Goal: Task Accomplishment & Management: Manage account settings

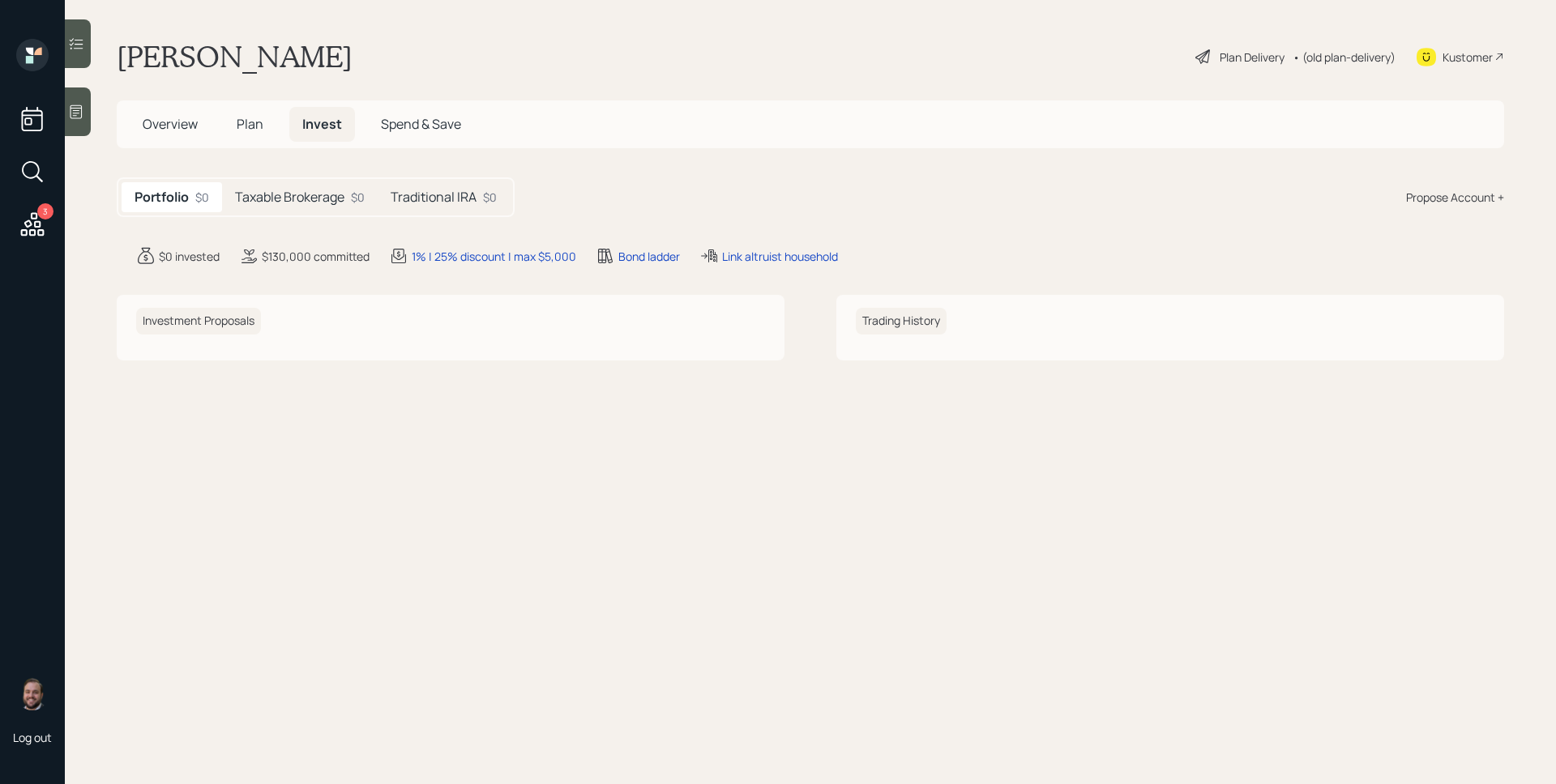
click at [336, 211] on div "Taxable Brokerage $0" at bounding box center [299, 196] width 155 height 30
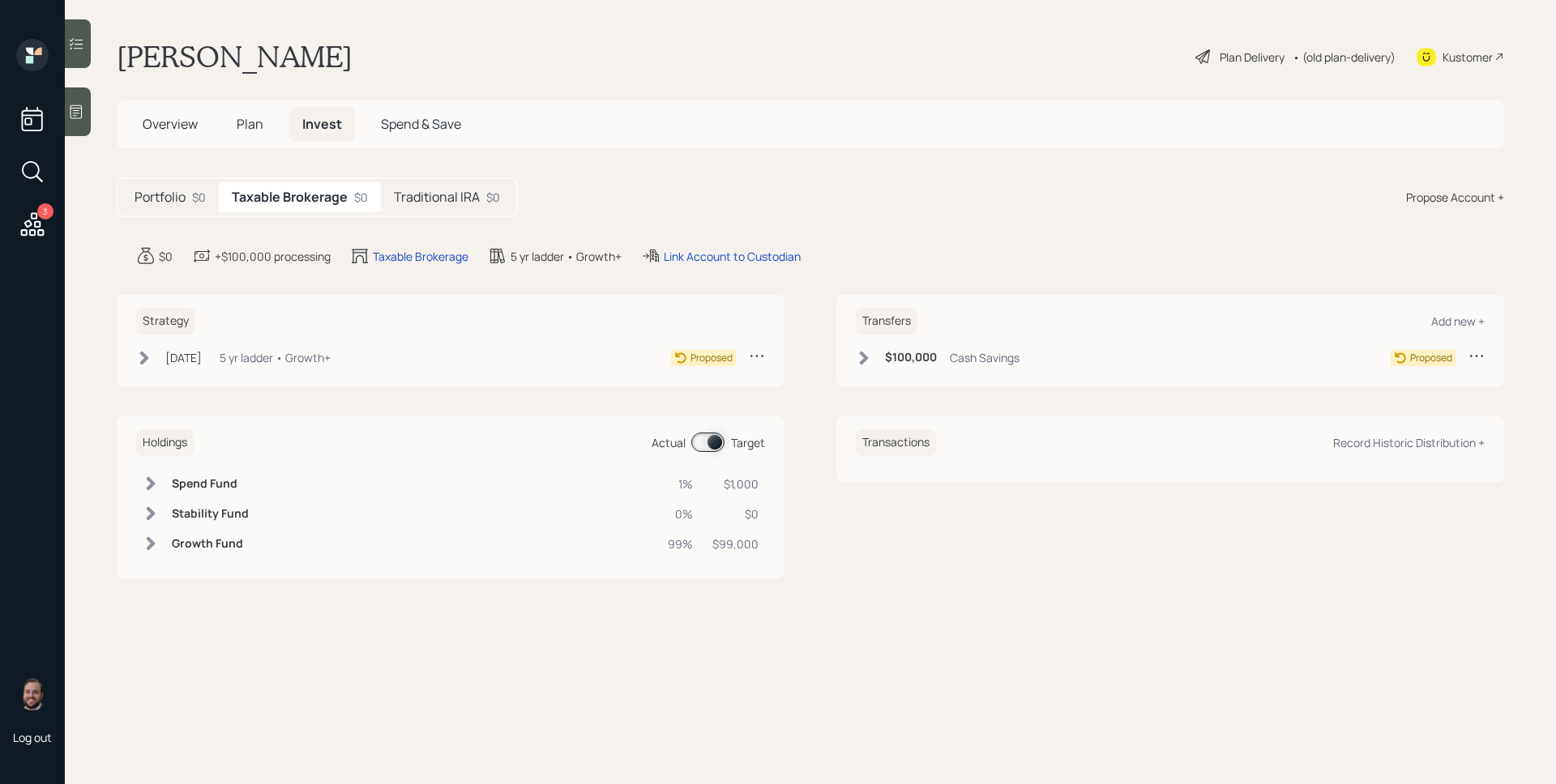
click at [450, 184] on div "Traditional IRA $0" at bounding box center [447, 196] width 132 height 30
click at [240, 123] on span "Plan" at bounding box center [250, 124] width 27 height 18
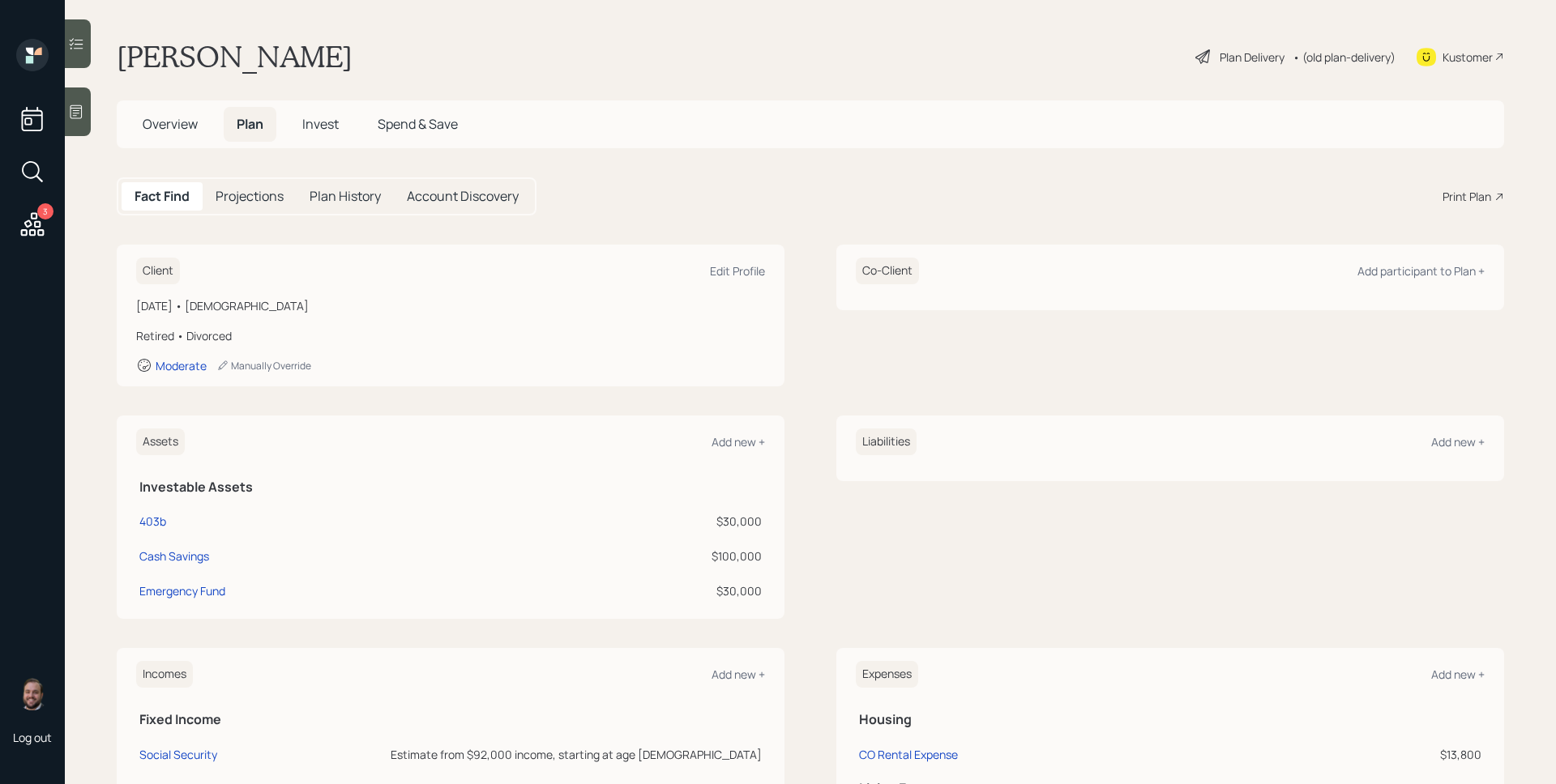
click at [1219, 52] on div "Plan Delivery" at bounding box center [1252, 57] width 65 height 17
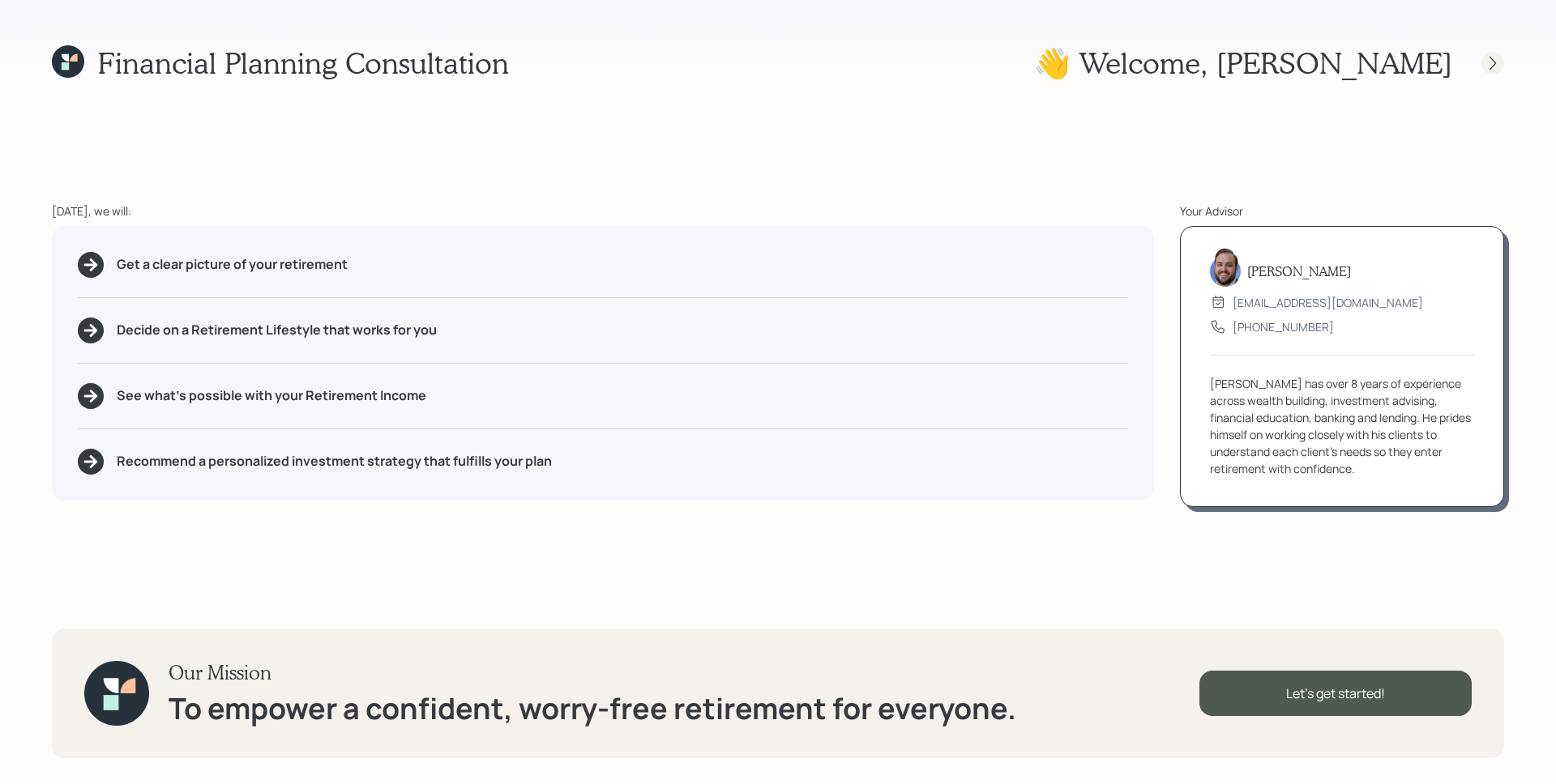
click at [1487, 71] on icon at bounding box center [1493, 63] width 16 height 16
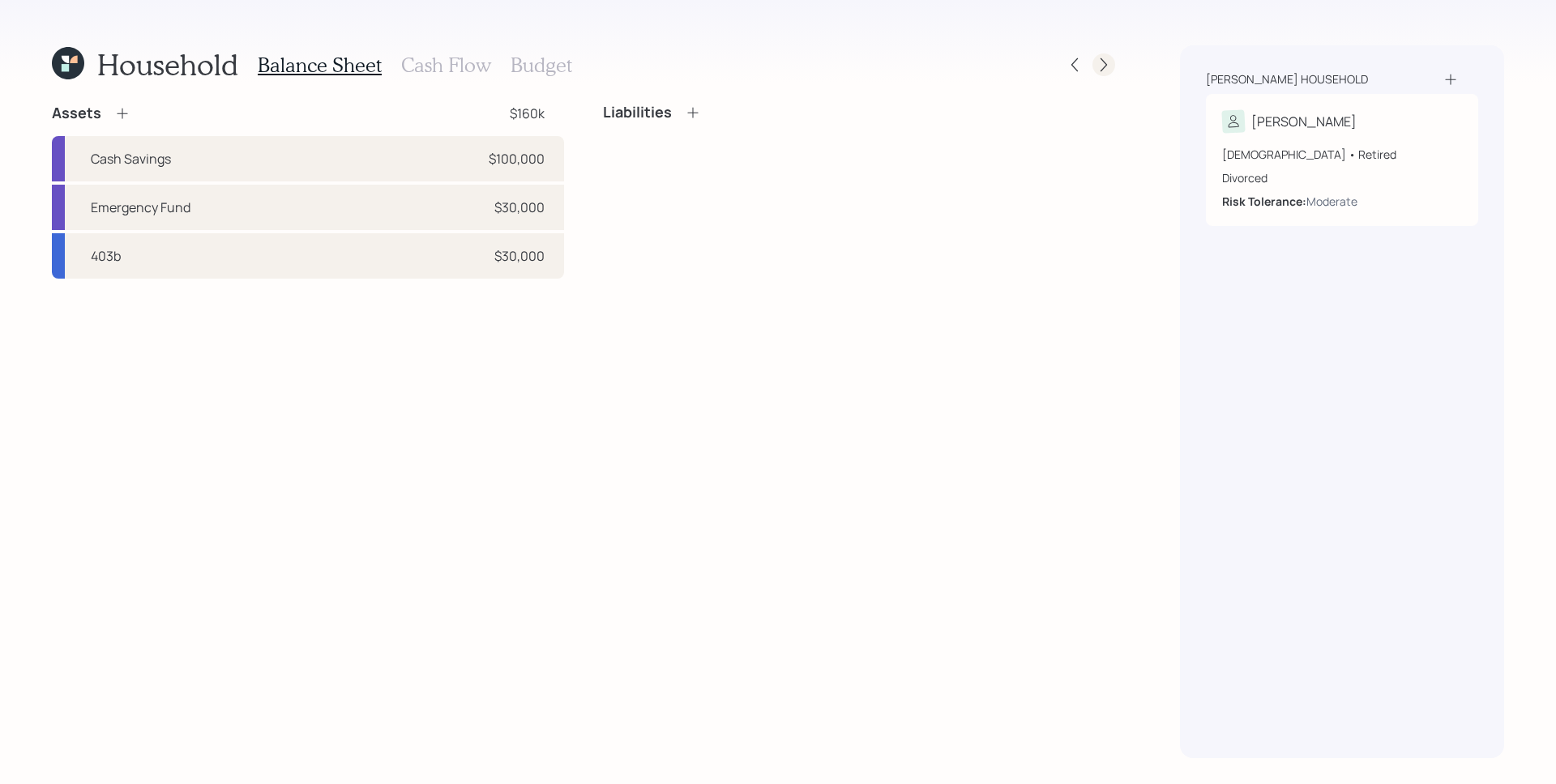
click at [1108, 57] on icon at bounding box center [1104, 65] width 16 height 16
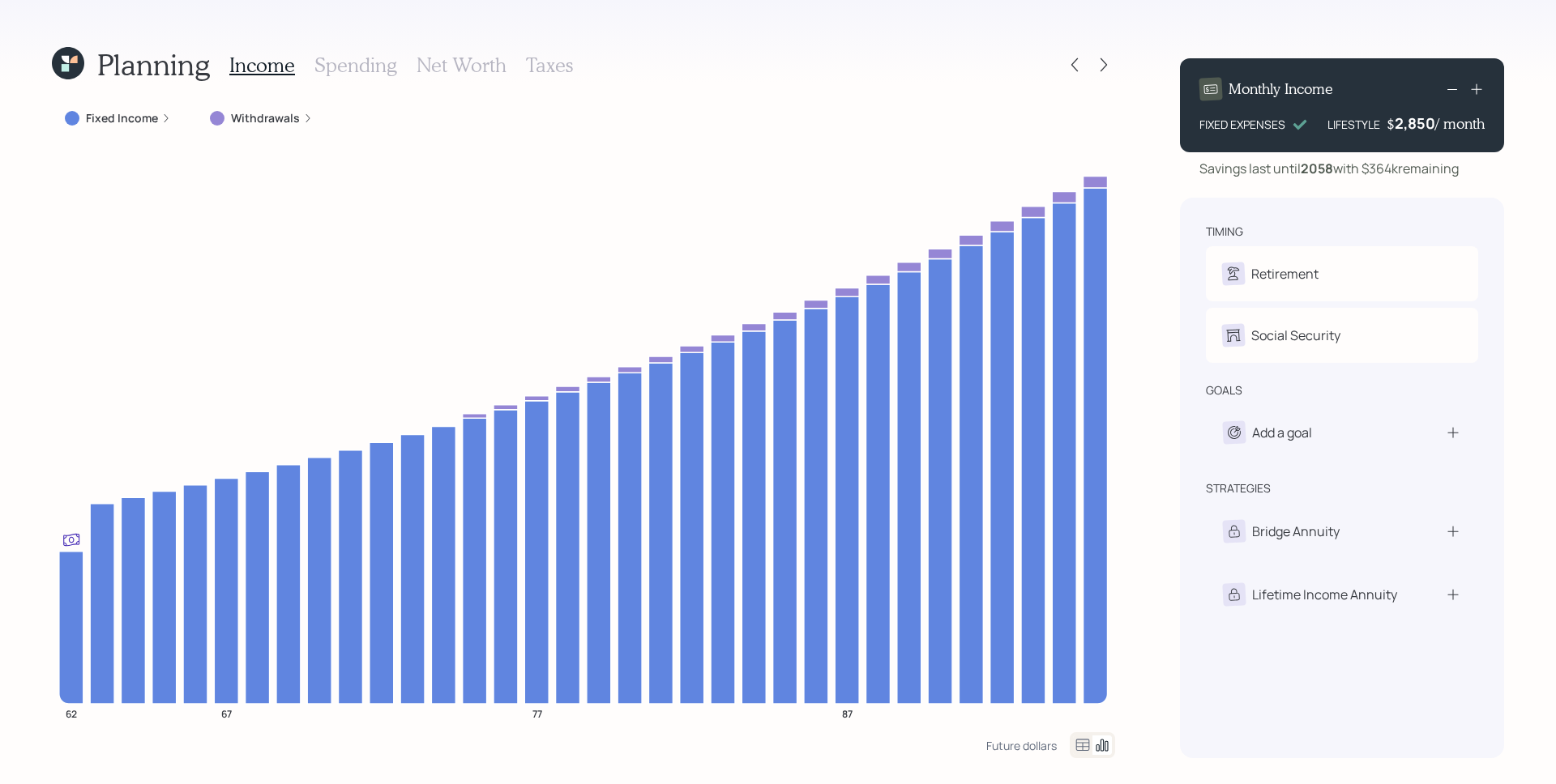
click at [155, 129] on div "Fixed Income" at bounding box center [118, 118] width 132 height 30
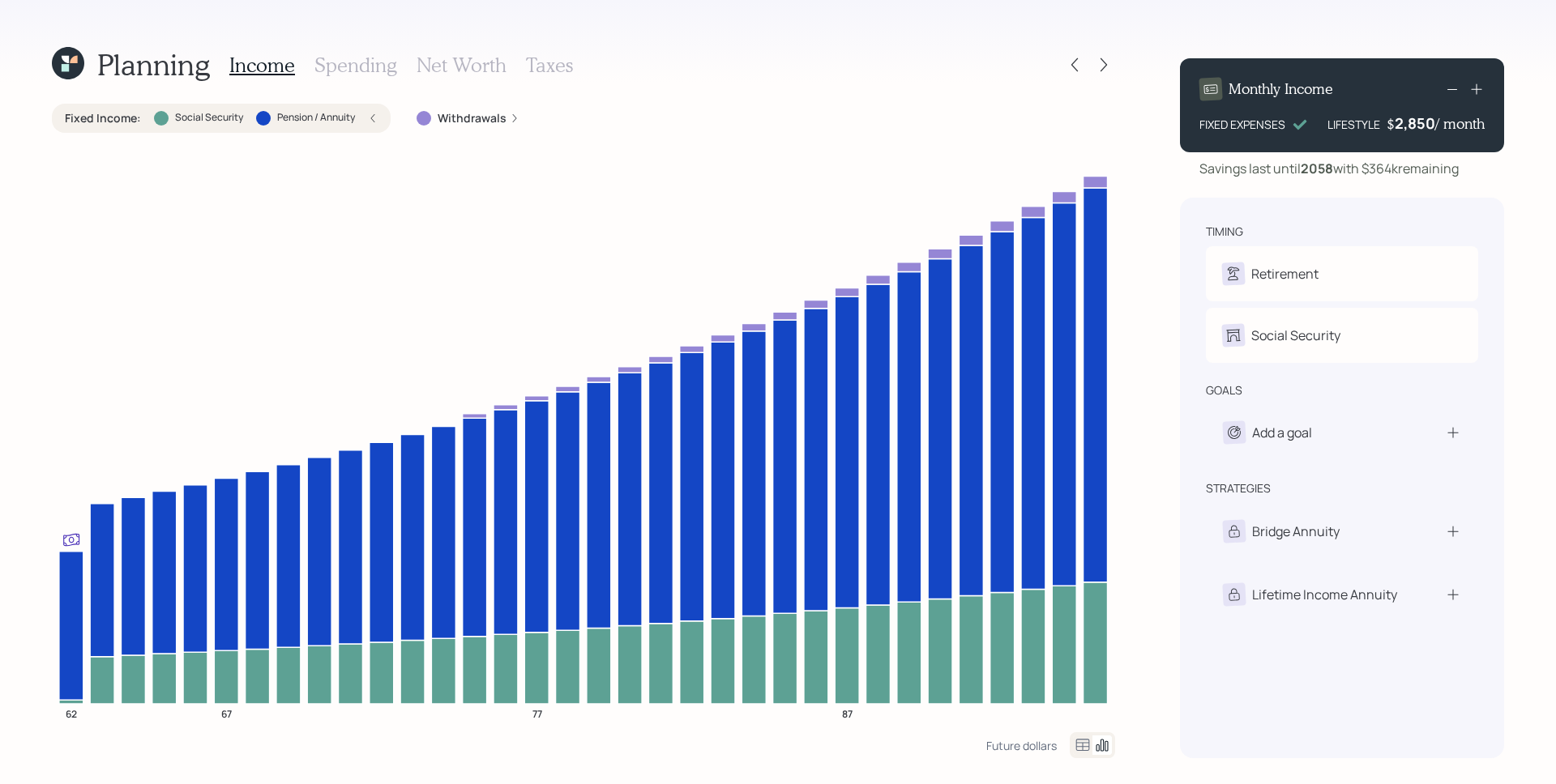
click at [469, 113] on label "Withdrawals" at bounding box center [472, 118] width 69 height 16
click at [1071, 63] on icon at bounding box center [1075, 65] width 16 height 16
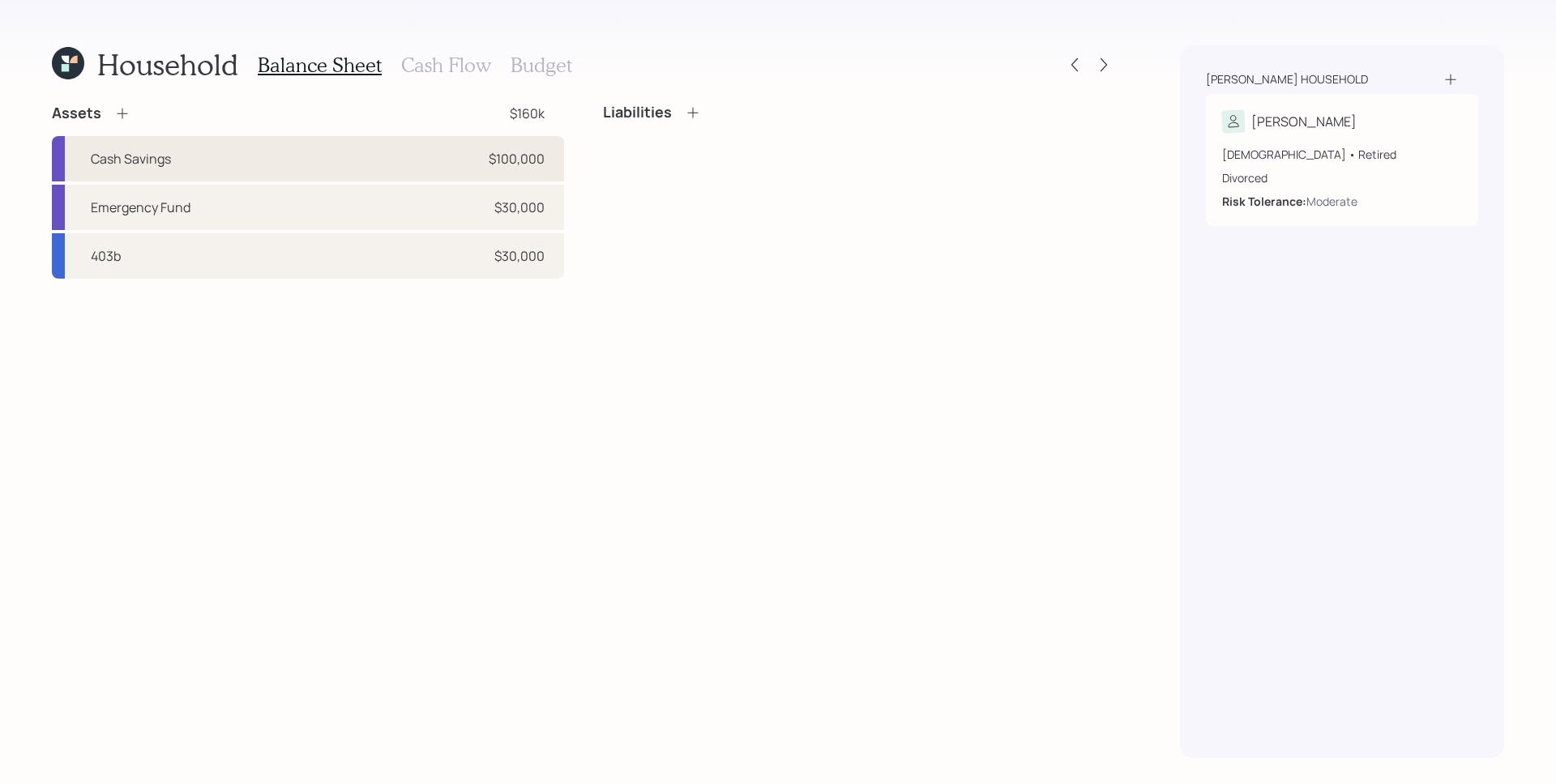
click at [249, 150] on div "Cash Savings $100,000" at bounding box center [308, 159] width 512 height 46
select select "cash"
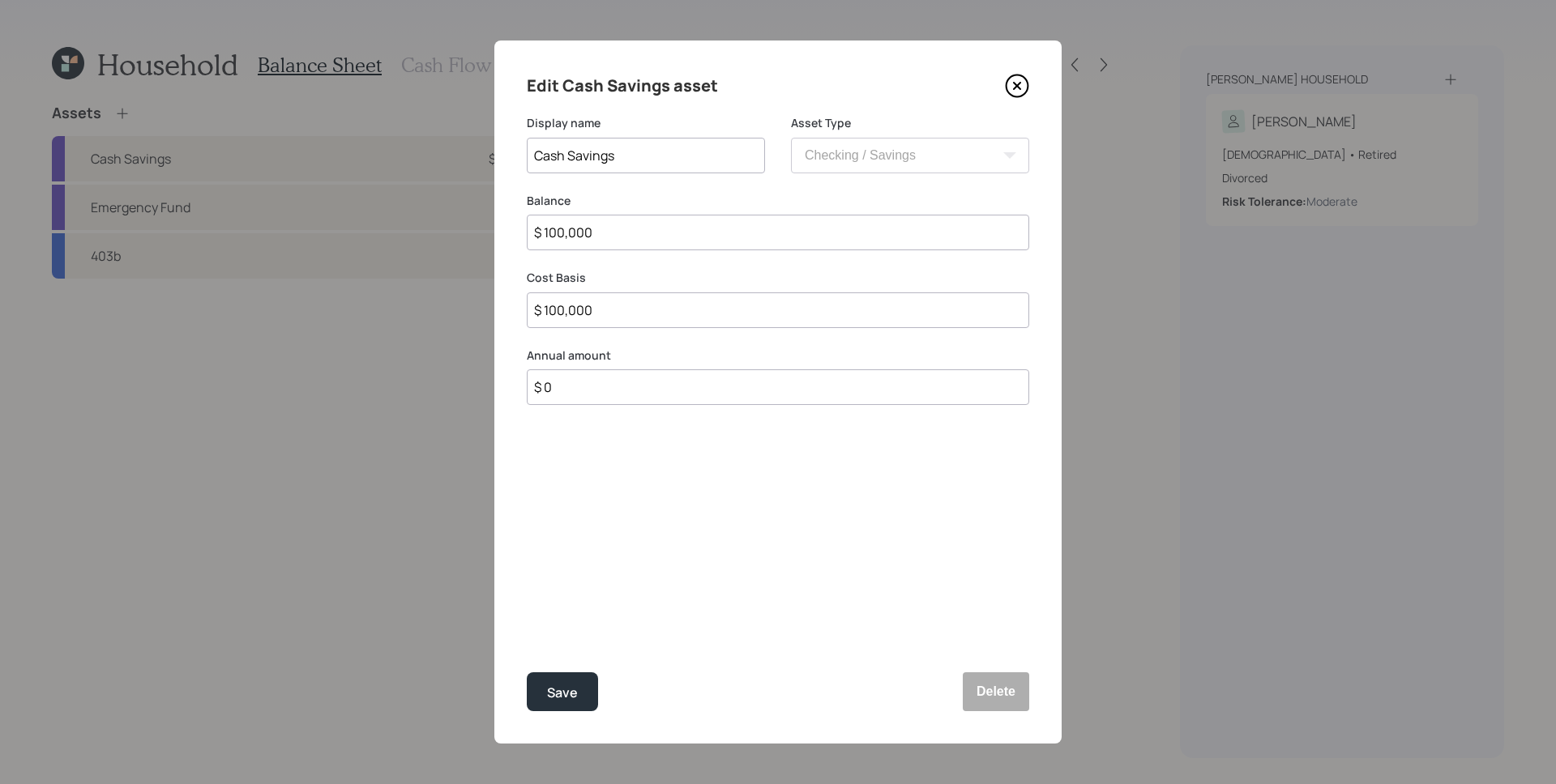
click at [1012, 80] on icon at bounding box center [1017, 85] width 24 height 24
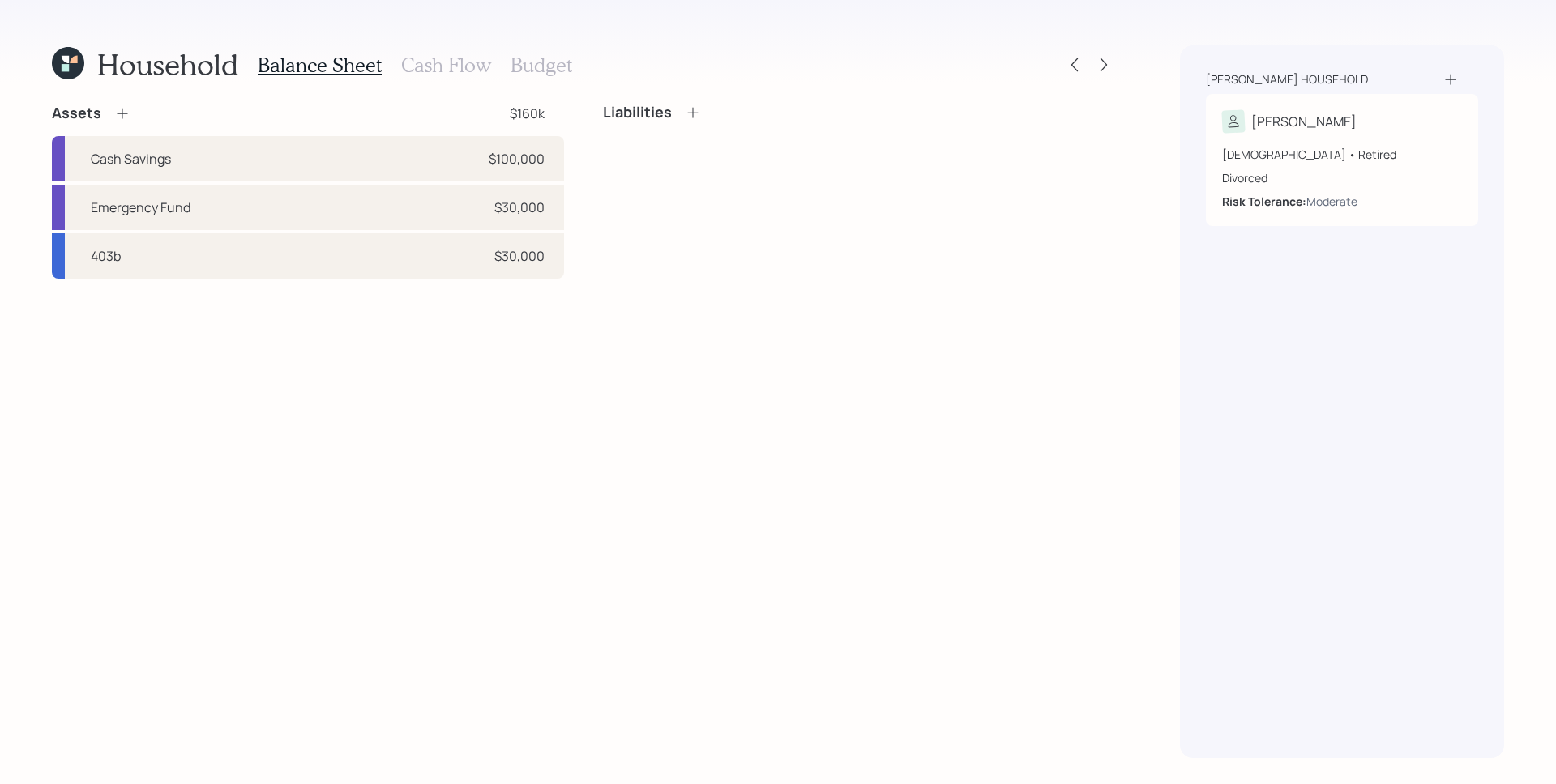
click at [118, 110] on icon at bounding box center [122, 113] width 16 height 16
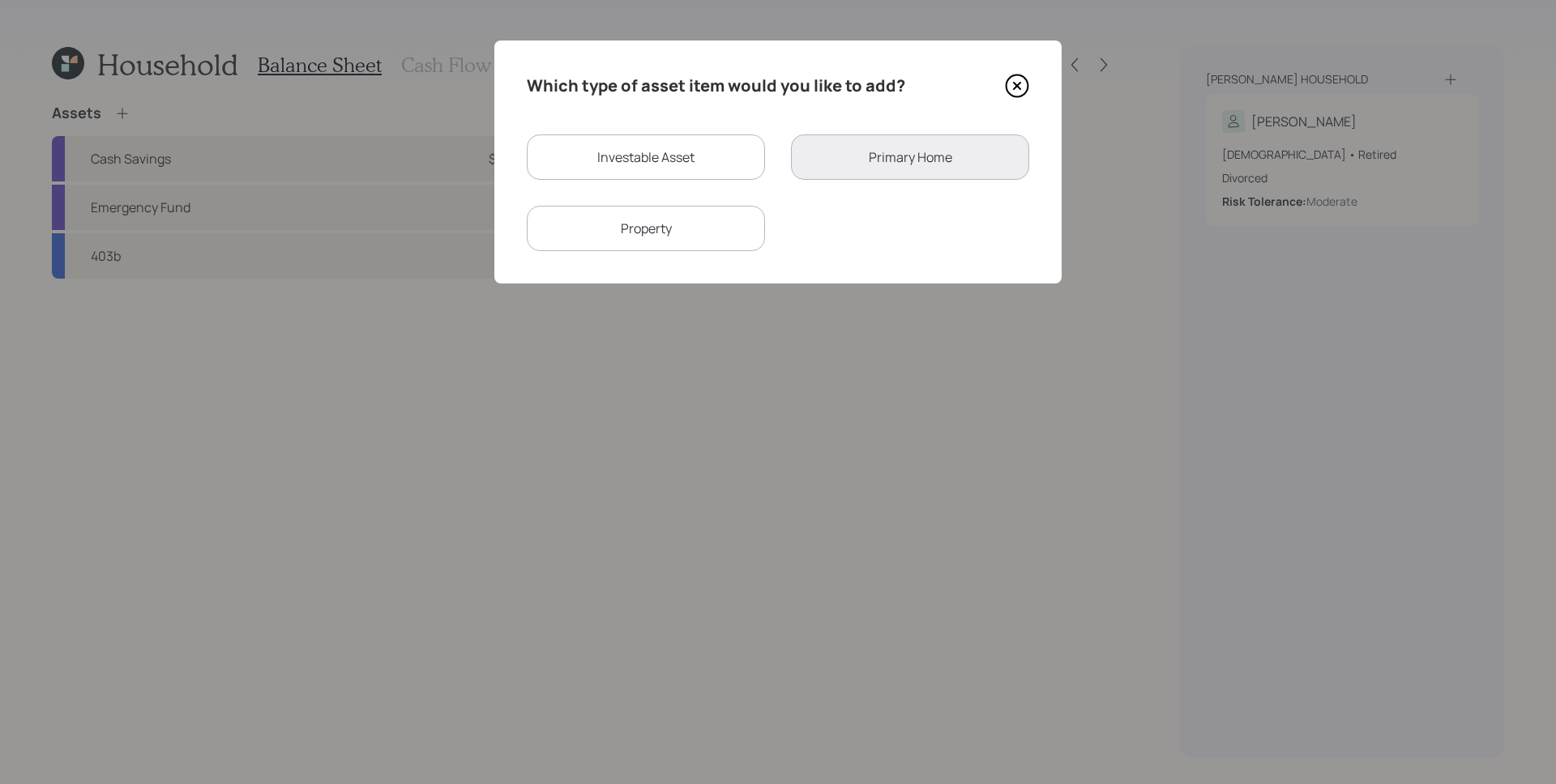
click at [1026, 81] on icon at bounding box center [1017, 85] width 24 height 24
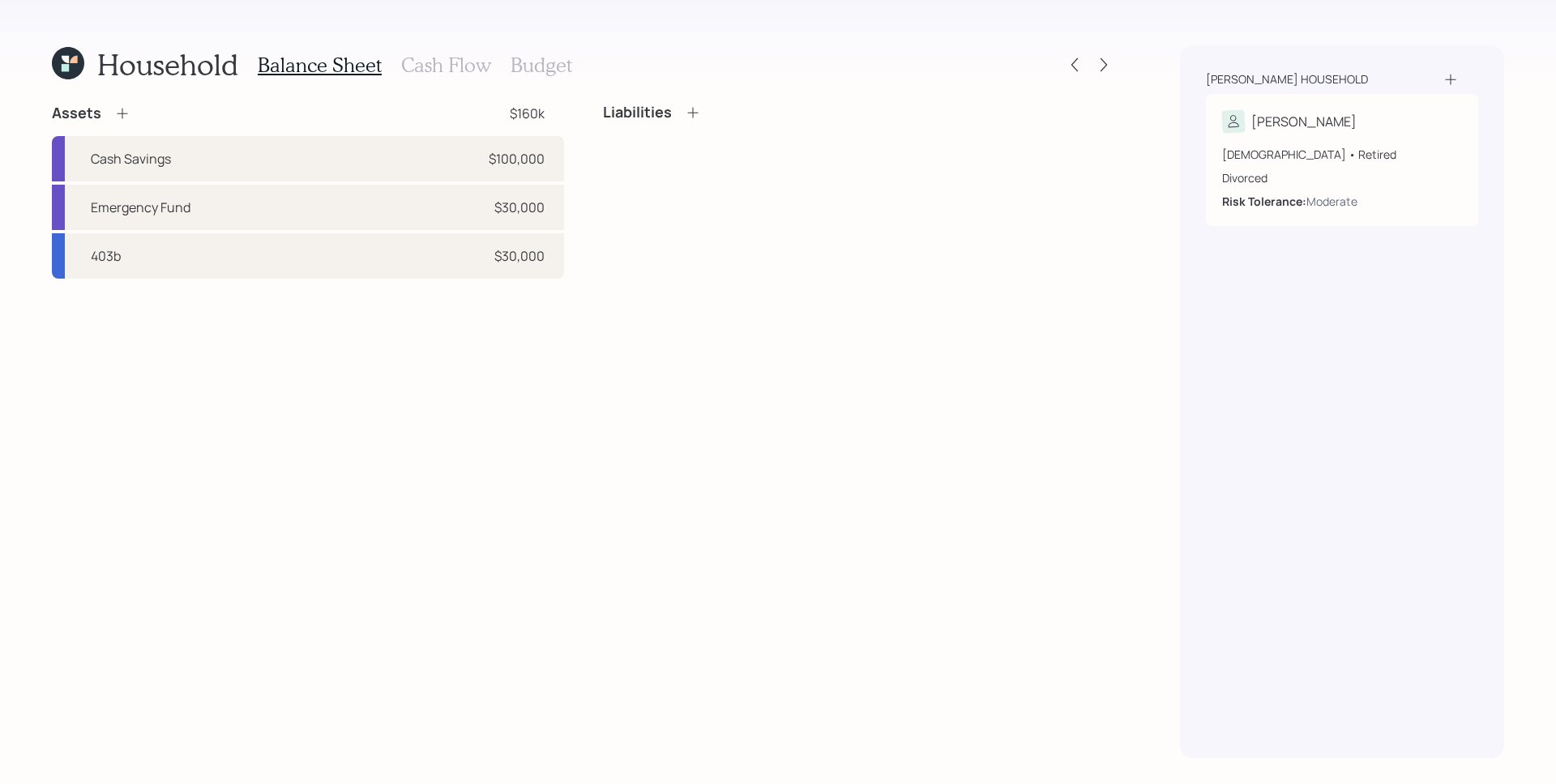
click at [114, 110] on icon at bounding box center [122, 113] width 16 height 16
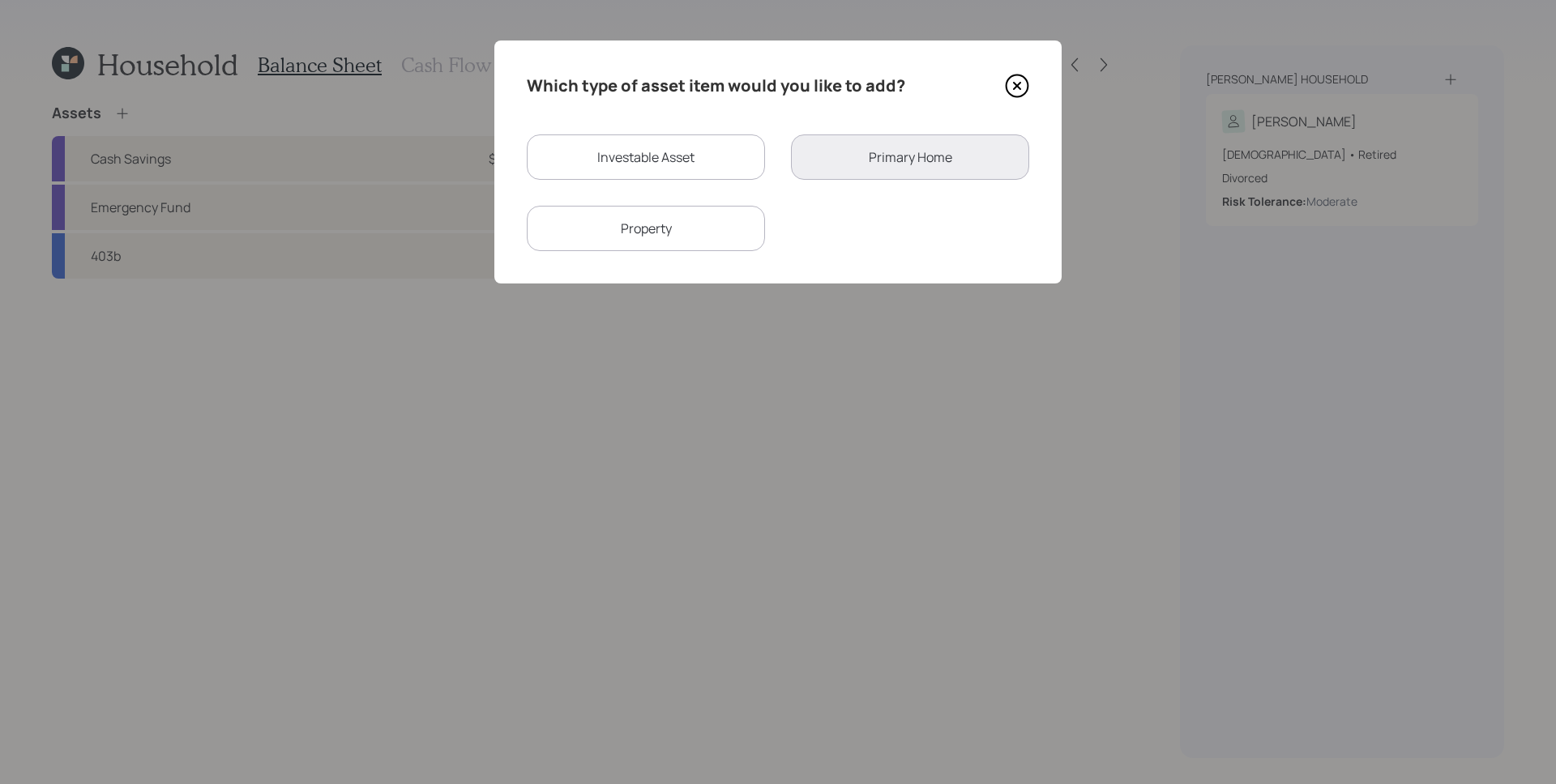
click at [647, 141] on div "Investable Asset" at bounding box center [646, 157] width 239 height 46
select select "taxable"
select select "balanced"
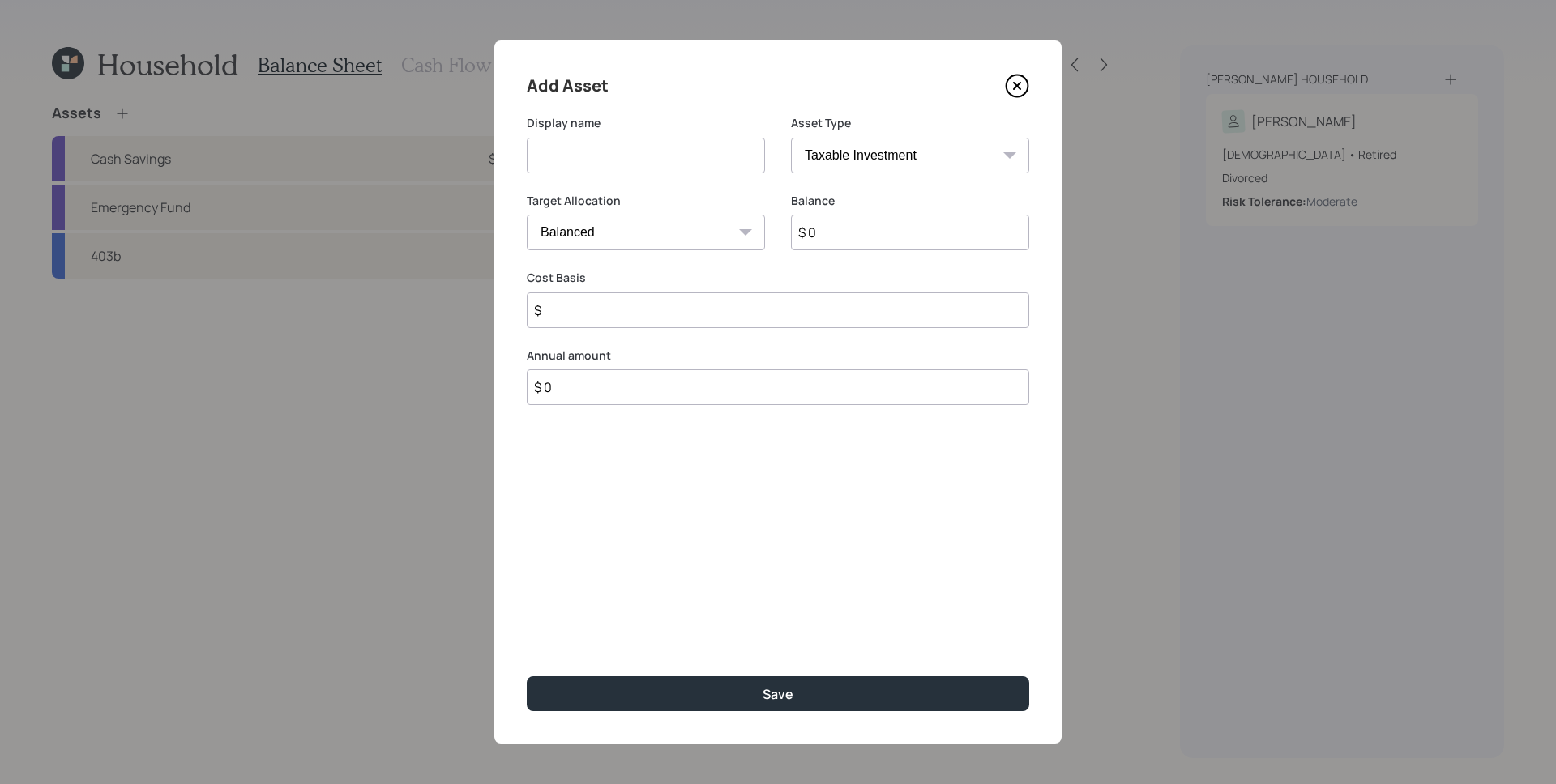
click at [653, 160] on input at bounding box center [646, 156] width 239 height 36
type input "Cash Savings"
click at [622, 234] on select "Cash Conservative Balanced Aggressive" at bounding box center [646, 232] width 239 height 36
click at [527, 214] on select "Cash Conservative Balanced Aggressive" at bounding box center [646, 232] width 239 height 36
click at [876, 242] on input "$ 0" at bounding box center [911, 232] width 239 height 36
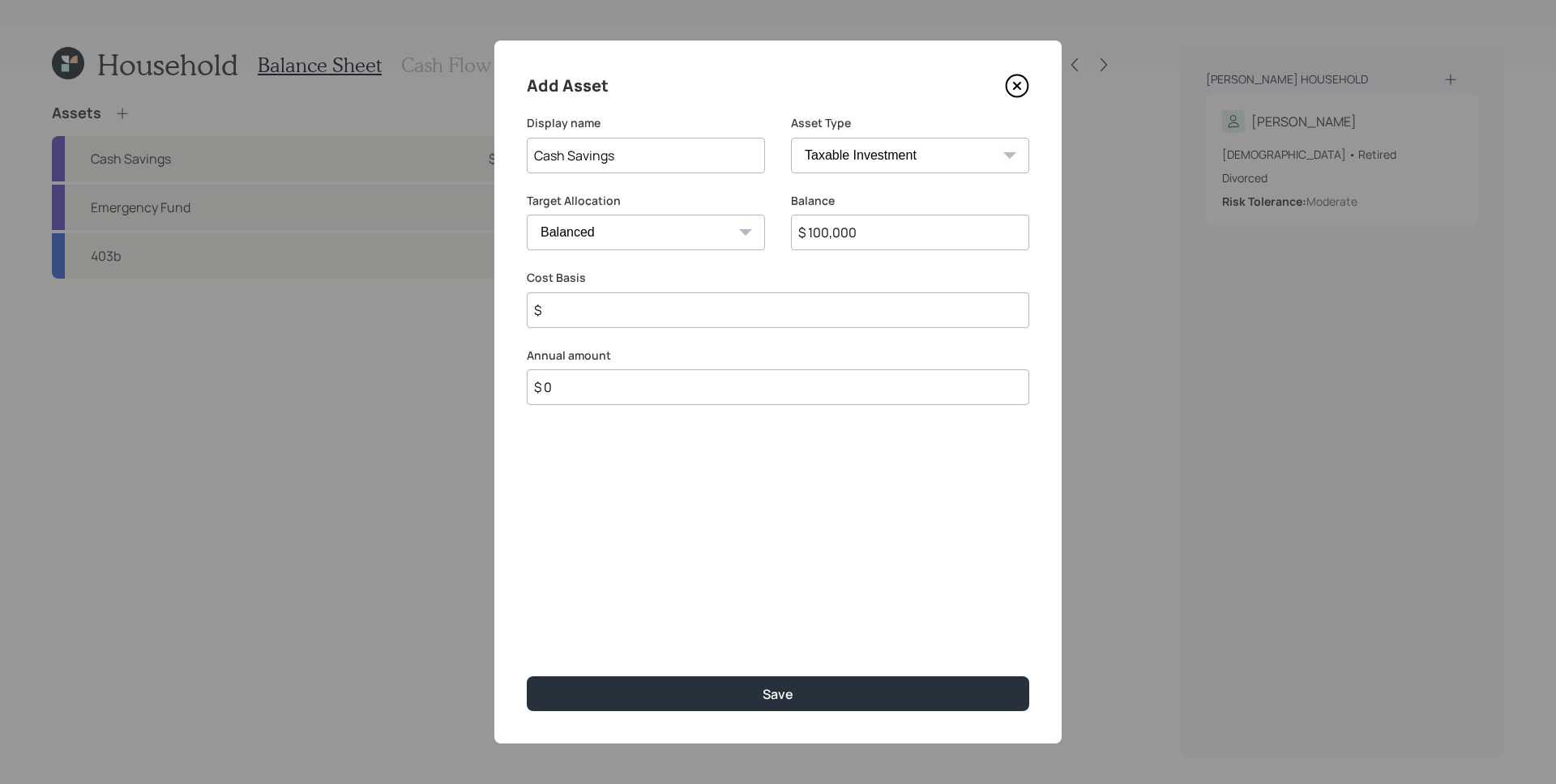
type input "$ 100,000"
click at [527, 676] on button "Save" at bounding box center [778, 693] width 503 height 35
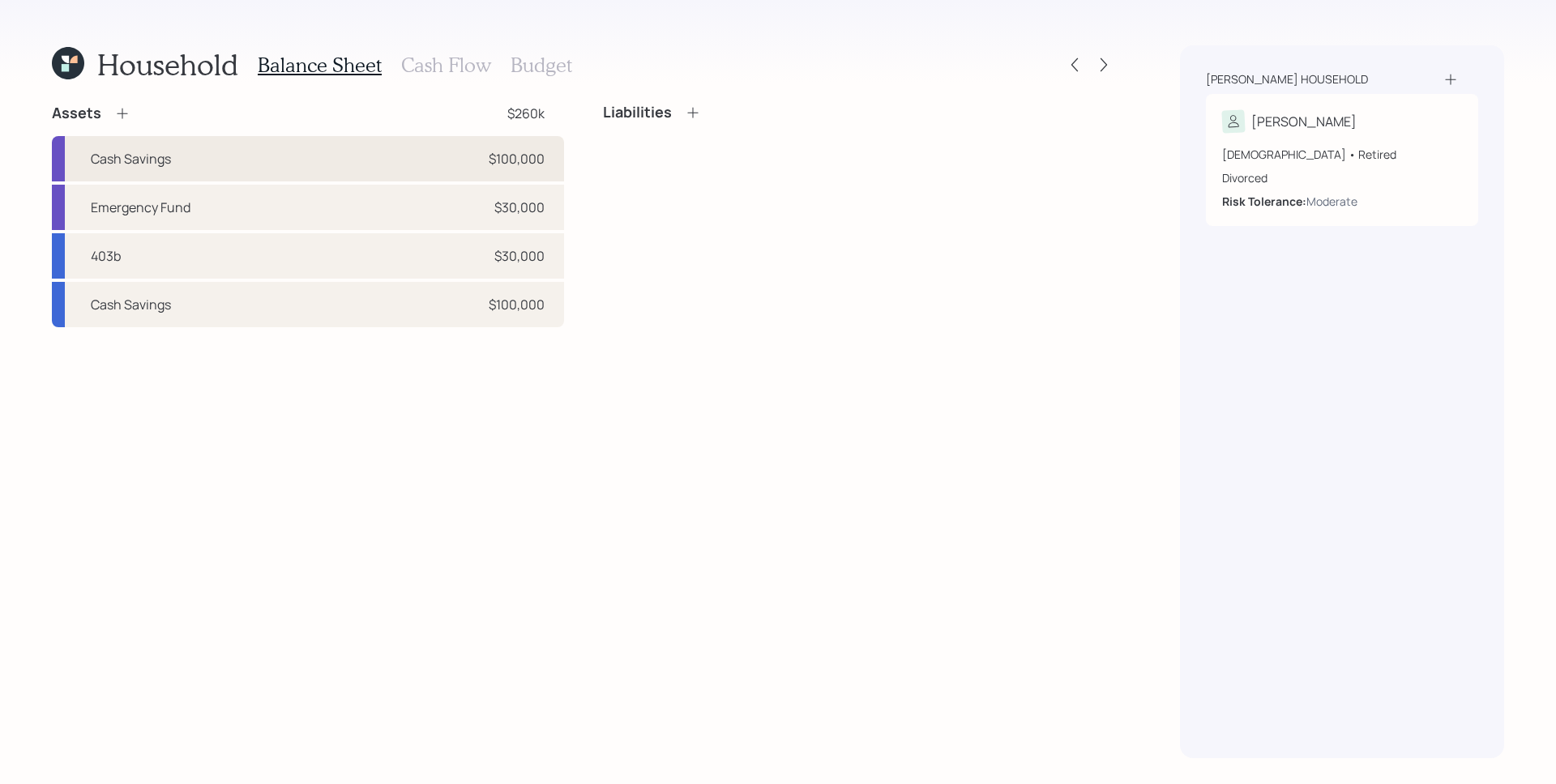
click at [374, 154] on div "Cash Savings $100,000" at bounding box center [308, 159] width 512 height 46
select select "cash"
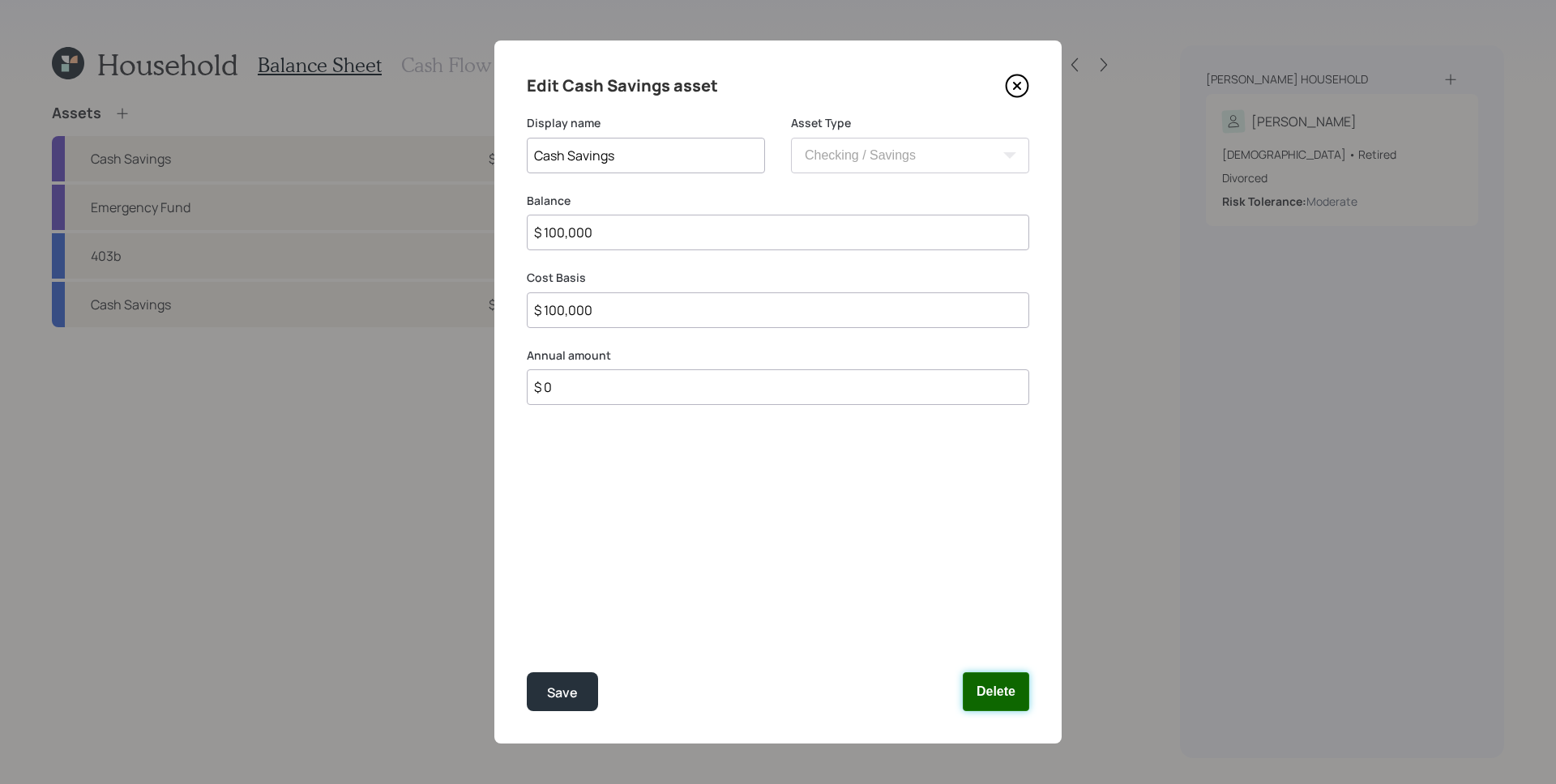
click at [976, 687] on button "Delete" at bounding box center [996, 692] width 66 height 39
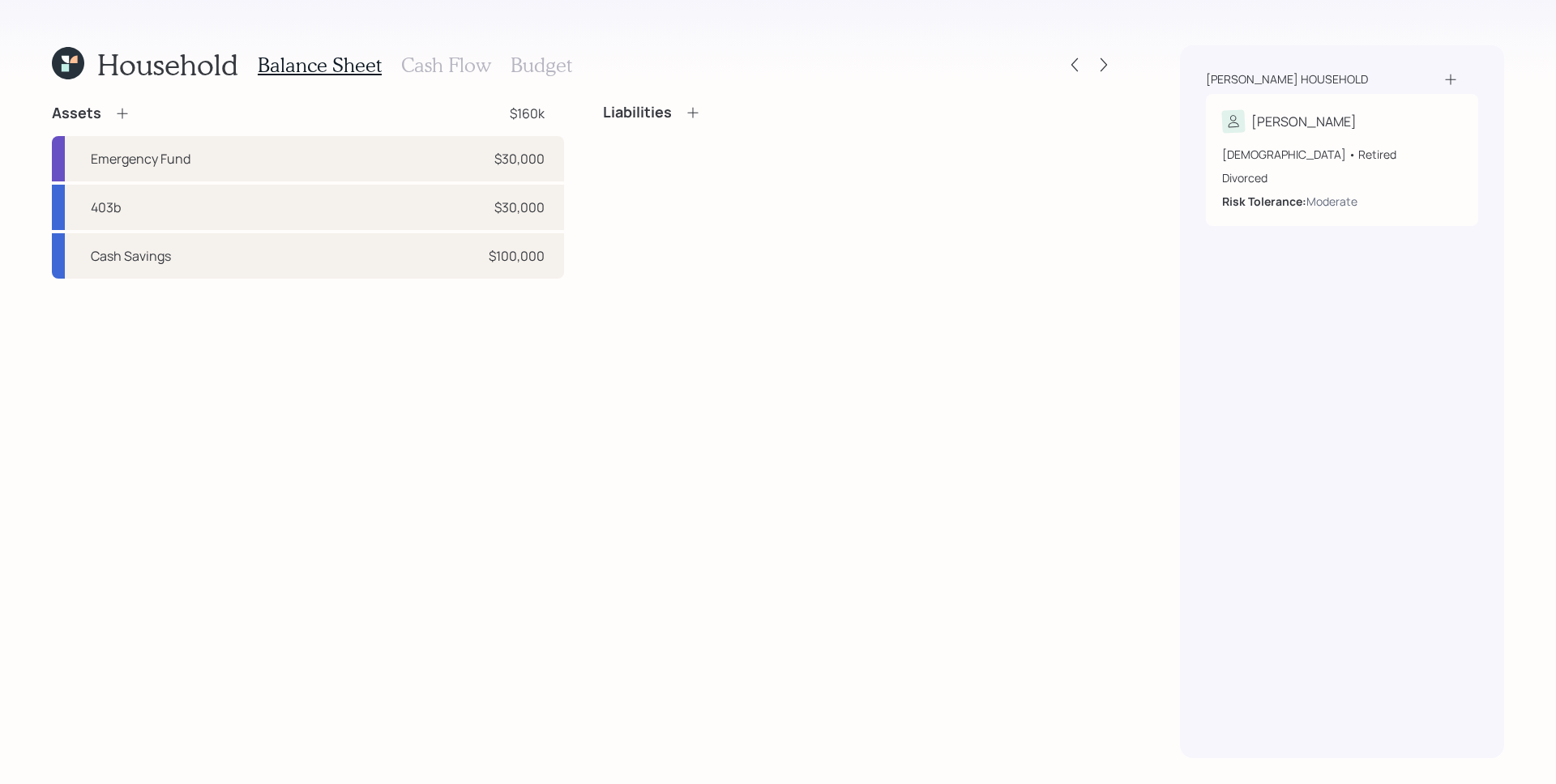
click at [1105, 48] on div "Household Balance Sheet Cash Flow Budget" at bounding box center [583, 65] width 1063 height 39
click at [1104, 67] on icon at bounding box center [1104, 65] width 6 height 13
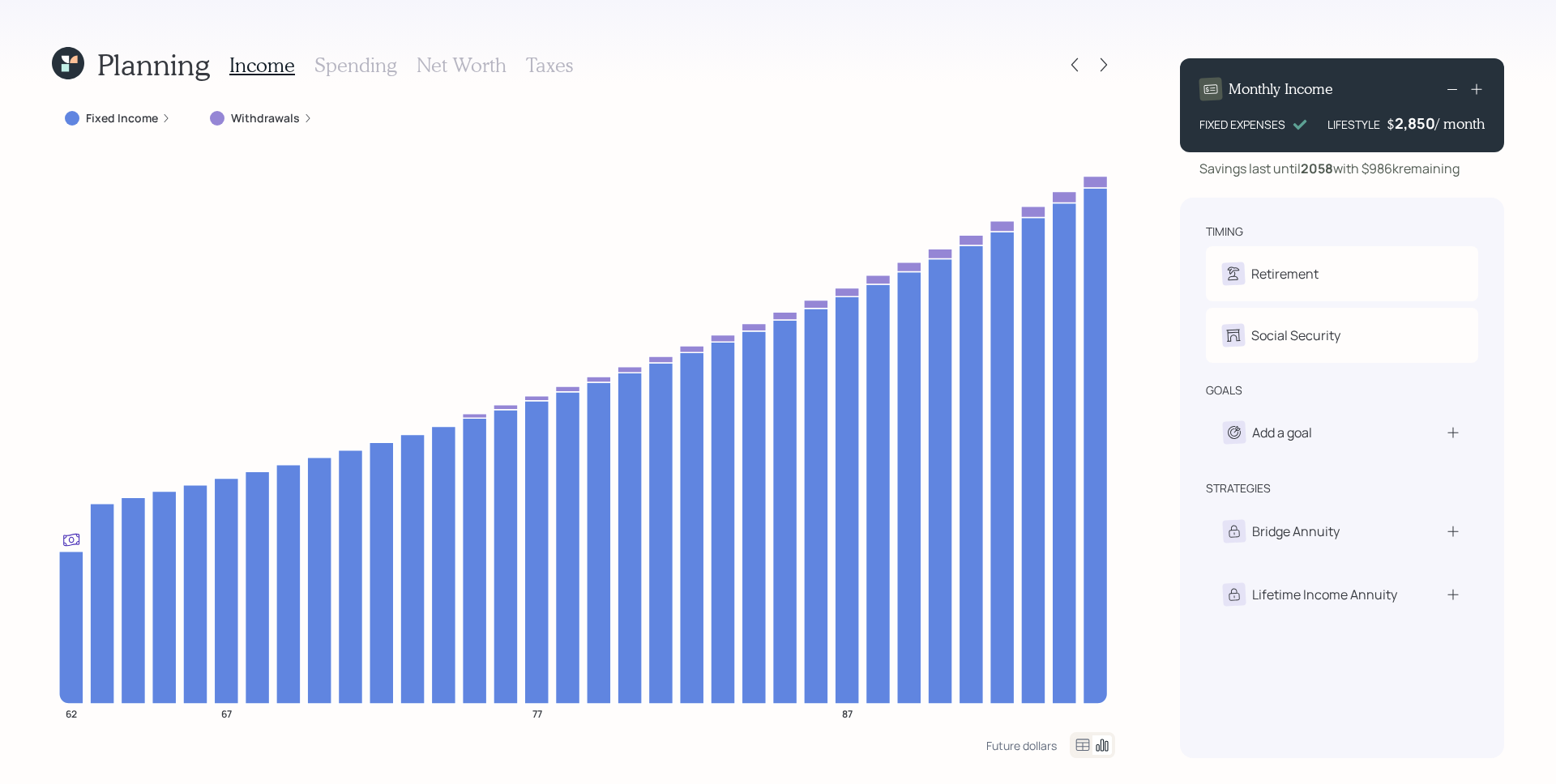
click at [73, 63] on icon at bounding box center [68, 63] width 32 height 32
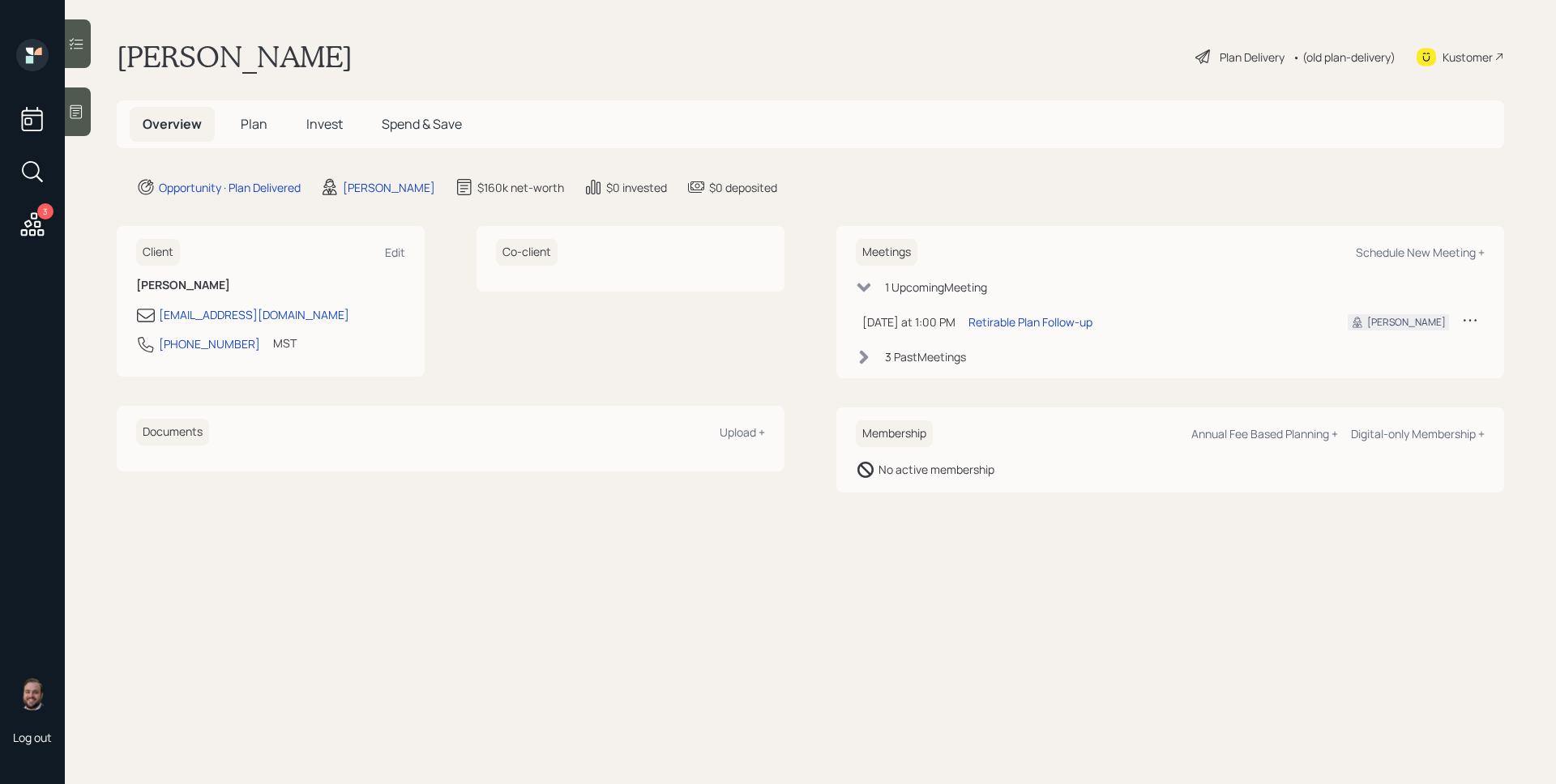
click at [267, 103] on div "Overview Plan Invest Spend & Save" at bounding box center [810, 124] width 1387 height 48
click at [258, 122] on span "Plan" at bounding box center [254, 124] width 27 height 18
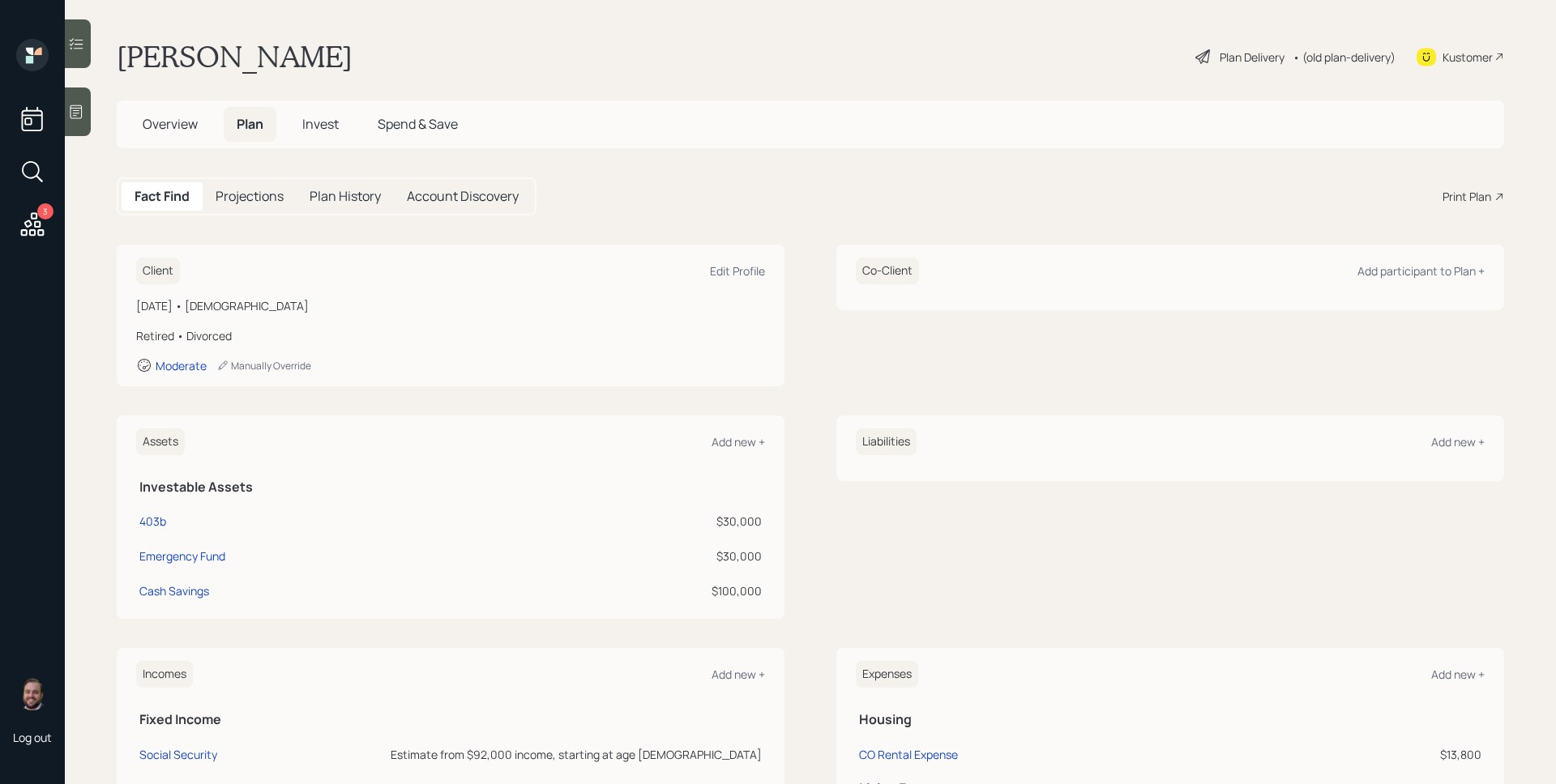
click at [1455, 201] on div "Print Plan" at bounding box center [1467, 196] width 48 height 17
click at [160, 121] on span "Overview" at bounding box center [170, 124] width 55 height 18
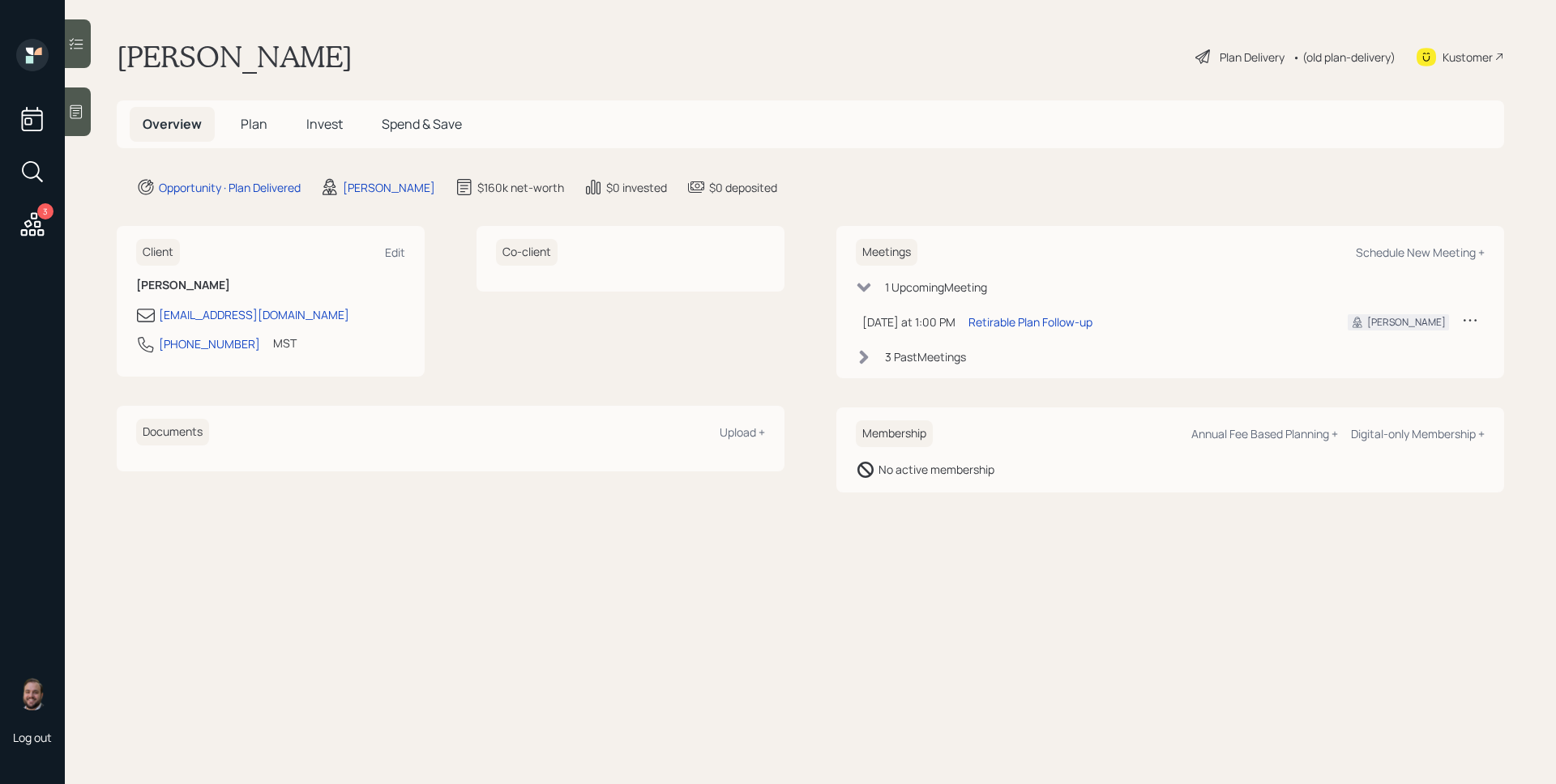
click at [1088, 319] on div "Retirable Plan Follow-up" at bounding box center [1145, 322] width 354 height 17
click at [1075, 322] on div "Retirable Plan Follow-up" at bounding box center [1030, 322] width 124 height 17
click at [1115, 583] on main "[PERSON_NAME] Plan Delivery • (old plan-delivery) Kustomer Overview Plan Invest…" at bounding box center [810, 392] width 1491 height 784
click at [1241, 56] on div "Plan Delivery" at bounding box center [1252, 57] width 65 height 17
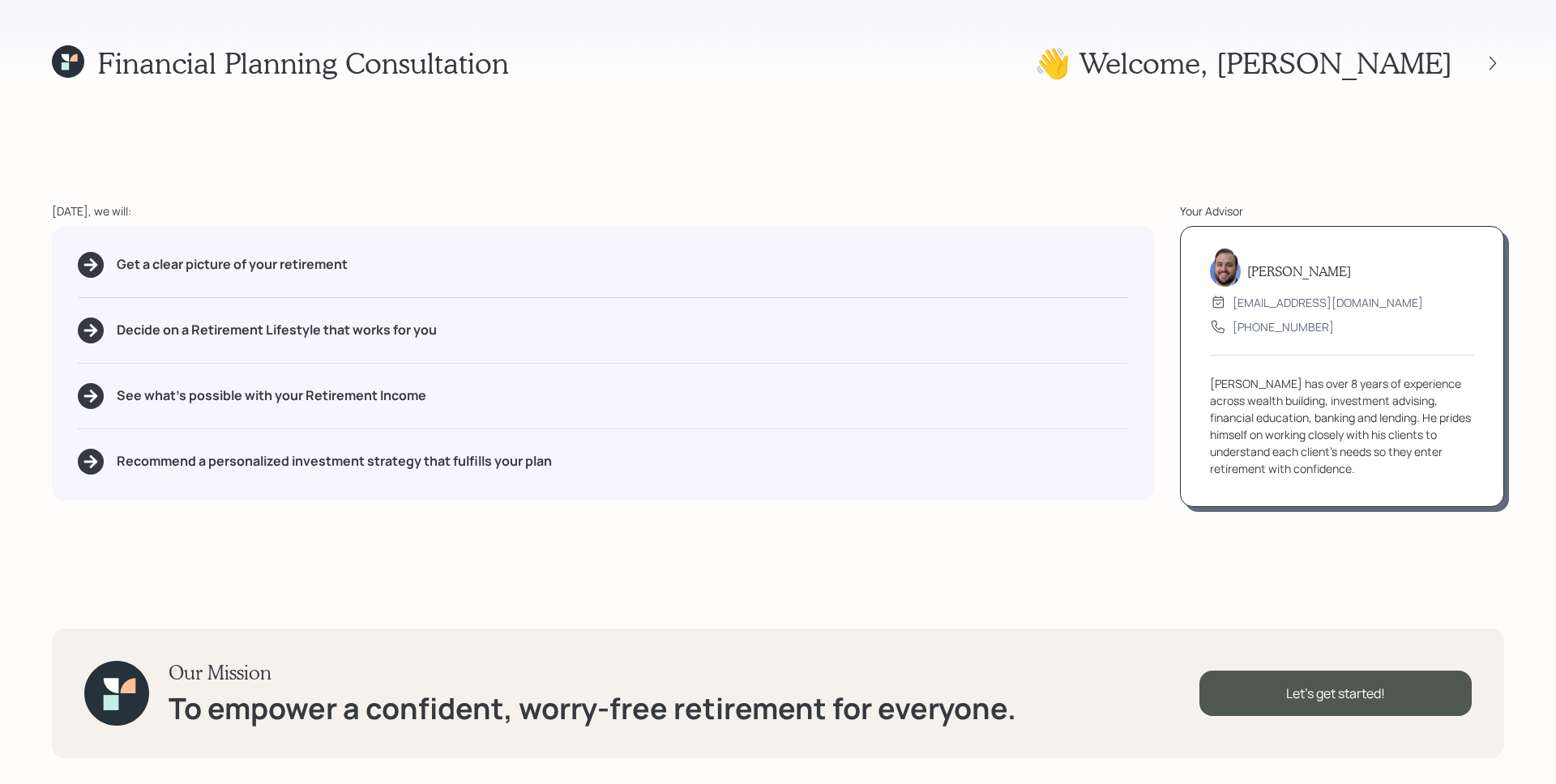
click at [1504, 68] on div at bounding box center [1492, 63] width 22 height 22
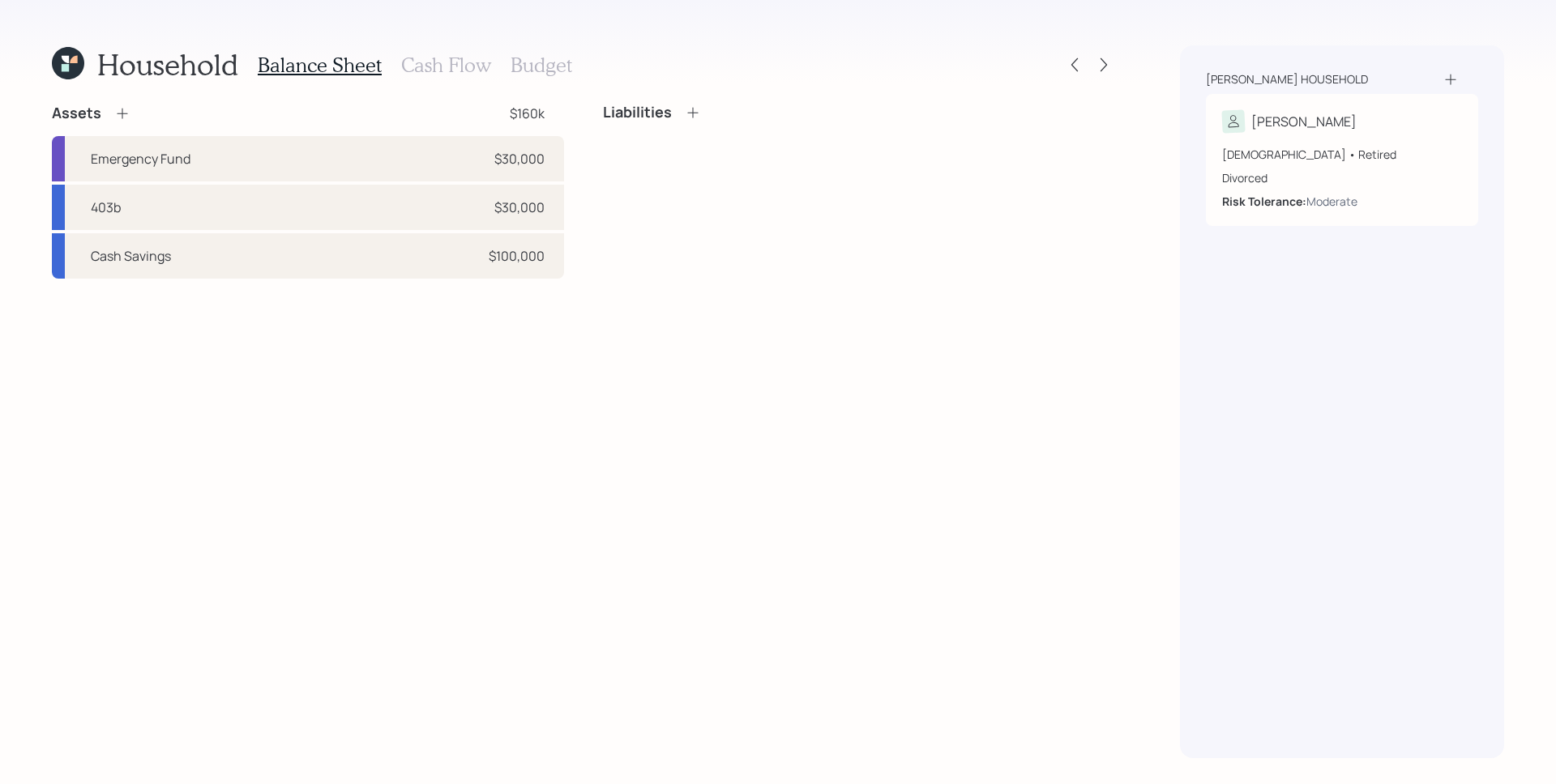
click at [1495, 58] on div "[PERSON_NAME] household [PERSON_NAME] [DEMOGRAPHIC_DATA] • Retired Divorced Ris…" at bounding box center [1342, 402] width 324 height 713
click at [1135, 252] on div "Household Balance Sheet Cash Flow Budget Assets $160k Emergency Fund $30,000 40…" at bounding box center [778, 392] width 1556 height 784
click at [1102, 60] on icon at bounding box center [1104, 65] width 16 height 16
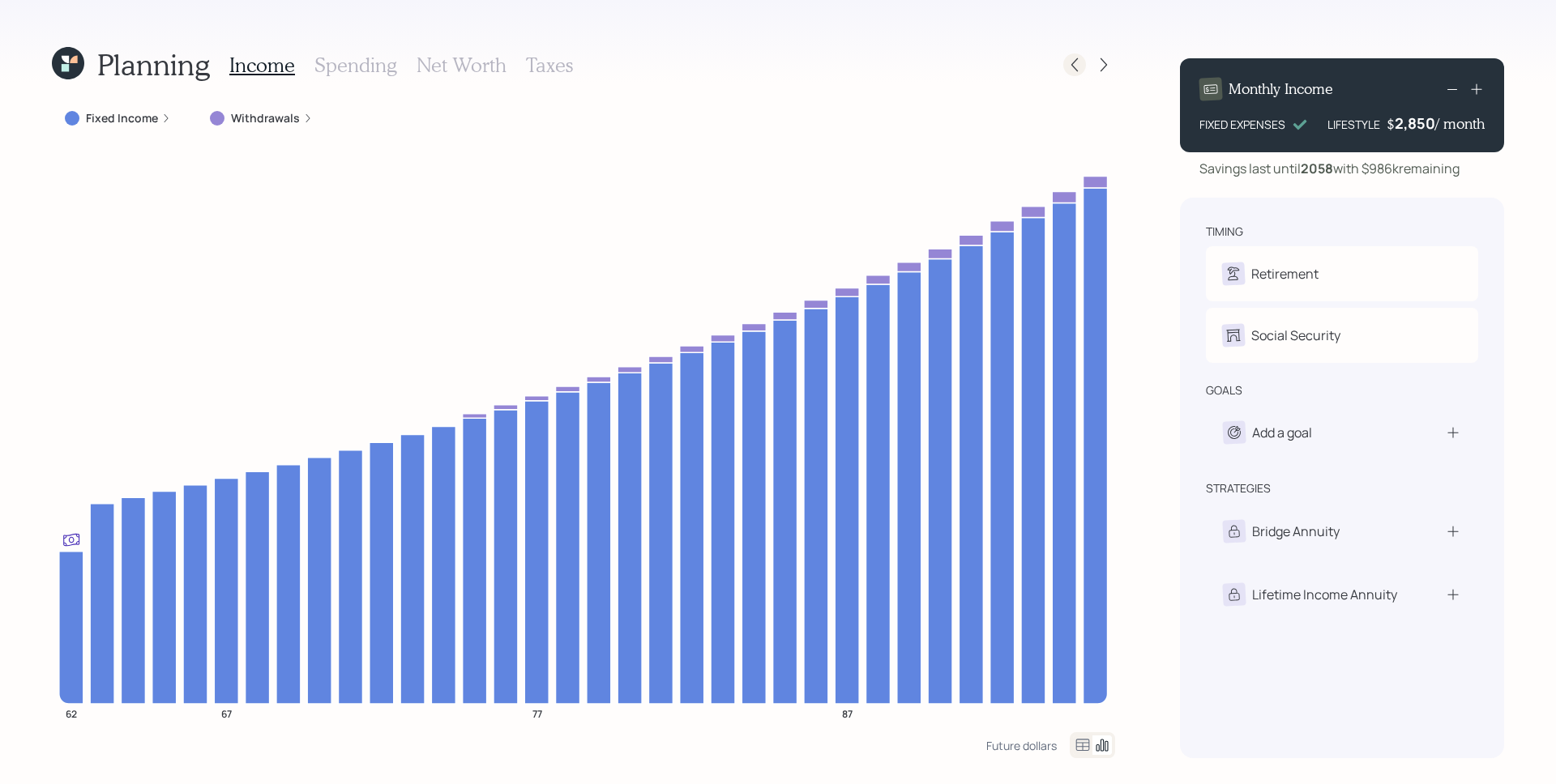
click at [1079, 63] on icon at bounding box center [1075, 65] width 16 height 16
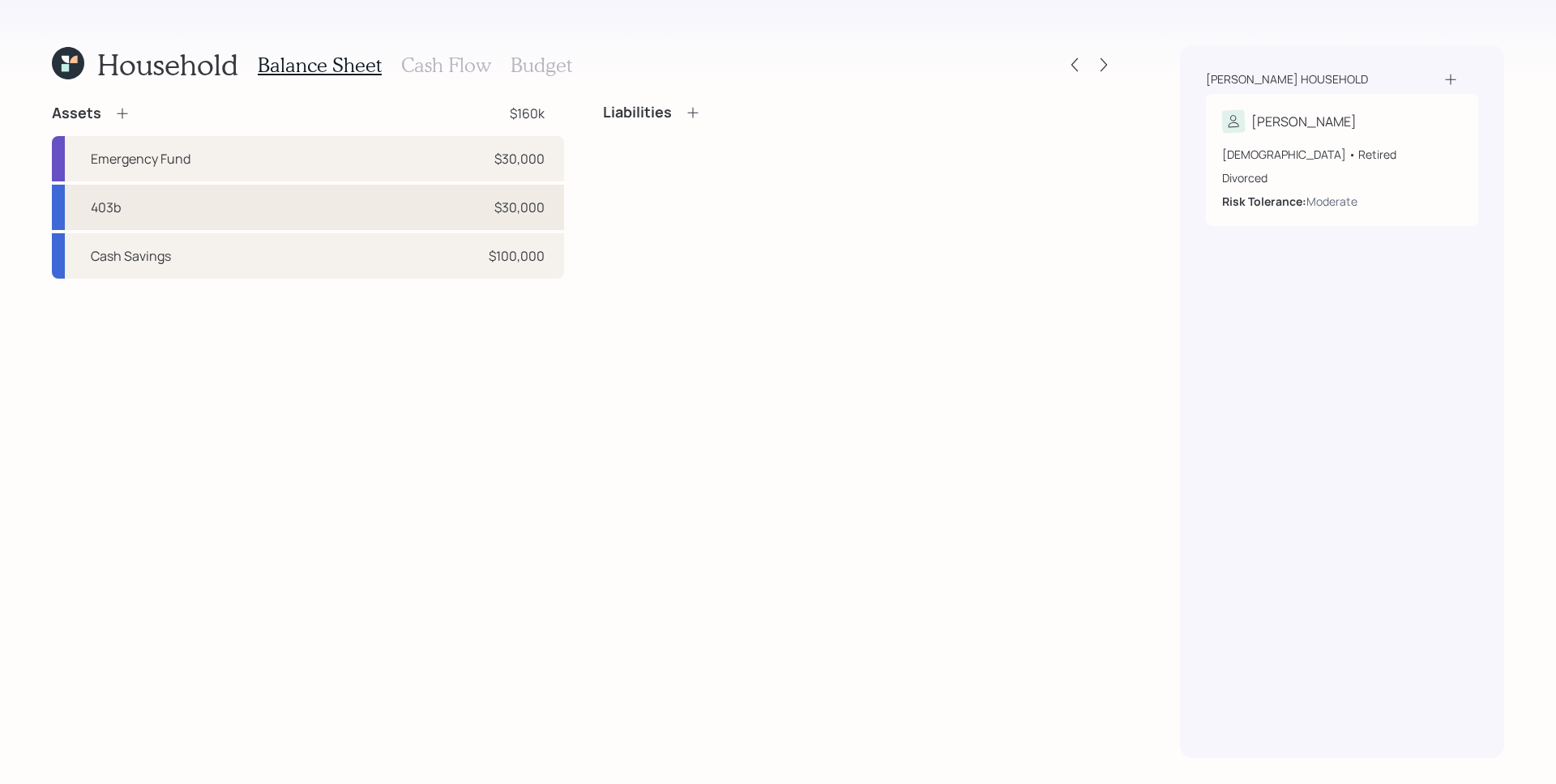
click at [394, 224] on div "403b $30,000" at bounding box center [308, 207] width 512 height 46
select select "public_school_sponsored"
select select "balanced"
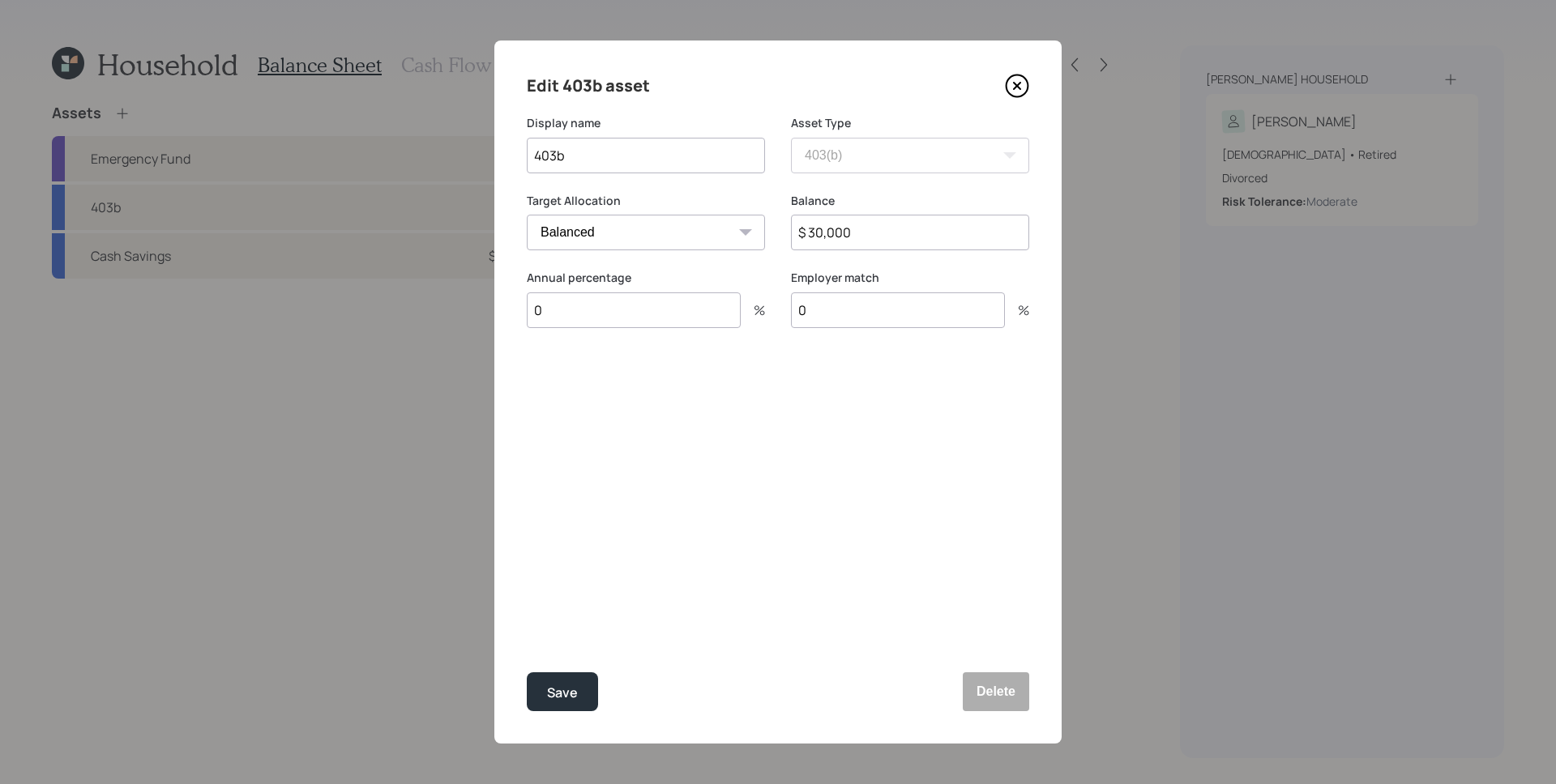
click at [913, 234] on input "$ 30,000" at bounding box center [911, 232] width 239 height 36
type input "$ 34,000"
click at [527, 673] on button "Save" at bounding box center [562, 692] width 71 height 39
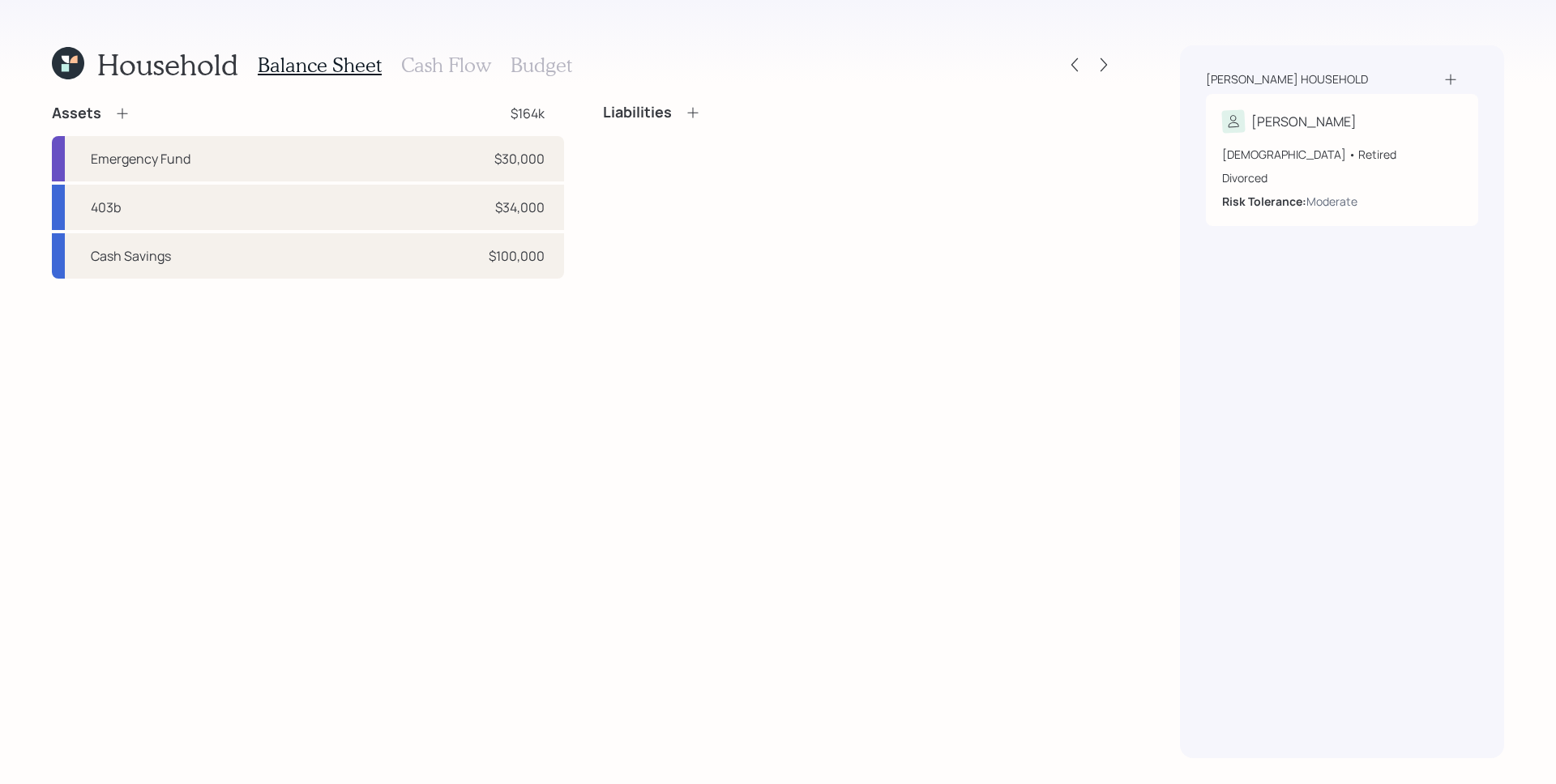
click at [880, 535] on div "Assets $164k Emergency Fund $30,000 403b $34,000 Cash Savings $100,000 Liabilit…" at bounding box center [583, 431] width 1063 height 655
click at [1108, 58] on icon at bounding box center [1104, 65] width 16 height 16
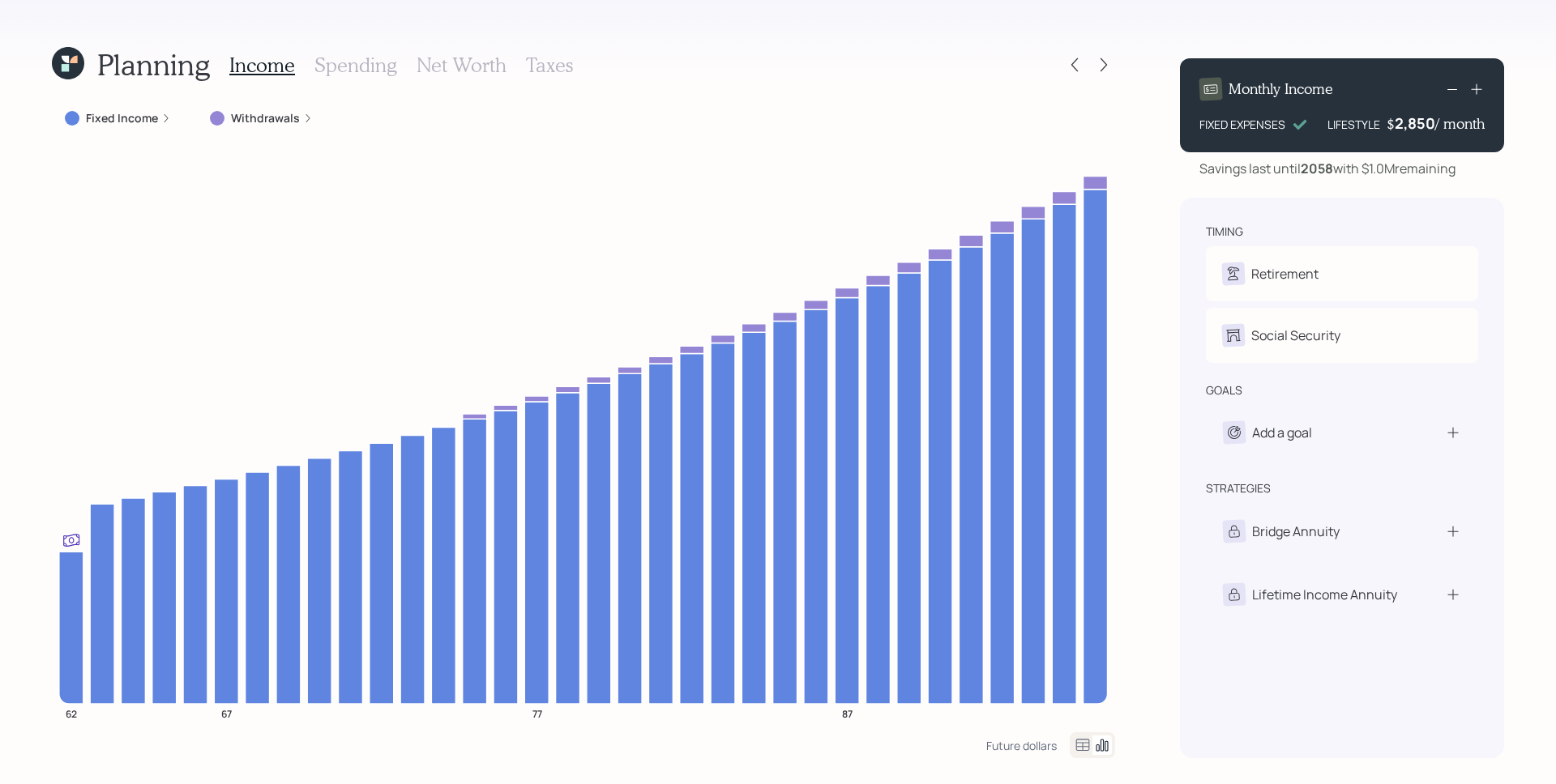
click at [549, 70] on h3 "Taxes" at bounding box center [549, 65] width 47 height 23
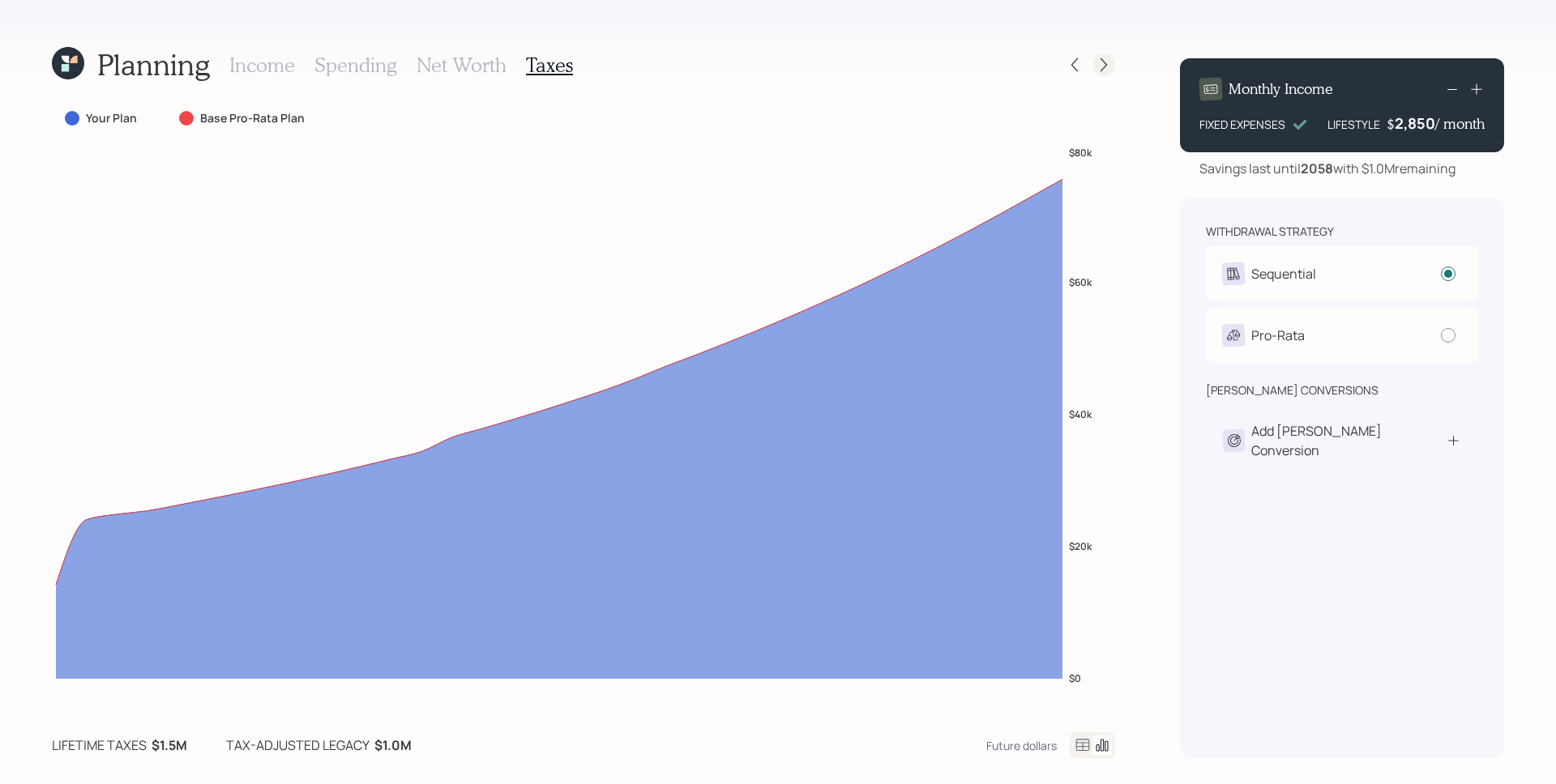
click at [1110, 55] on div at bounding box center [1104, 65] width 22 height 22
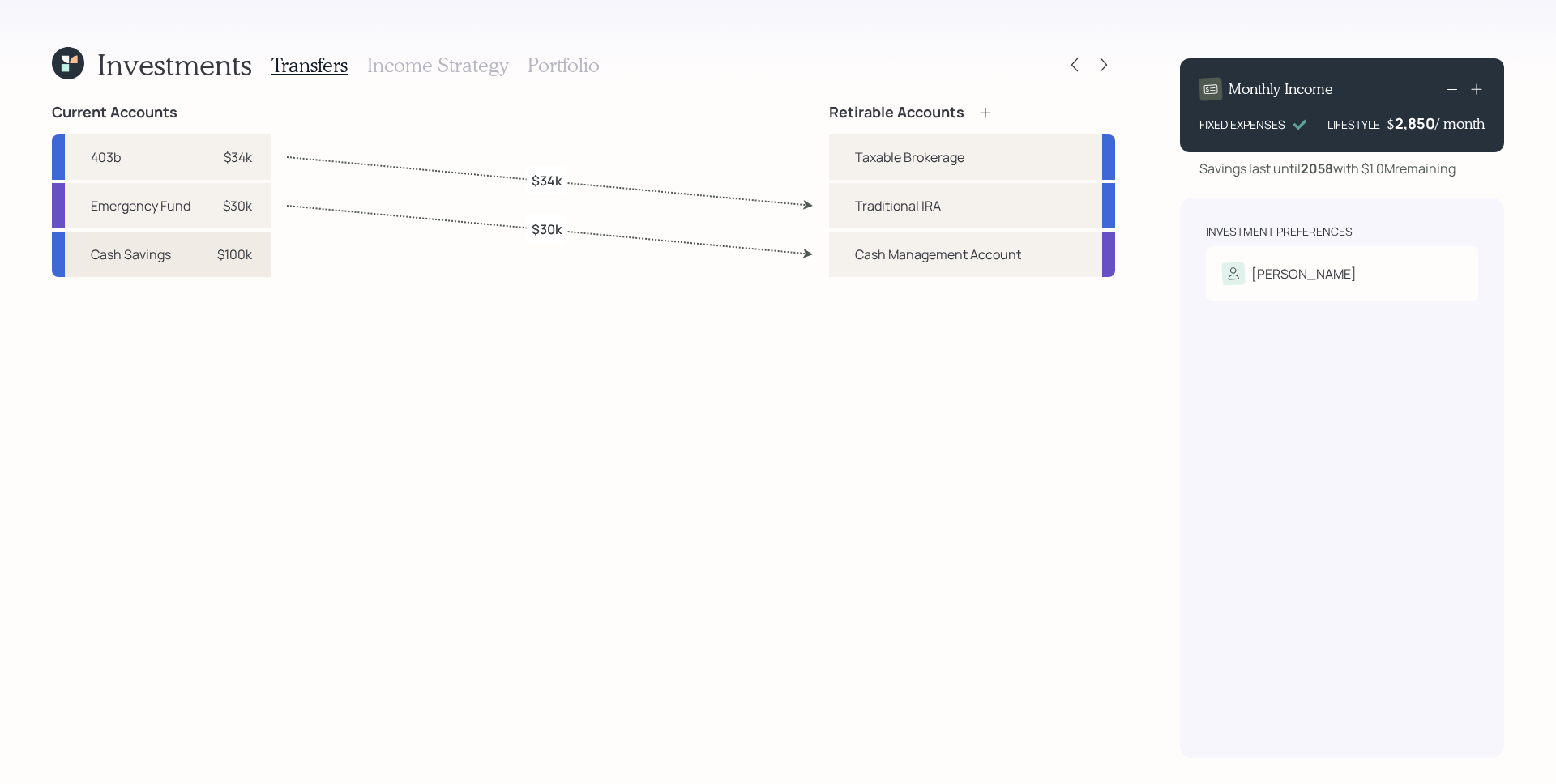
click at [218, 260] on div "$100k" at bounding box center [234, 255] width 35 height 20
click at [914, 151] on div "Taxable Brokerage" at bounding box center [910, 157] width 109 height 20
select select "09b5ac79-816c-437b-847f-8bea61a35fb0"
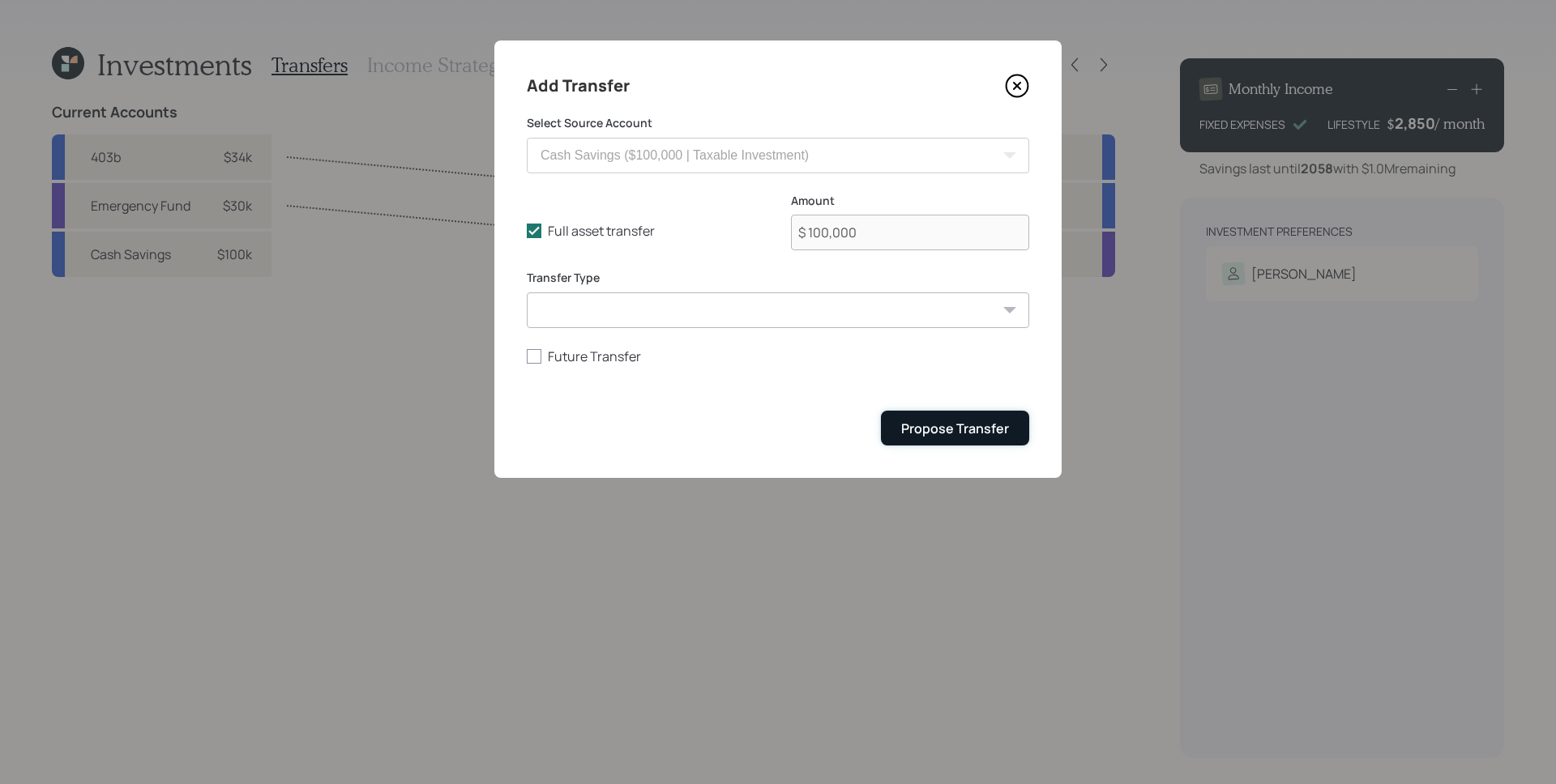
click at [984, 429] on div "Propose Transfer" at bounding box center [955, 429] width 108 height 18
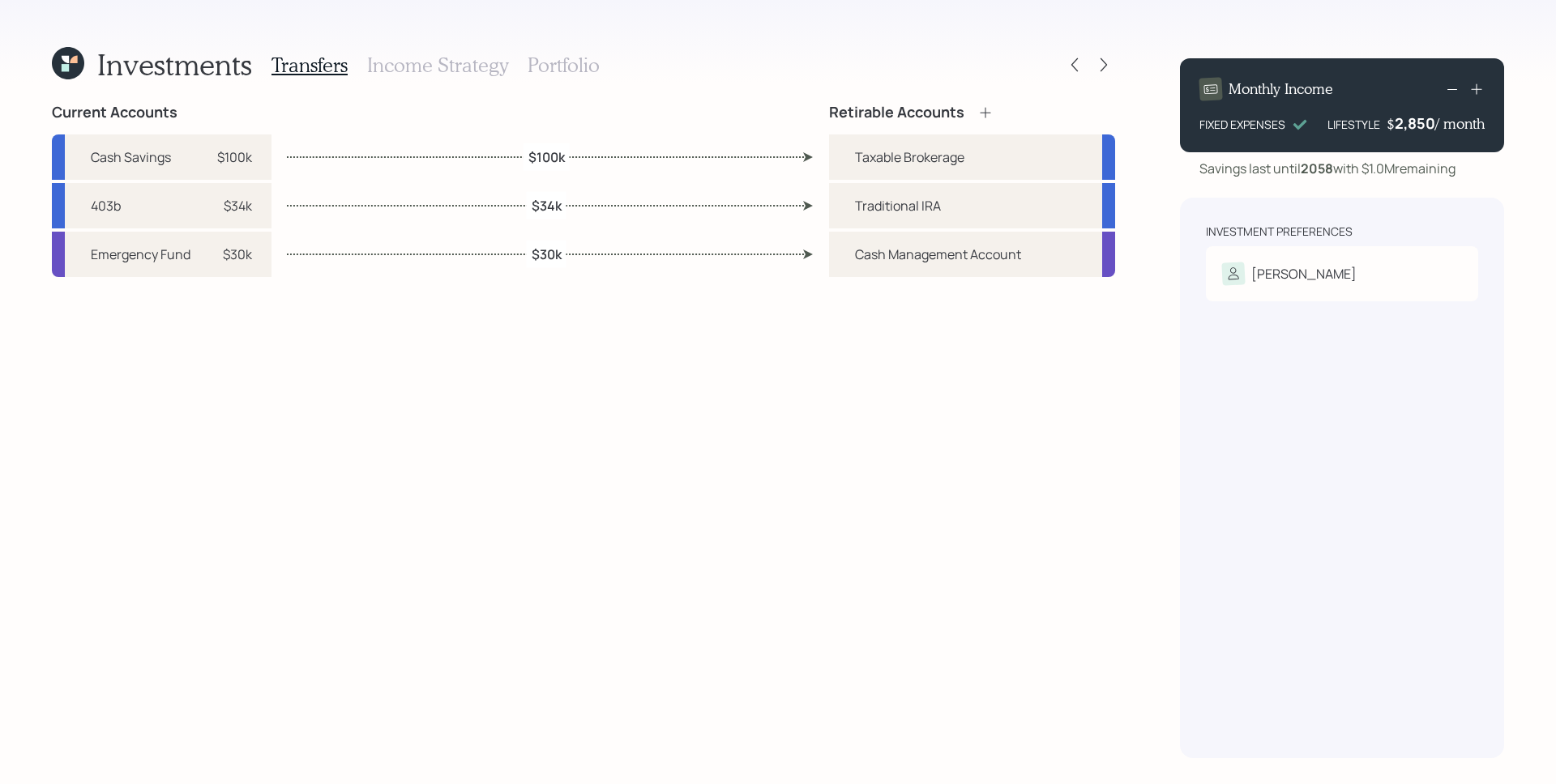
drag, startPoint x: 852, startPoint y: 443, endPoint x: 848, endPoint y: 374, distance: 69.1
click at [852, 443] on div "Retirable Accounts Taxable Brokerage Traditional [PERSON_NAME] Management Accou…" at bounding box center [972, 431] width 286 height 655
click at [1074, 57] on icon at bounding box center [1075, 65] width 16 height 16
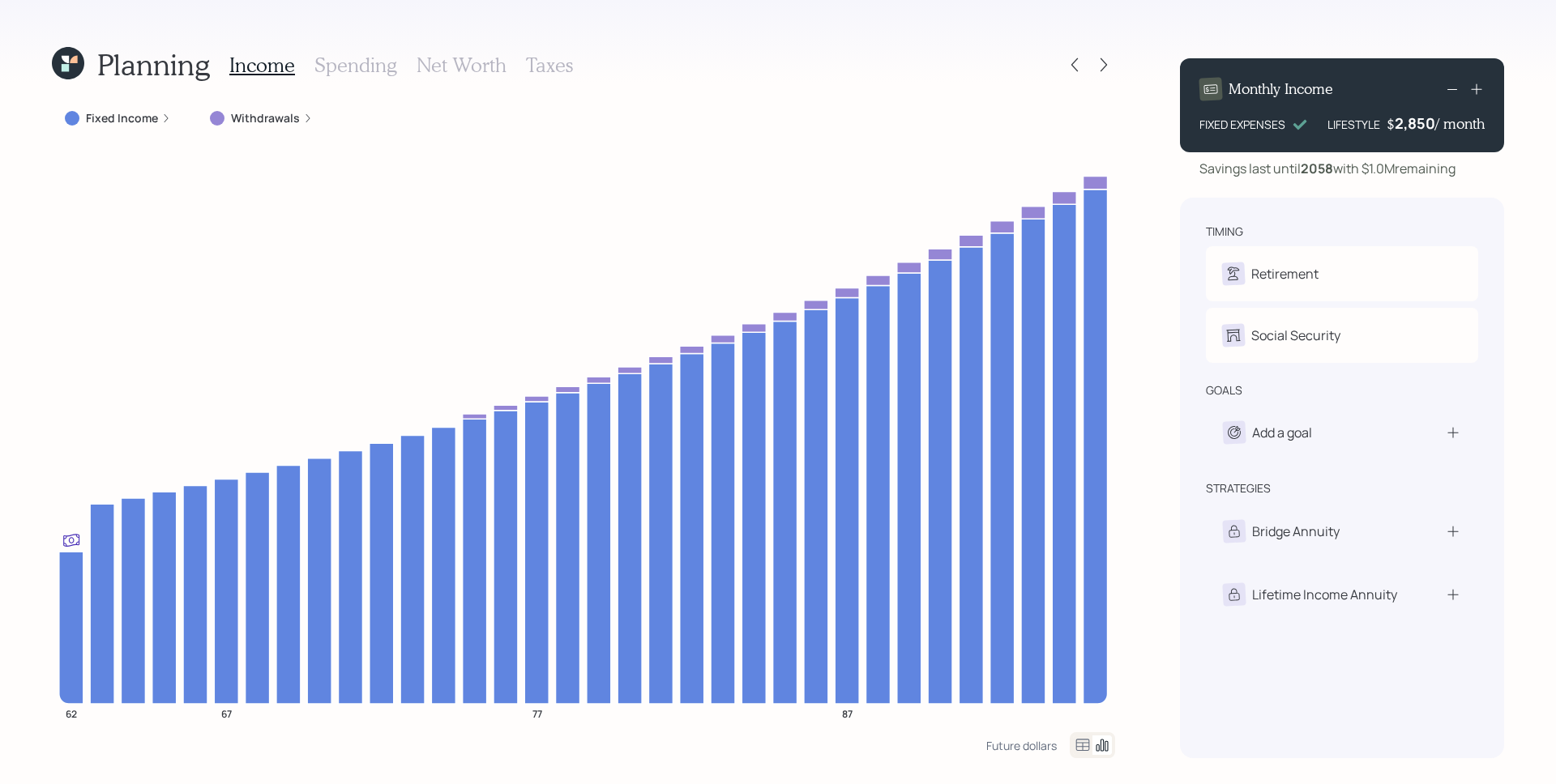
click at [555, 65] on h3 "Taxes" at bounding box center [549, 65] width 47 height 23
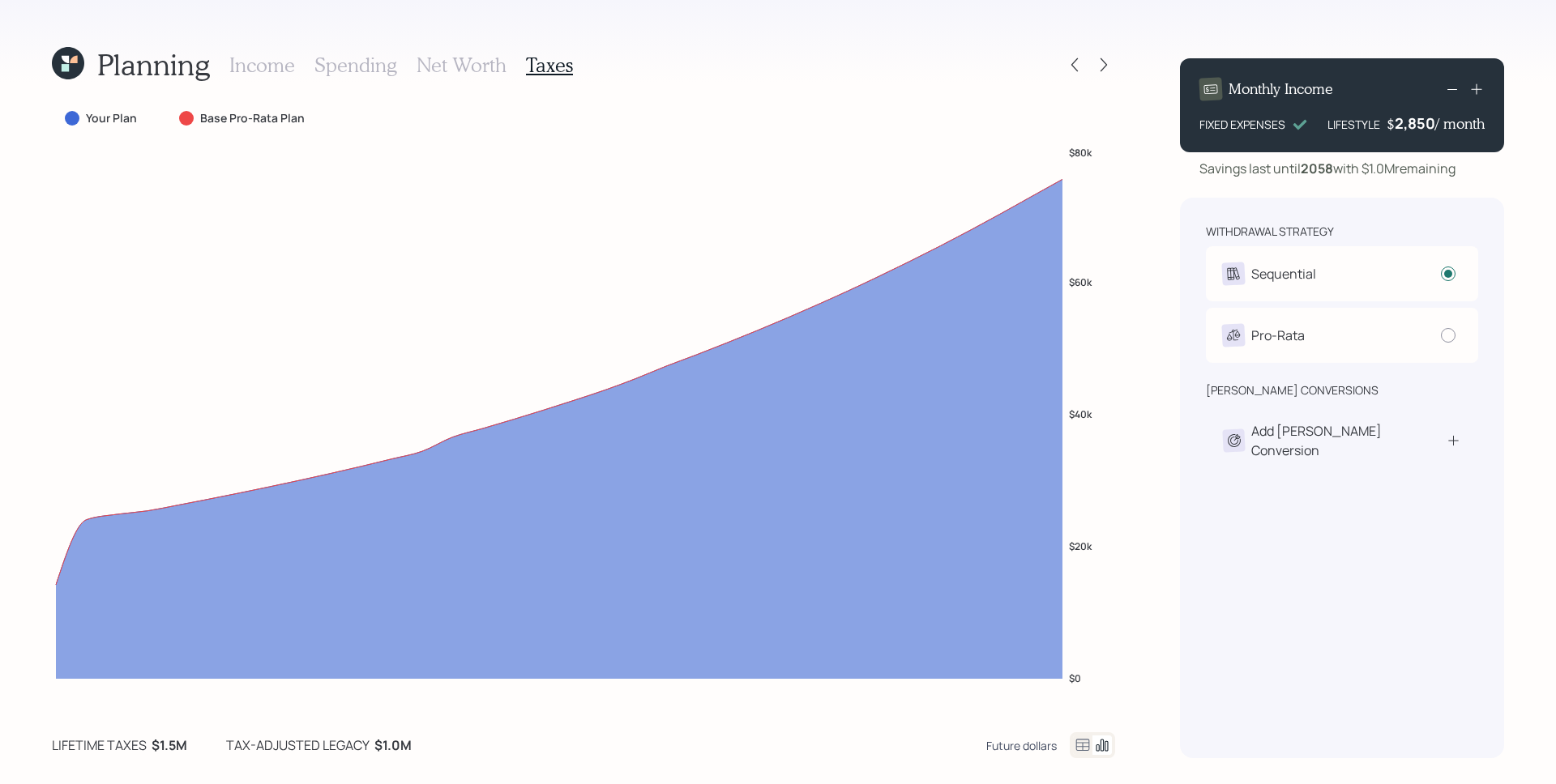
click at [1033, 741] on div "Future dollars" at bounding box center [1021, 745] width 71 height 15
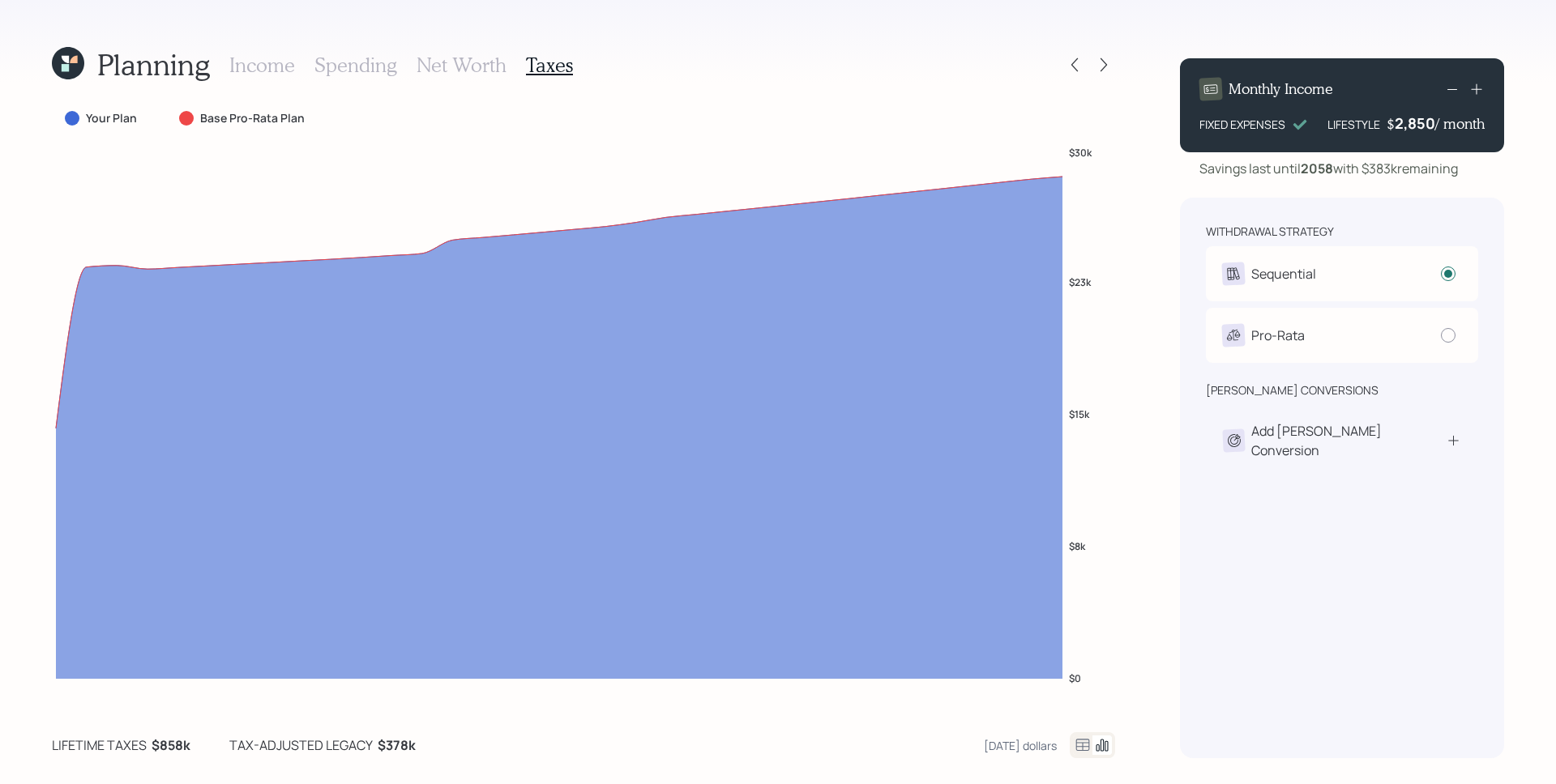
click at [1085, 58] on div at bounding box center [1089, 65] width 52 height 22
click at [1075, 66] on icon at bounding box center [1075, 65] width 16 height 16
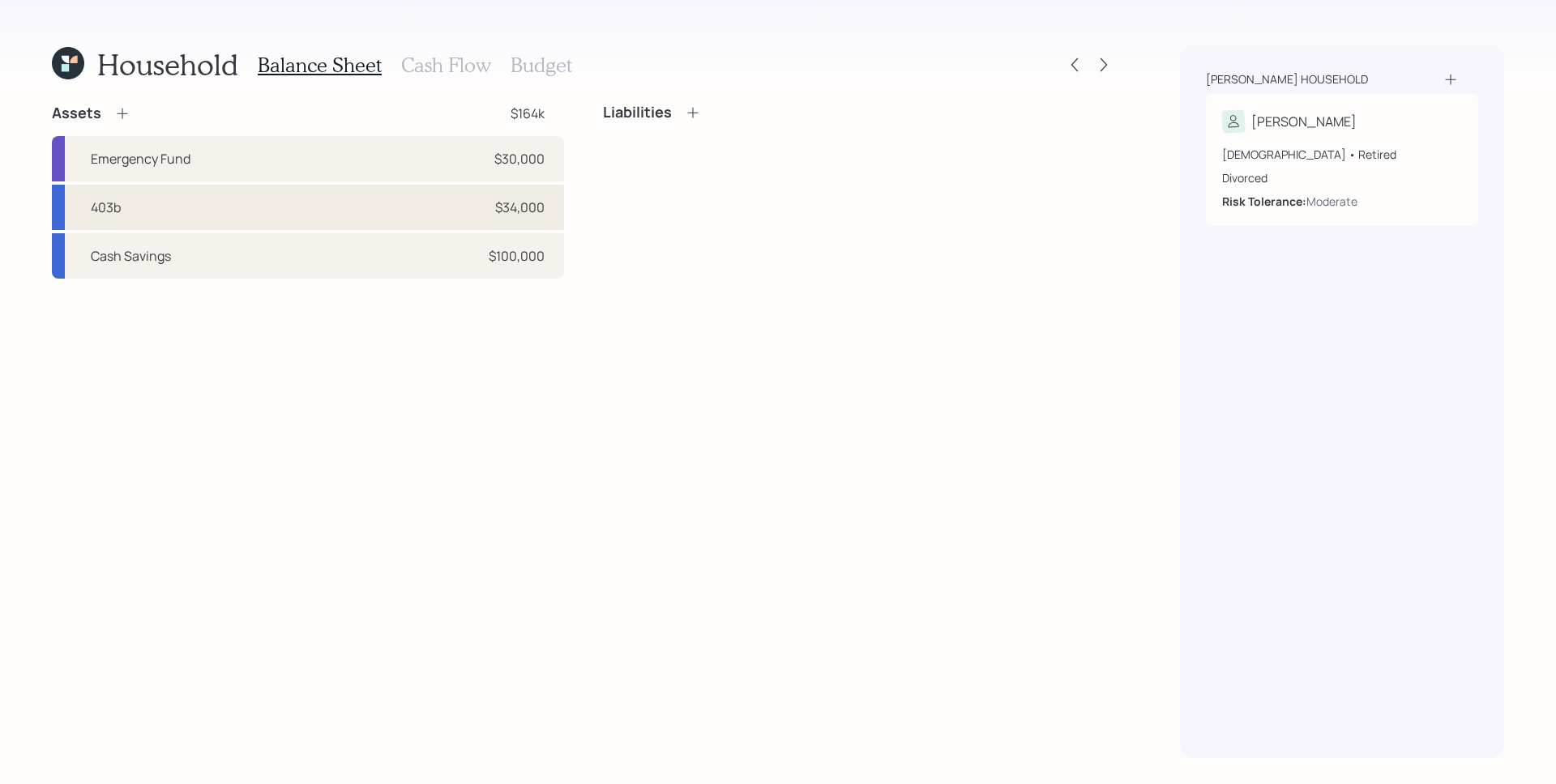
click at [195, 200] on div "403b $34,000" at bounding box center [308, 207] width 512 height 46
select select "public_school_sponsored"
select select "balanced"
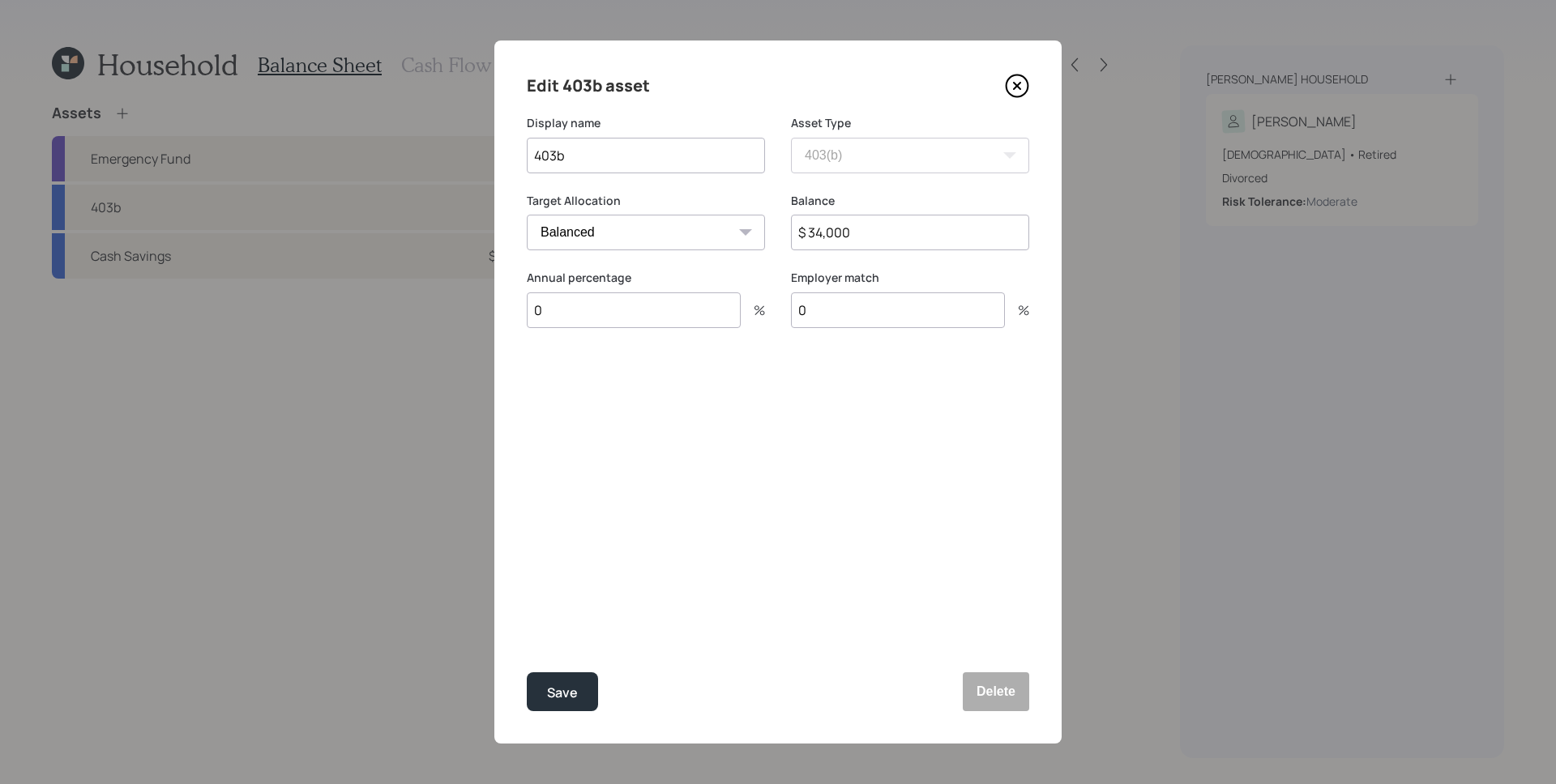
click at [886, 222] on input "$ 34,000" at bounding box center [911, 232] width 239 height 36
click at [885, 222] on input "$ 34,000" at bounding box center [911, 232] width 239 height 36
click at [888, 239] on input "$ 34,000" at bounding box center [911, 232] width 239 height 36
click at [1010, 691] on button "Delete" at bounding box center [996, 692] width 66 height 39
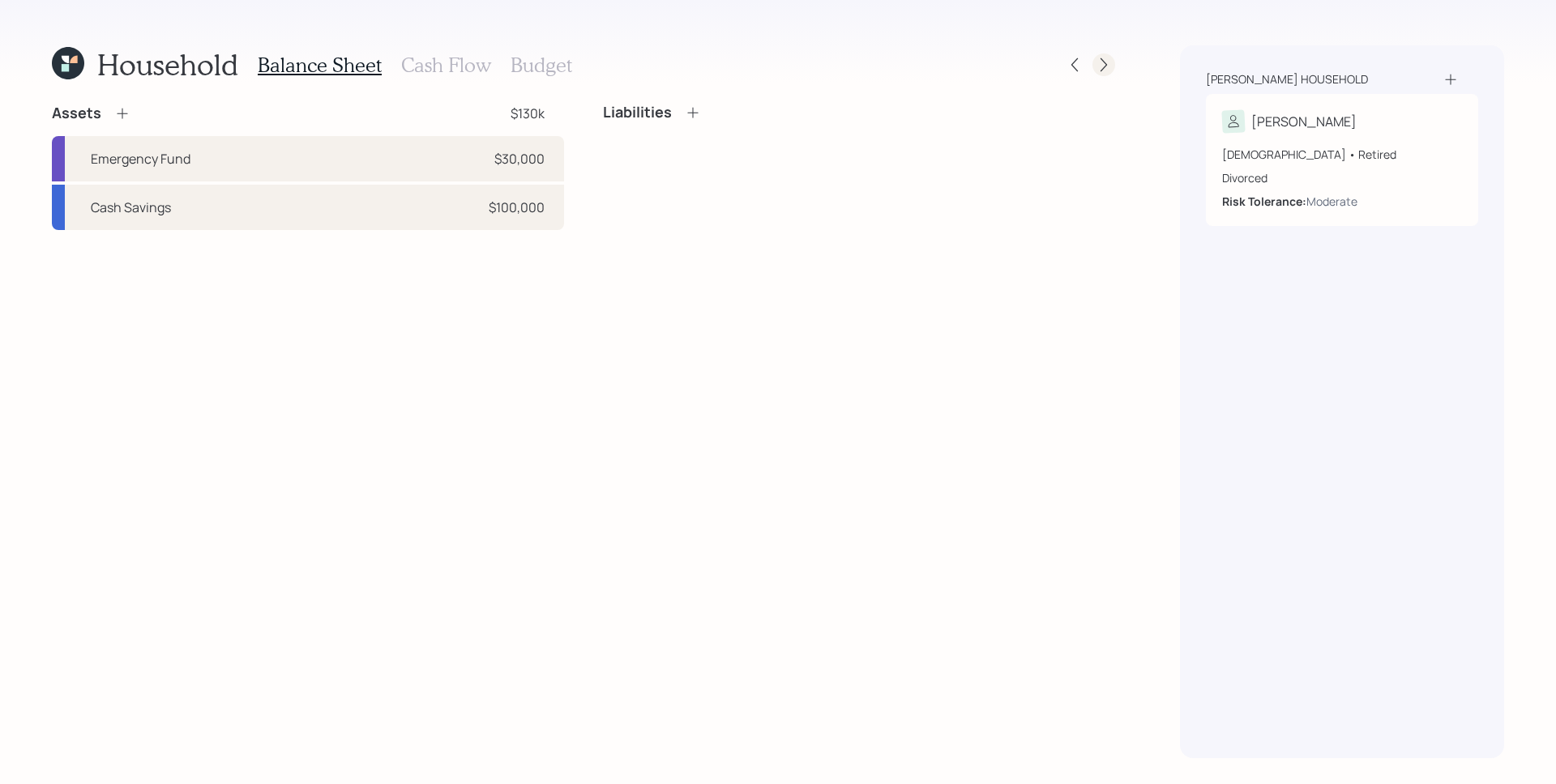
click at [1106, 70] on icon at bounding box center [1104, 65] width 16 height 16
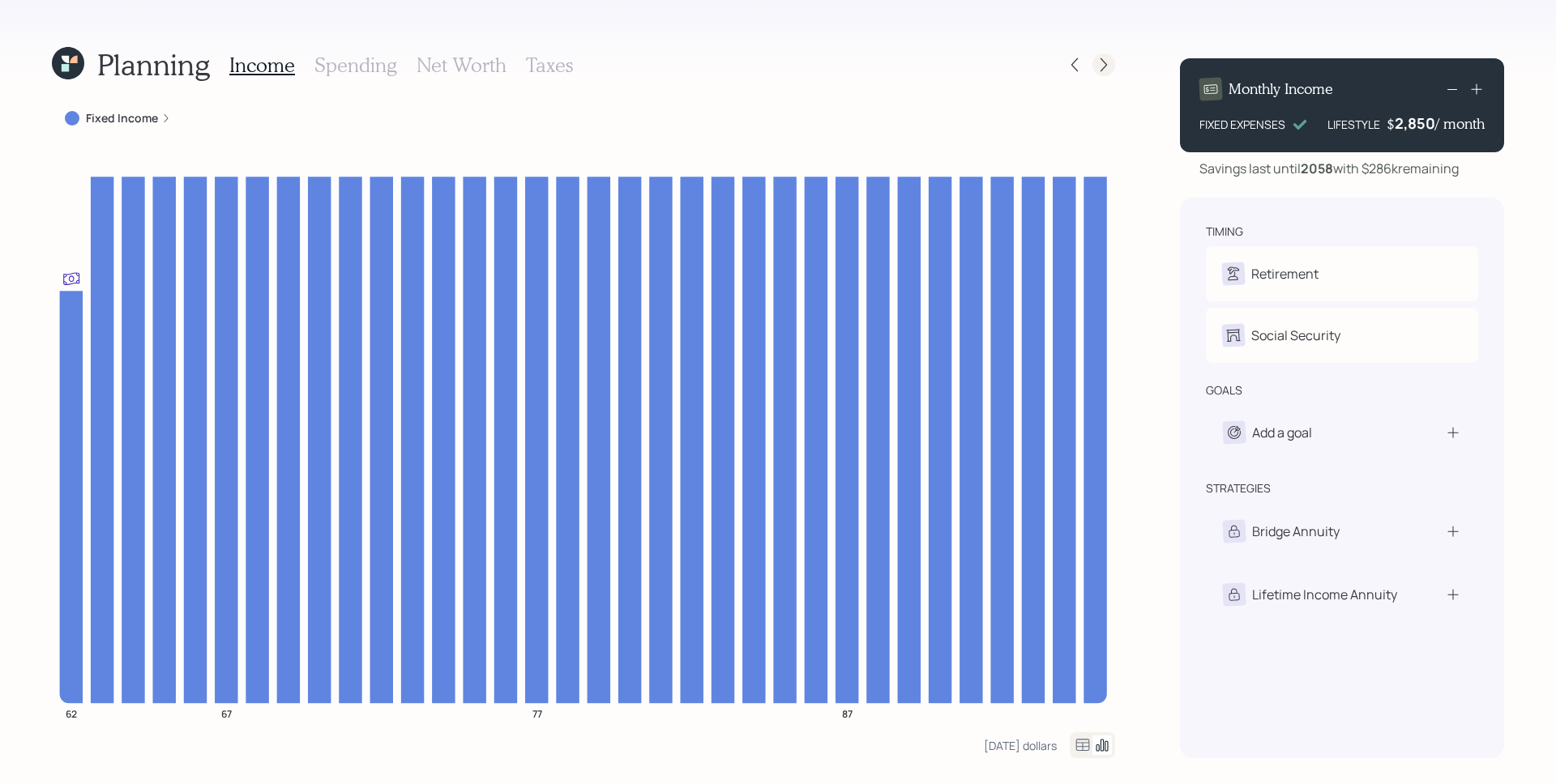
click at [1099, 61] on icon at bounding box center [1104, 65] width 16 height 16
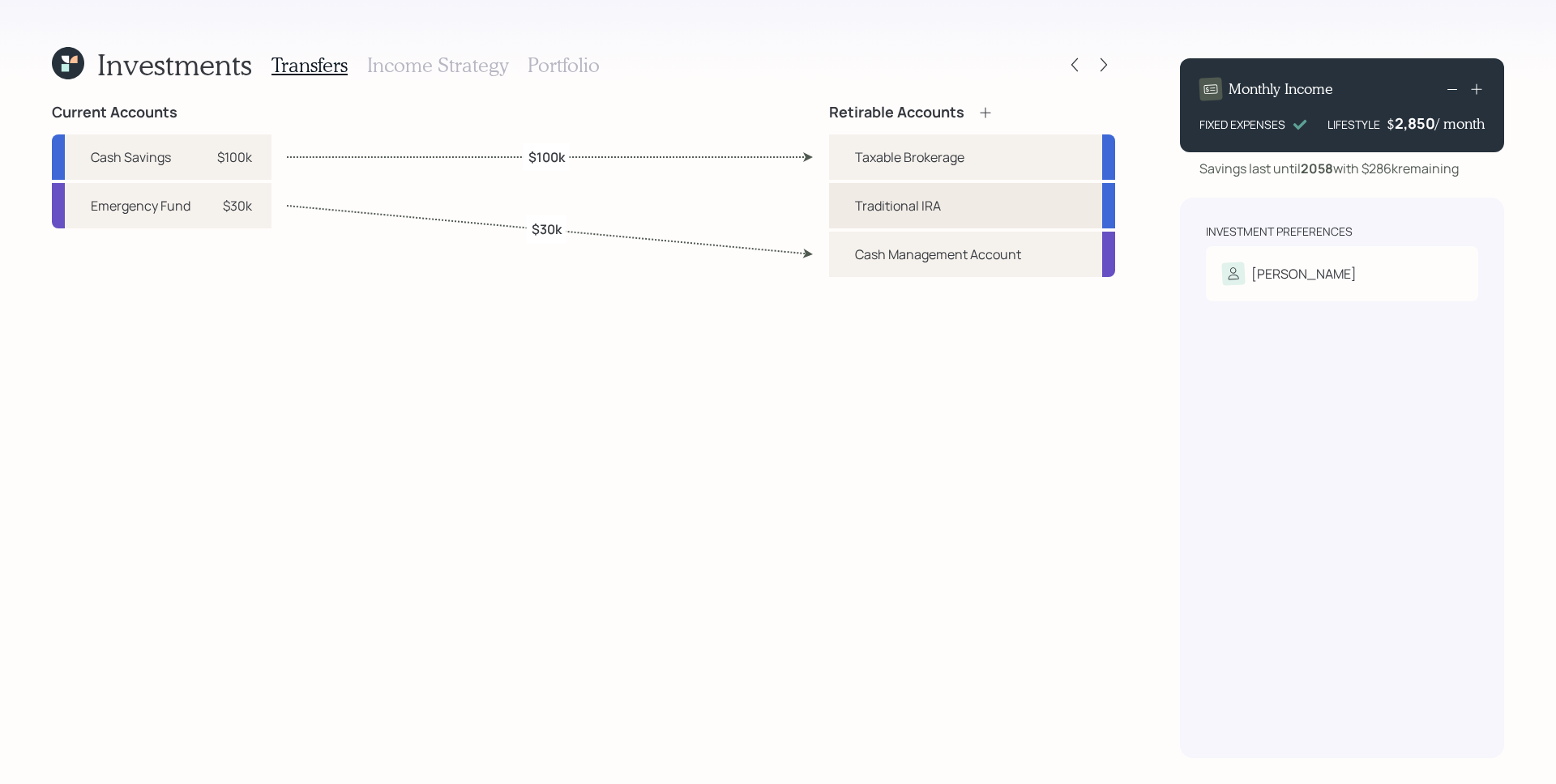
click at [884, 215] on div "Traditional IRA" at bounding box center [972, 205] width 286 height 46
select select "traditional"
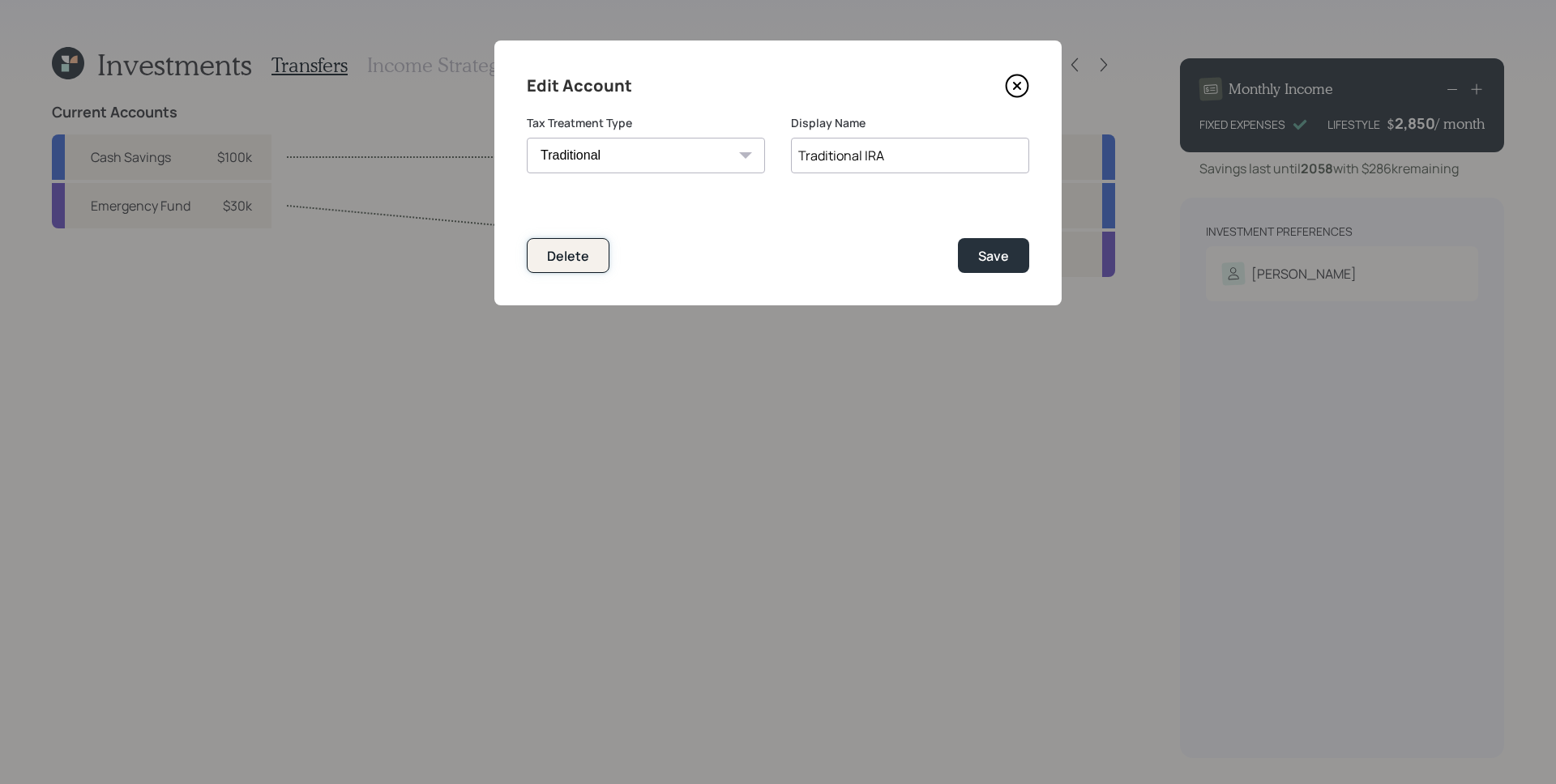
click at [581, 251] on div "Delete" at bounding box center [568, 256] width 42 height 18
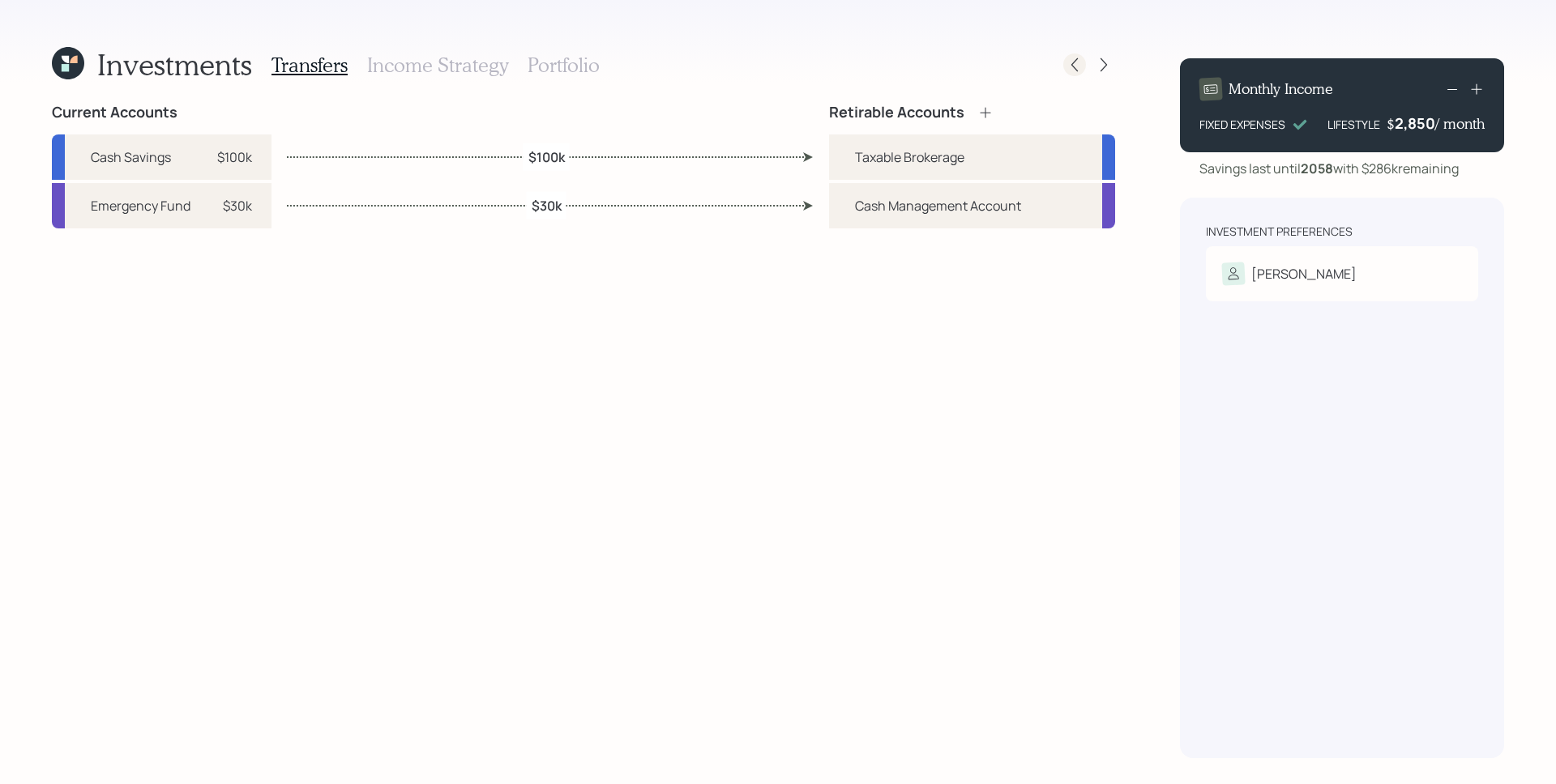
click at [1068, 54] on div at bounding box center [1089, 65] width 52 height 22
click at [1068, 64] on icon at bounding box center [1075, 65] width 16 height 16
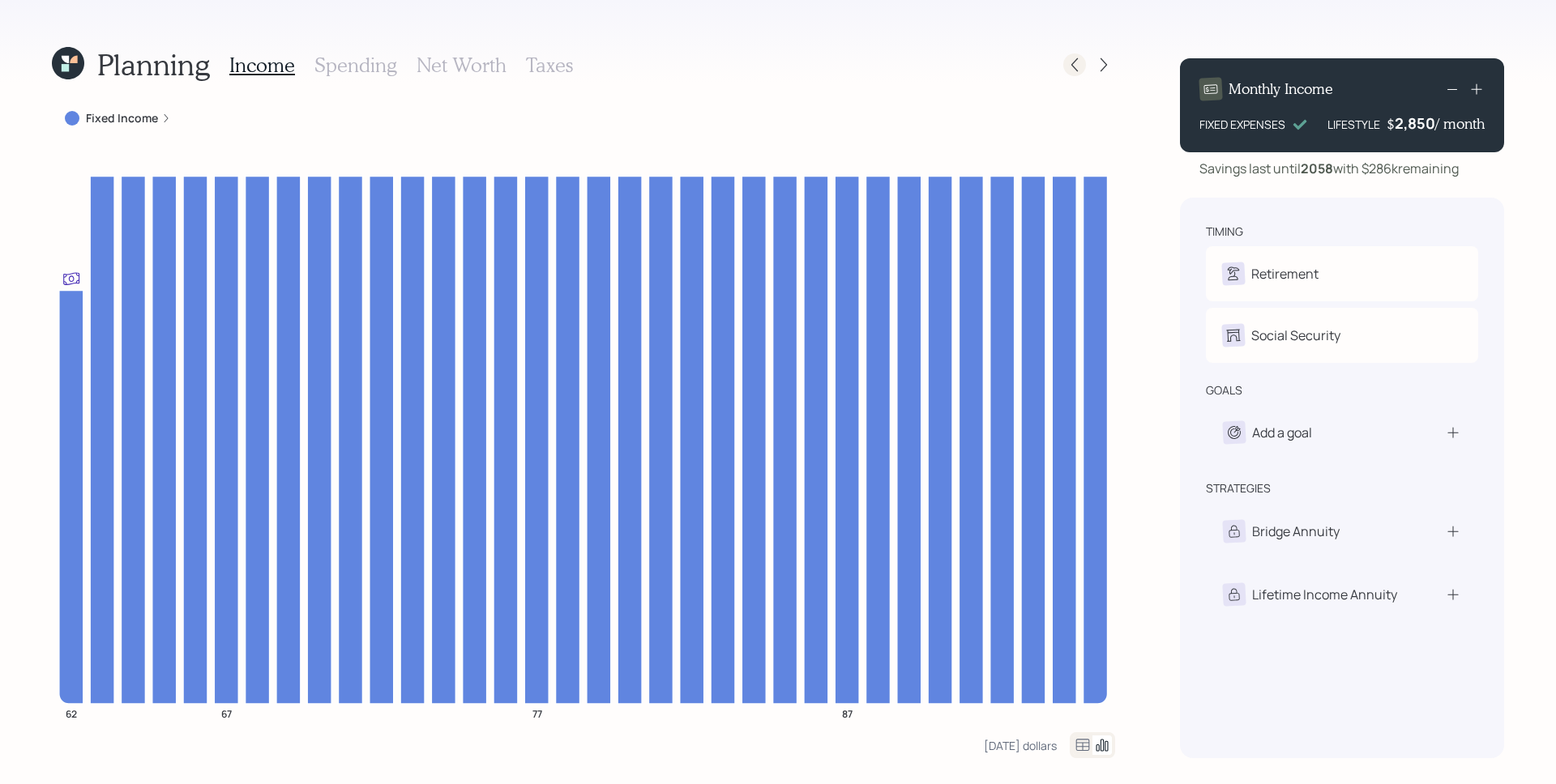
click at [1078, 64] on icon at bounding box center [1075, 65] width 16 height 16
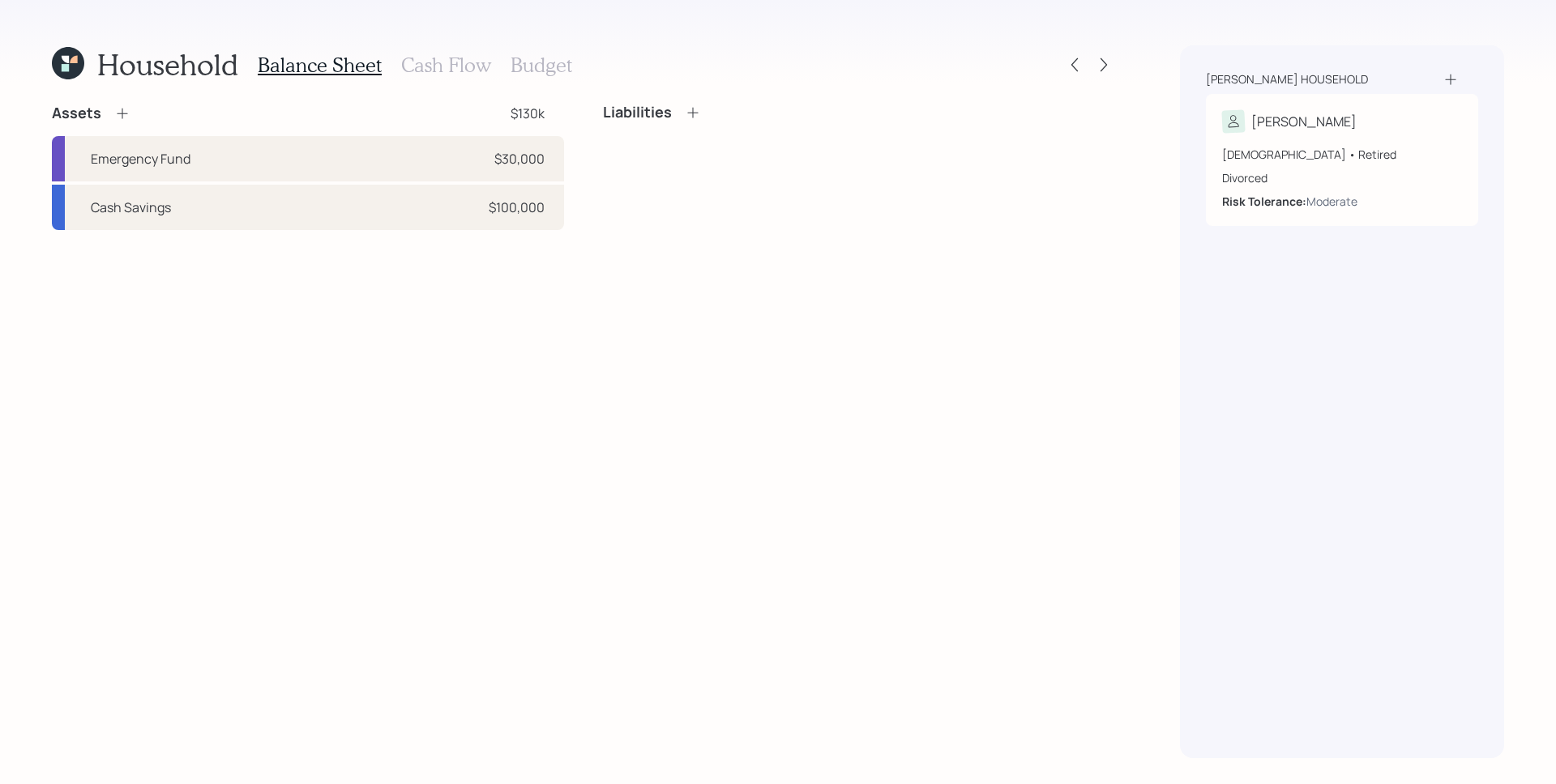
click at [122, 113] on icon at bounding box center [122, 113] width 16 height 16
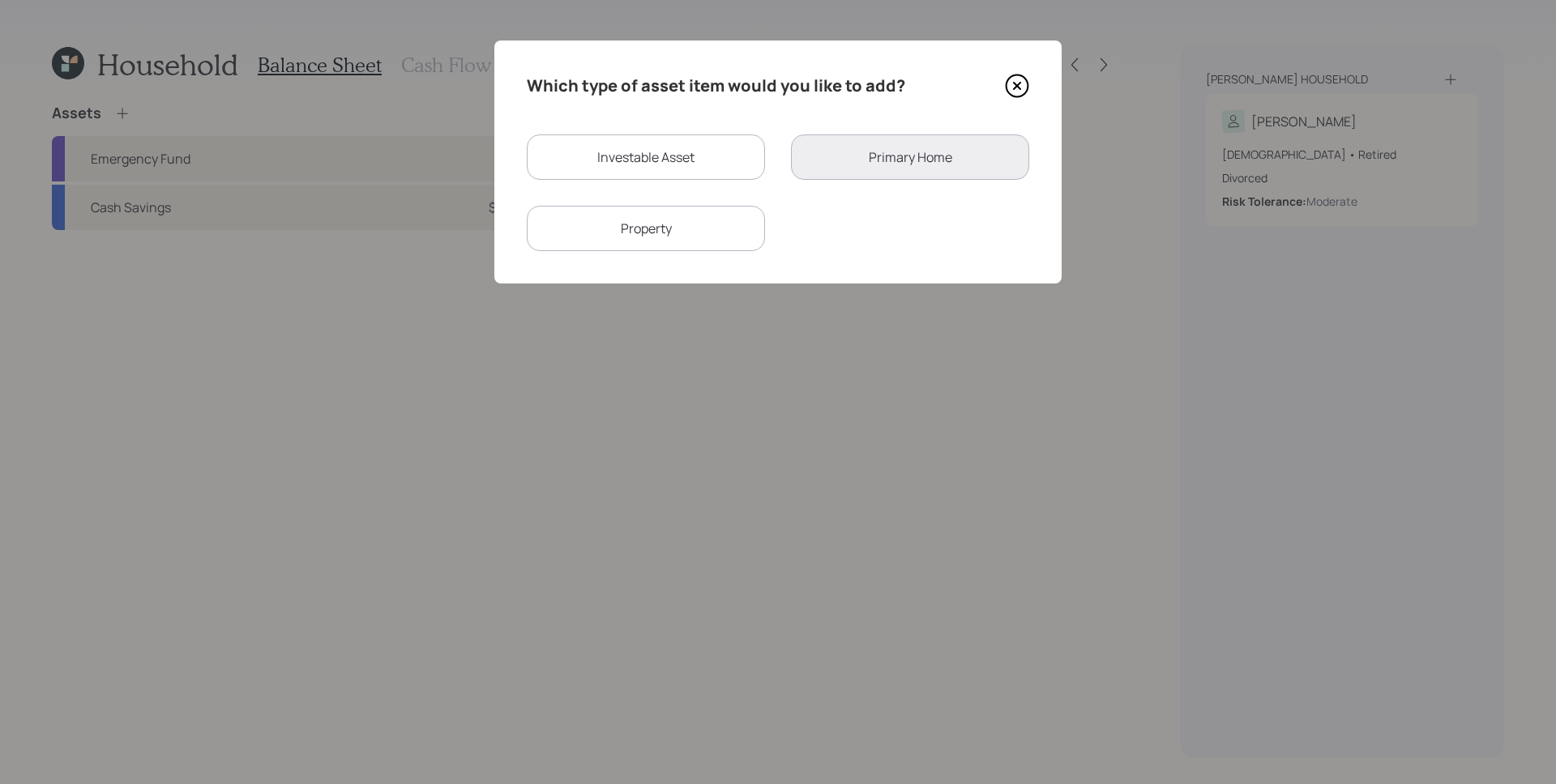
click at [642, 153] on div "Investable Asset" at bounding box center [646, 157] width 239 height 46
select select "taxable"
select select "balanced"
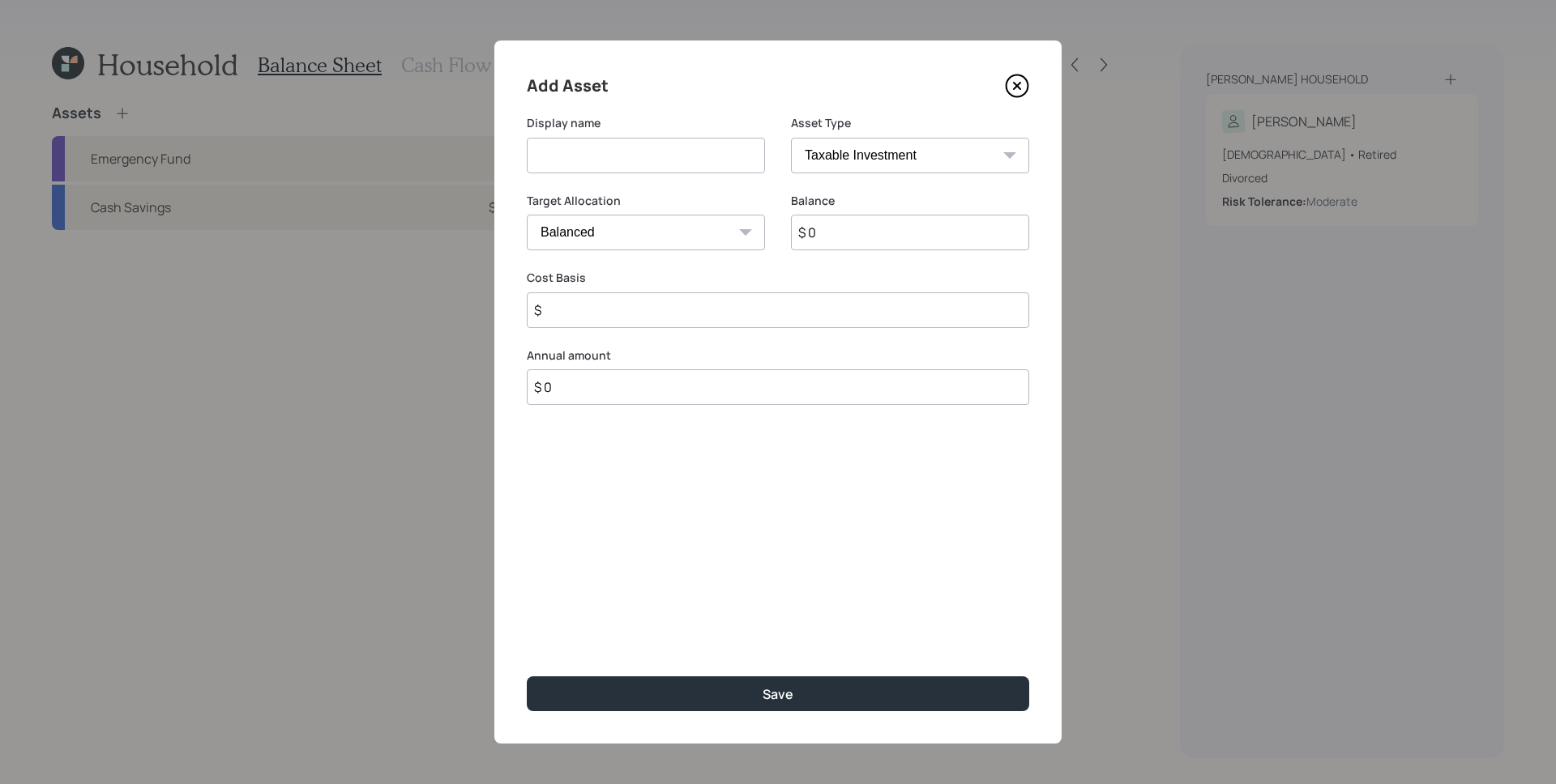
click at [850, 157] on select "SEP [PERSON_NAME] IRA 401(k) [PERSON_NAME] 401(k) 403(b) [PERSON_NAME] 403(b) 4…" at bounding box center [911, 156] width 239 height 36
select select "ira"
click at [791, 138] on select "SEP [PERSON_NAME] IRA 401(k) [PERSON_NAME] 401(k) 403(b) [PERSON_NAME] 403(b) 4…" at bounding box center [911, 156] width 239 height 36
type input "$"
click at [634, 156] on input at bounding box center [646, 156] width 239 height 36
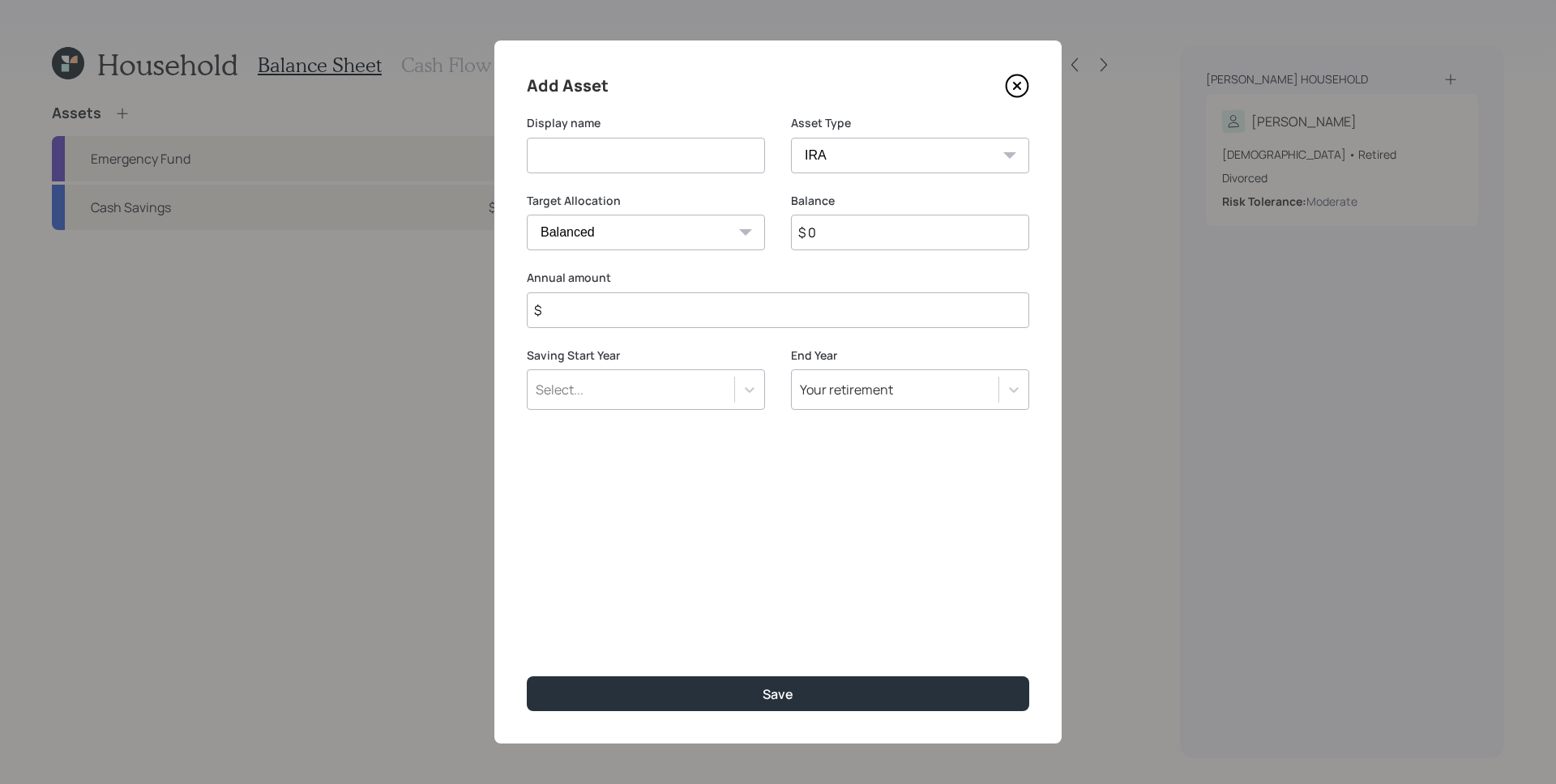
click at [634, 156] on input at bounding box center [646, 156] width 239 height 36
type input "403b"
click at [891, 241] on input "$ 0" at bounding box center [911, 232] width 239 height 36
paste input "34,00"
type input "$ 34,000"
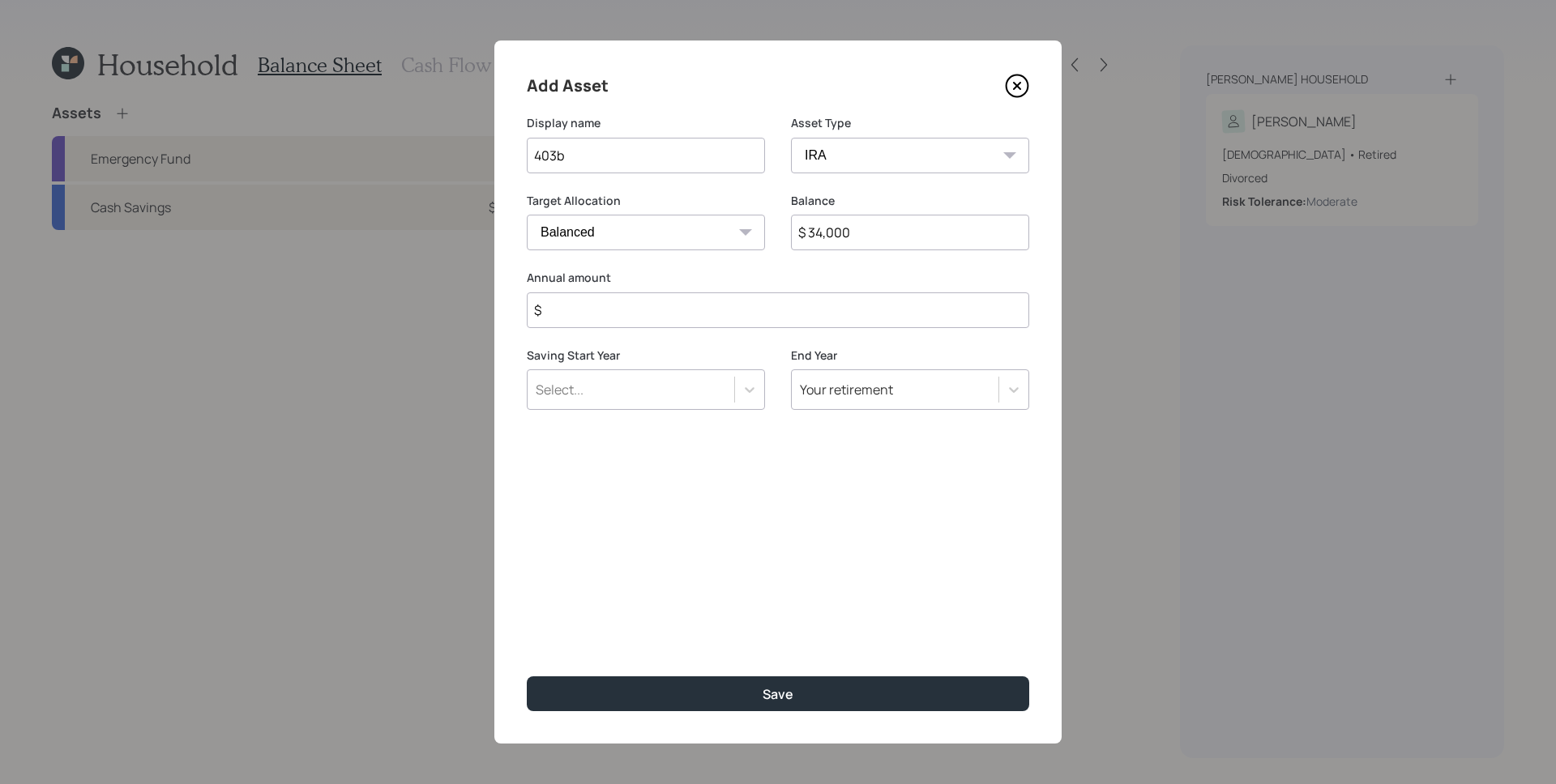
click at [739, 301] on input "$" at bounding box center [778, 310] width 503 height 36
type input "$ 0"
click at [527, 676] on button "Save" at bounding box center [778, 693] width 503 height 35
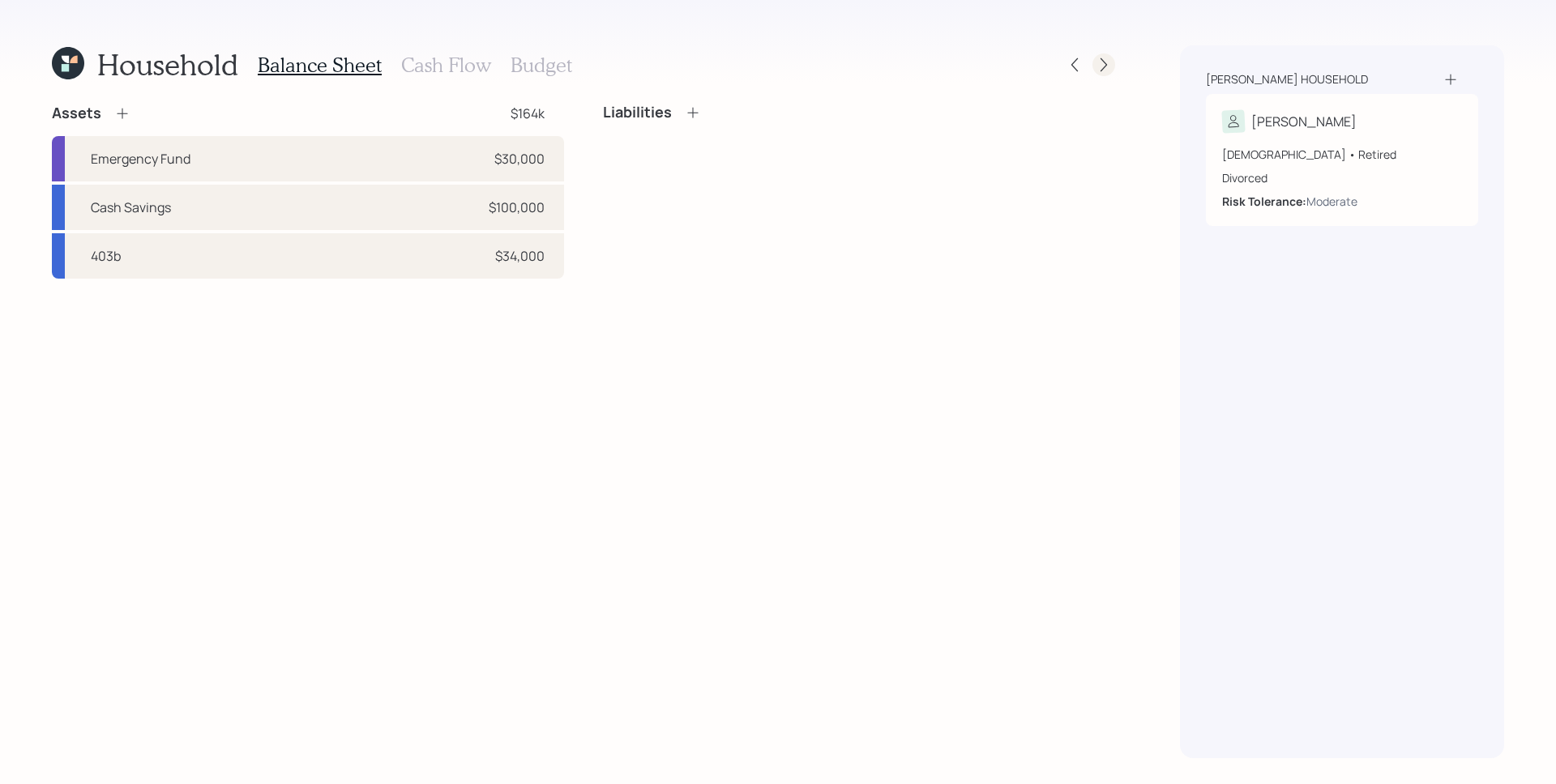
click at [1098, 66] on icon at bounding box center [1104, 65] width 16 height 16
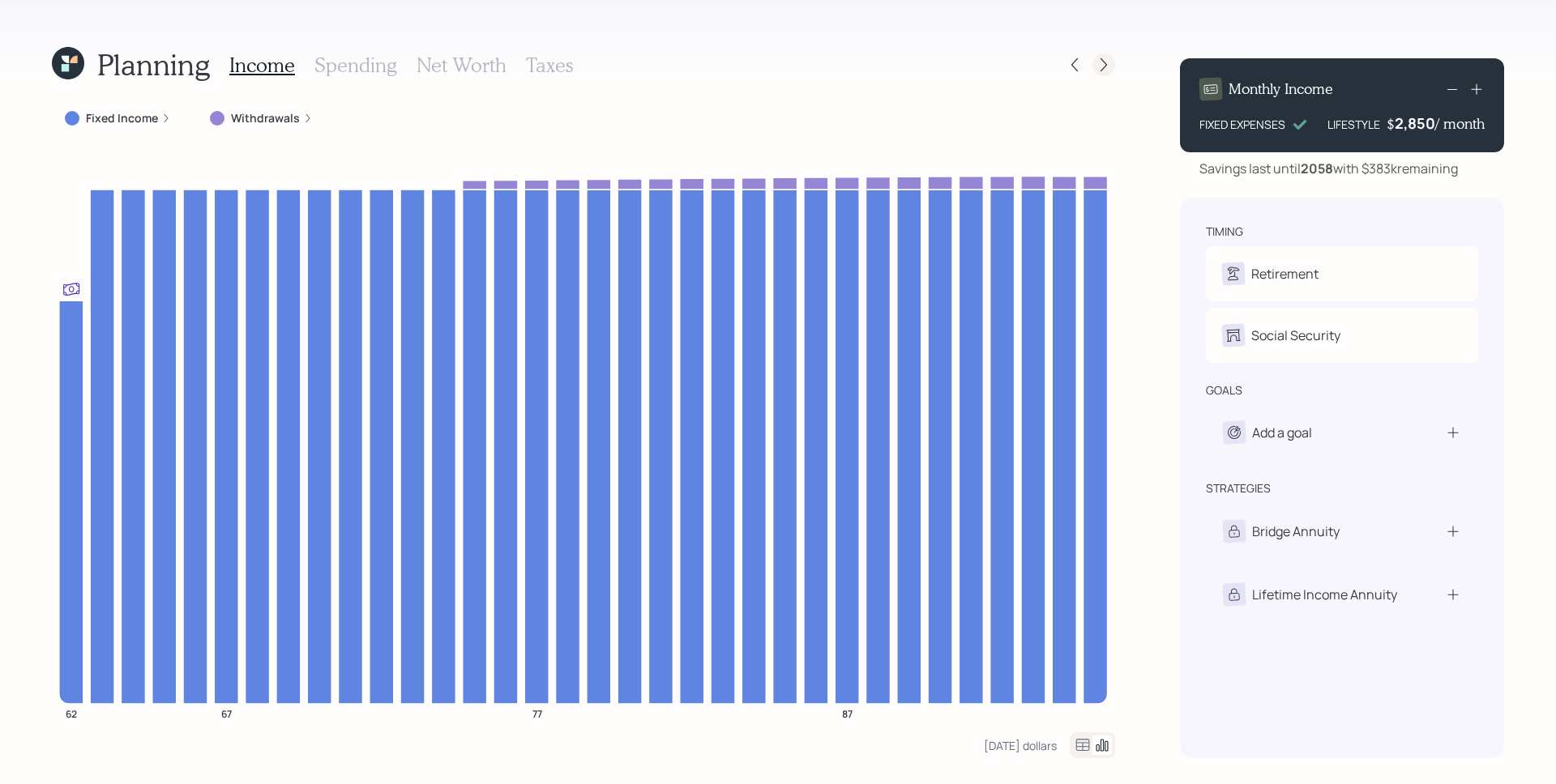
click at [1102, 63] on icon at bounding box center [1104, 65] width 16 height 16
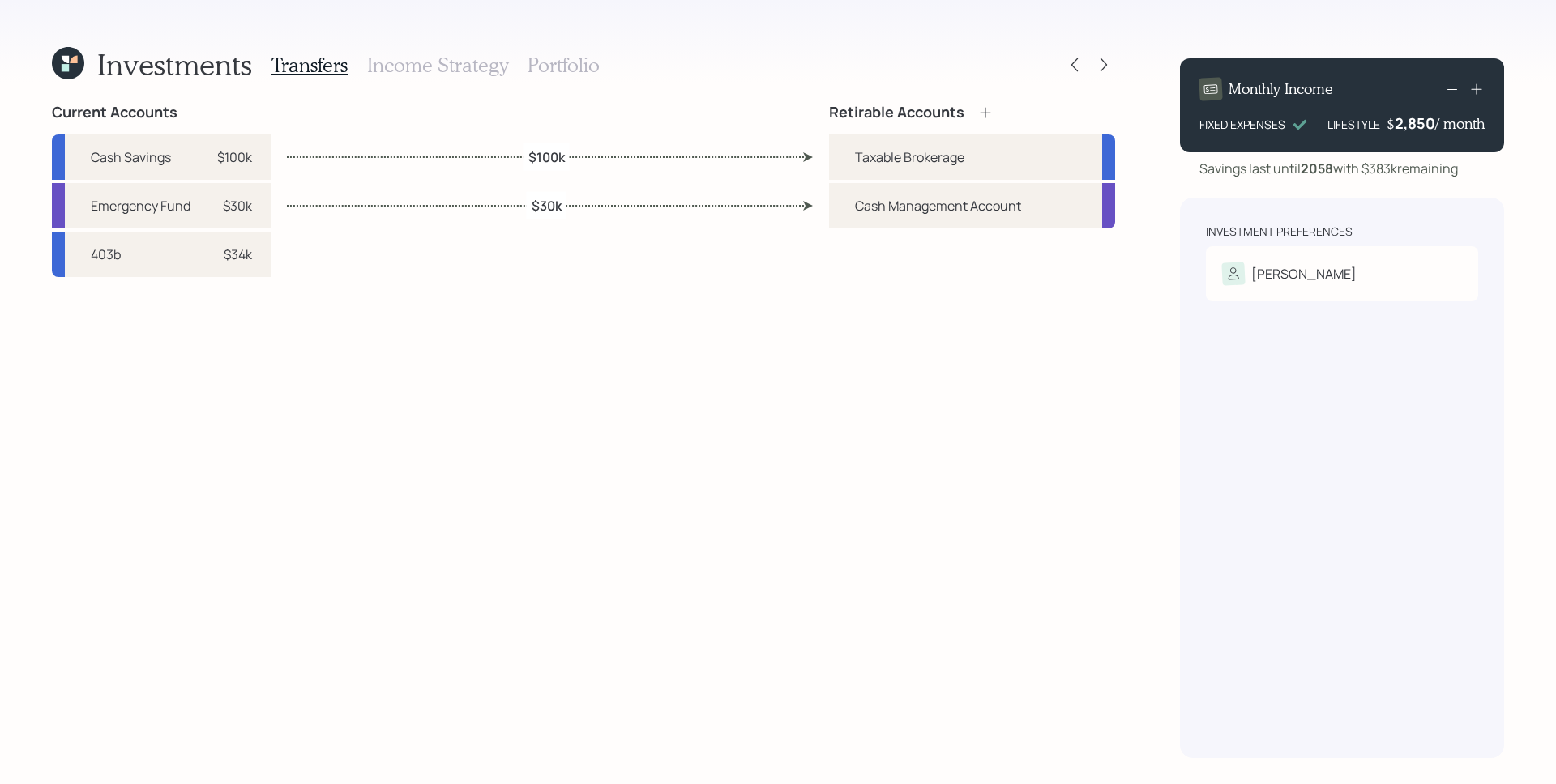
click at [991, 107] on icon at bounding box center [985, 113] width 16 height 16
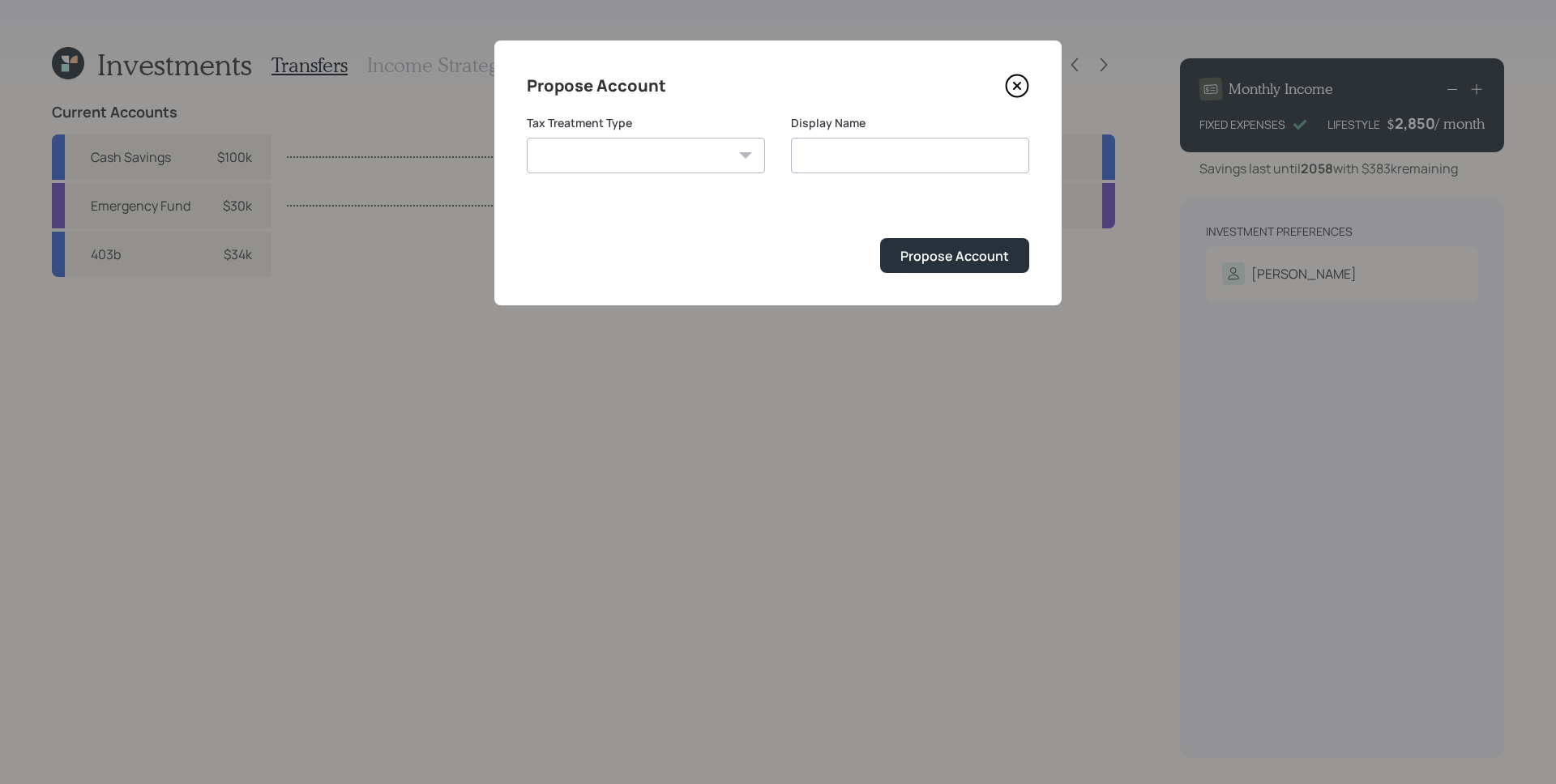
click at [663, 139] on select "[PERSON_NAME] Taxable Traditional" at bounding box center [646, 156] width 239 height 36
select select "traditional"
click at [527, 138] on select "[PERSON_NAME] Taxable Traditional" at bounding box center [646, 156] width 239 height 36
click at [940, 157] on input "Traditional" at bounding box center [911, 156] width 239 height 36
type input "Traditional IRA"
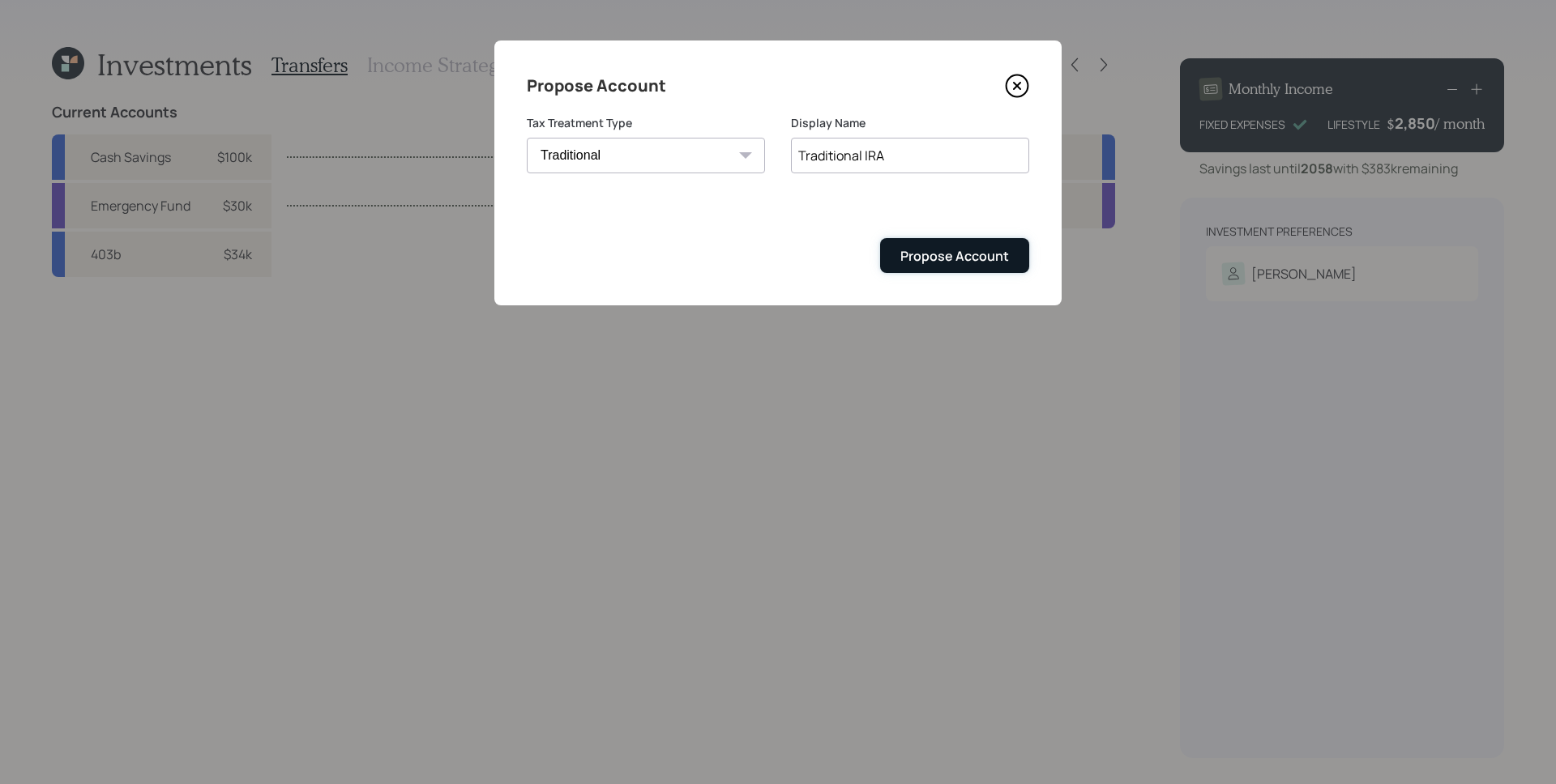
click at [1014, 256] on button "Propose Account" at bounding box center [955, 256] width 149 height 35
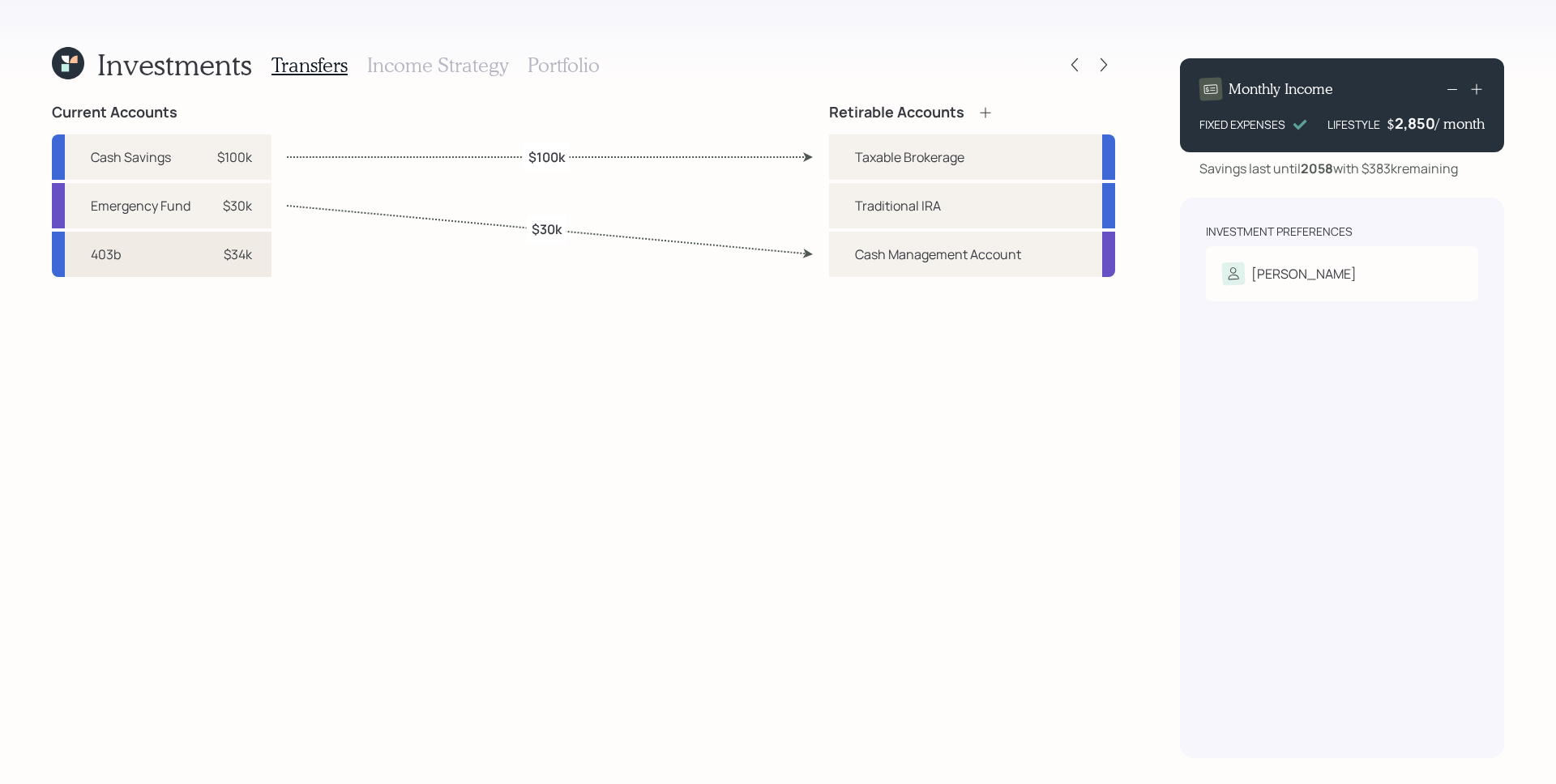
click at [177, 255] on div "403b $34k" at bounding box center [162, 254] width 220 height 46
click at [867, 201] on div "Traditional IRA" at bounding box center [898, 206] width 86 height 20
select select "41be6190-3d30-42e1-bc5a-b7d2692702e1"
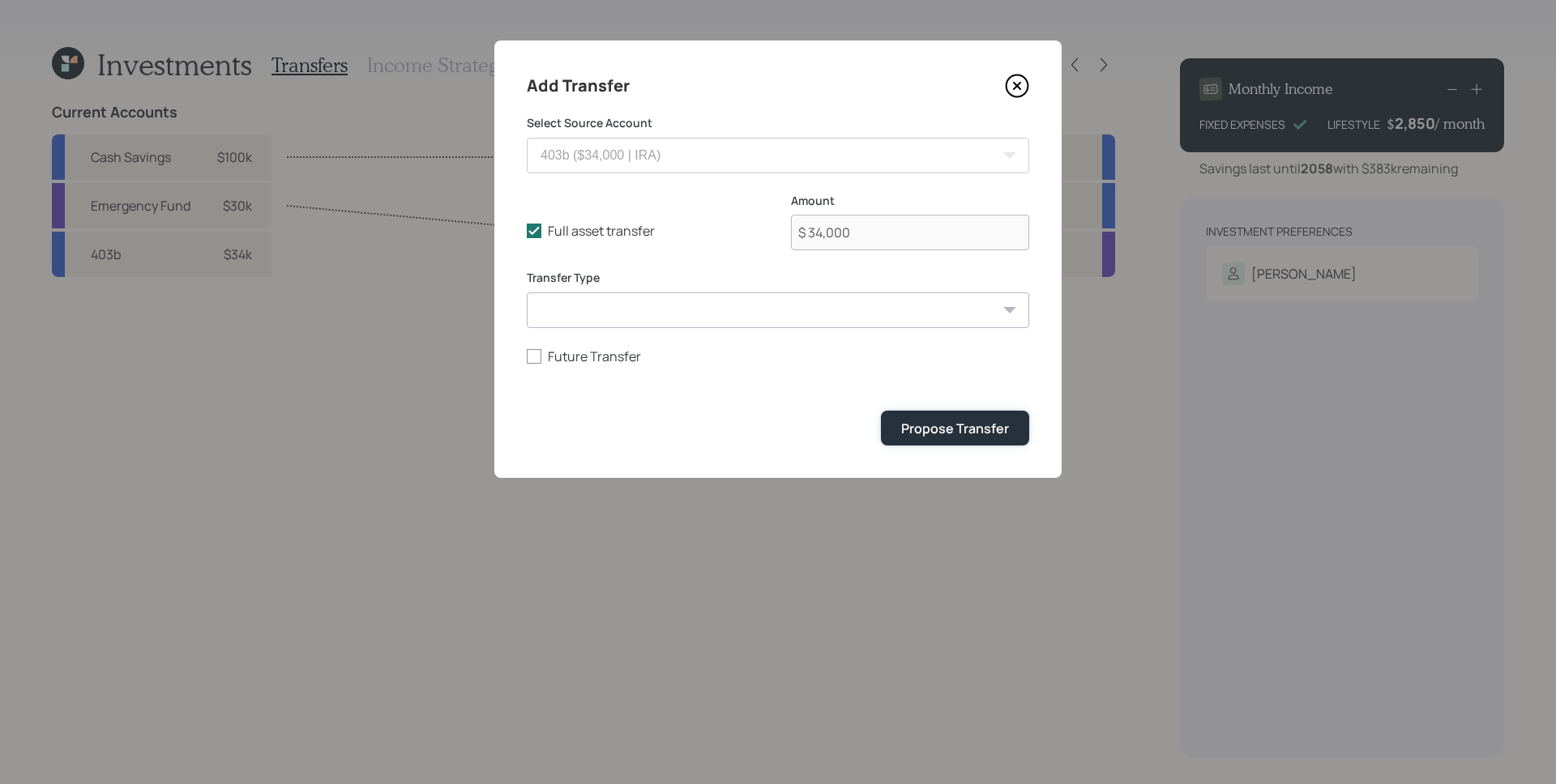
drag, startPoint x: 950, startPoint y: 424, endPoint x: 936, endPoint y: 322, distance: 103.0
click at [950, 423] on div "Propose Transfer" at bounding box center [955, 429] width 108 height 18
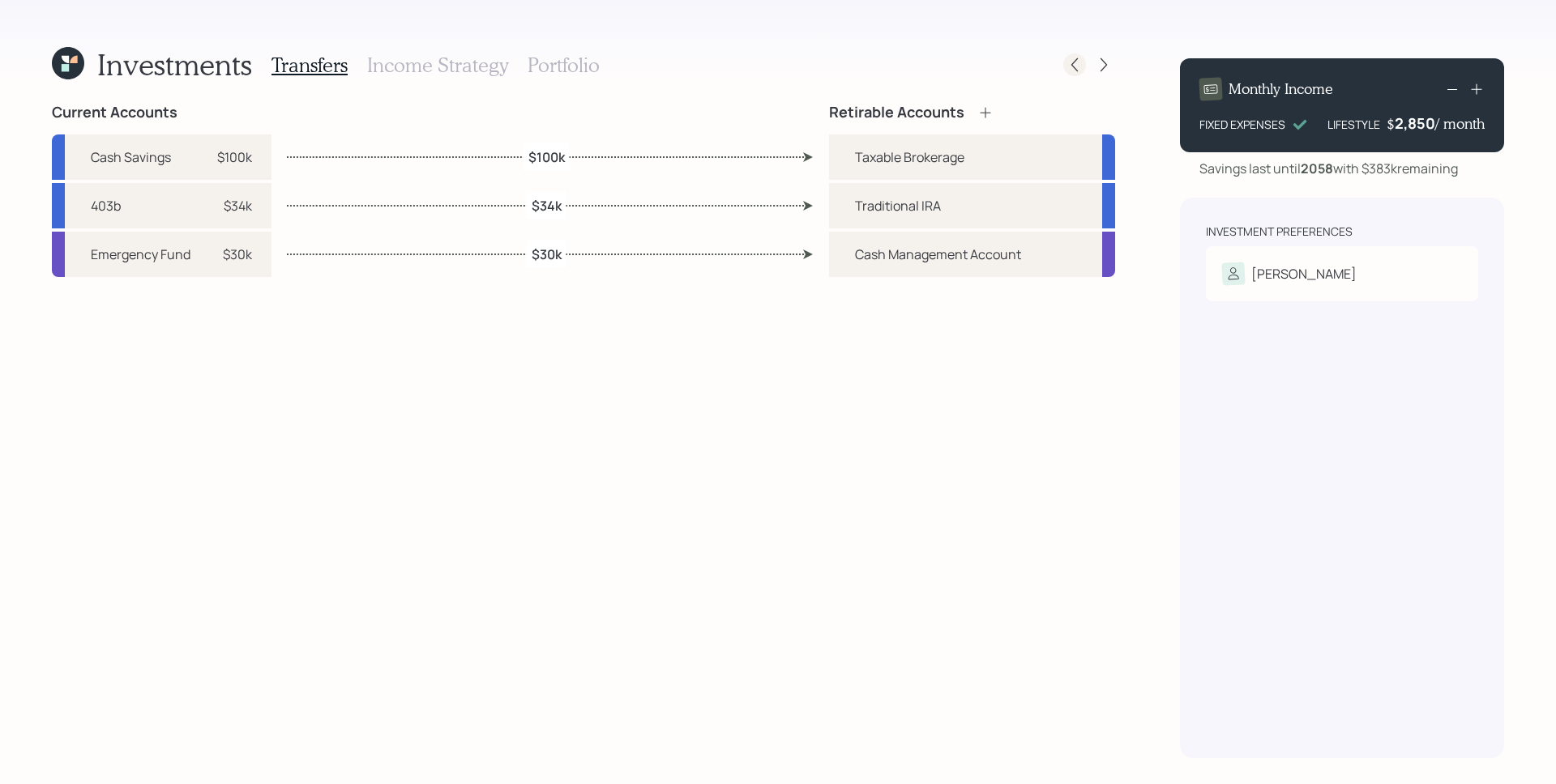
click at [1077, 61] on icon at bounding box center [1075, 65] width 16 height 16
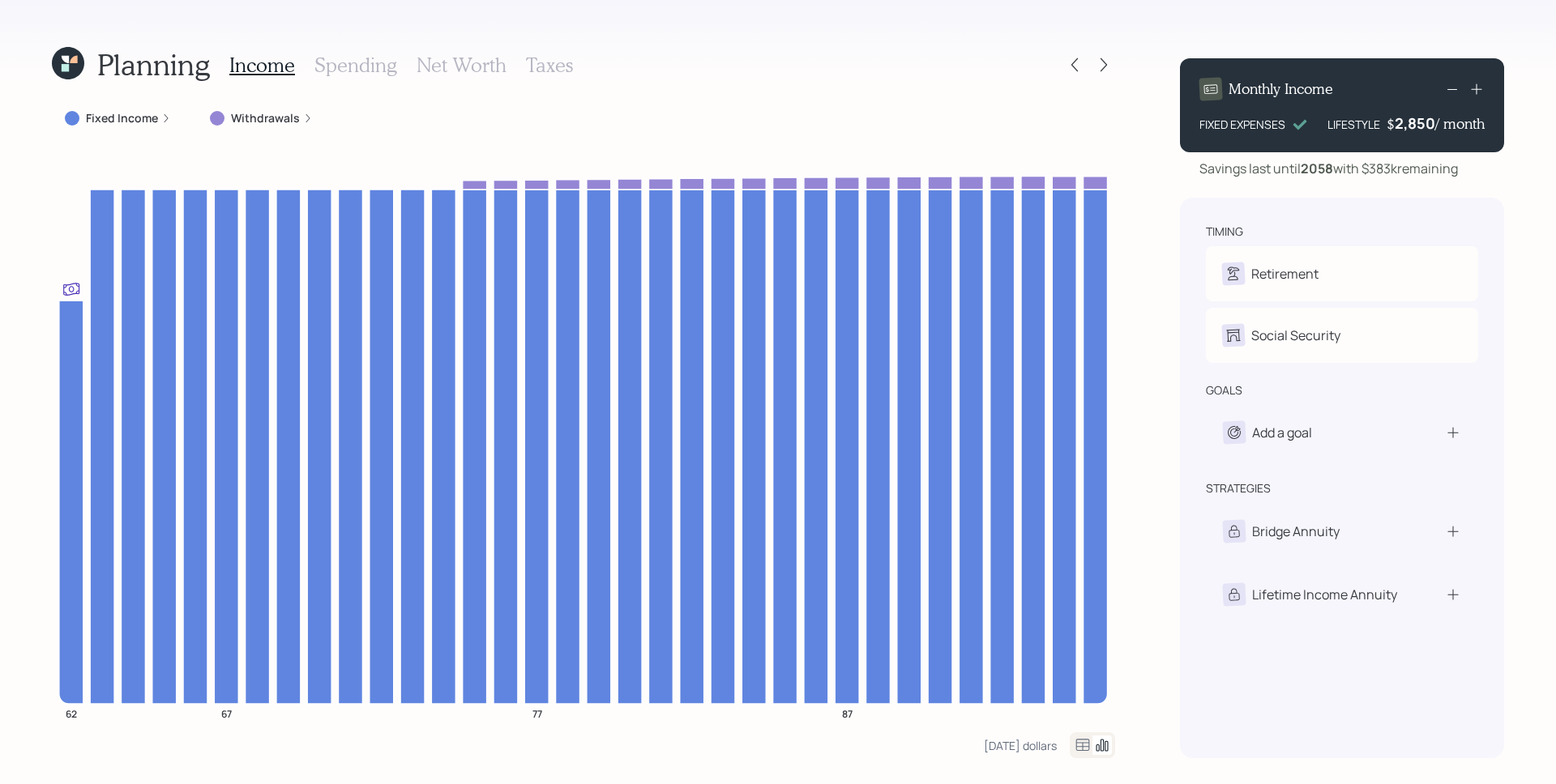
click at [540, 64] on h3 "Taxes" at bounding box center [549, 65] width 47 height 23
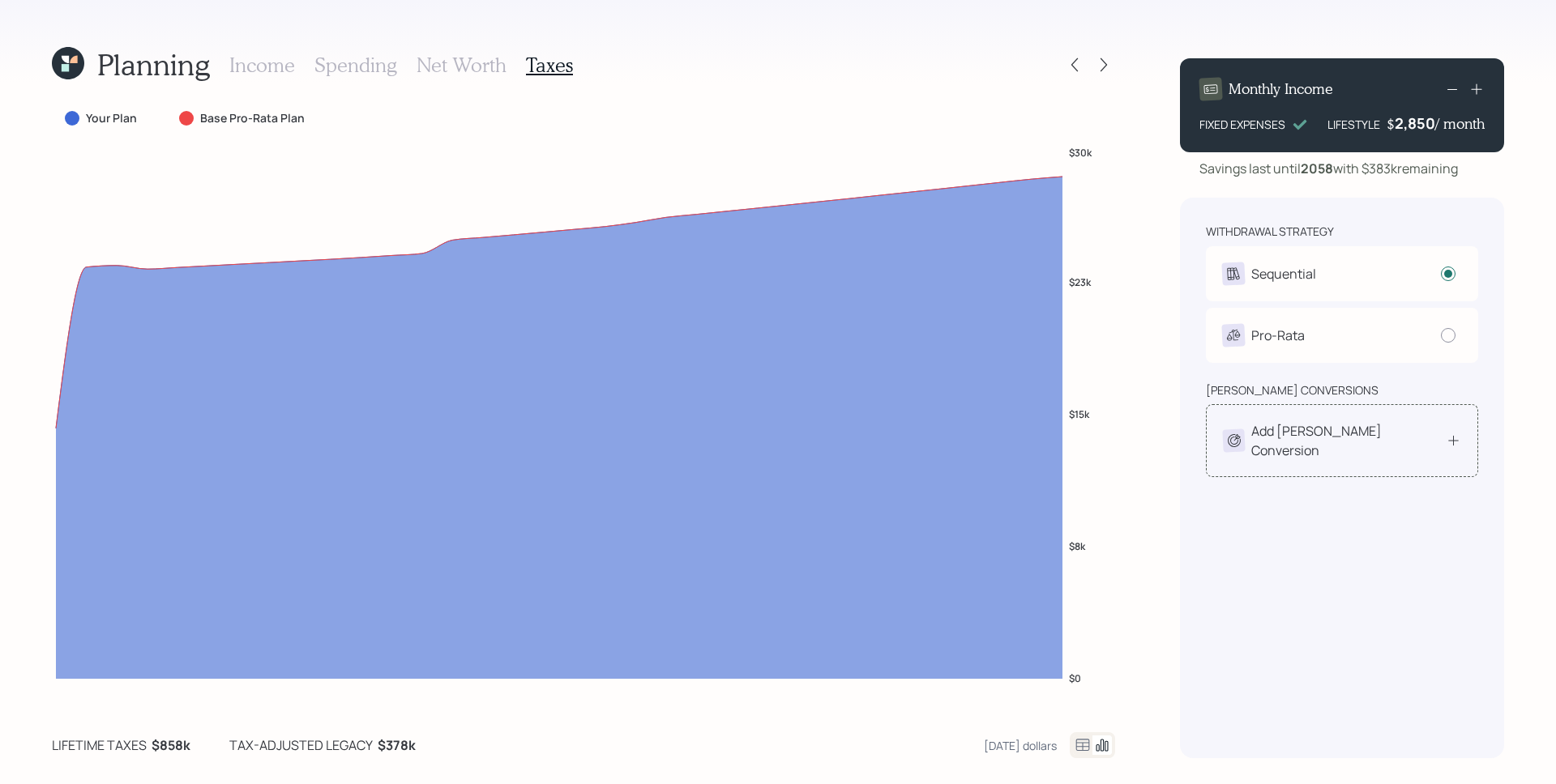
click at [1393, 433] on div "Add [PERSON_NAME] Conversion" at bounding box center [1342, 440] width 239 height 39
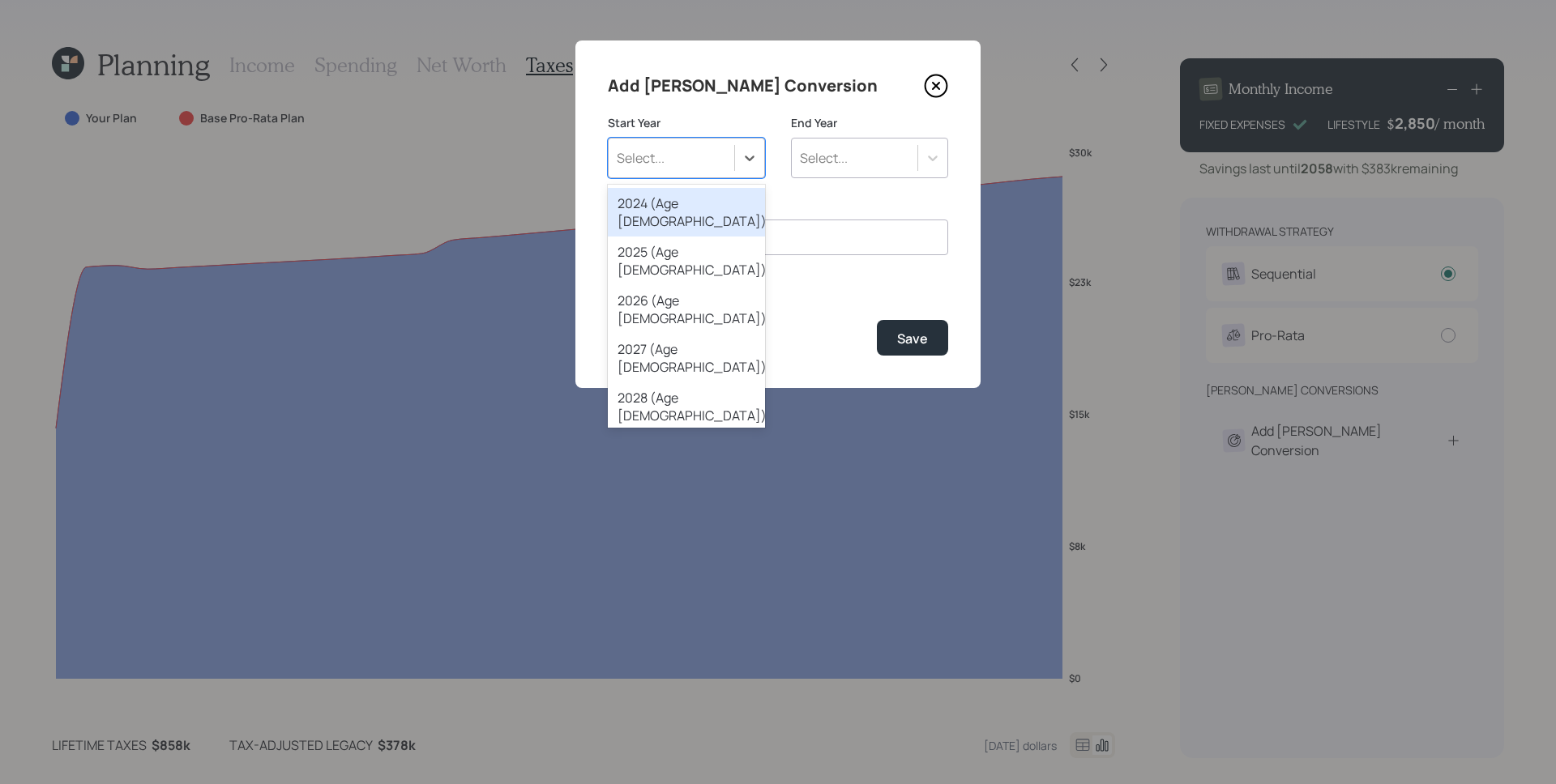
click at [699, 149] on div "Select..." at bounding box center [671, 158] width 126 height 28
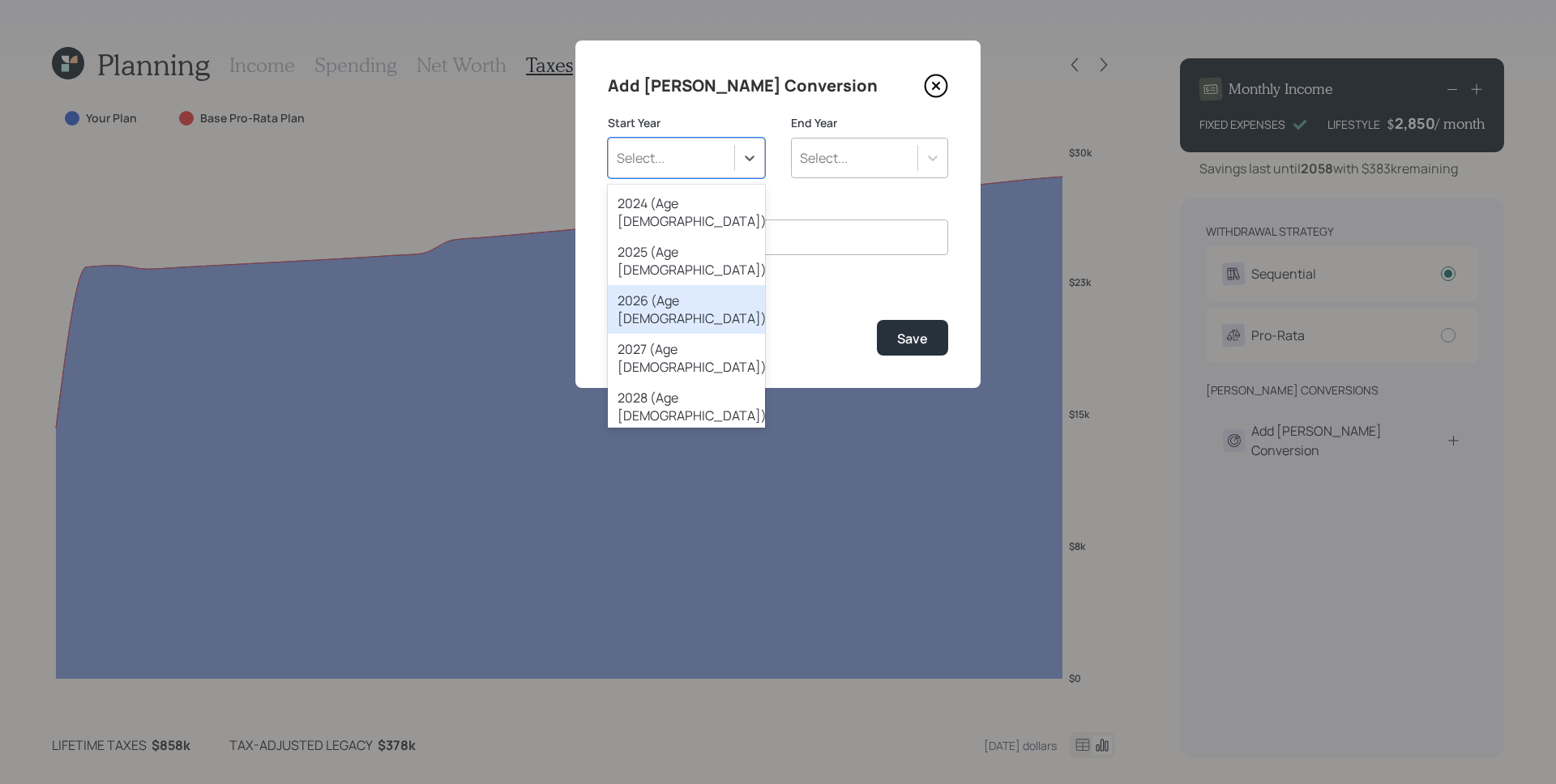
click at [698, 285] on div "2026 (Age [DEMOGRAPHIC_DATA])" at bounding box center [686, 309] width 157 height 48
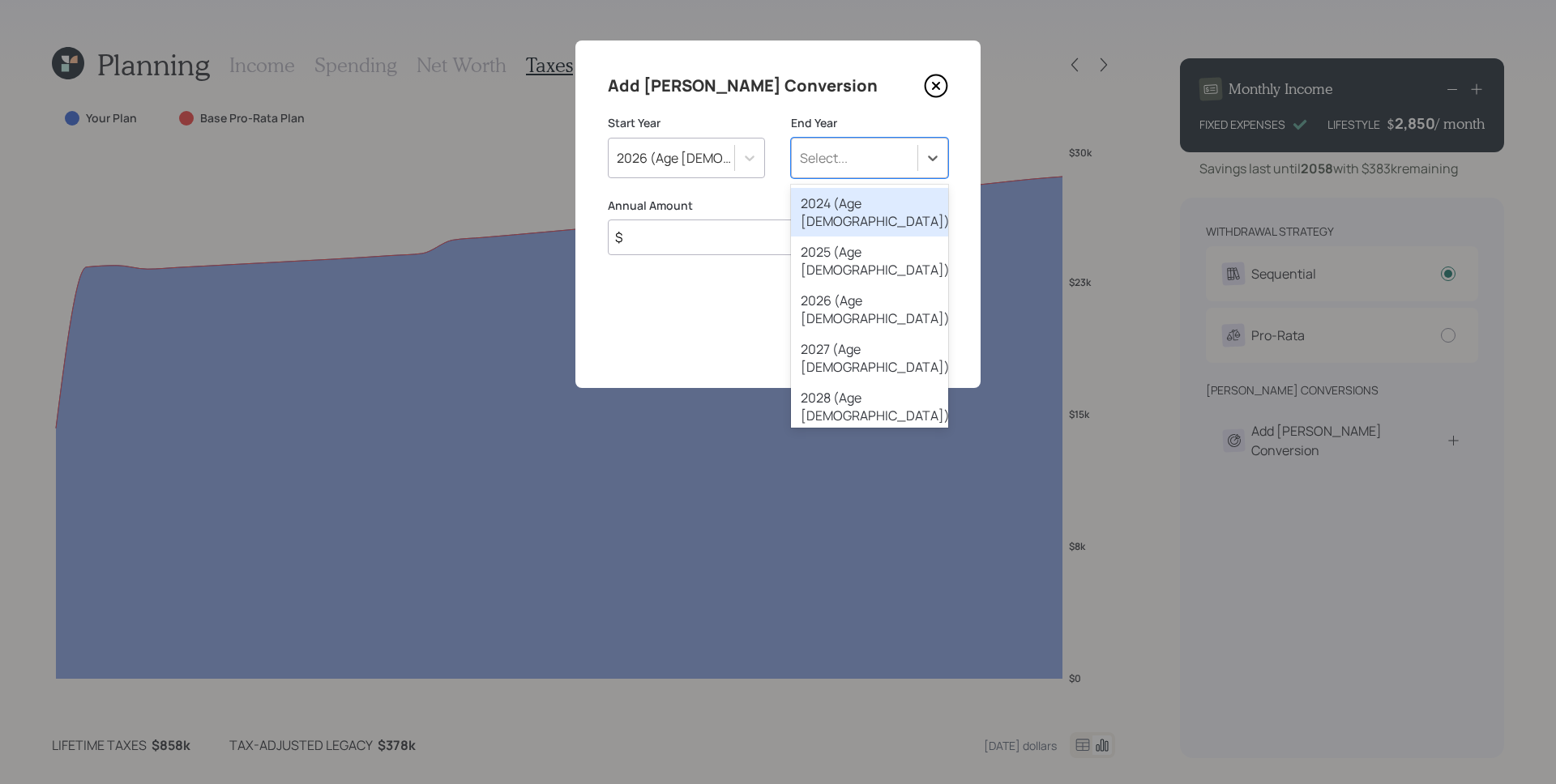
click at [859, 142] on div "Select..." at bounding box center [870, 158] width 157 height 40
click at [855, 480] on div "2030 (Age [DEMOGRAPHIC_DATA])" at bounding box center [870, 504] width 157 height 48
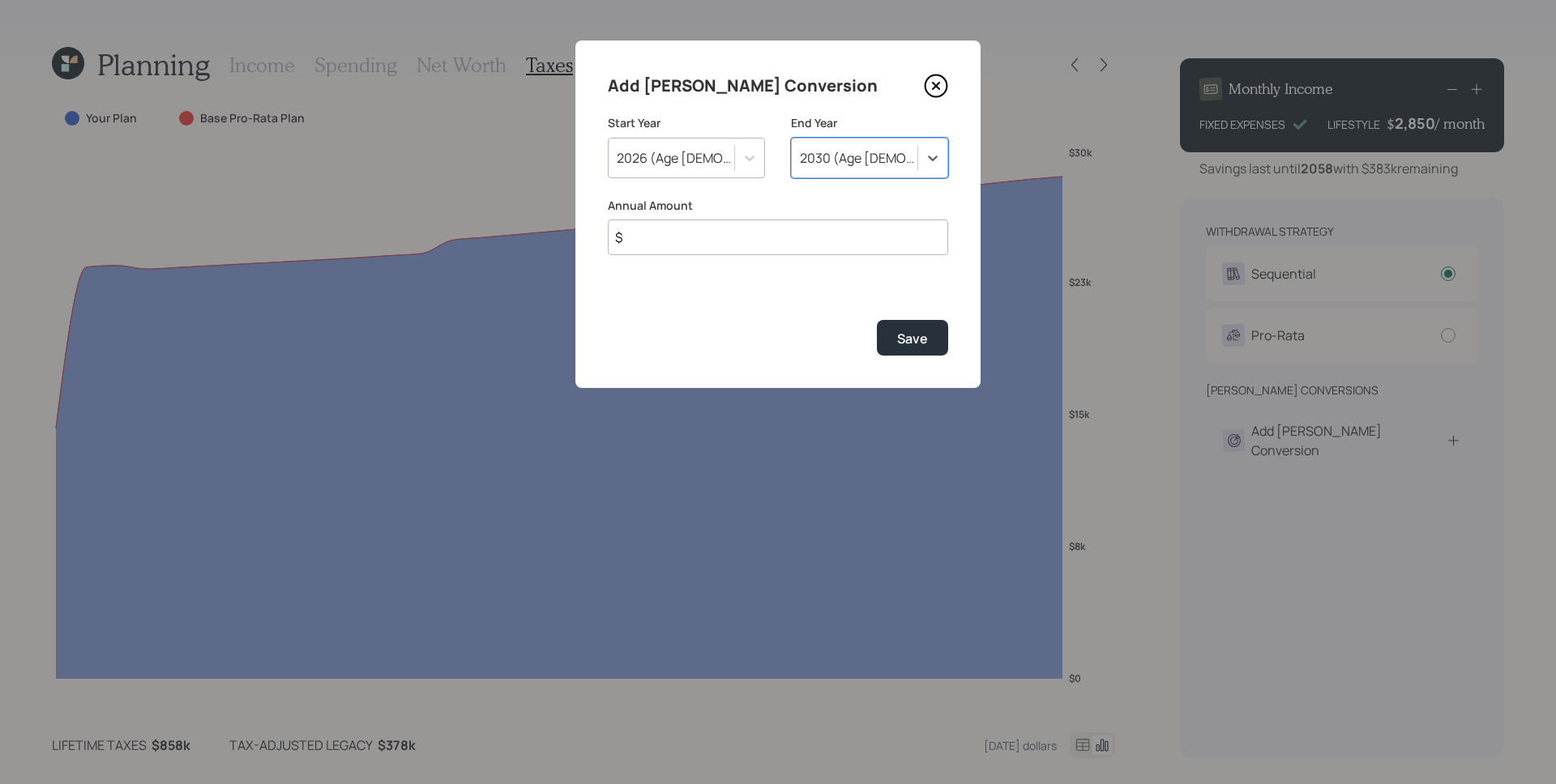
click at [753, 233] on input "$" at bounding box center [777, 238] width 340 height 36
click at [751, 234] on input "$" at bounding box center [777, 238] width 340 height 36
type input "$ 6,800"
click at [877, 320] on button "Save" at bounding box center [912, 337] width 71 height 35
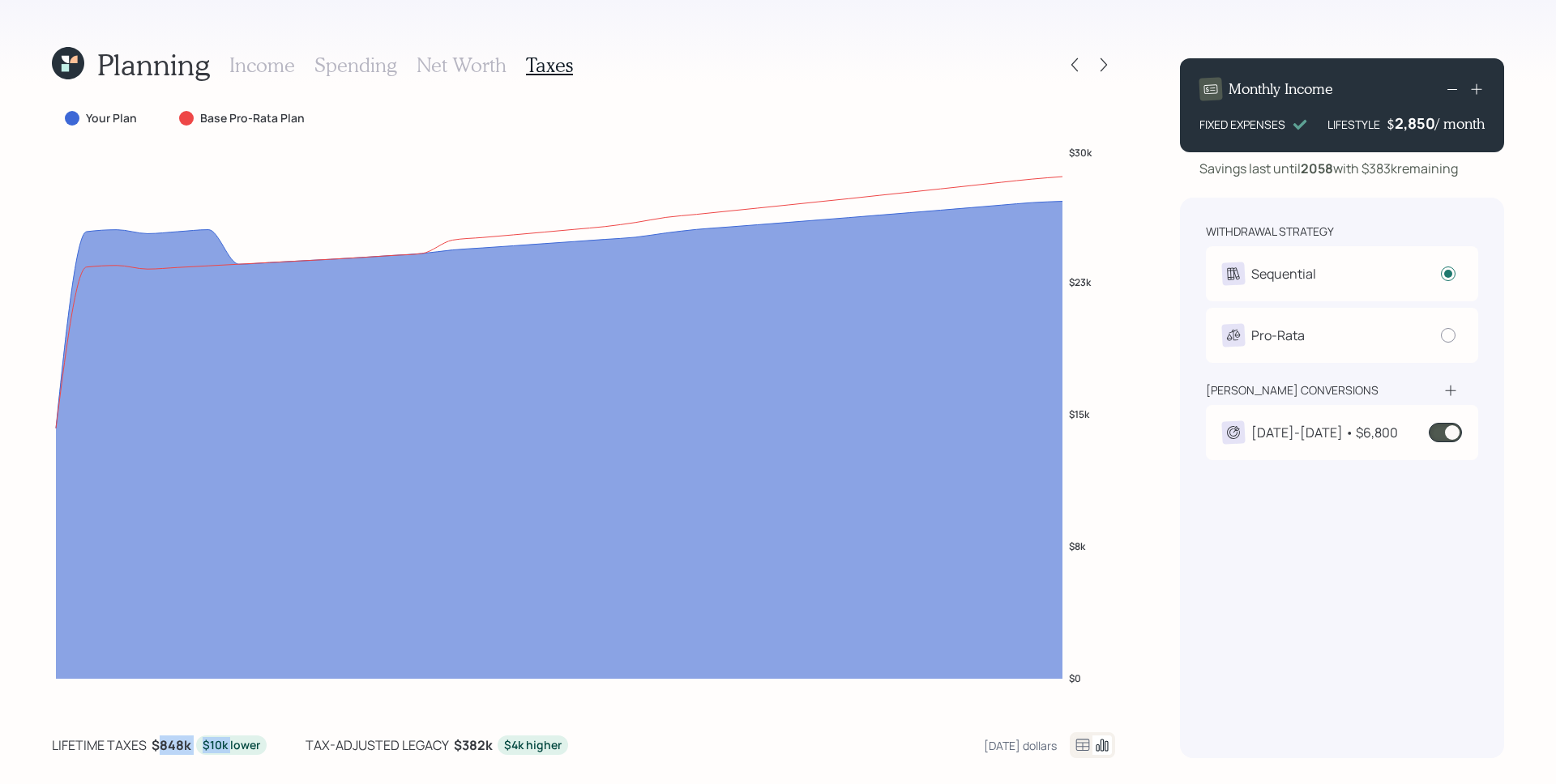
drag, startPoint x: 158, startPoint y: 750, endPoint x: 228, endPoint y: 751, distance: 70.0
click at [228, 751] on div "lifetime taxes $848k $10k lower" at bounding box center [159, 745] width 214 height 20
drag, startPoint x: 472, startPoint y: 750, endPoint x: 496, endPoint y: 748, distance: 24.1
click at [496, 748] on div "tax-adjusted legacy $382k $4k higher" at bounding box center [437, 745] width 263 height 20
click at [484, 751] on b "$382k" at bounding box center [473, 745] width 39 height 18
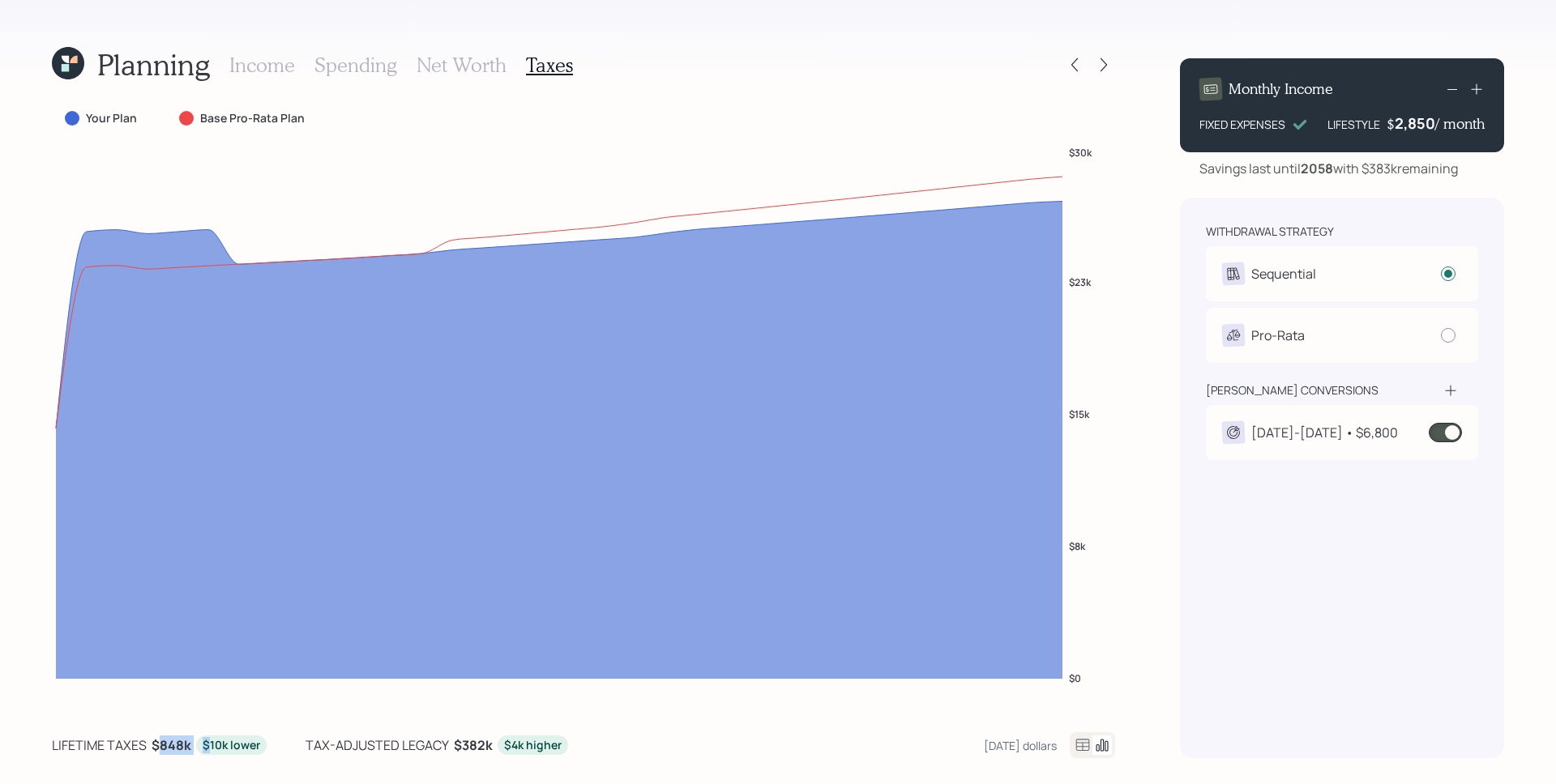
drag, startPoint x: 159, startPoint y: 748, endPoint x: 205, endPoint y: 747, distance: 46.0
click at [208, 750] on div "lifetime taxes $848k $10k lower" at bounding box center [159, 745] width 214 height 20
click at [179, 741] on b "$848k" at bounding box center [171, 745] width 39 height 18
click at [1451, 431] on span at bounding box center [1445, 433] width 33 height 20
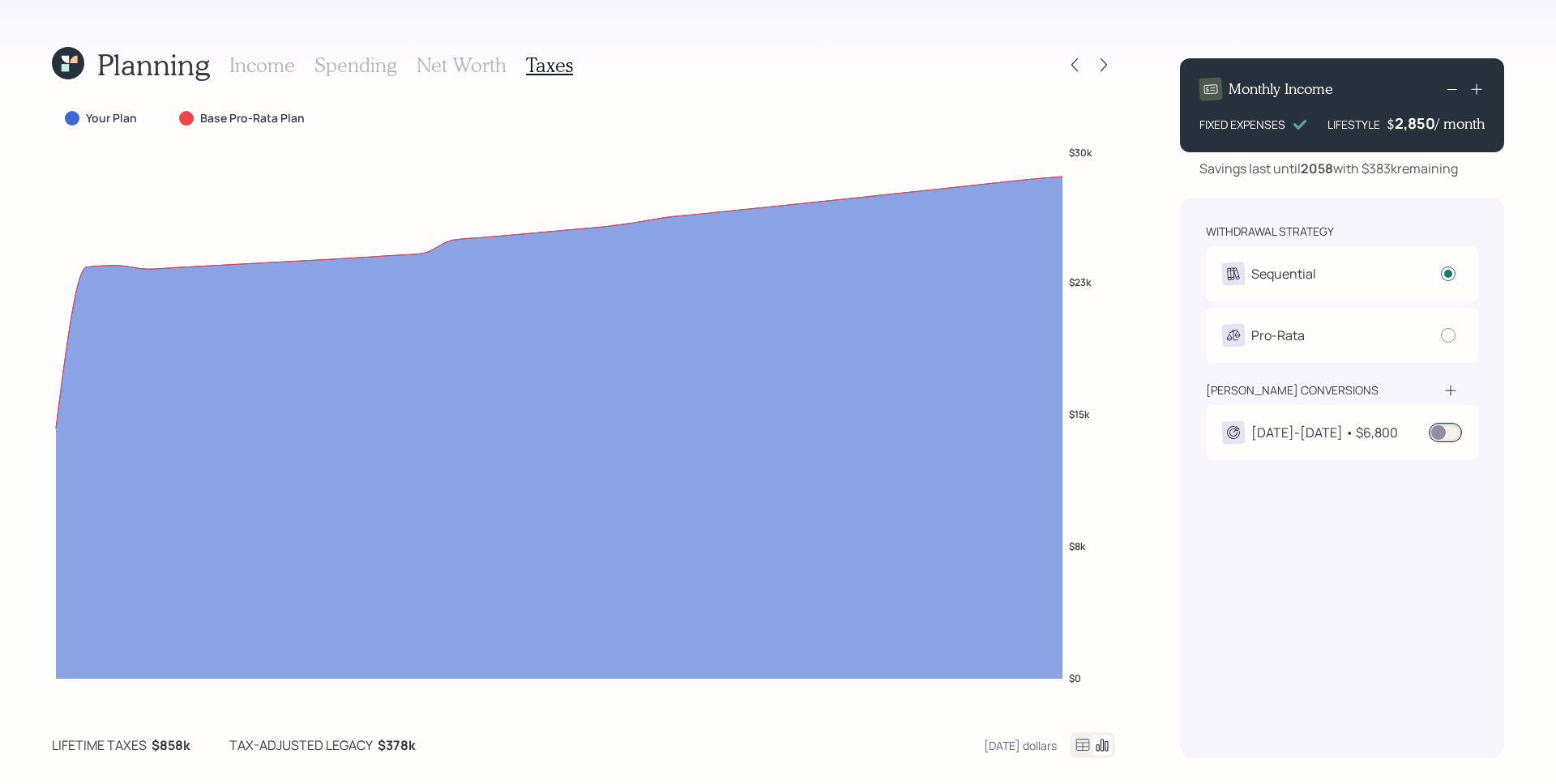
drag, startPoint x: 1000, startPoint y: 752, endPoint x: 1023, endPoint y: 615, distance: 138.9
click at [1000, 752] on div "[DATE] dollars" at bounding box center [1020, 745] width 73 height 15
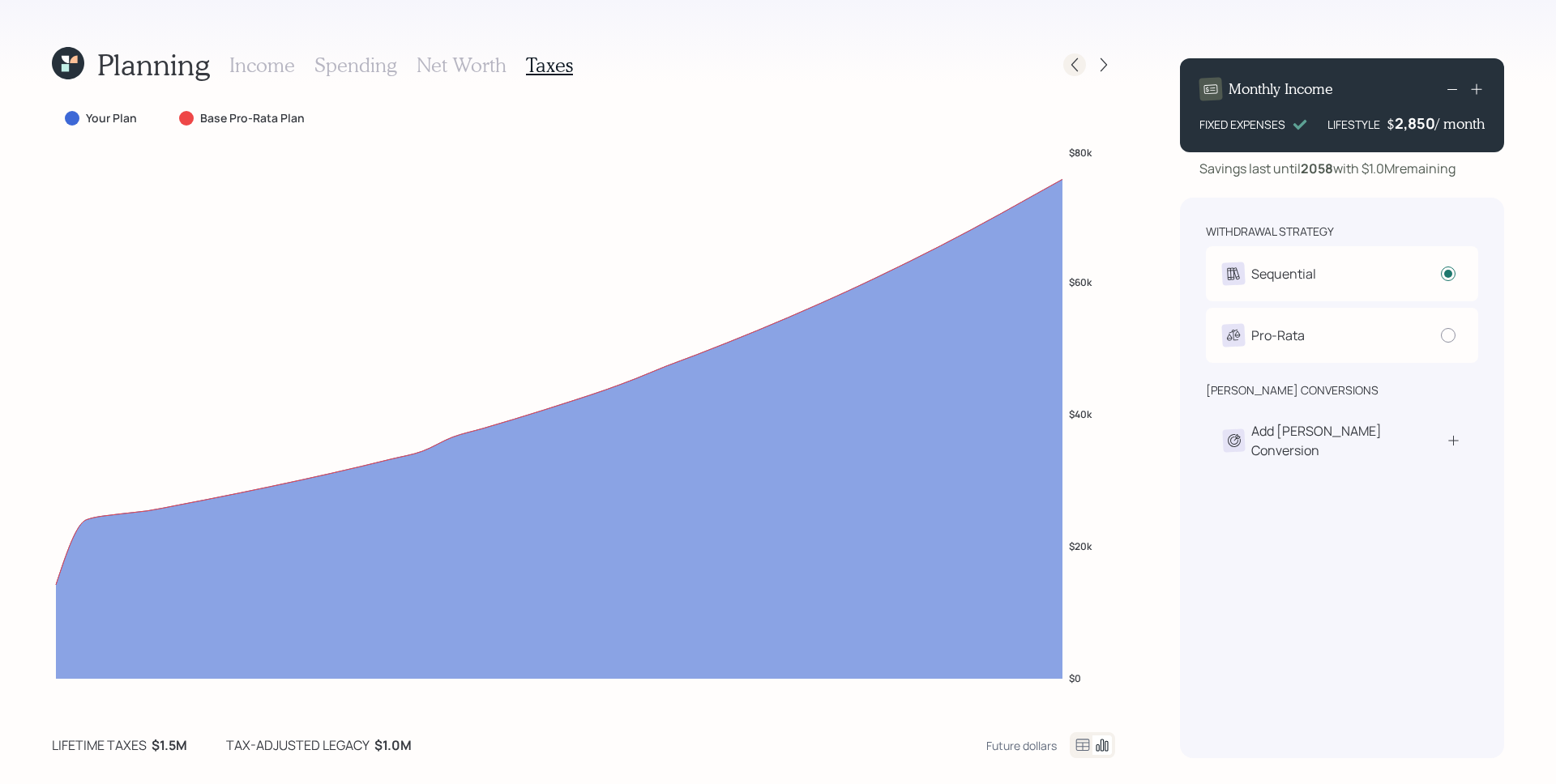
click at [1079, 68] on icon at bounding box center [1075, 65] width 16 height 16
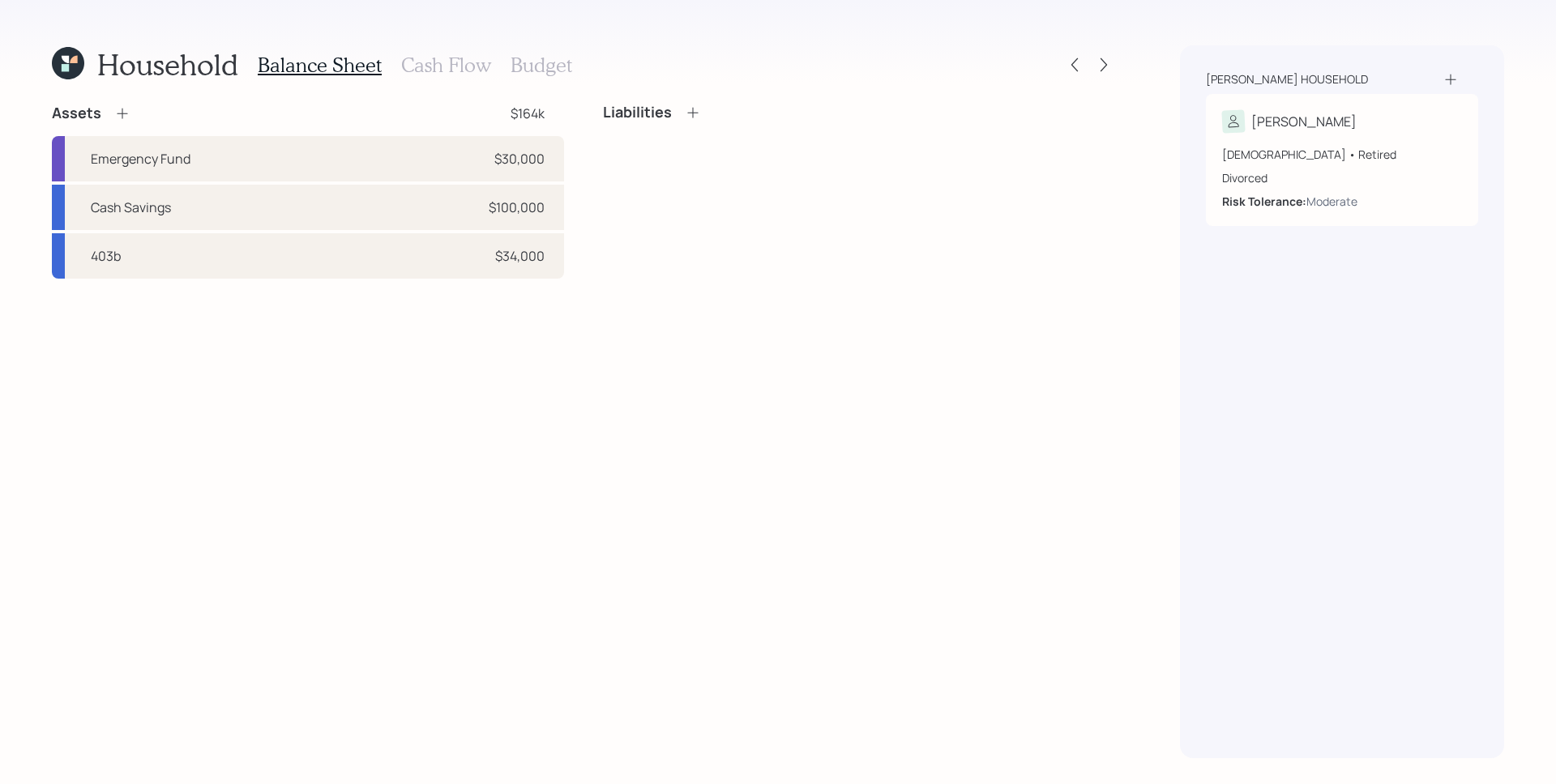
click at [444, 70] on h3 "Cash Flow" at bounding box center [446, 65] width 90 height 23
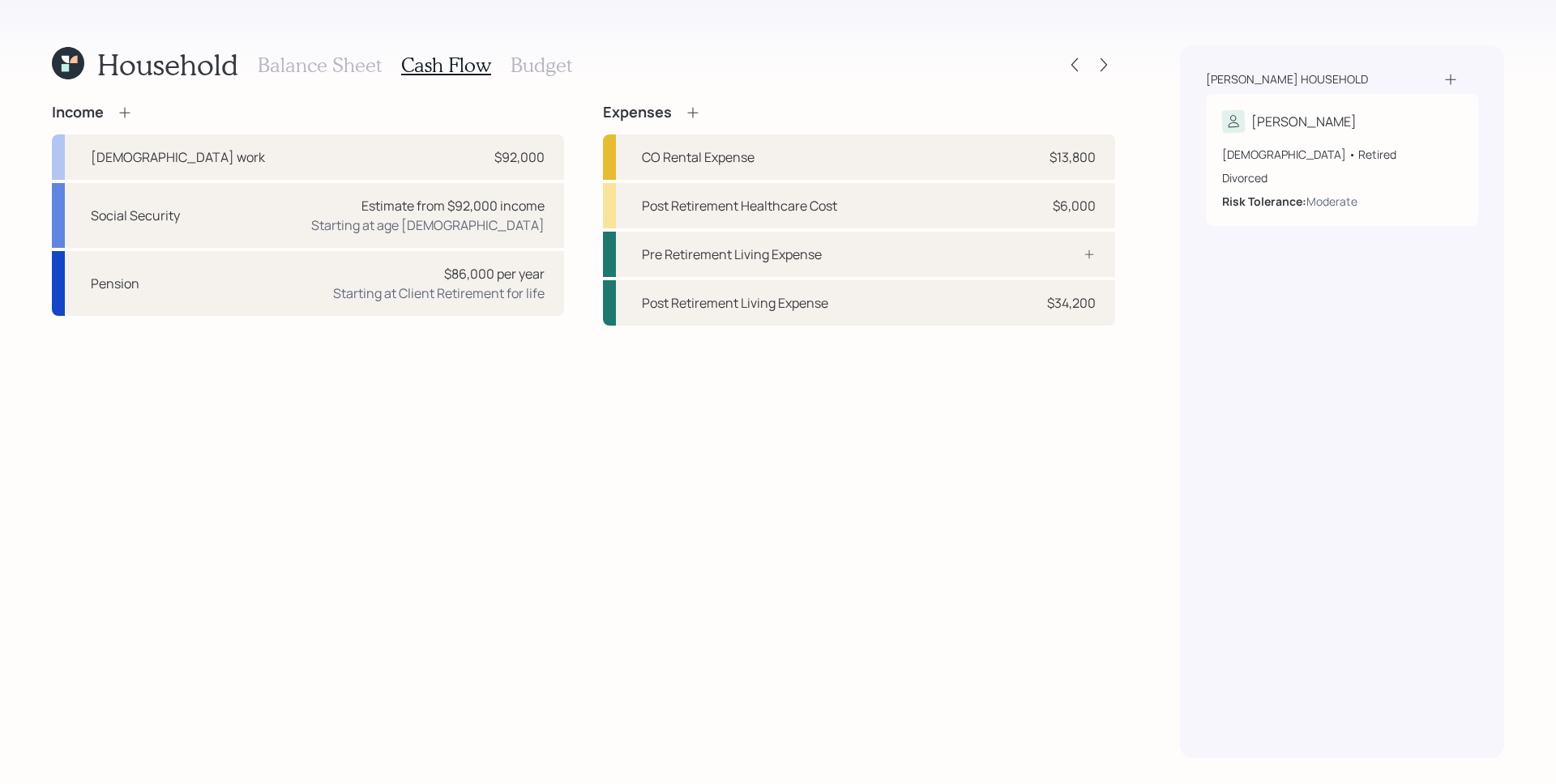
click at [1091, 61] on div at bounding box center [1089, 65] width 52 height 22
click at [1100, 62] on icon at bounding box center [1104, 65] width 16 height 16
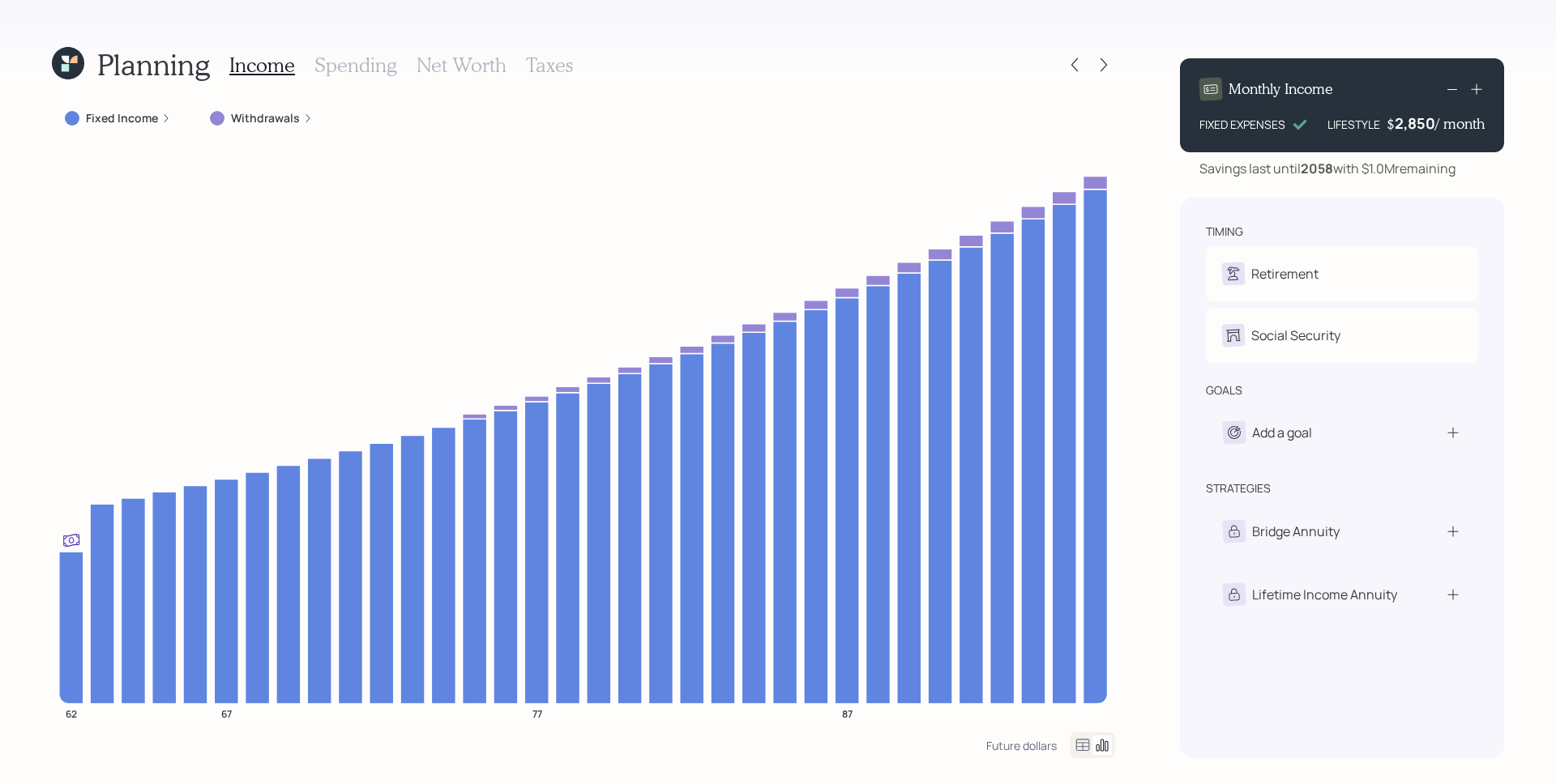
click at [287, 114] on label "Withdrawals" at bounding box center [265, 118] width 69 height 16
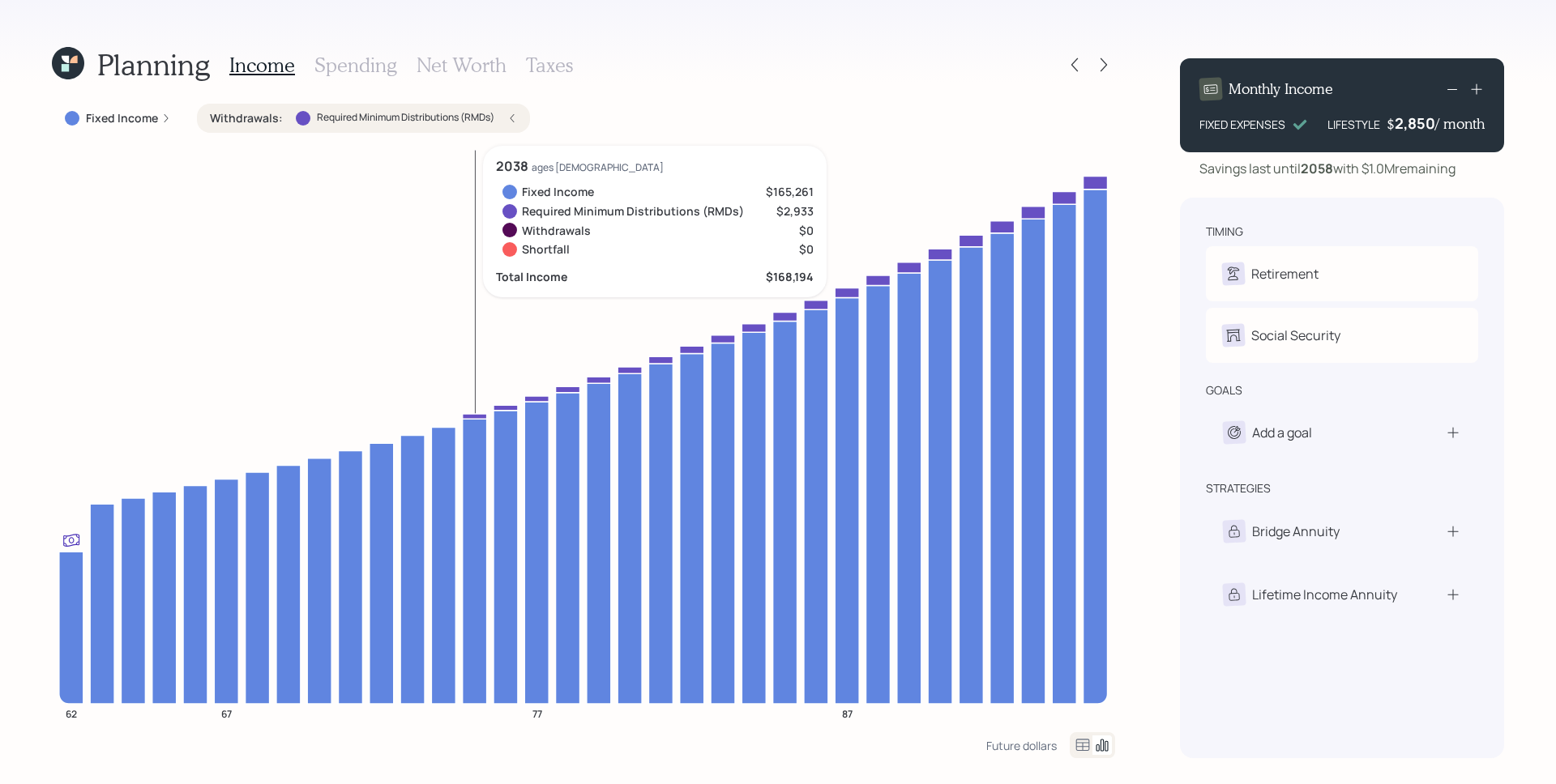
click at [473, 417] on icon at bounding box center [475, 416] width 24 height 4
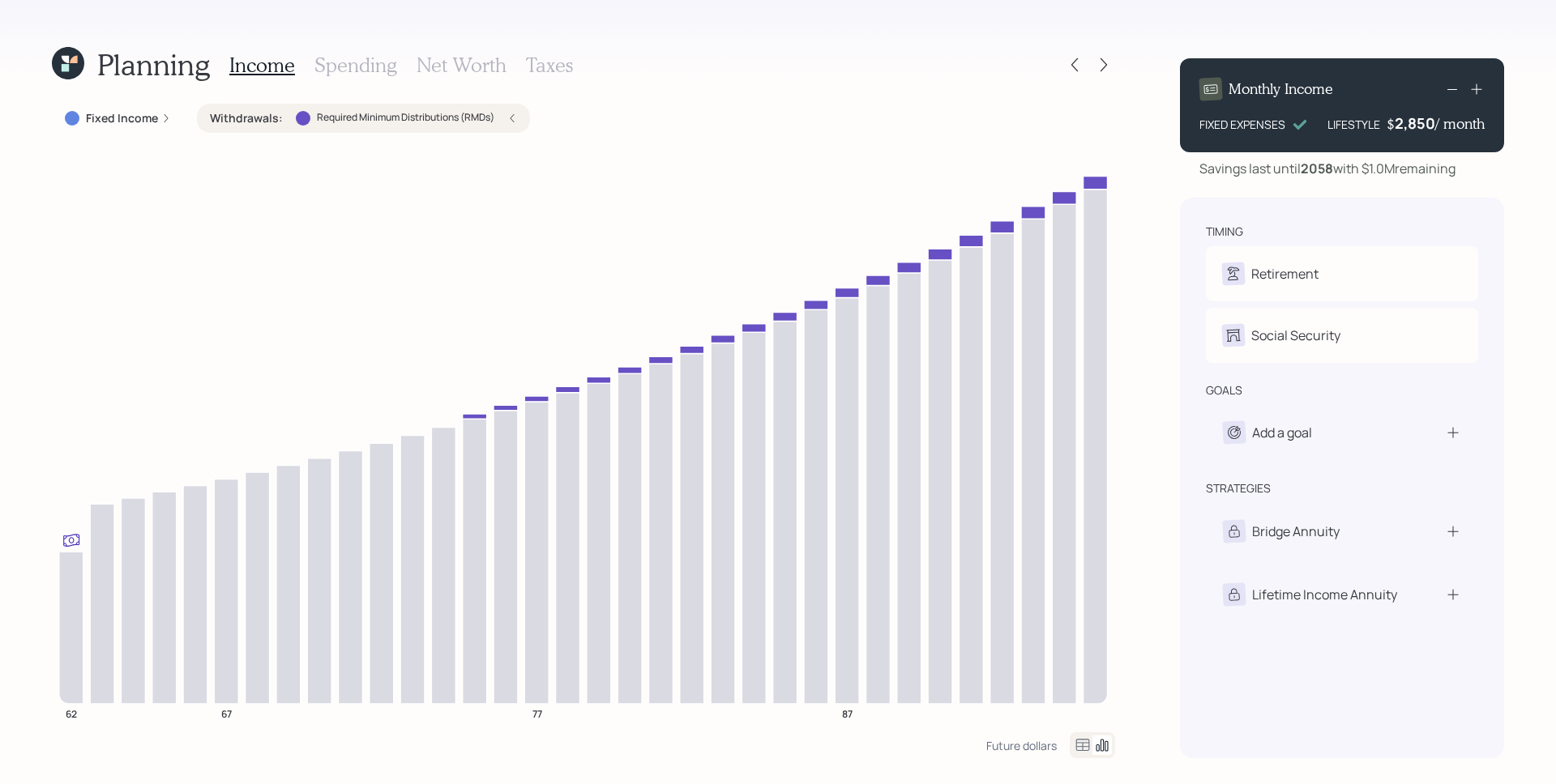
click at [561, 61] on h3 "Taxes" at bounding box center [549, 65] width 47 height 23
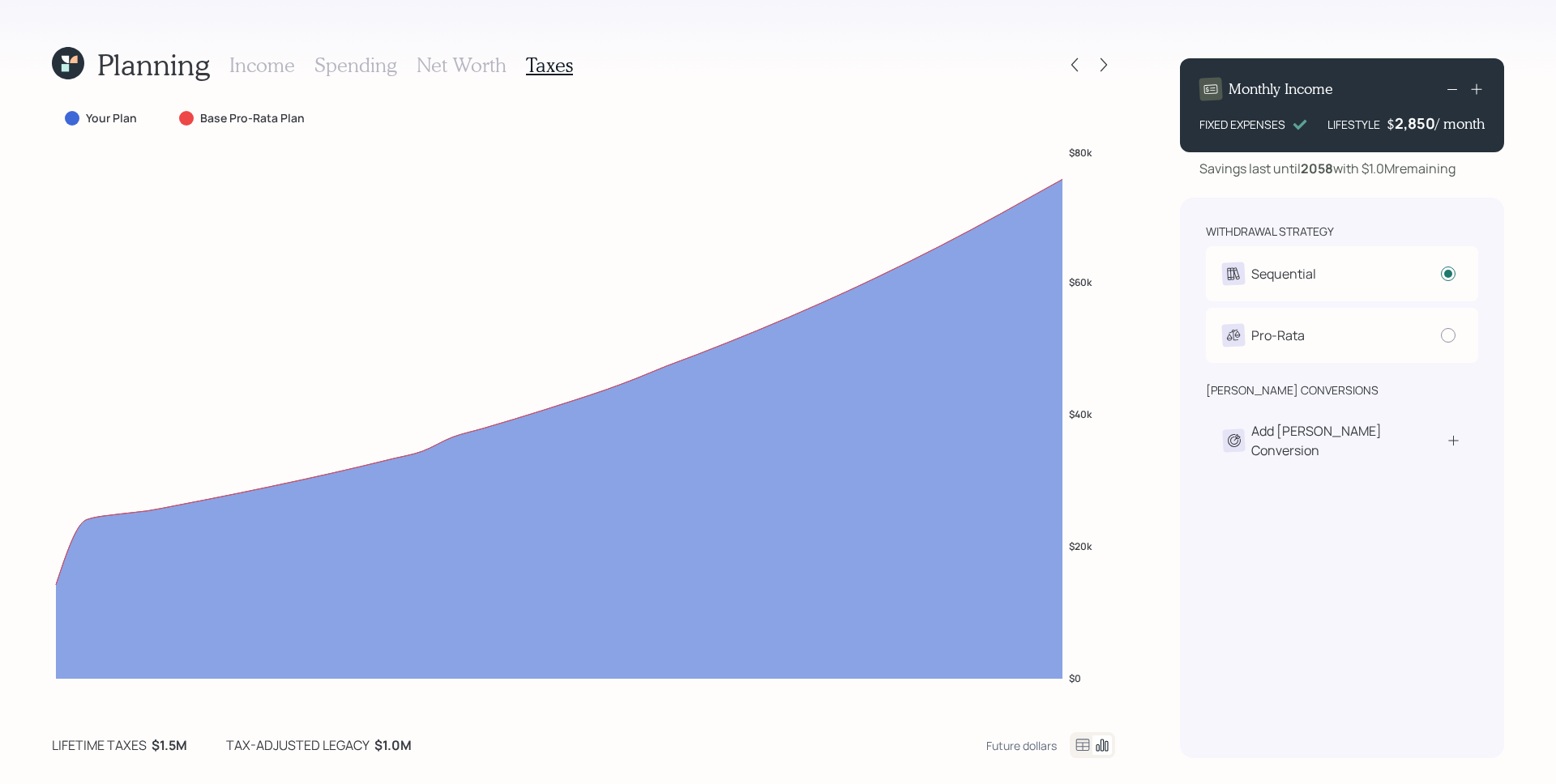
click at [255, 68] on h3 "Income" at bounding box center [262, 65] width 66 height 23
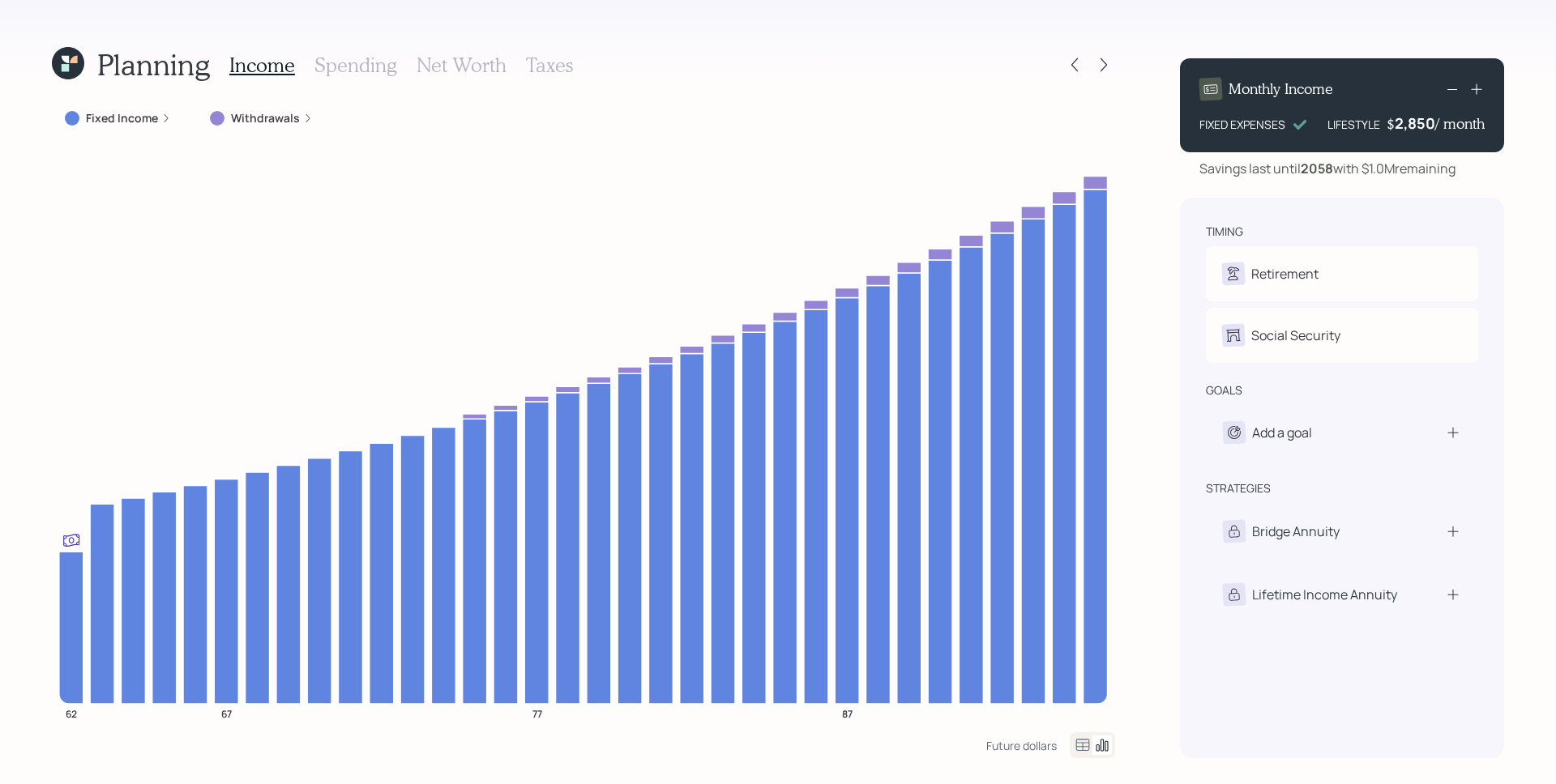
click at [1421, 122] on div "2,850" at bounding box center [1415, 123] width 40 height 20
click at [1476, 89] on icon at bounding box center [1476, 90] width 11 height 11
click at [1478, 88] on icon at bounding box center [1477, 89] width 16 height 16
click at [1475, 88] on icon at bounding box center [1477, 89] width 16 height 16
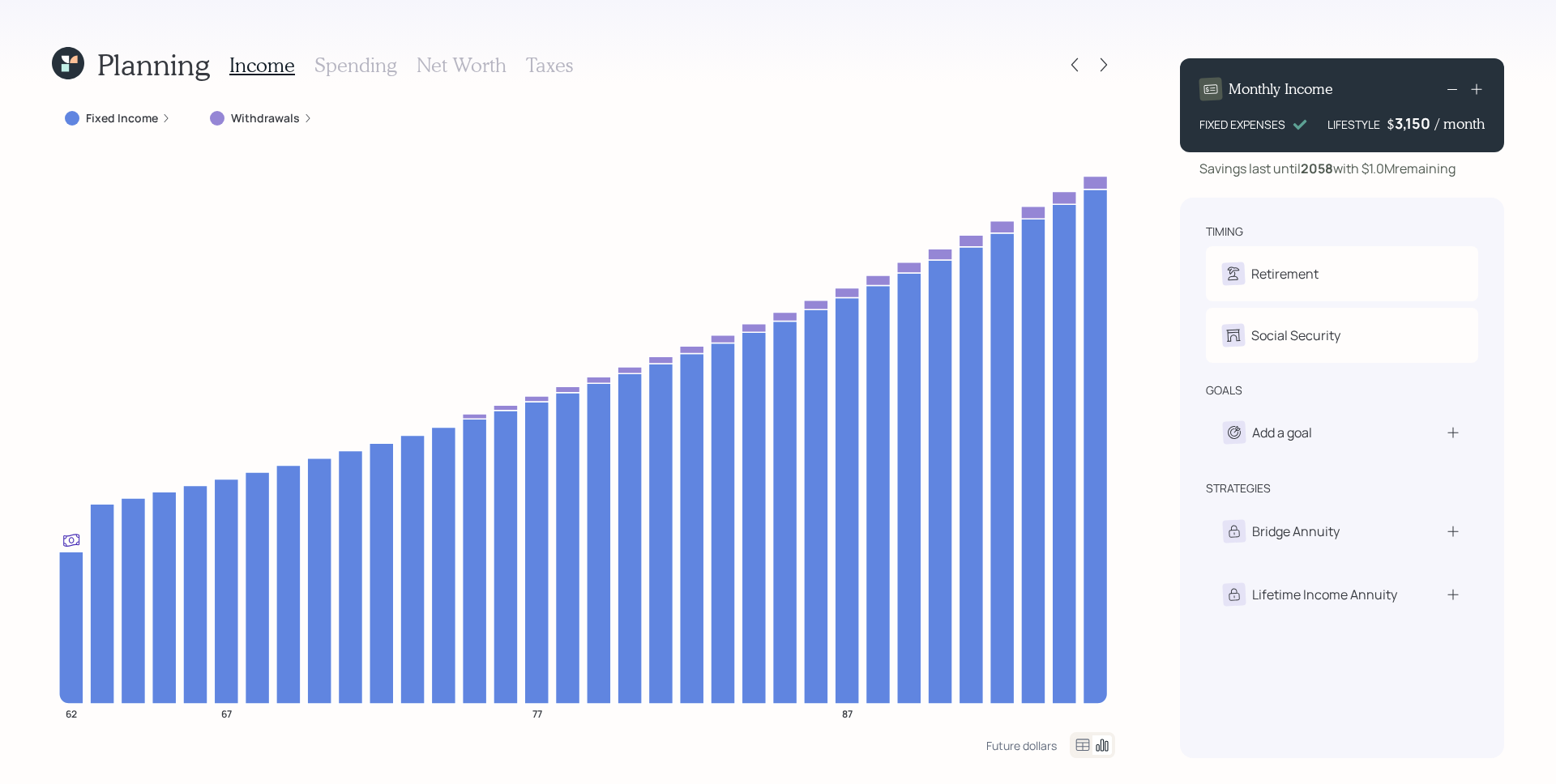
click at [1475, 88] on icon at bounding box center [1477, 89] width 16 height 16
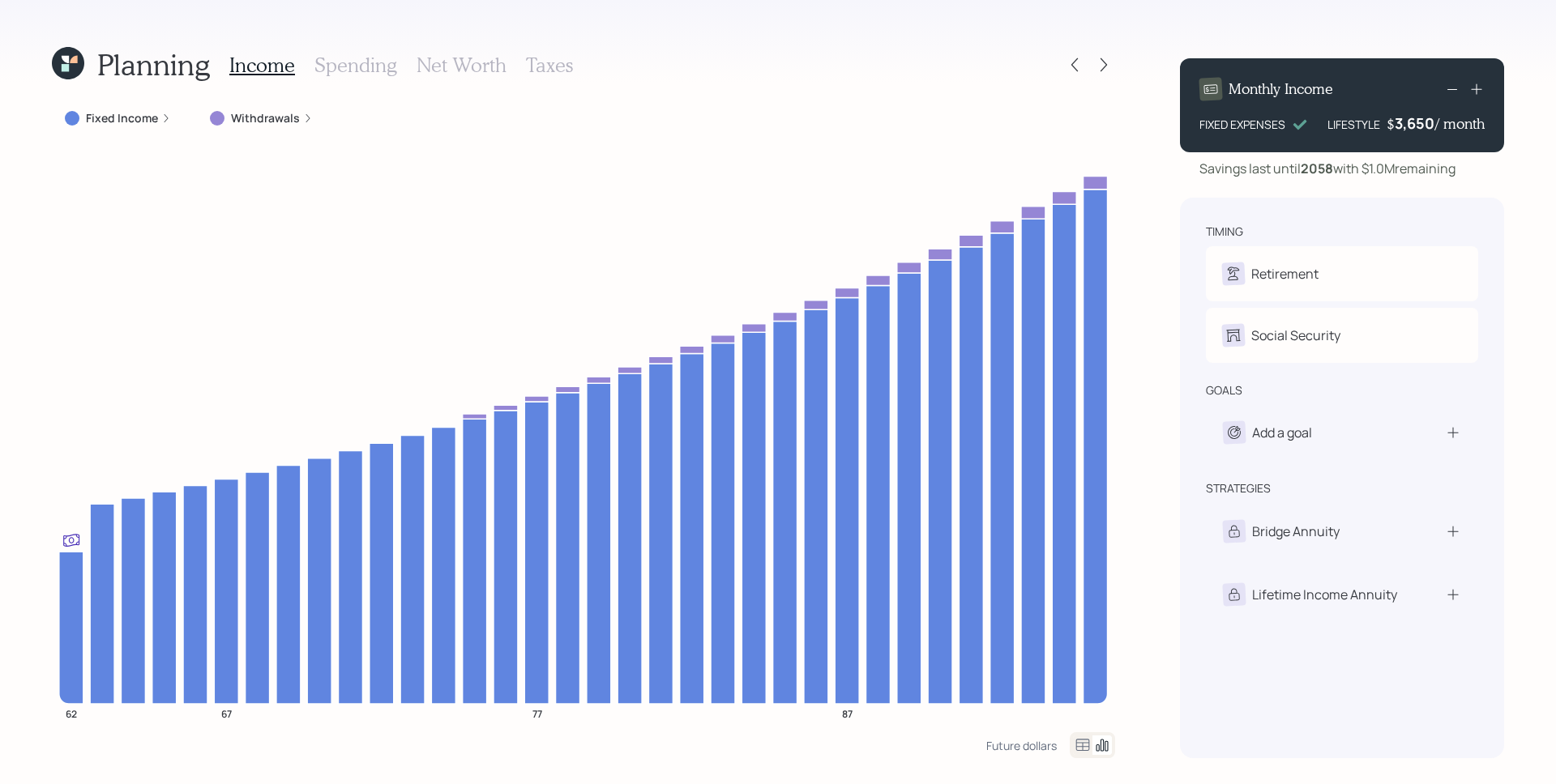
click at [1475, 88] on icon at bounding box center [1477, 89] width 16 height 16
click at [1476, 88] on icon at bounding box center [1477, 89] width 16 height 16
click at [1475, 88] on icon at bounding box center [1477, 89] width 16 height 16
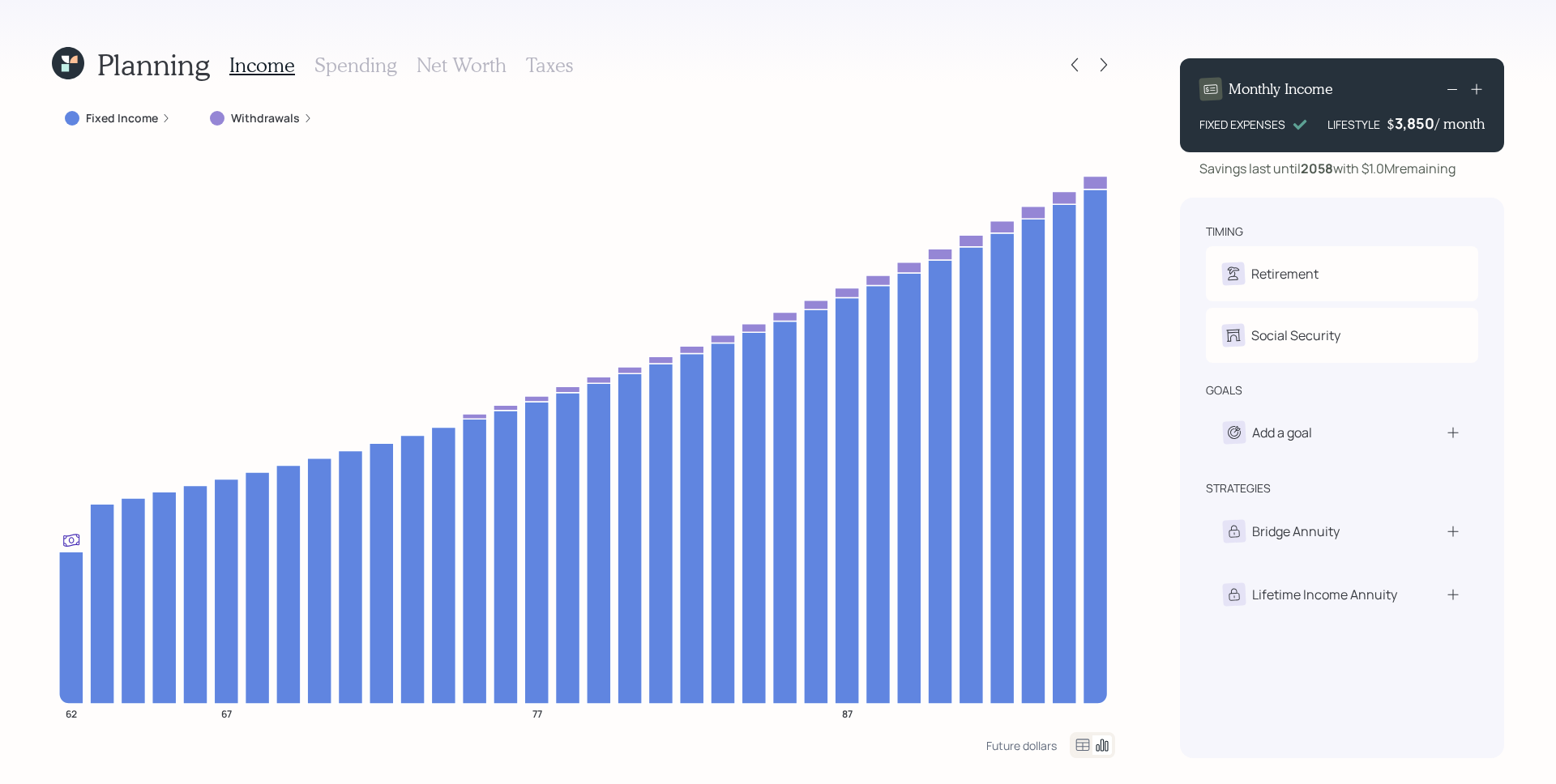
click at [1475, 88] on icon at bounding box center [1477, 89] width 16 height 16
click at [1475, 87] on icon at bounding box center [1477, 89] width 16 height 16
click at [1472, 87] on icon at bounding box center [1477, 89] width 16 height 16
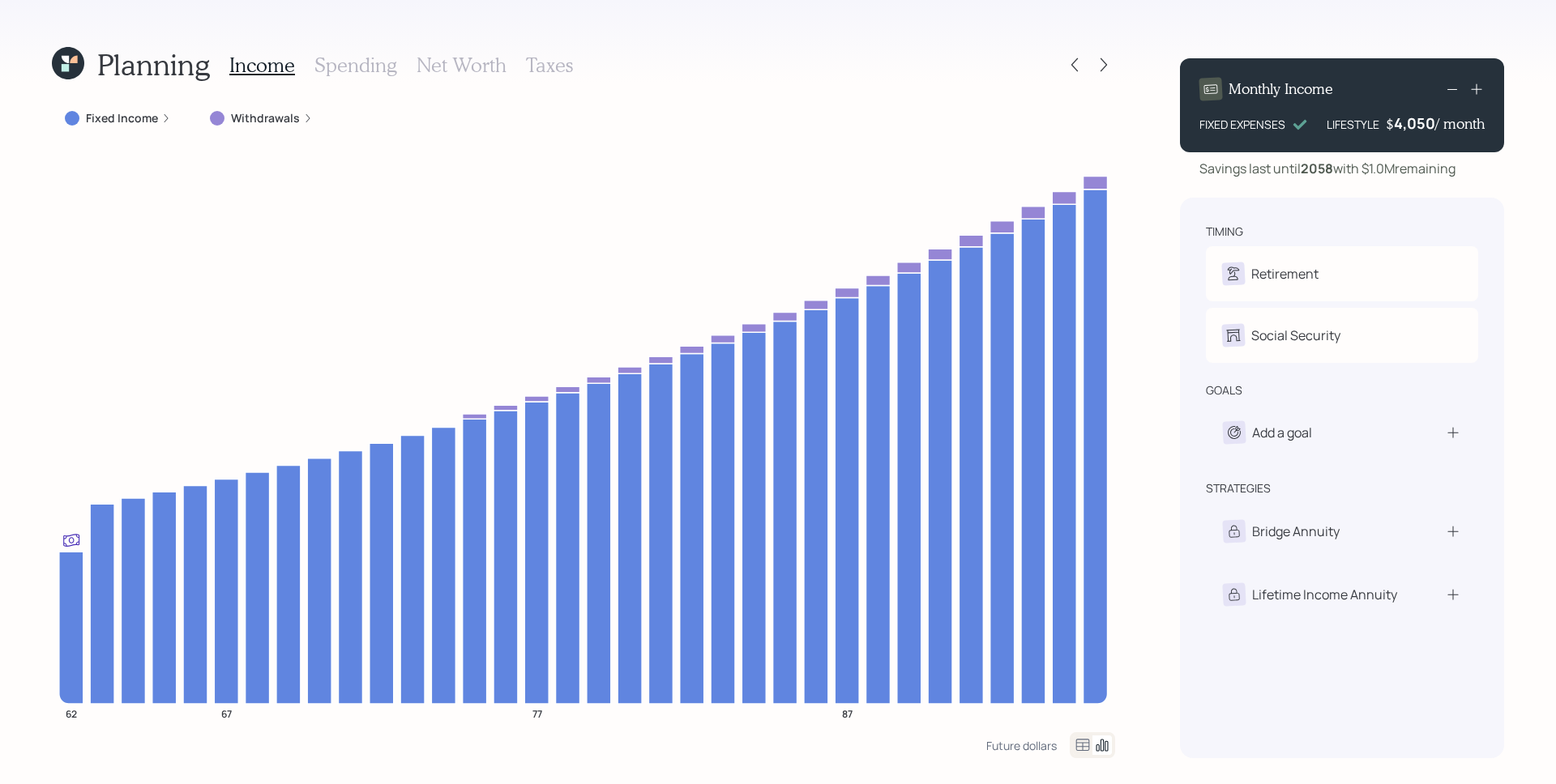
click at [1473, 87] on icon at bounding box center [1477, 89] width 16 height 16
click at [1409, 118] on div "4,250" at bounding box center [1415, 123] width 40 height 20
click at [1409, 118] on div "4250" at bounding box center [1415, 123] width 40 height 20
click at [1404, 198] on div "timing Retirement P Retired Social Security P Elect at 62y 11m goals Add a goal…" at bounding box center [1342, 477] width 324 height 561
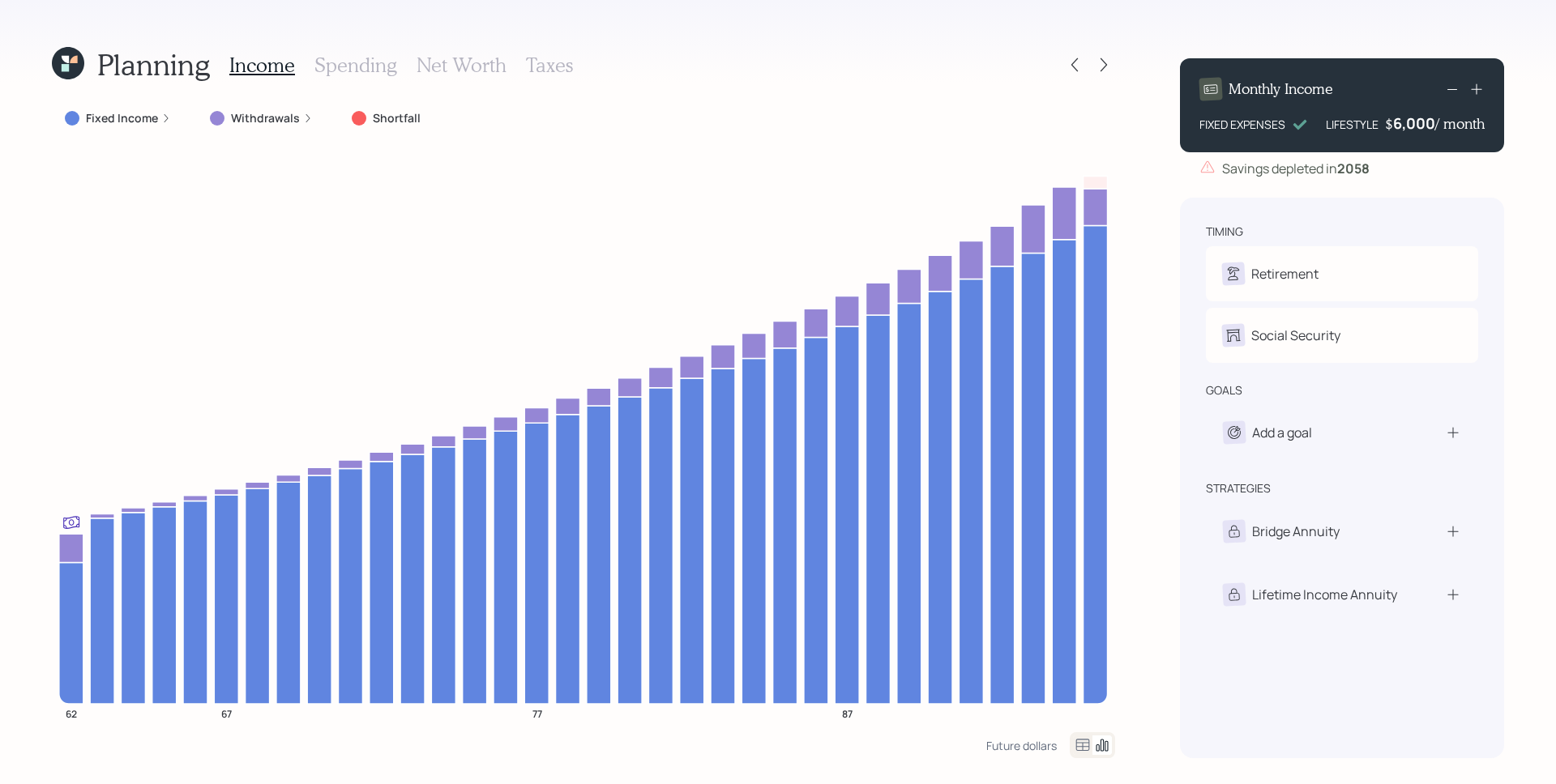
click at [1478, 90] on icon at bounding box center [1477, 89] width 16 height 16
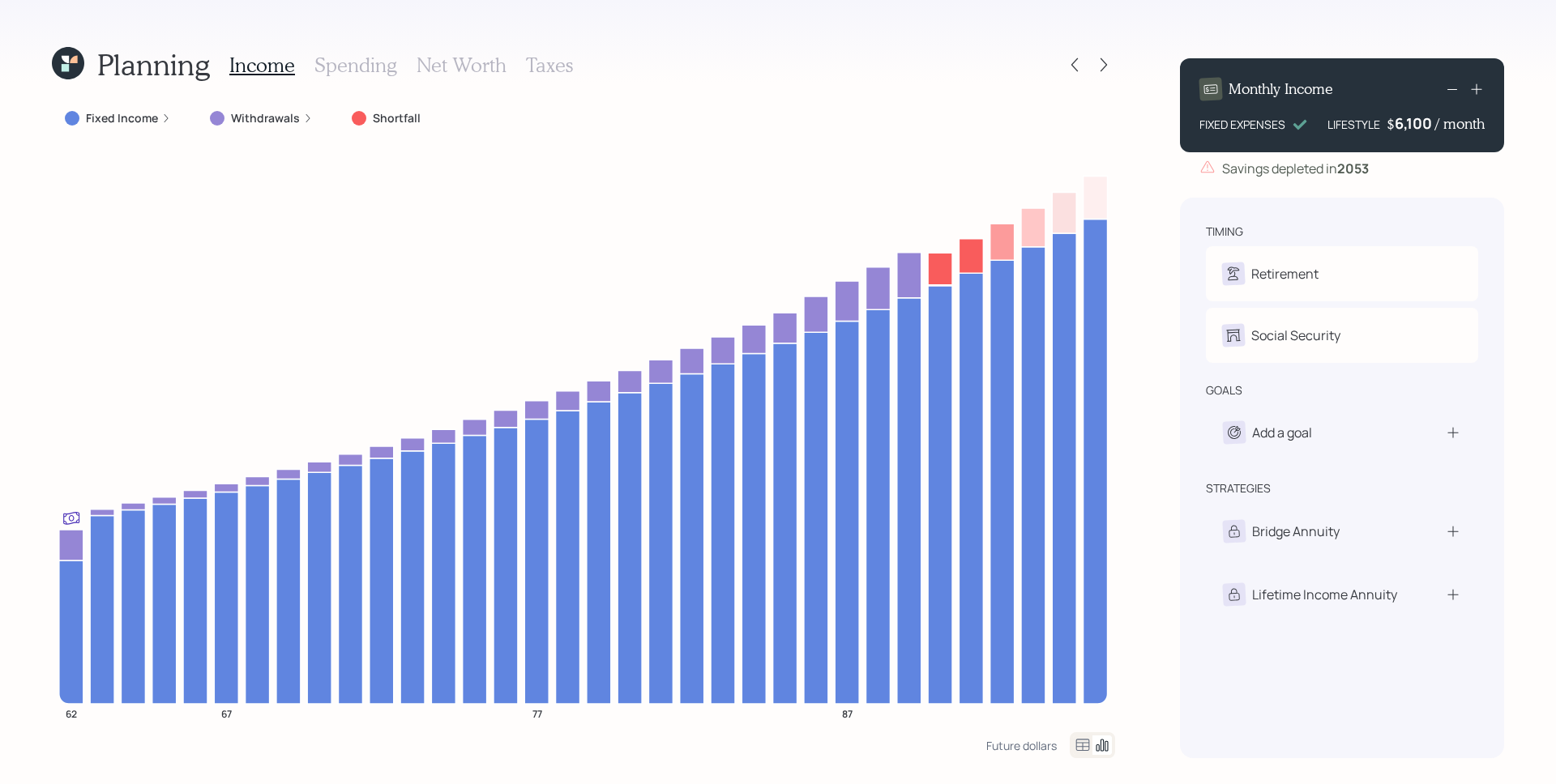
click at [342, 65] on h3 "Spending" at bounding box center [355, 65] width 83 height 23
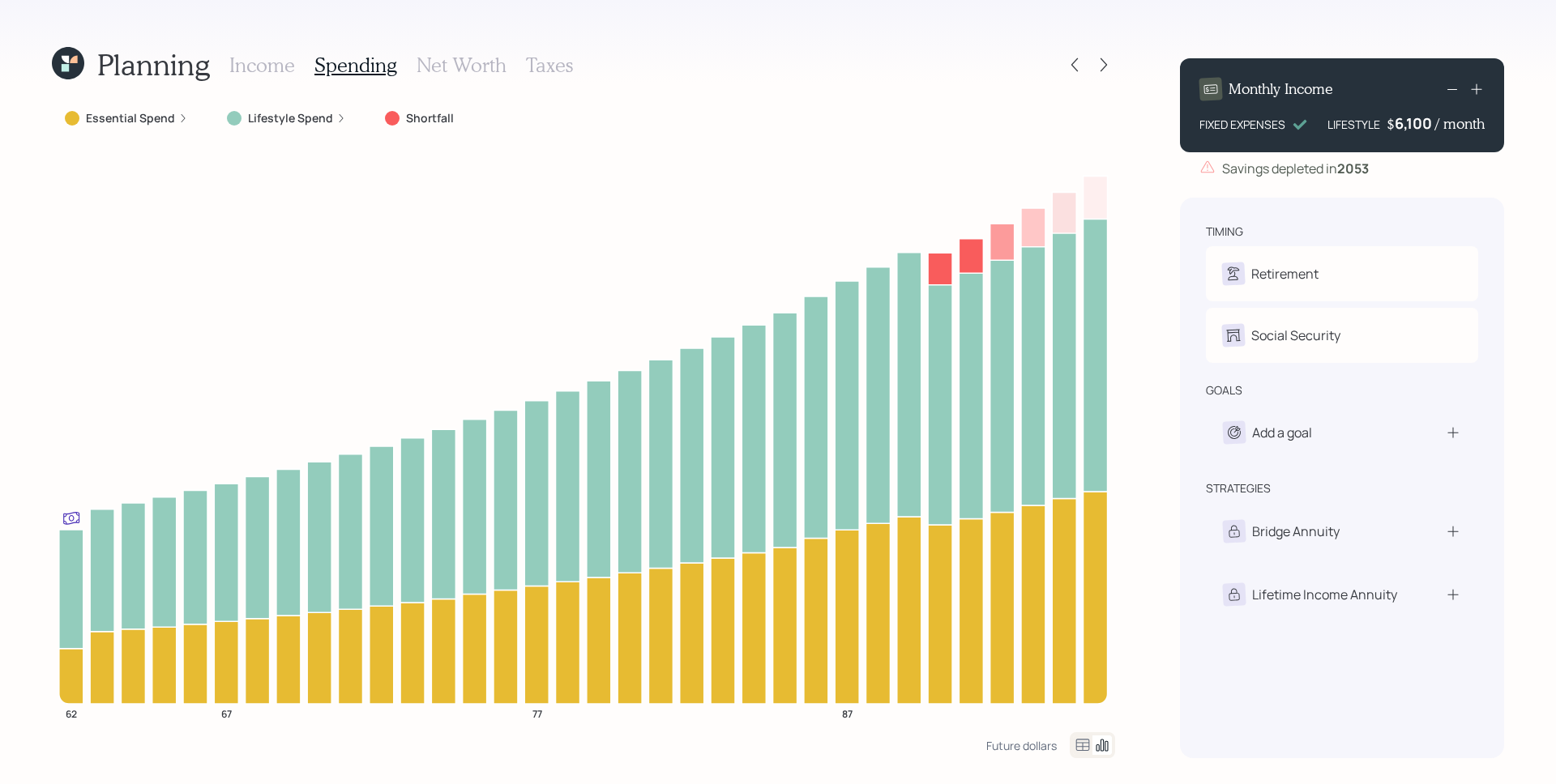
click at [298, 123] on label "Lifestyle Spend" at bounding box center [290, 118] width 85 height 16
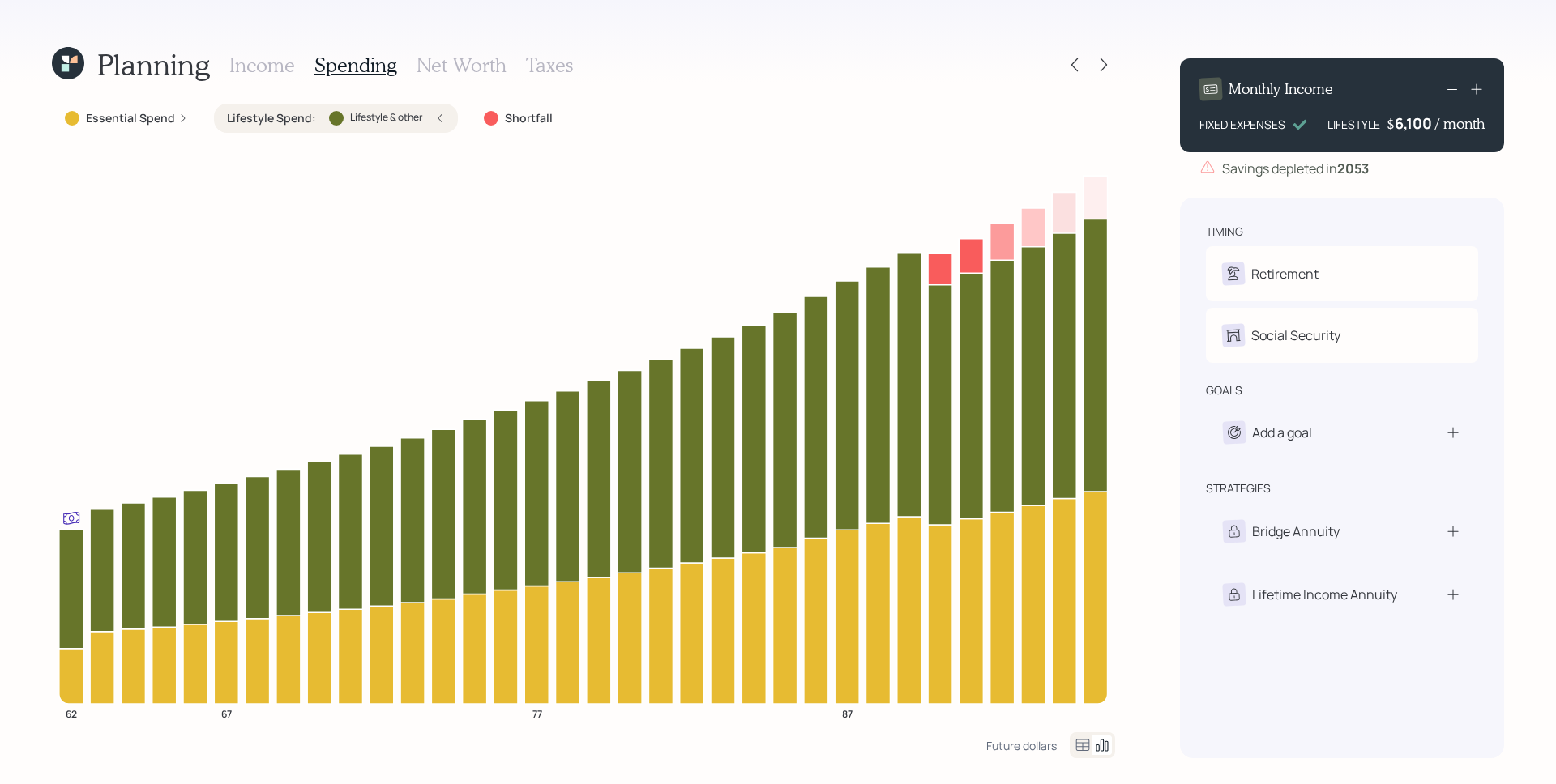
click at [439, 118] on icon at bounding box center [440, 118] width 10 height 10
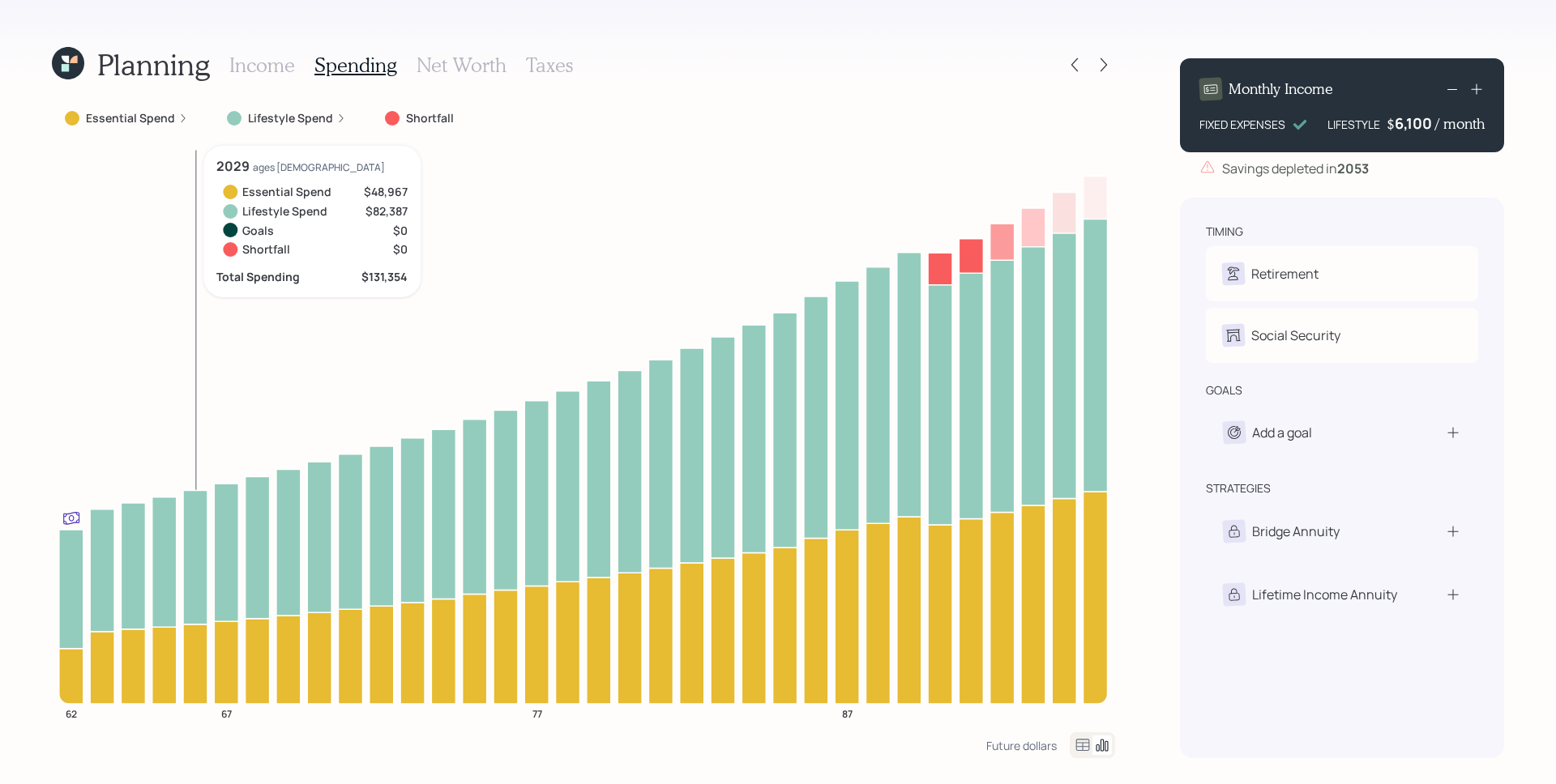
click at [284, 63] on h3 "Income" at bounding box center [262, 65] width 66 height 23
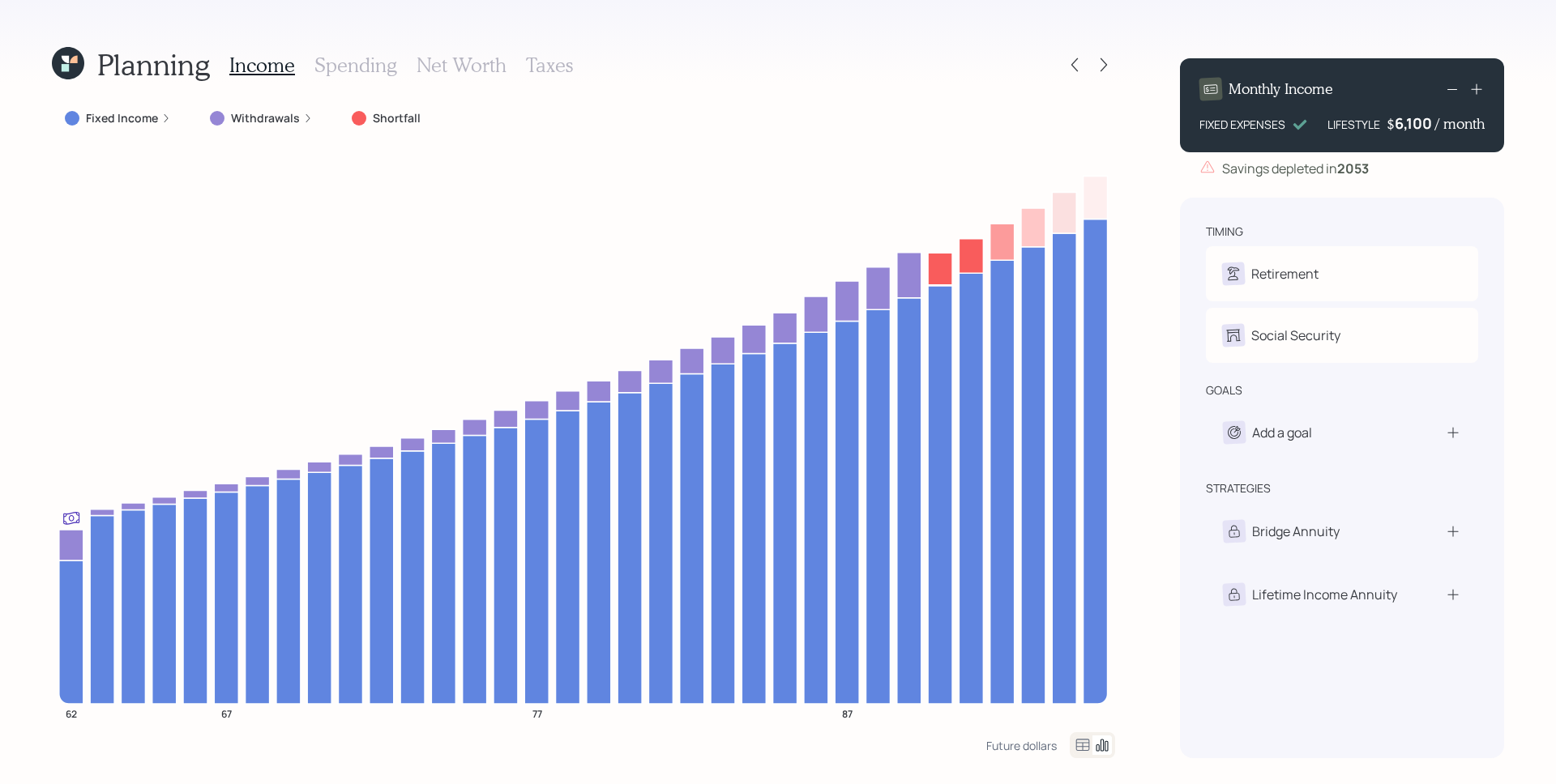
click at [155, 123] on label "Fixed Income" at bounding box center [122, 118] width 72 height 16
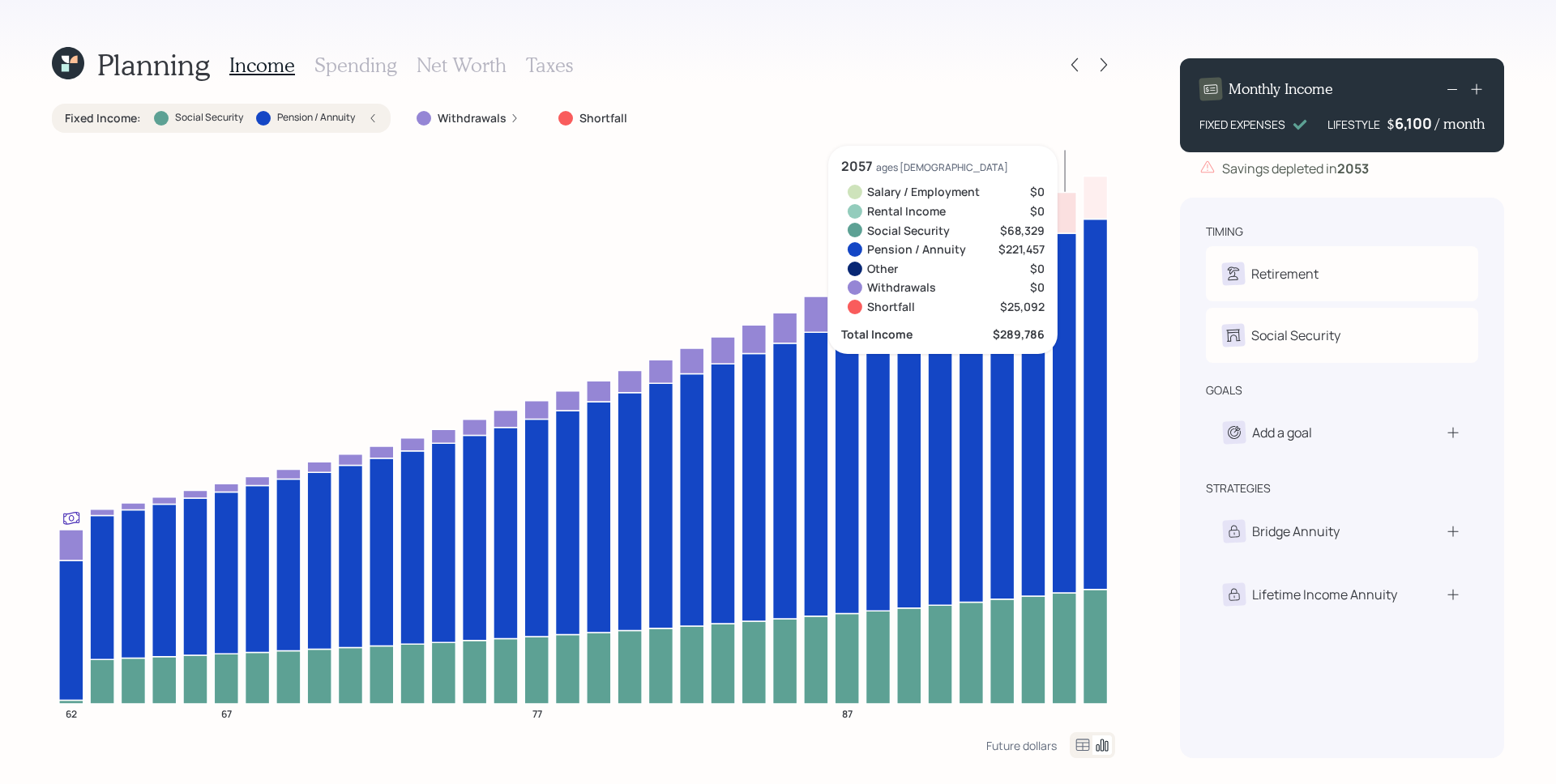
click at [1478, 84] on icon at bounding box center [1477, 89] width 16 height 16
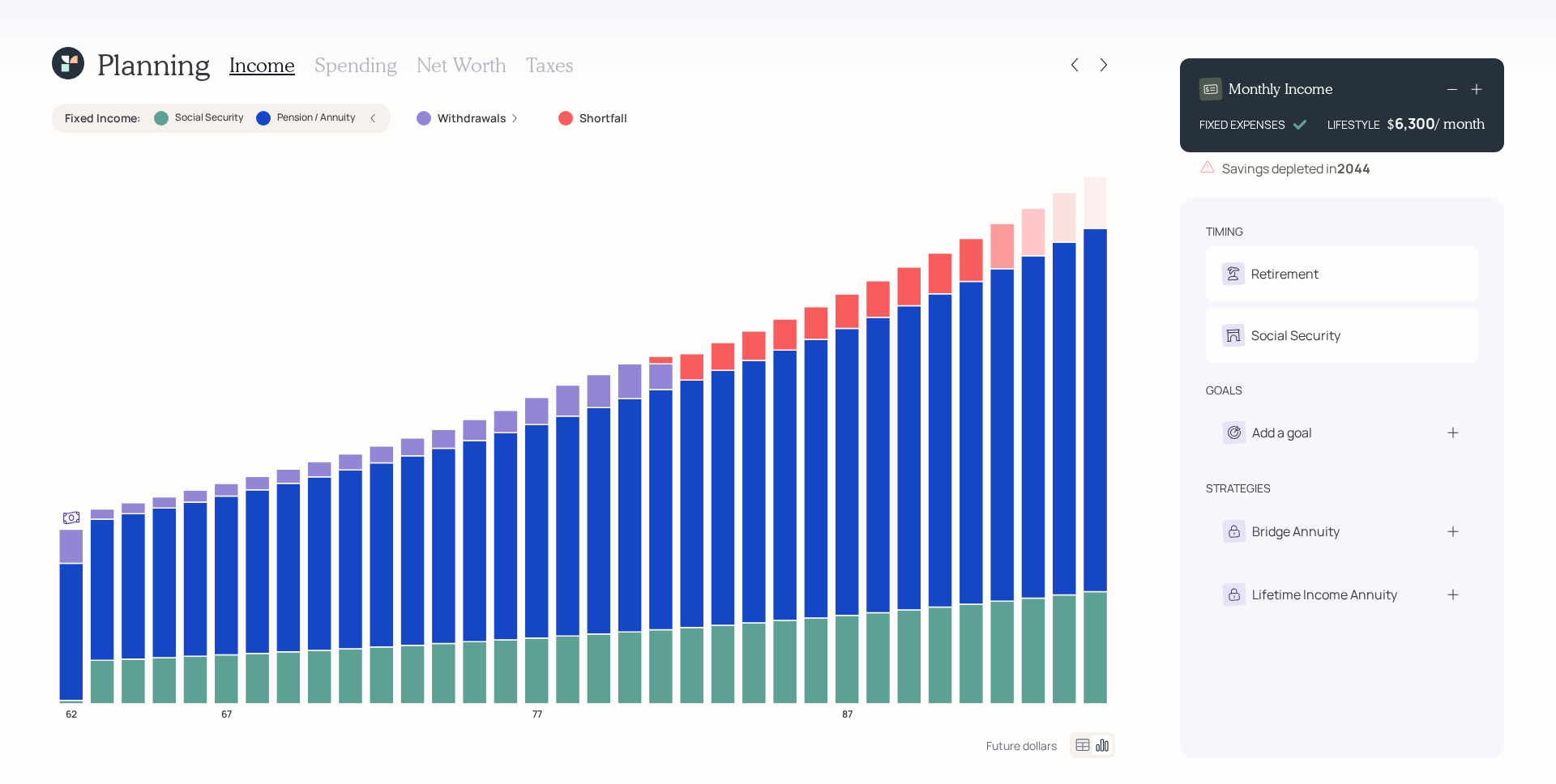
click at [465, 121] on label "Withdrawals" at bounding box center [472, 118] width 69 height 16
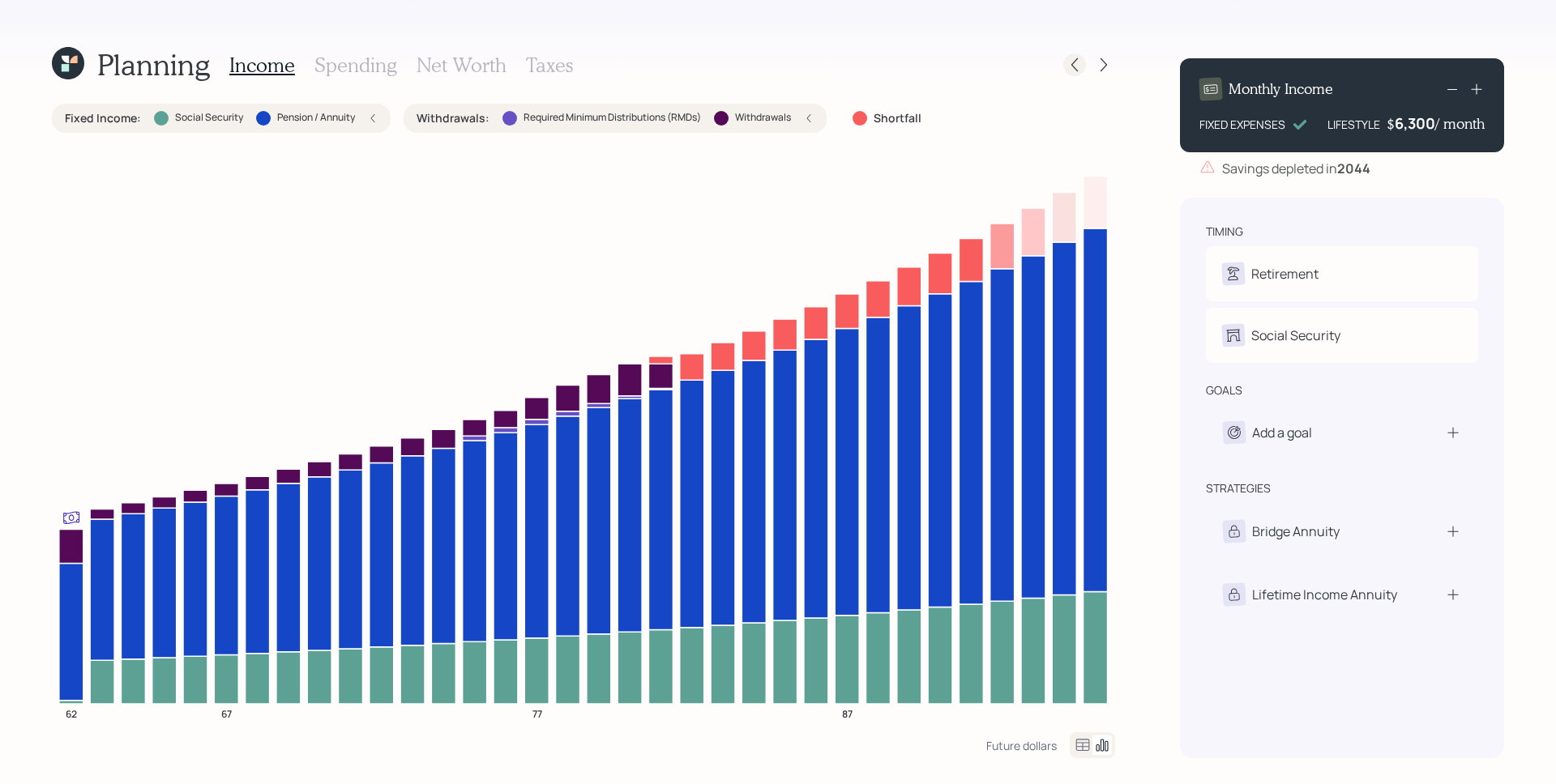
click at [1074, 60] on icon at bounding box center [1075, 65] width 16 height 16
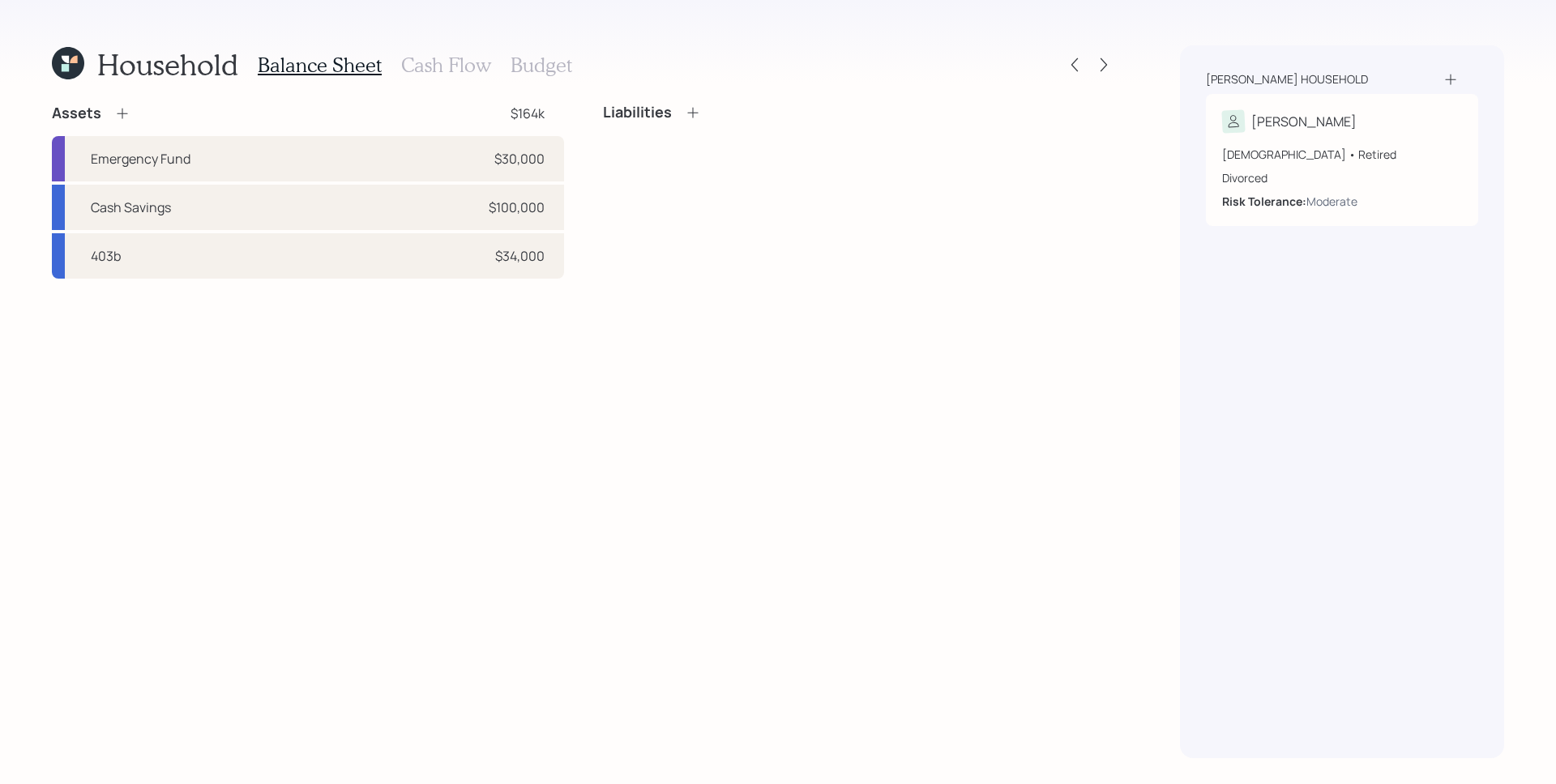
click at [461, 48] on div "Balance Sheet Cash Flow Budget" at bounding box center [415, 65] width 314 height 39
click at [459, 62] on h3 "Cash Flow" at bounding box center [446, 65] width 90 height 23
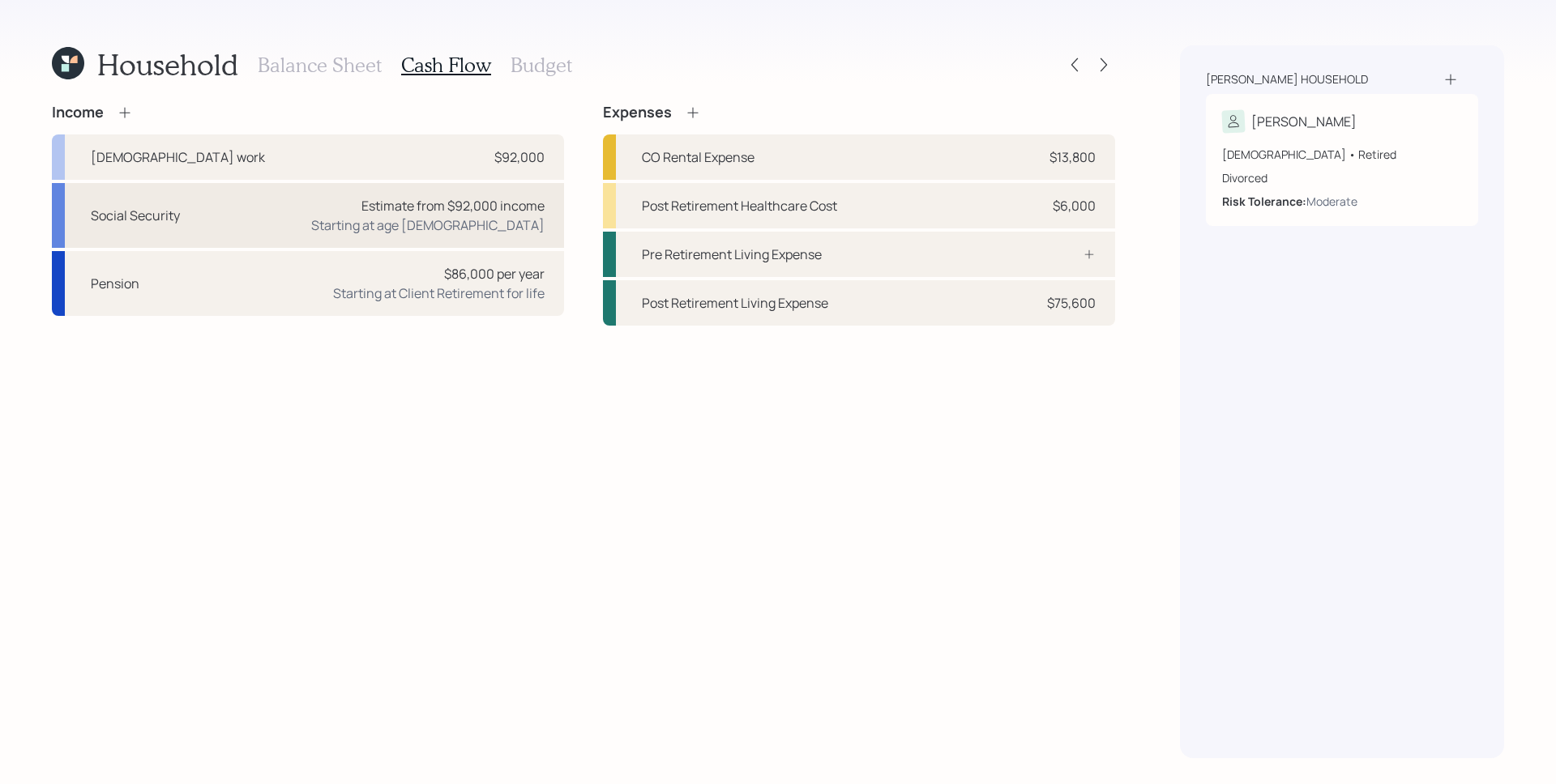
click at [313, 214] on div "Social Security Estimate from $92,000 income Starting at age [DEMOGRAPHIC_DATA]" at bounding box center [308, 215] width 512 height 65
select select "11"
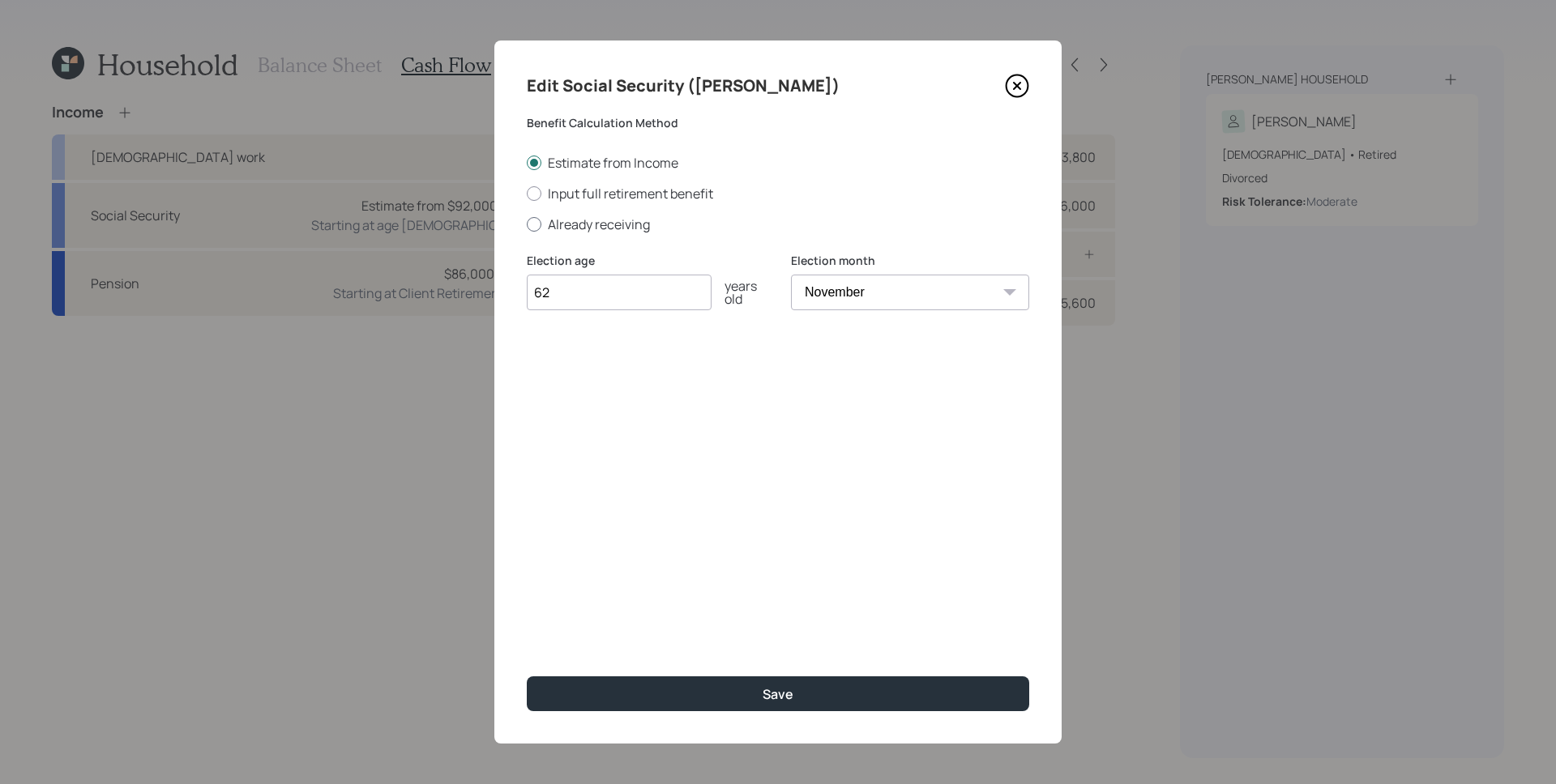
click at [584, 222] on label "Already receiving" at bounding box center [778, 224] width 503 height 18
click at [527, 223] on input "Already receiving" at bounding box center [526, 223] width 1 height 1
radio input "true"
click at [633, 370] on input "$" at bounding box center [778, 370] width 503 height 36
type input "$ 0"
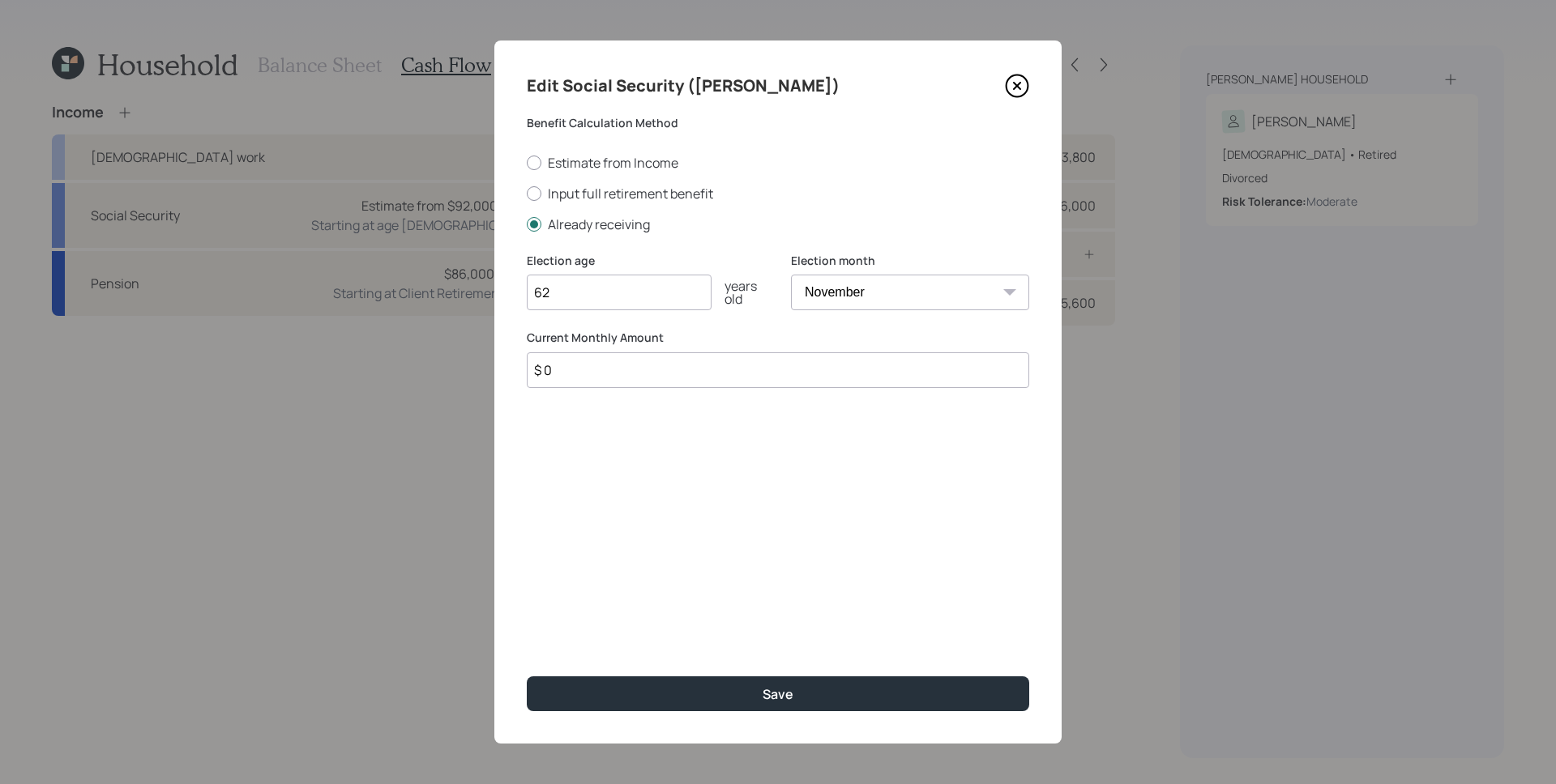
click at [527, 676] on button "Save" at bounding box center [778, 693] width 503 height 35
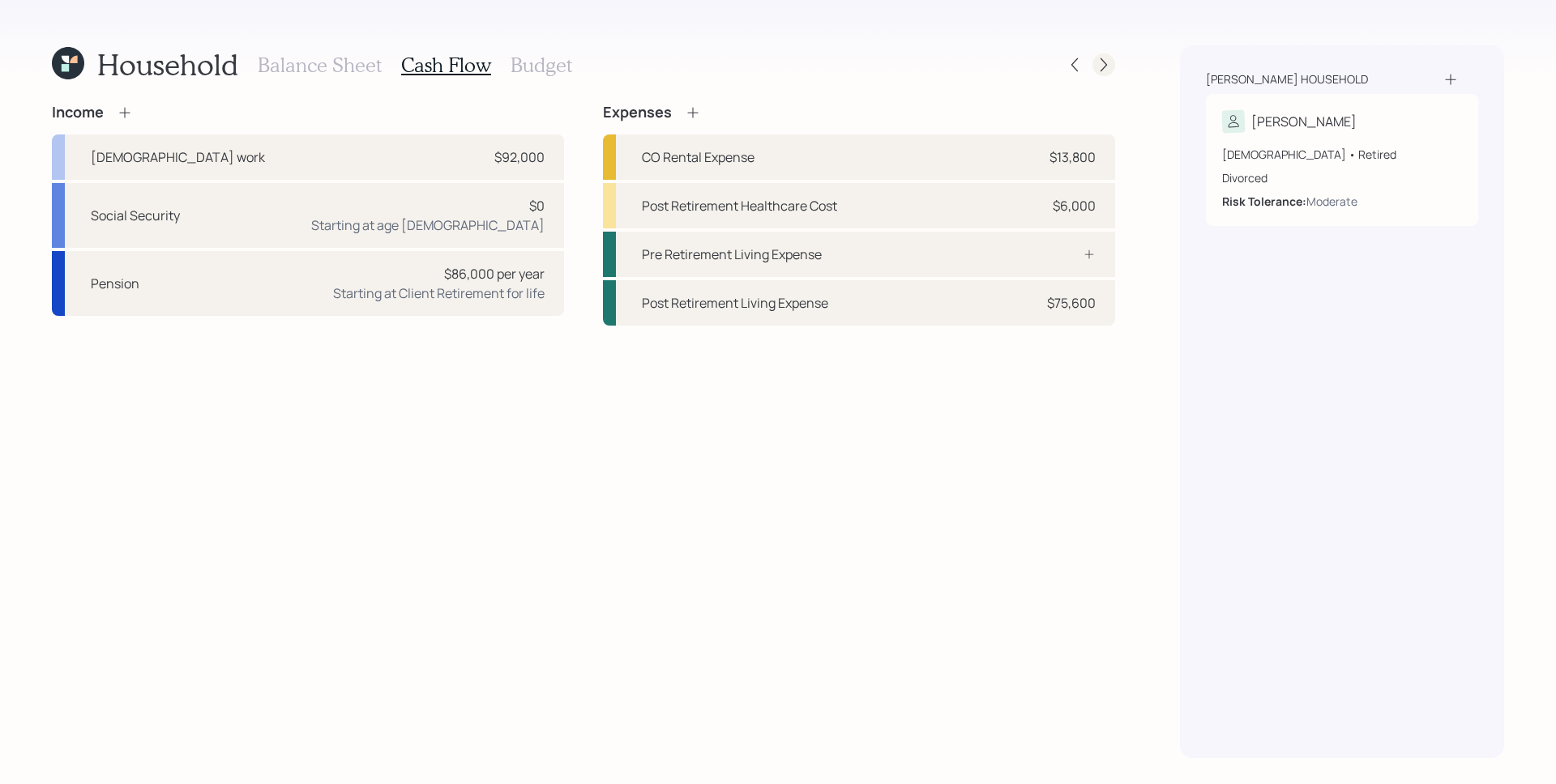
click at [1106, 66] on icon at bounding box center [1104, 65] width 16 height 16
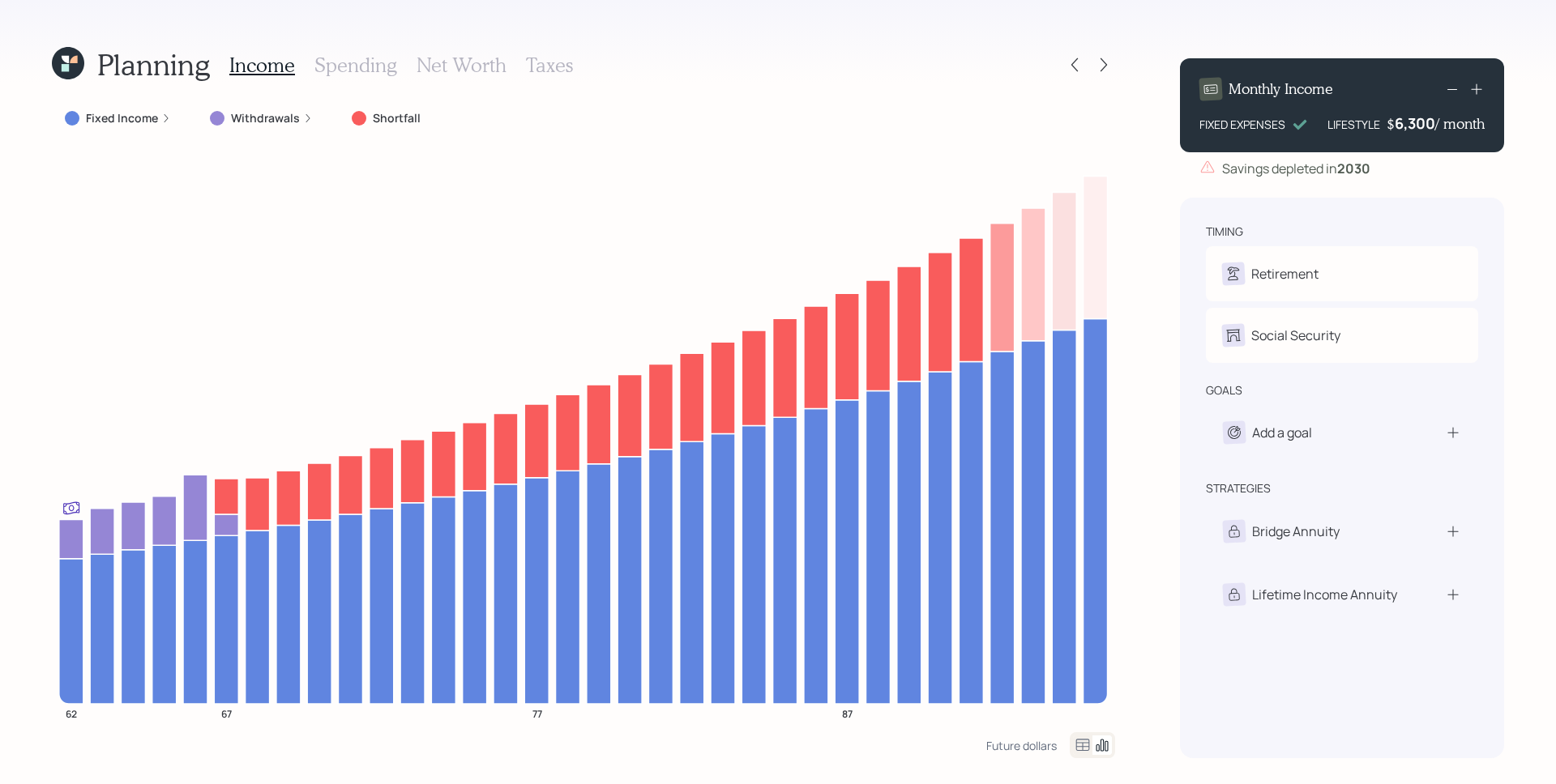
click at [1426, 124] on div "6,300" at bounding box center [1415, 123] width 40 height 20
click at [1426, 124] on div "6300" at bounding box center [1415, 123] width 40 height 20
click at [1432, 193] on div "Monthly Income FIXED EXPENSES LIFESTYLE $ 2850 / month Savings depleted in [DAT…" at bounding box center [1342, 402] width 324 height 713
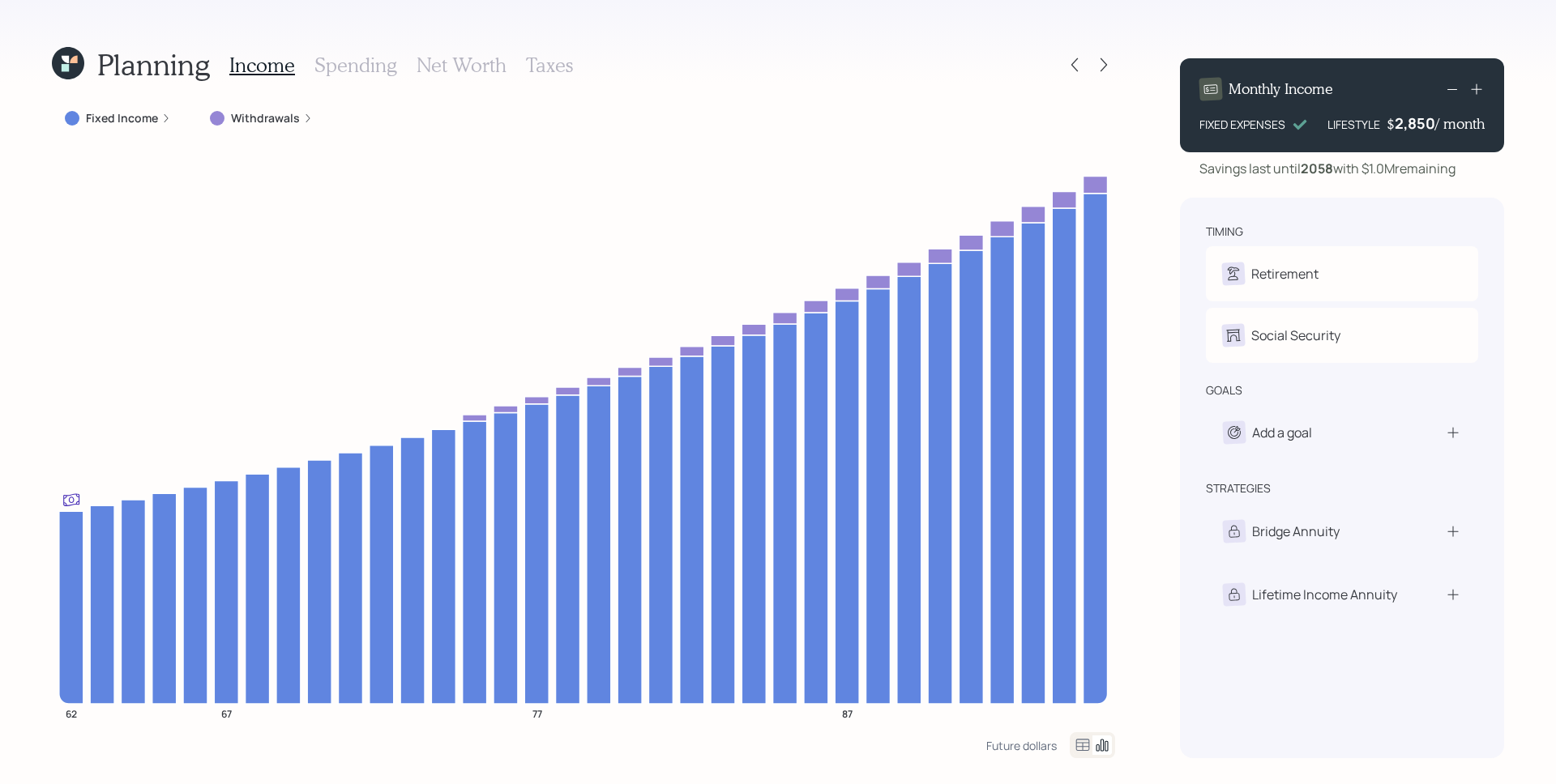
click at [371, 67] on h3 "Spending" at bounding box center [355, 65] width 83 height 23
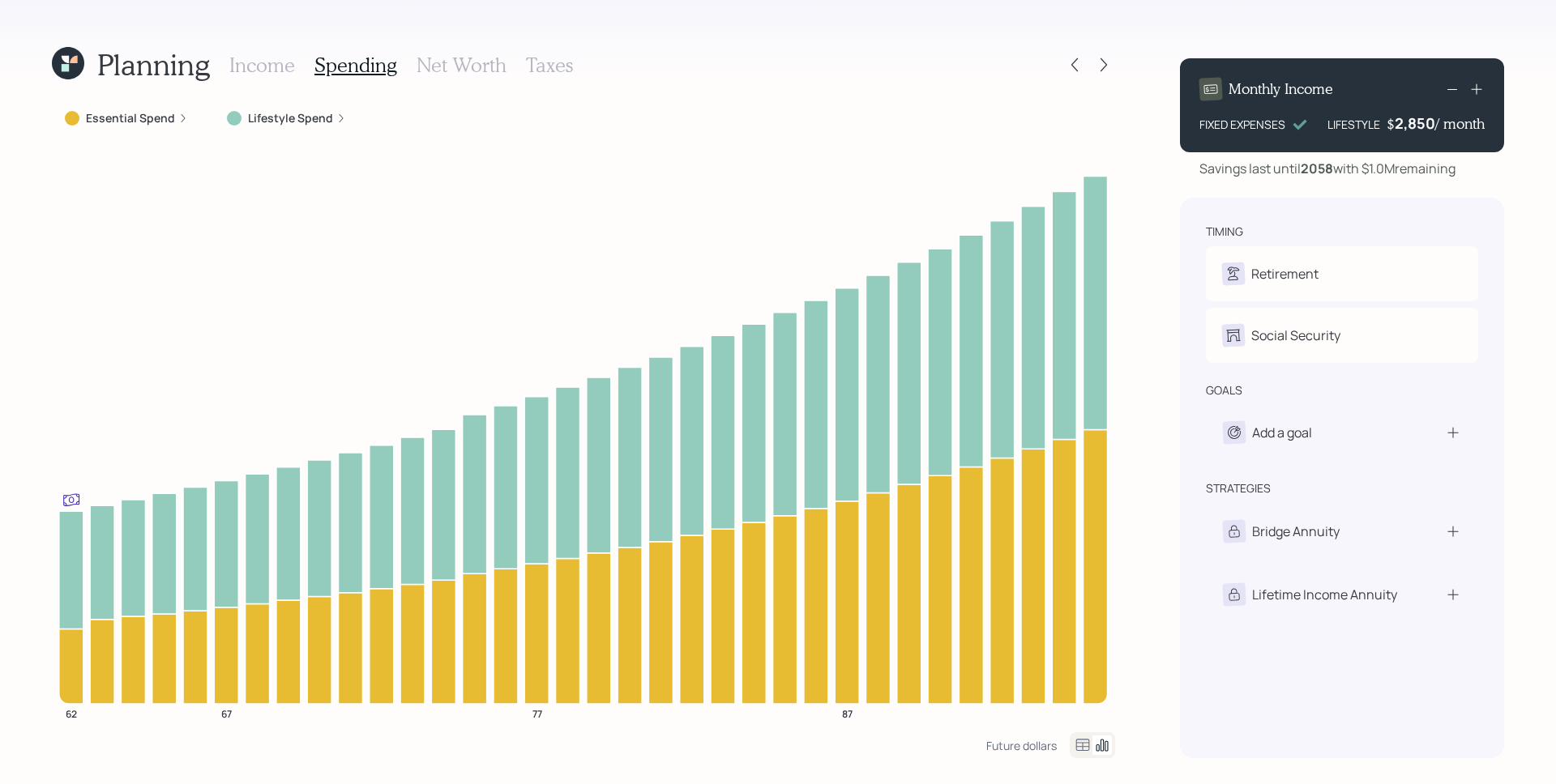
click at [314, 127] on div "Lifestyle Spend" at bounding box center [286, 118] width 145 height 30
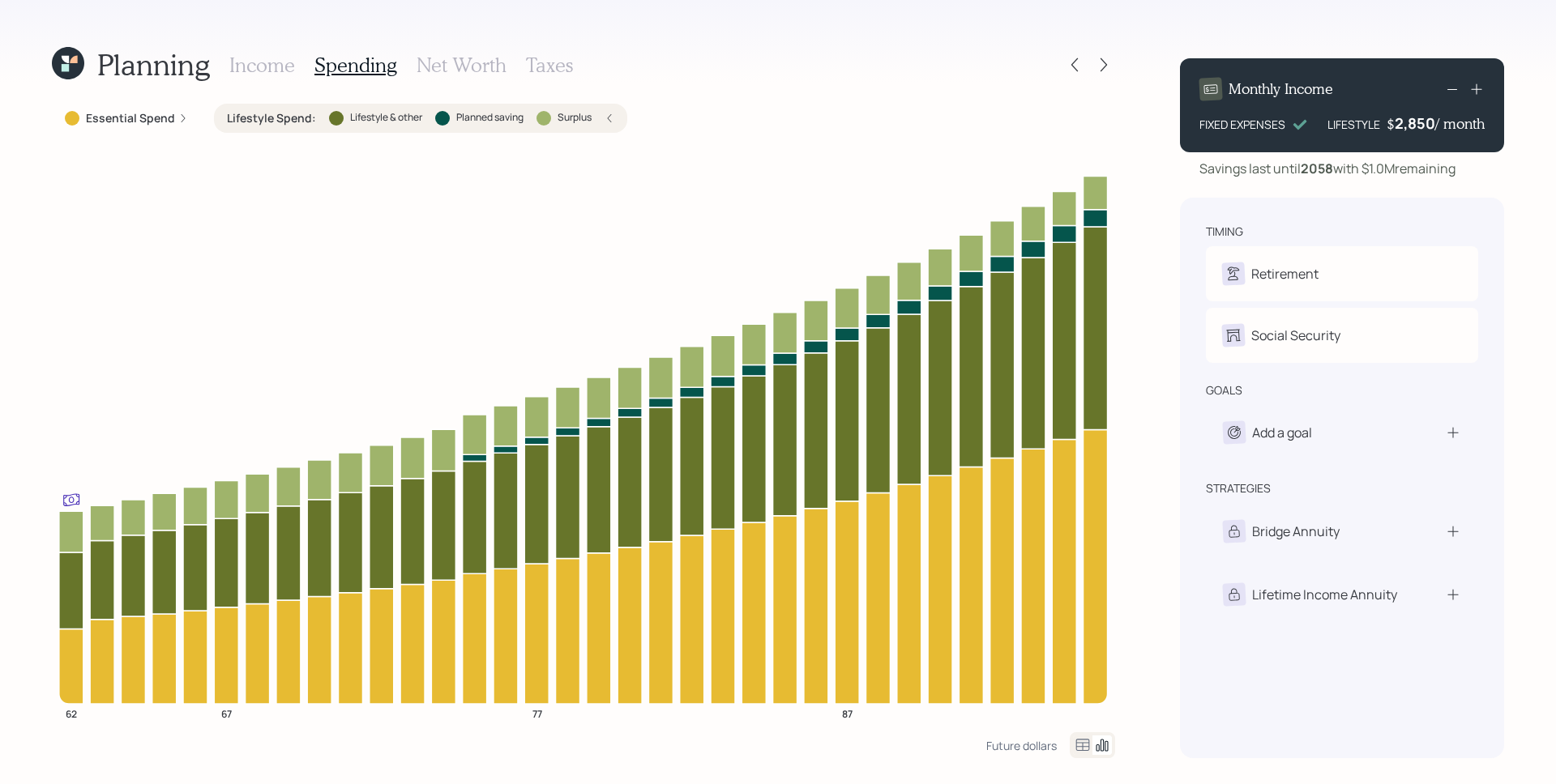
click at [1479, 87] on icon at bounding box center [1477, 89] width 16 height 16
click at [1479, 88] on icon at bounding box center [1477, 89] width 16 height 16
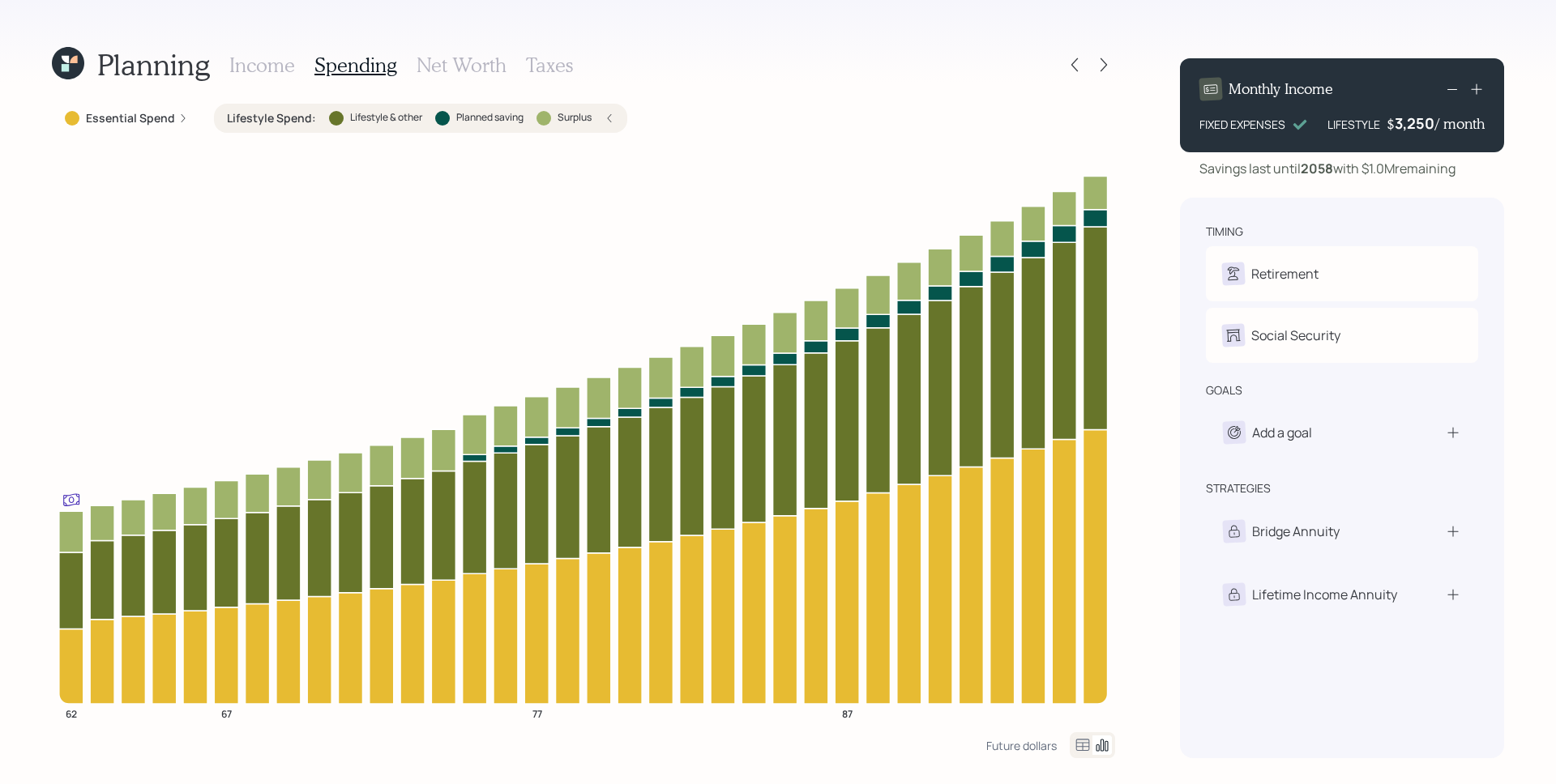
click at [1479, 87] on icon at bounding box center [1477, 89] width 16 height 16
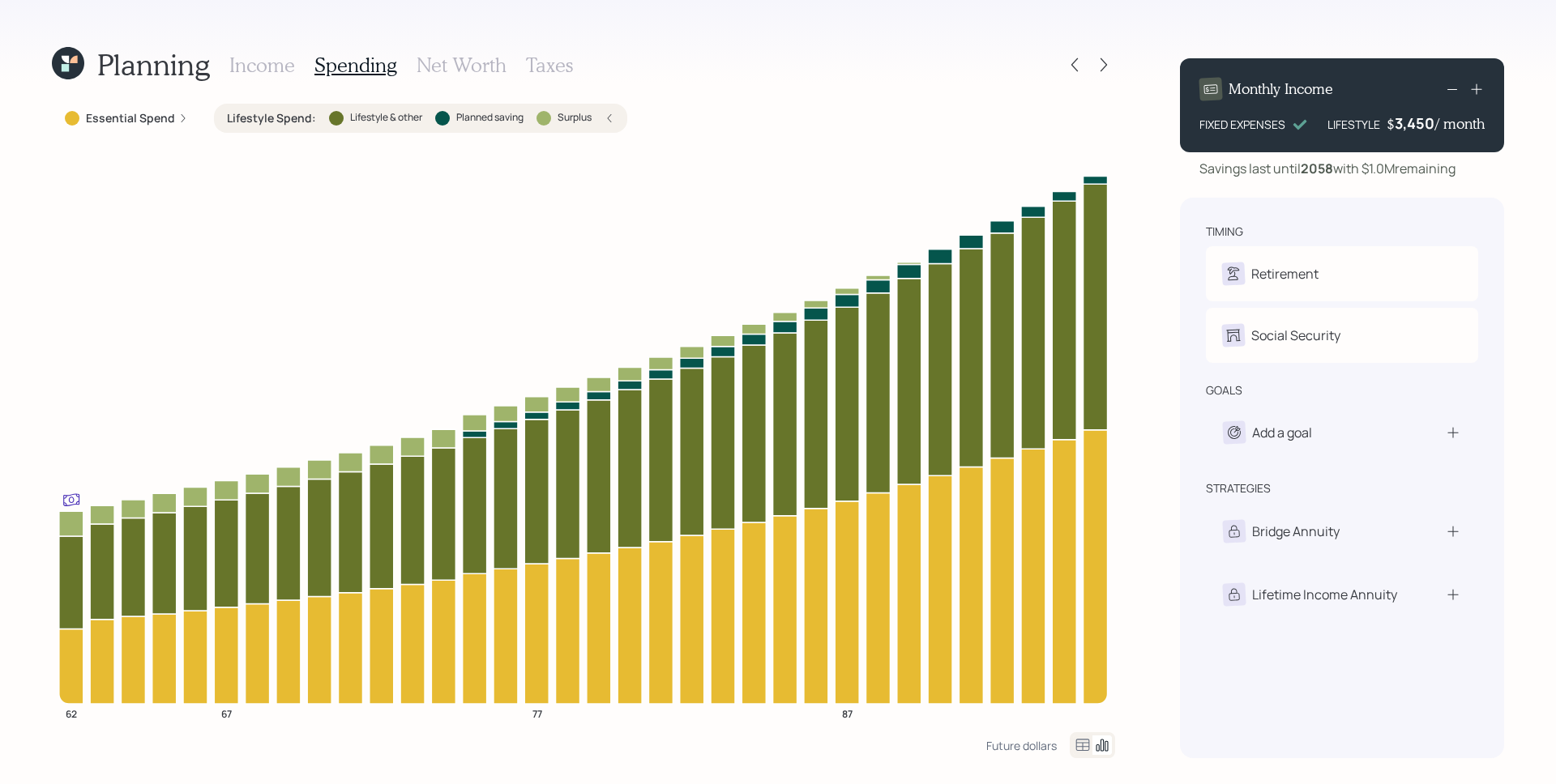
click at [1477, 88] on icon at bounding box center [1476, 90] width 11 height 11
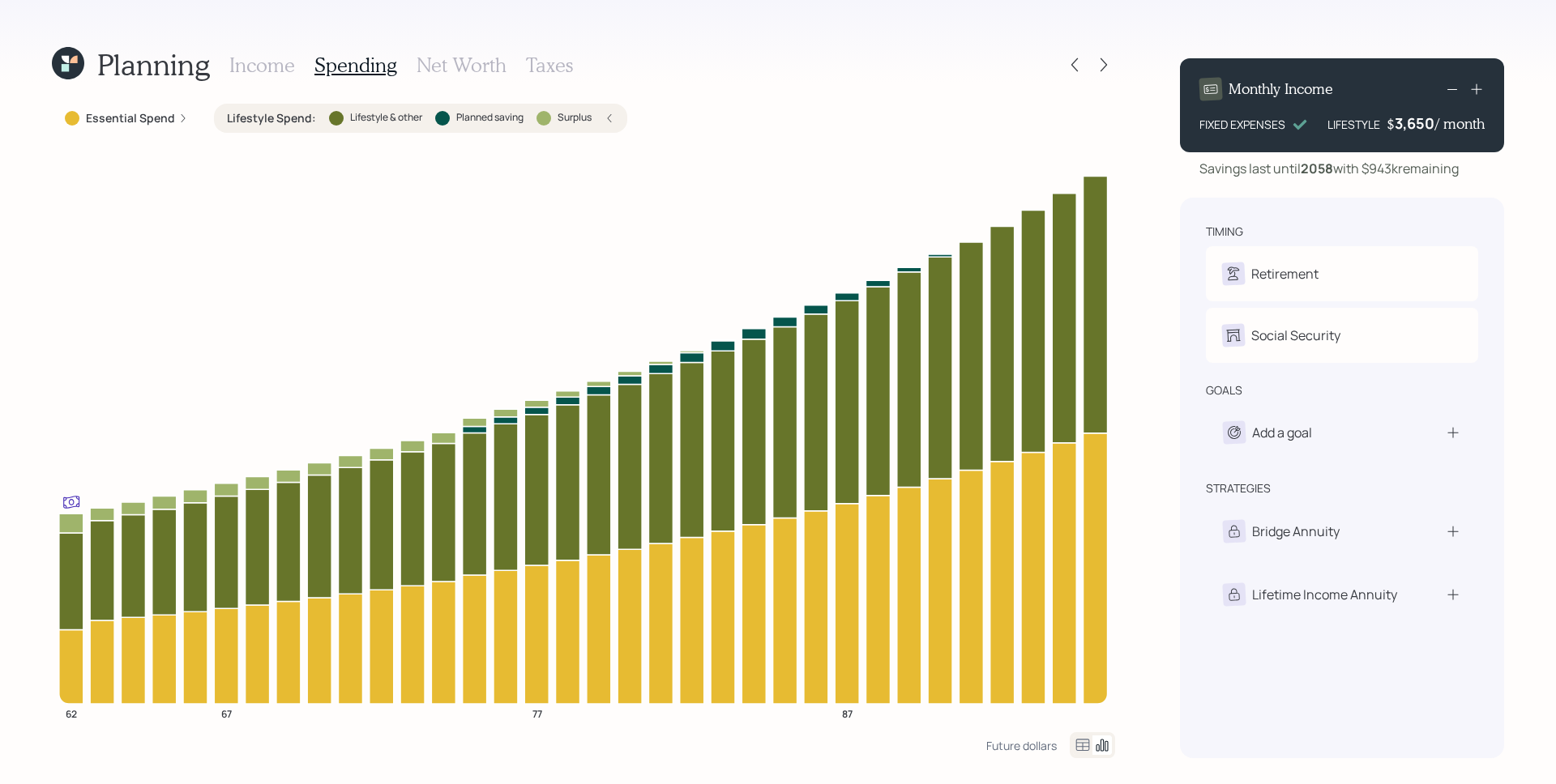
click at [1473, 90] on icon at bounding box center [1477, 89] width 16 height 16
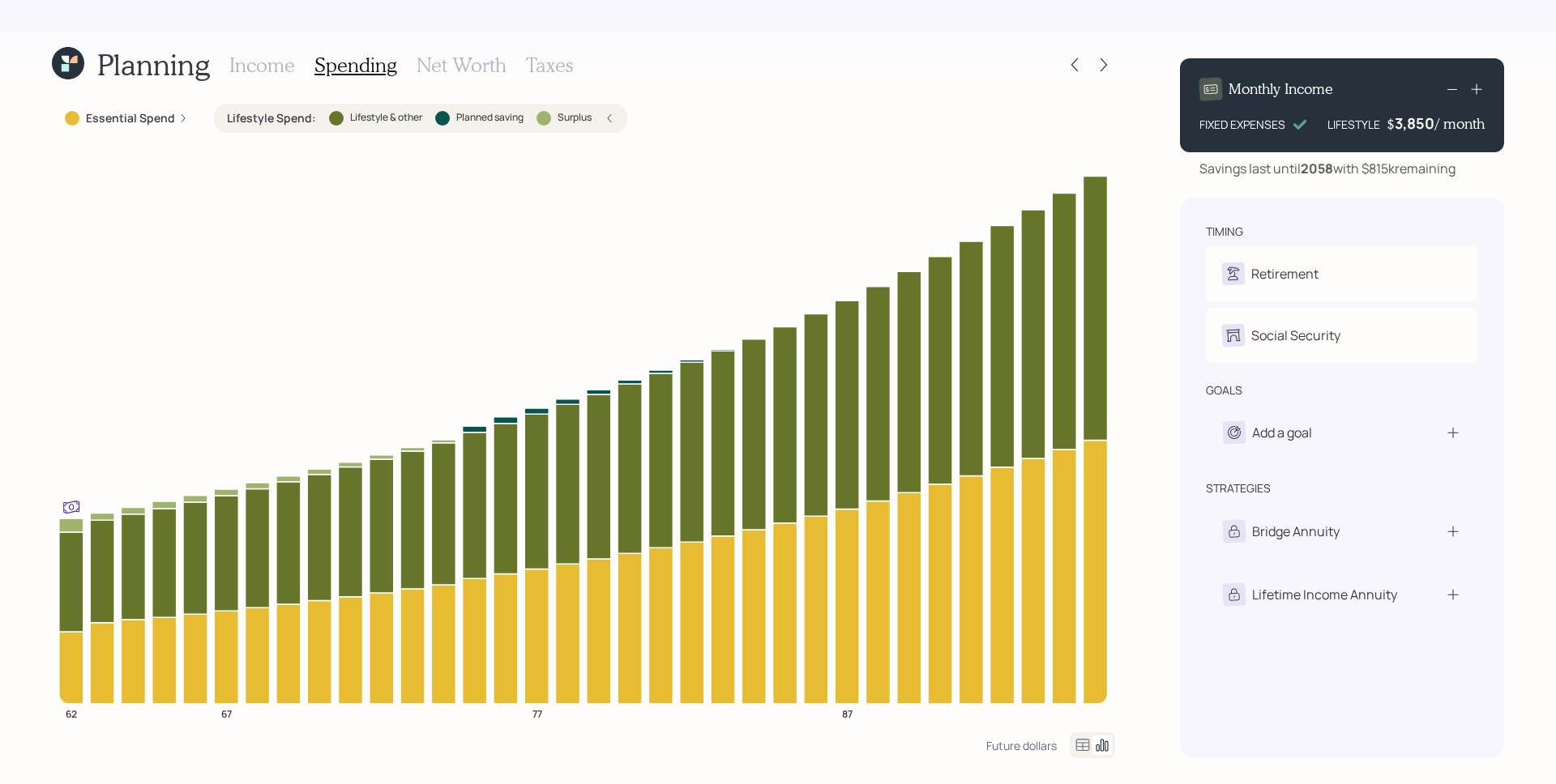
click at [1471, 91] on icon at bounding box center [1477, 89] width 16 height 16
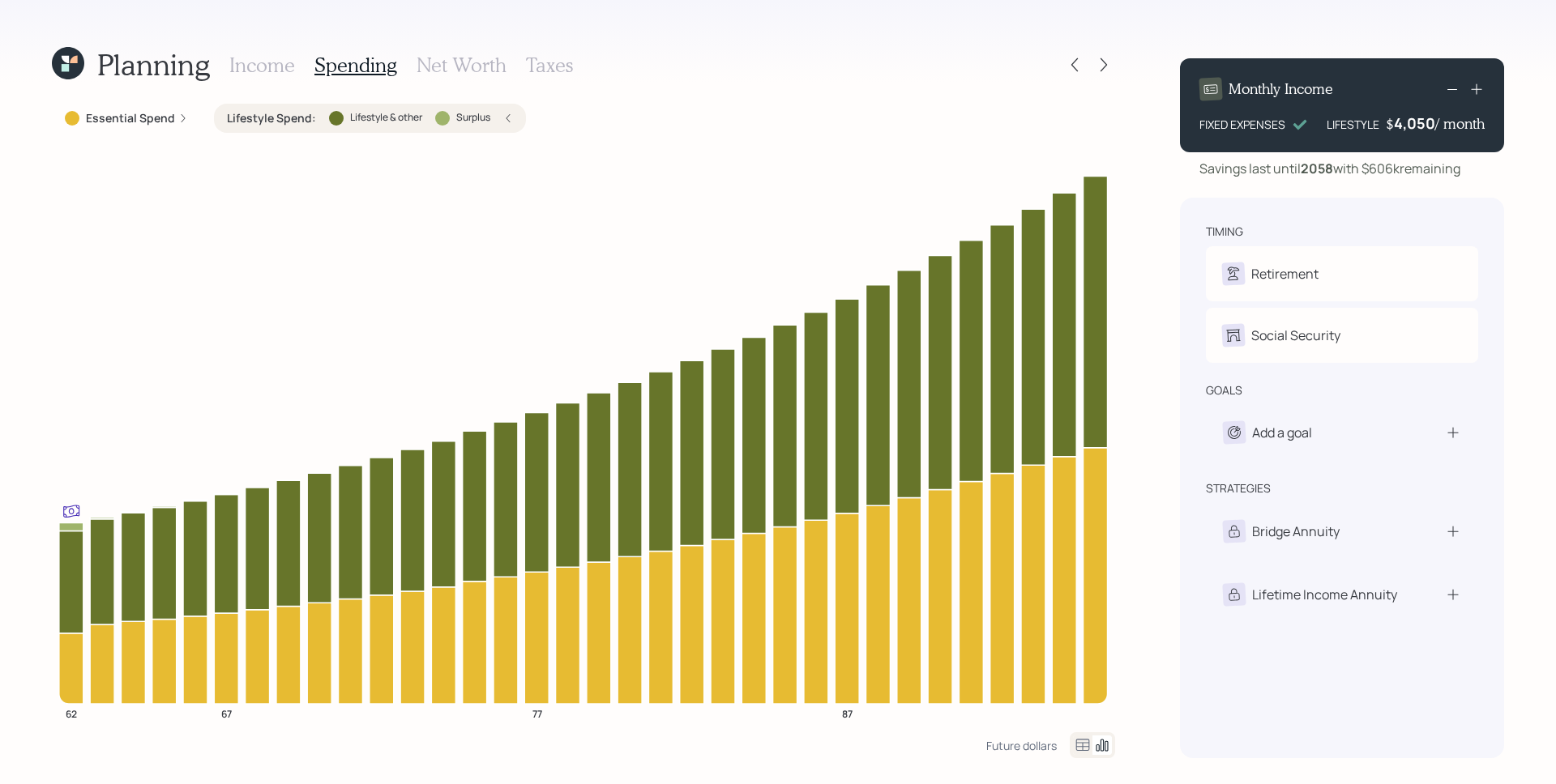
click at [1469, 92] on icon at bounding box center [1477, 89] width 16 height 16
click at [1467, 94] on div at bounding box center [1464, 89] width 42 height 22
click at [1479, 88] on icon at bounding box center [1476, 90] width 11 height 11
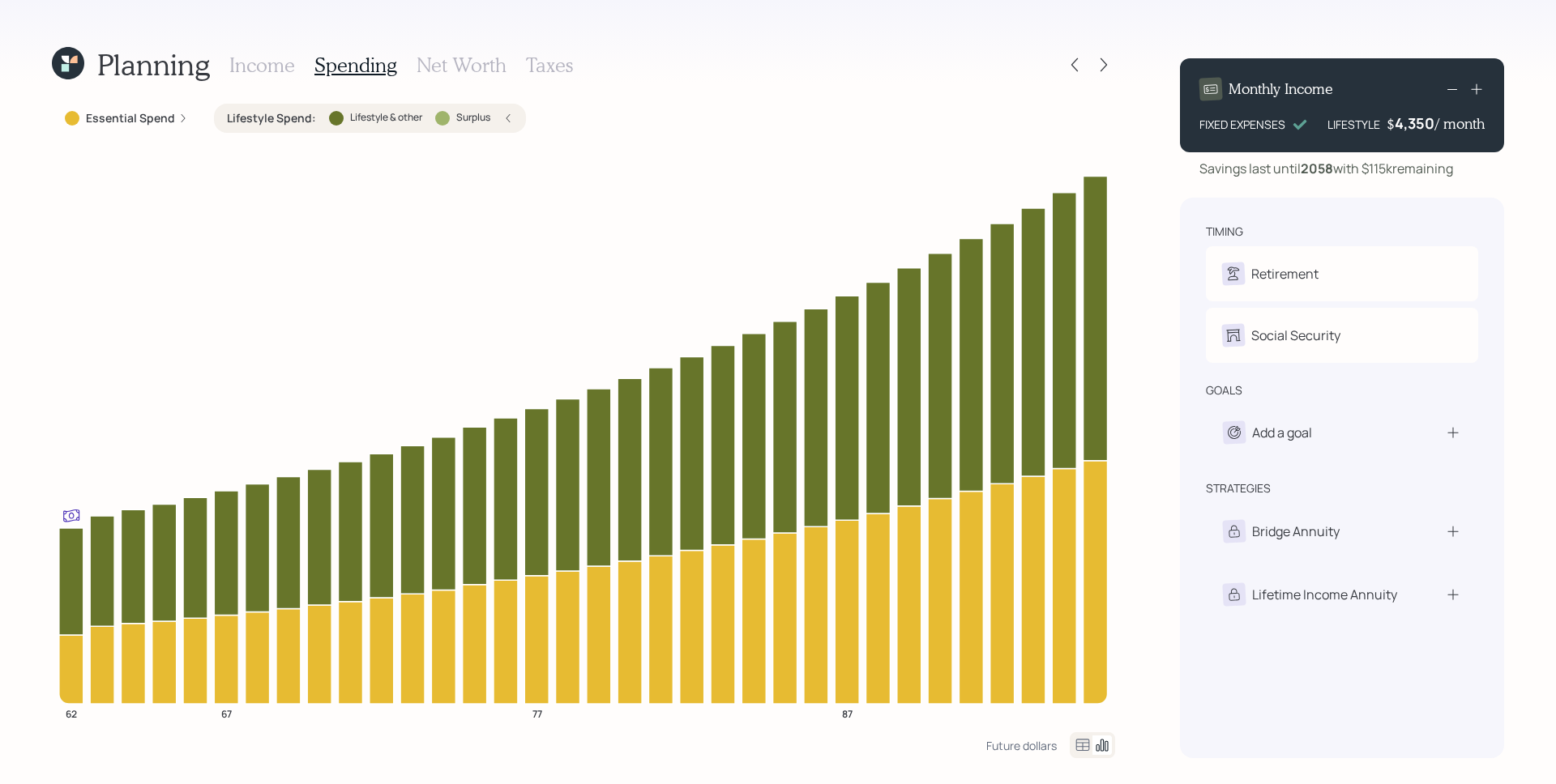
click at [265, 62] on h3 "Income" at bounding box center [262, 65] width 66 height 23
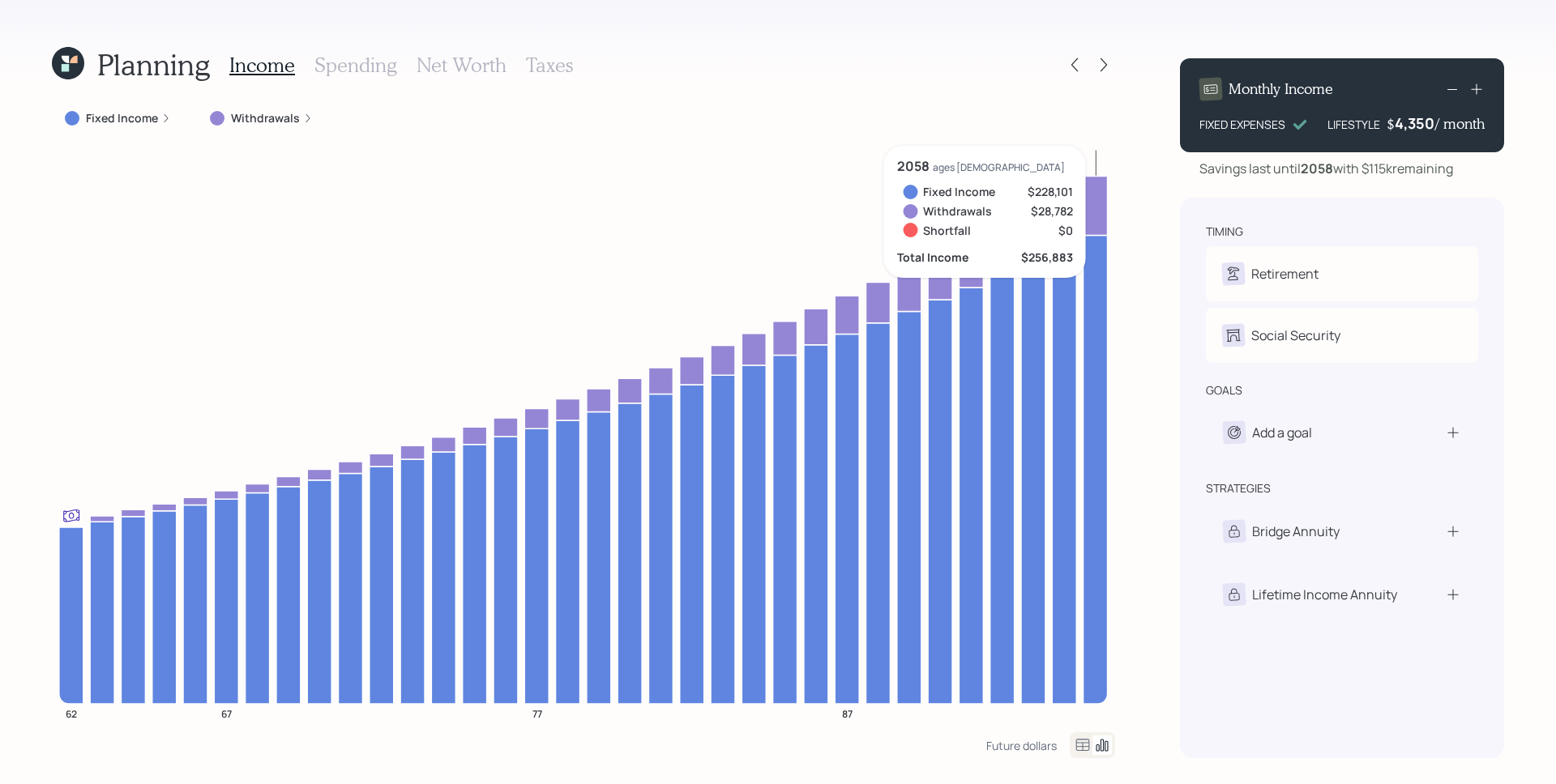
click at [1479, 88] on icon at bounding box center [1477, 89] width 16 height 16
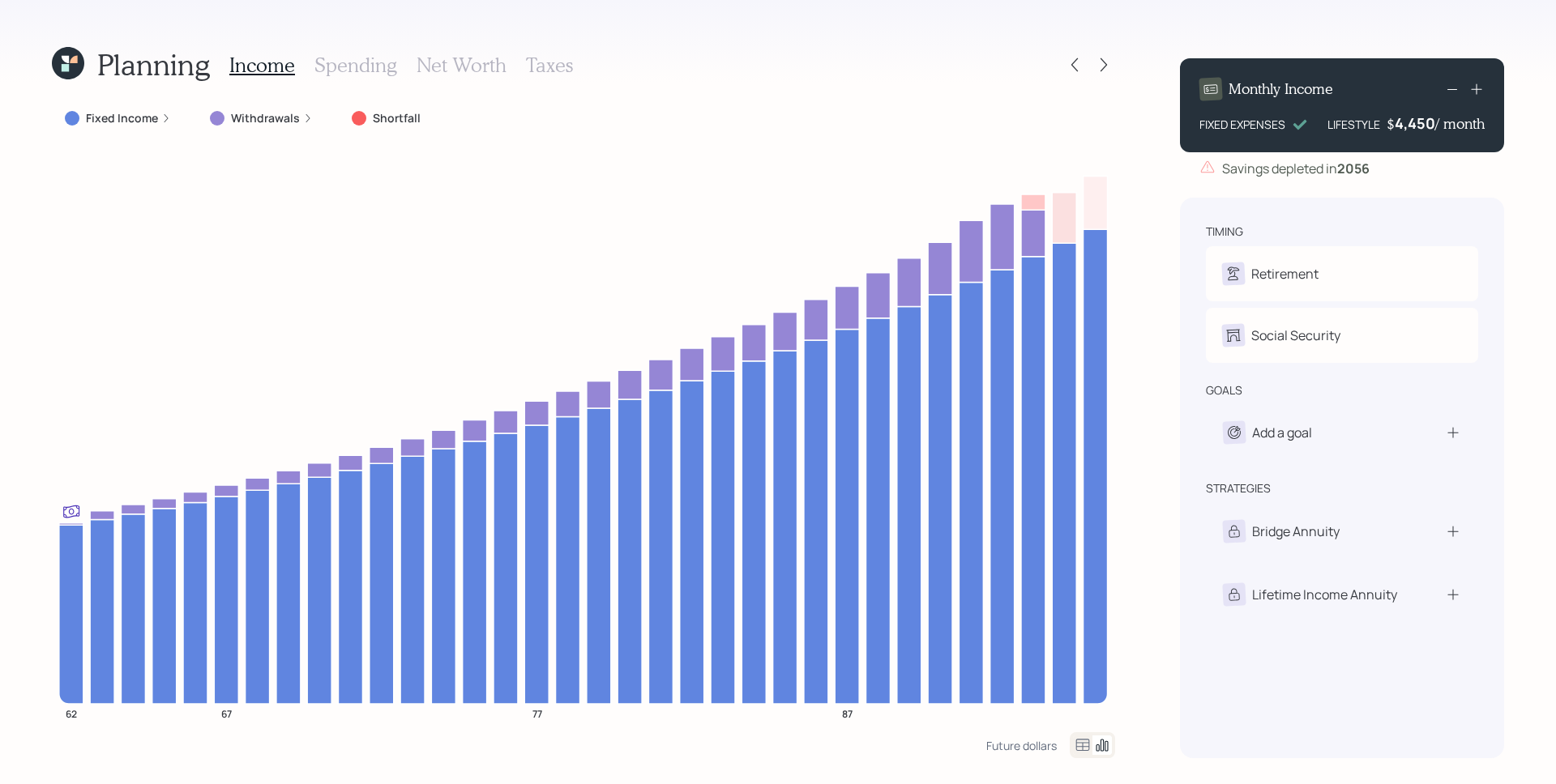
click at [1429, 121] on div "4,450" at bounding box center [1415, 123] width 40 height 20
click at [1428, 121] on div "4450" at bounding box center [1415, 123] width 40 height 20
click at [1472, 194] on div "Monthly Income FIXED EXPENSES LIFESTYLE $ 2850 / month Savings depleted in [DAT…" at bounding box center [1342, 402] width 324 height 713
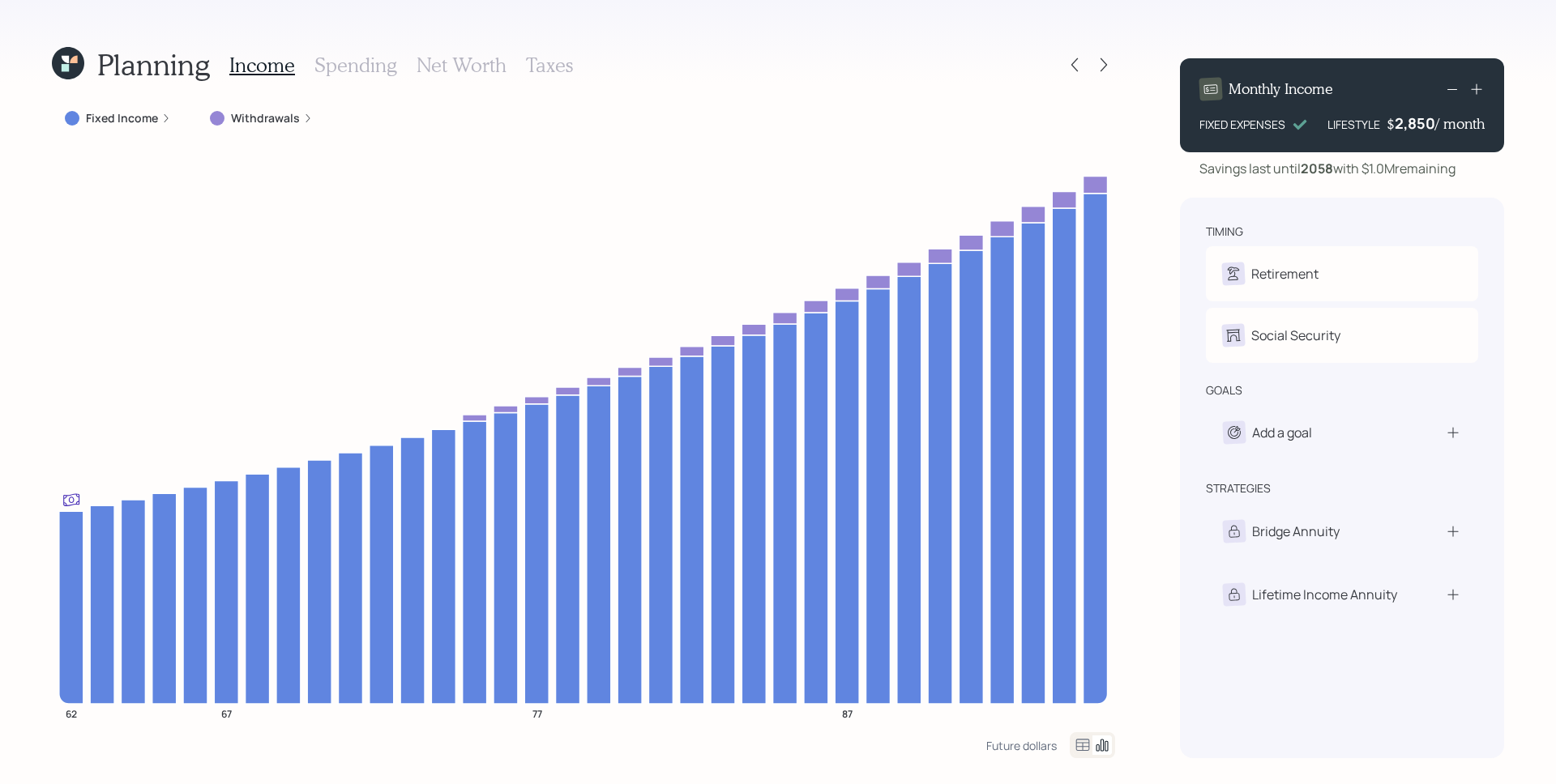
click at [1146, 203] on div "Planning Income Spending Net Worth Taxes Fixed Income Withdrawals 62 67 77 87 F…" at bounding box center [778, 392] width 1556 height 784
click at [1139, 103] on div "Planning Income Spending Net Worth Taxes Fixed Income Withdrawals 62 67 77 87 F…" at bounding box center [778, 392] width 1556 height 784
click at [1102, 69] on icon at bounding box center [1104, 65] width 6 height 13
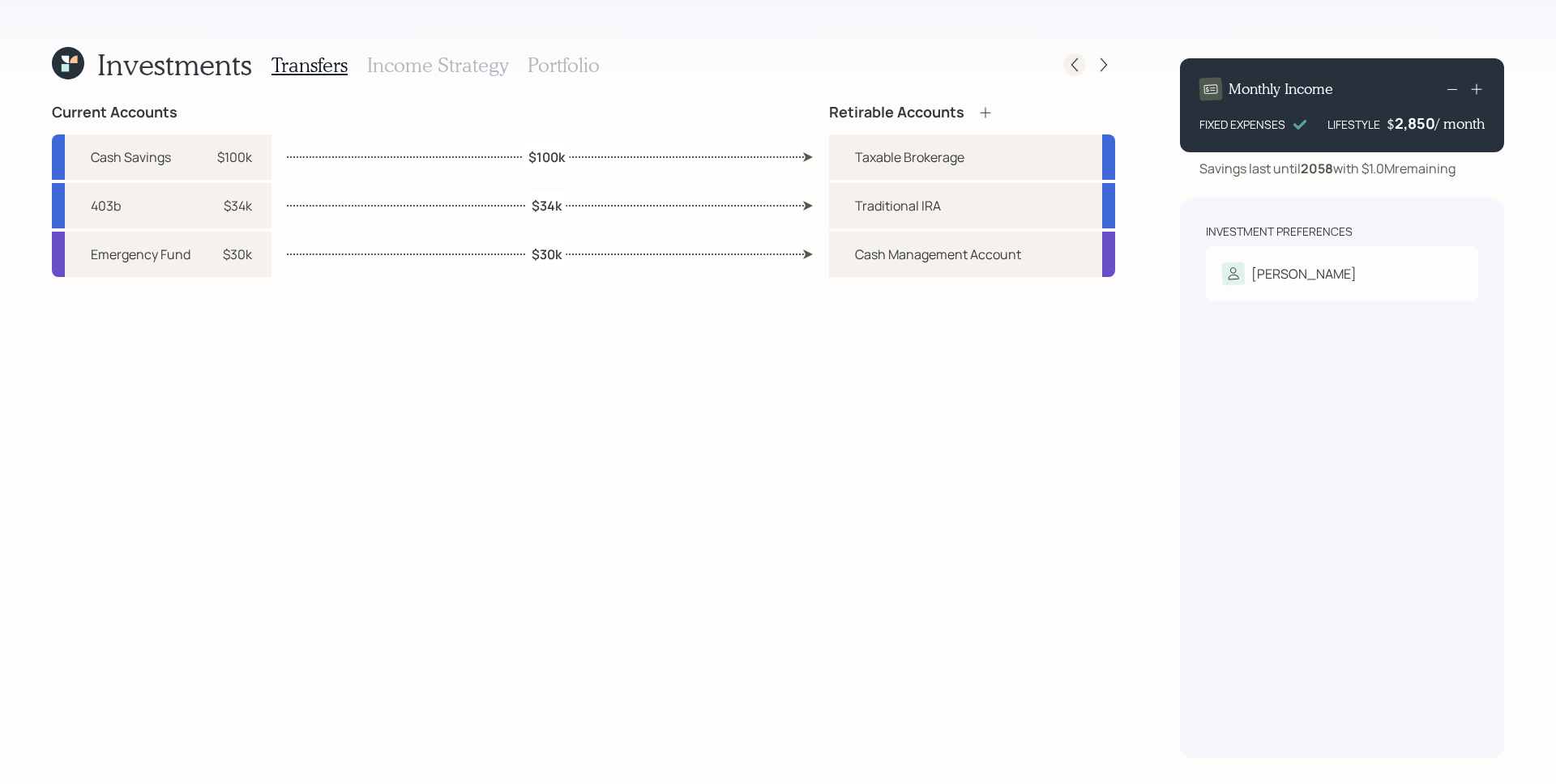
click at [1081, 69] on icon at bounding box center [1075, 65] width 16 height 16
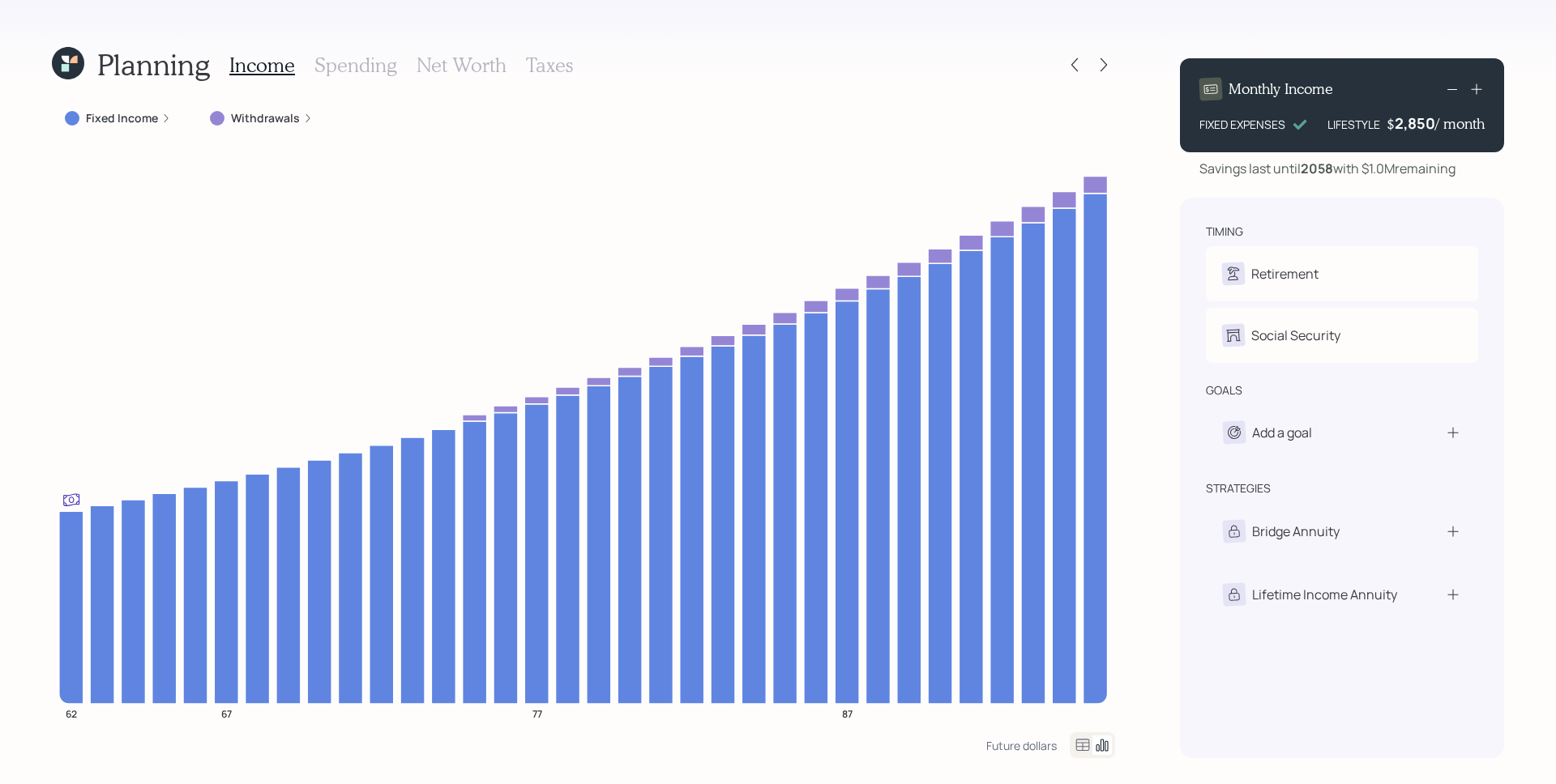
click at [551, 63] on h3 "Taxes" at bounding box center [549, 65] width 47 height 23
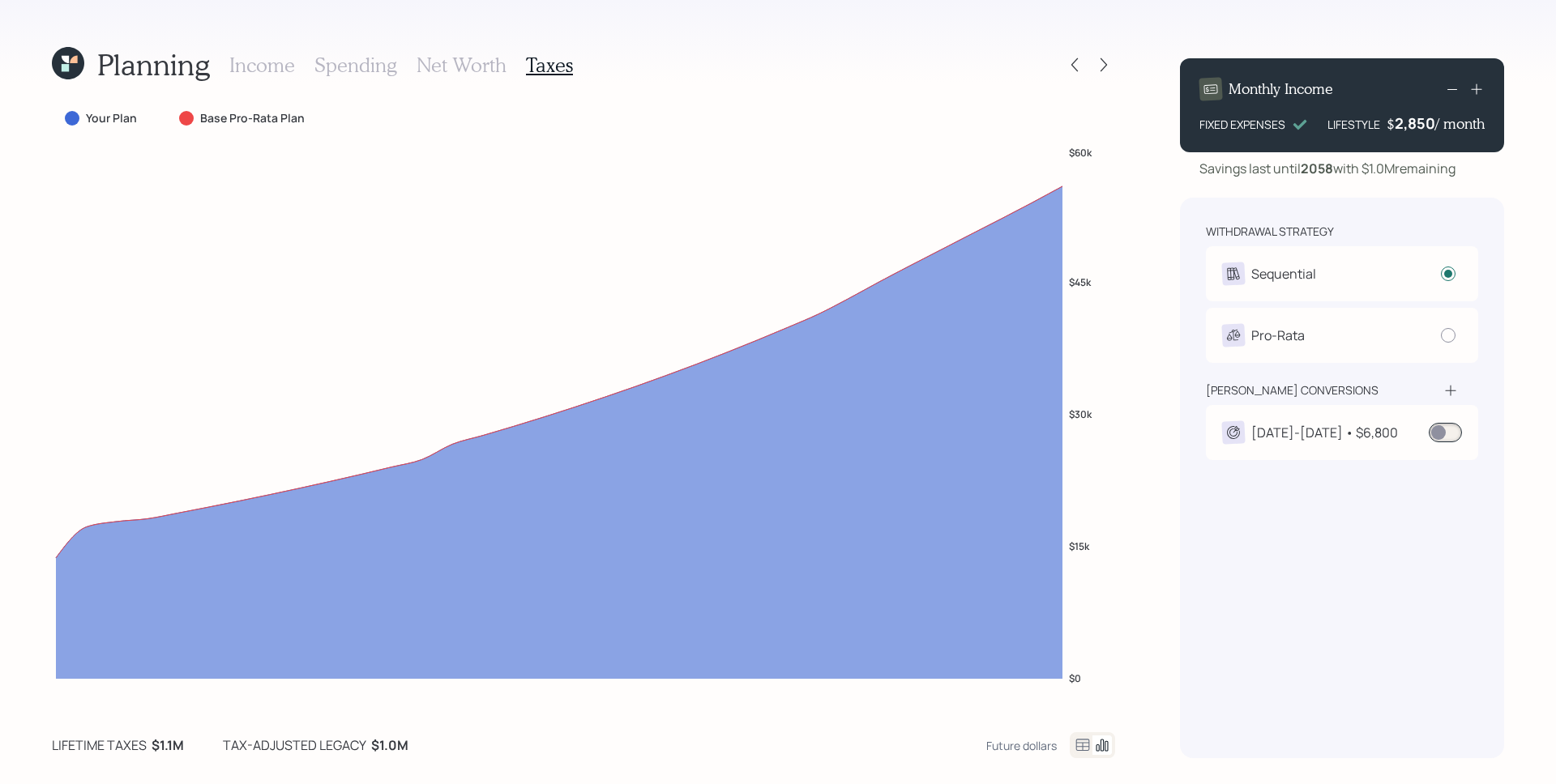
click at [1278, 424] on div "[DATE]-[DATE] • $6,800" at bounding box center [1324, 433] width 146 height 20
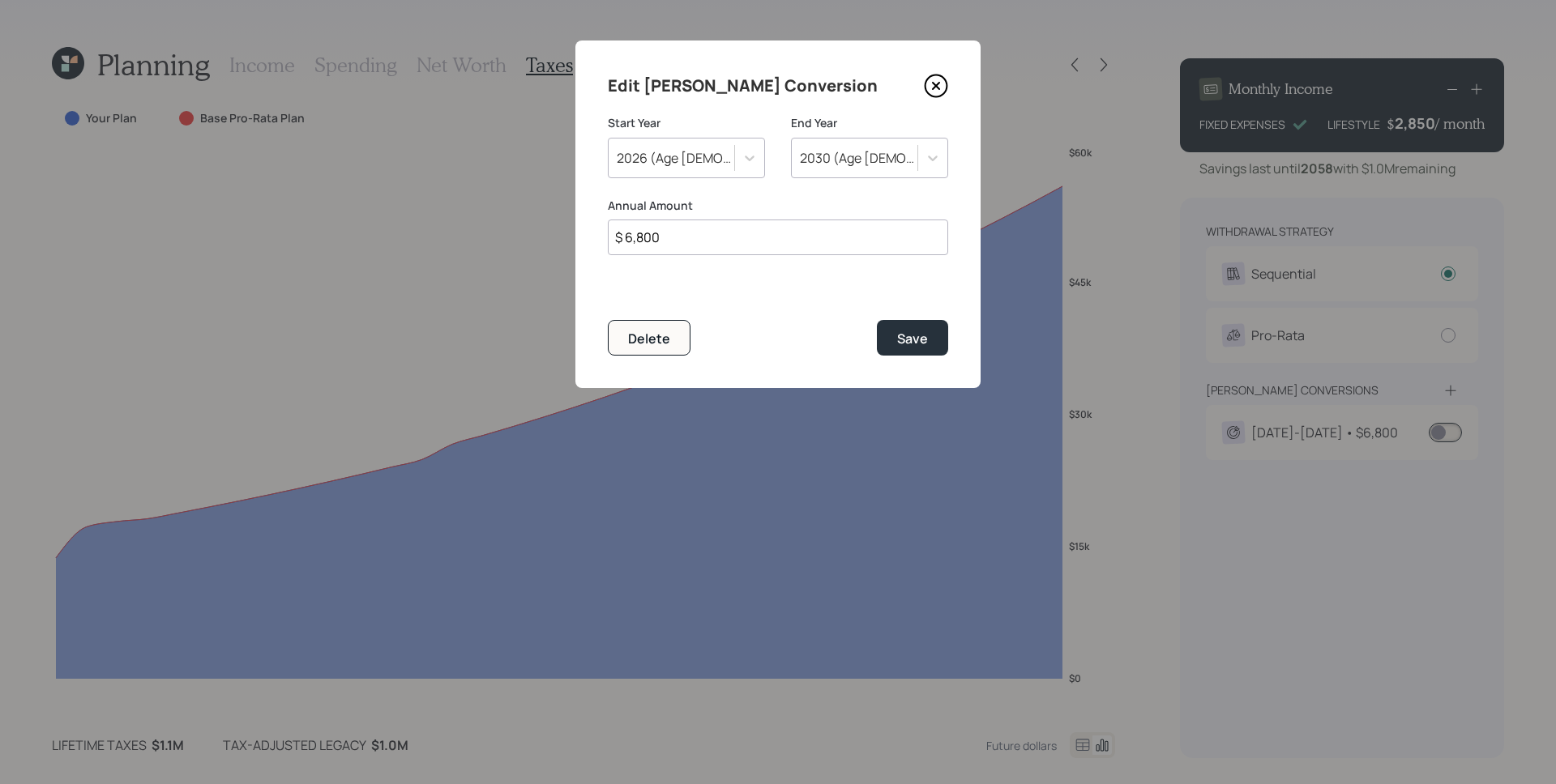
click at [704, 248] on input "$ 6,800" at bounding box center [777, 238] width 340 height 36
click at [704, 247] on input "$ 6,800" at bounding box center [777, 238] width 340 height 36
type input "$ 3,000"
click at [833, 163] on div "2030 (Age [DEMOGRAPHIC_DATA])" at bounding box center [860, 158] width 119 height 18
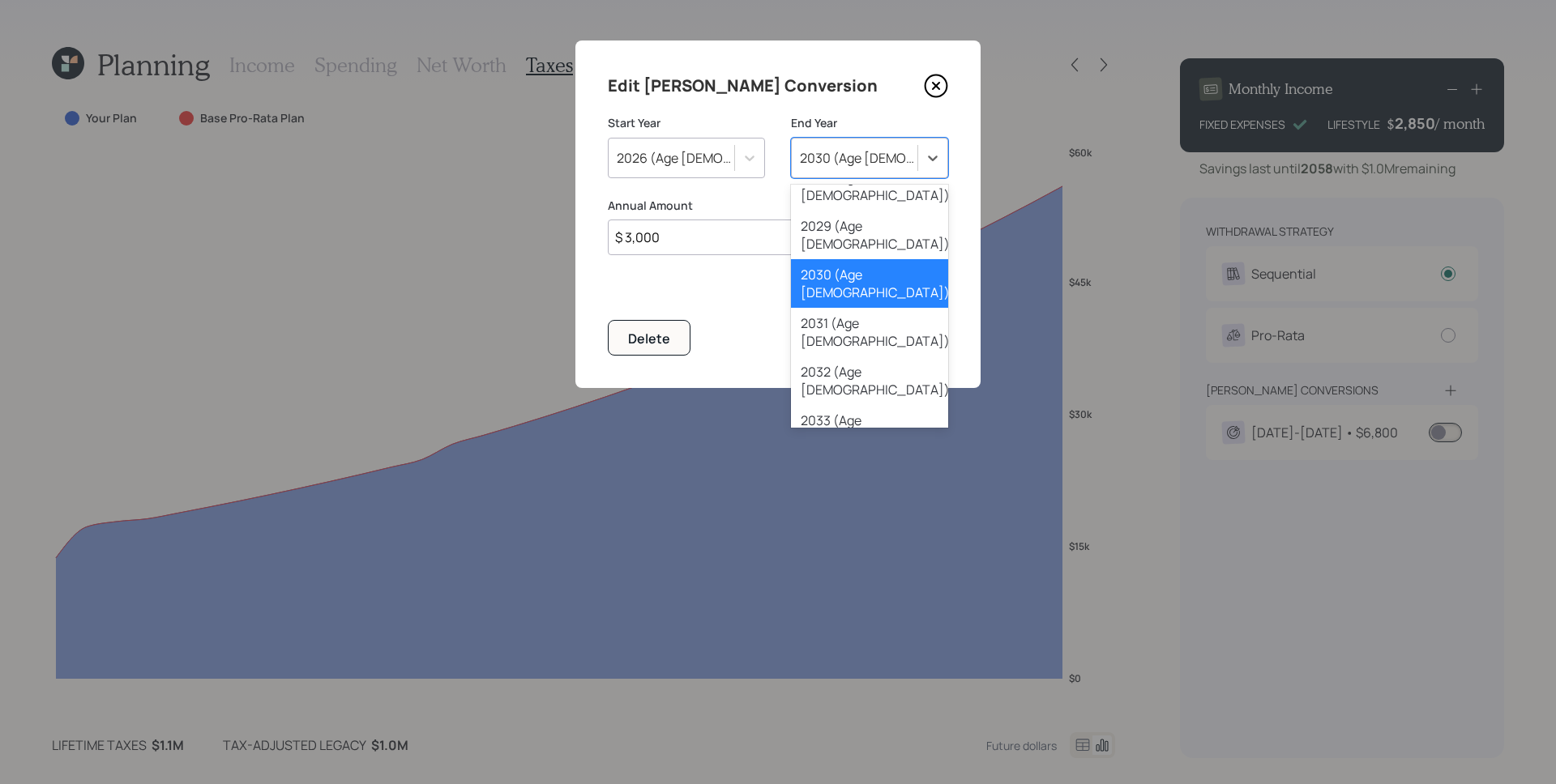
scroll to position [222, 0]
click at [883, 597] on div "2037 (Age [DEMOGRAPHIC_DATA])" at bounding box center [870, 622] width 157 height 48
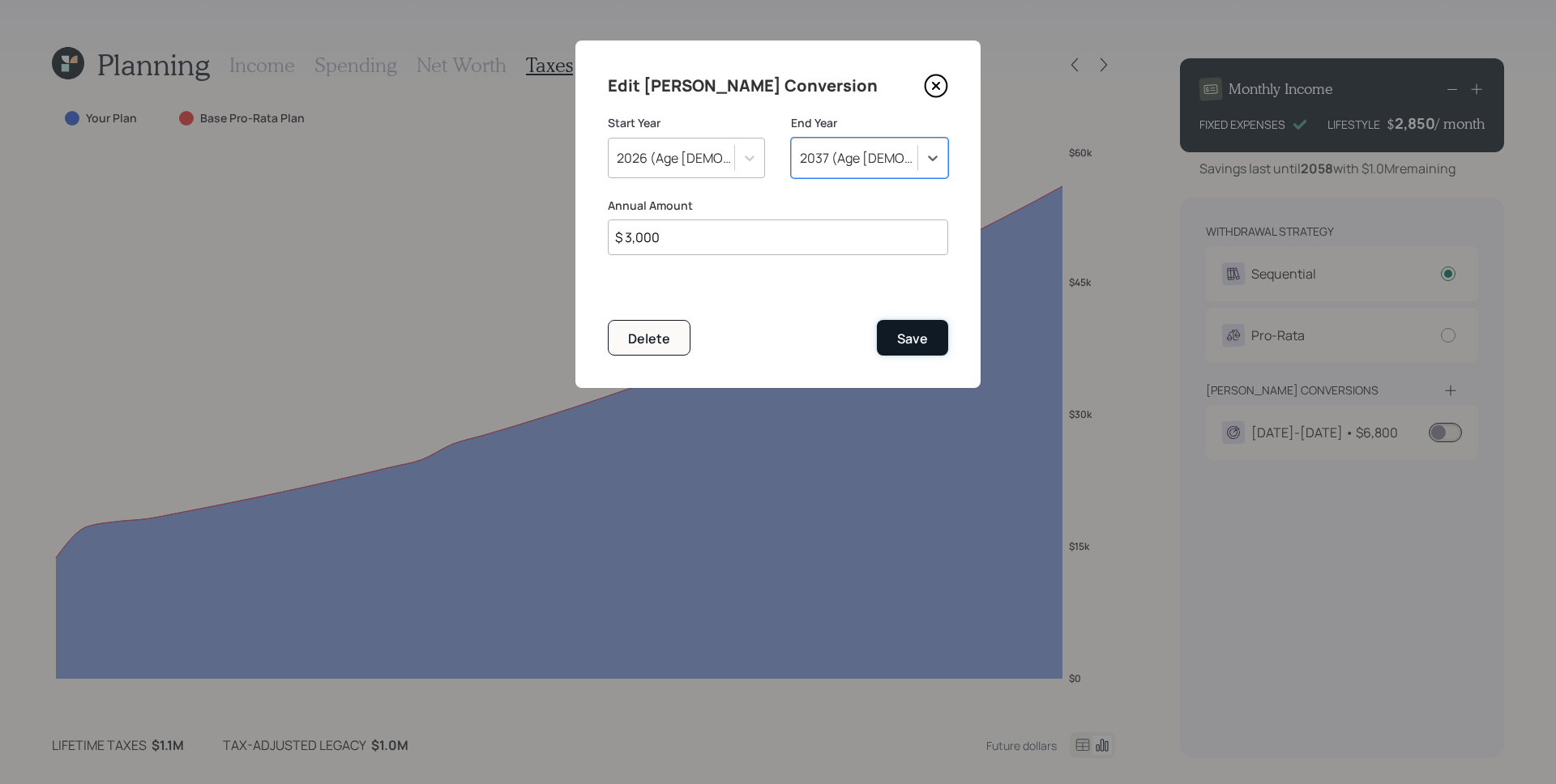
click at [926, 341] on div "Save" at bounding box center [913, 339] width 31 height 18
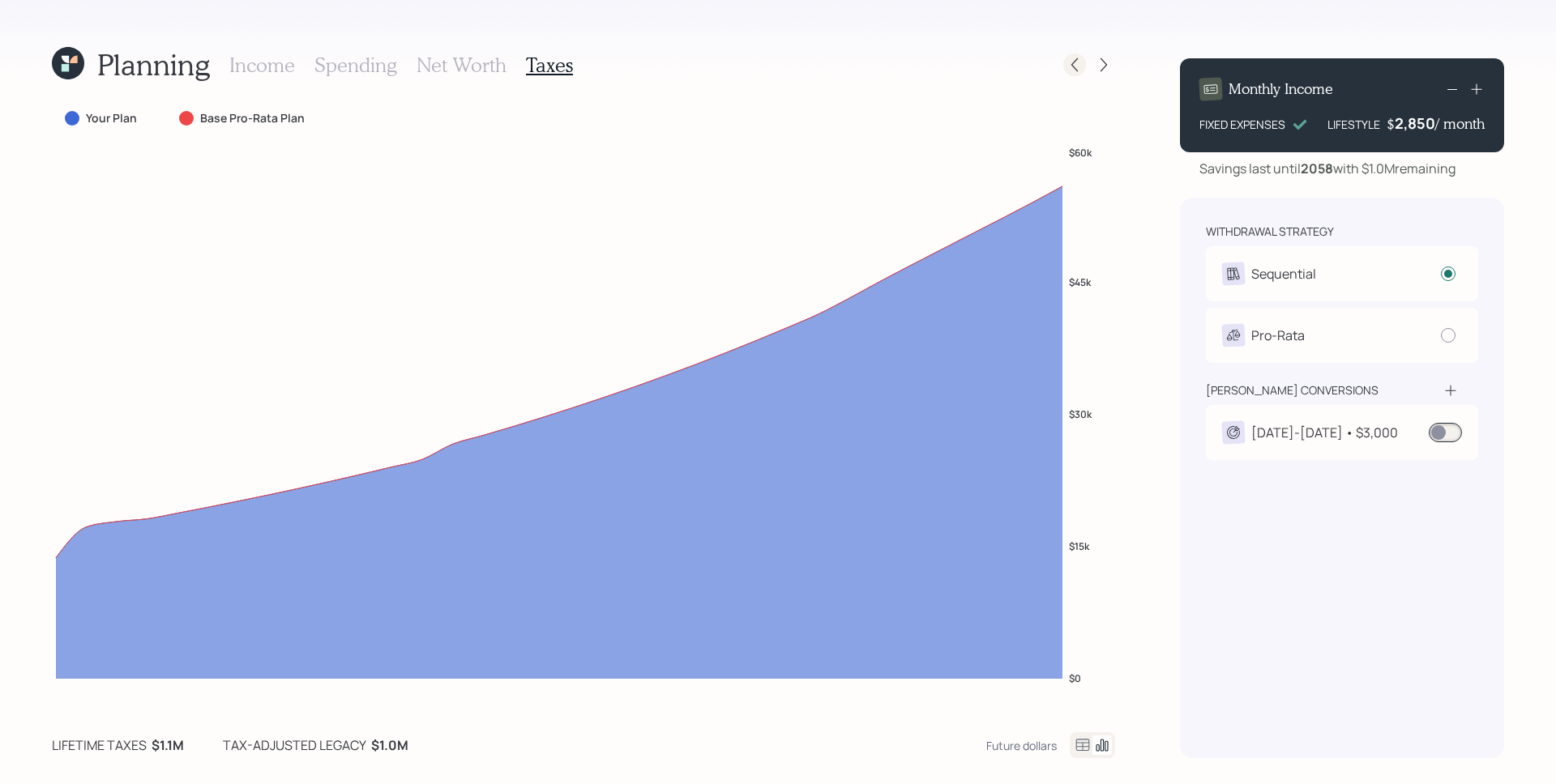
click at [1079, 60] on icon at bounding box center [1075, 65] width 16 height 16
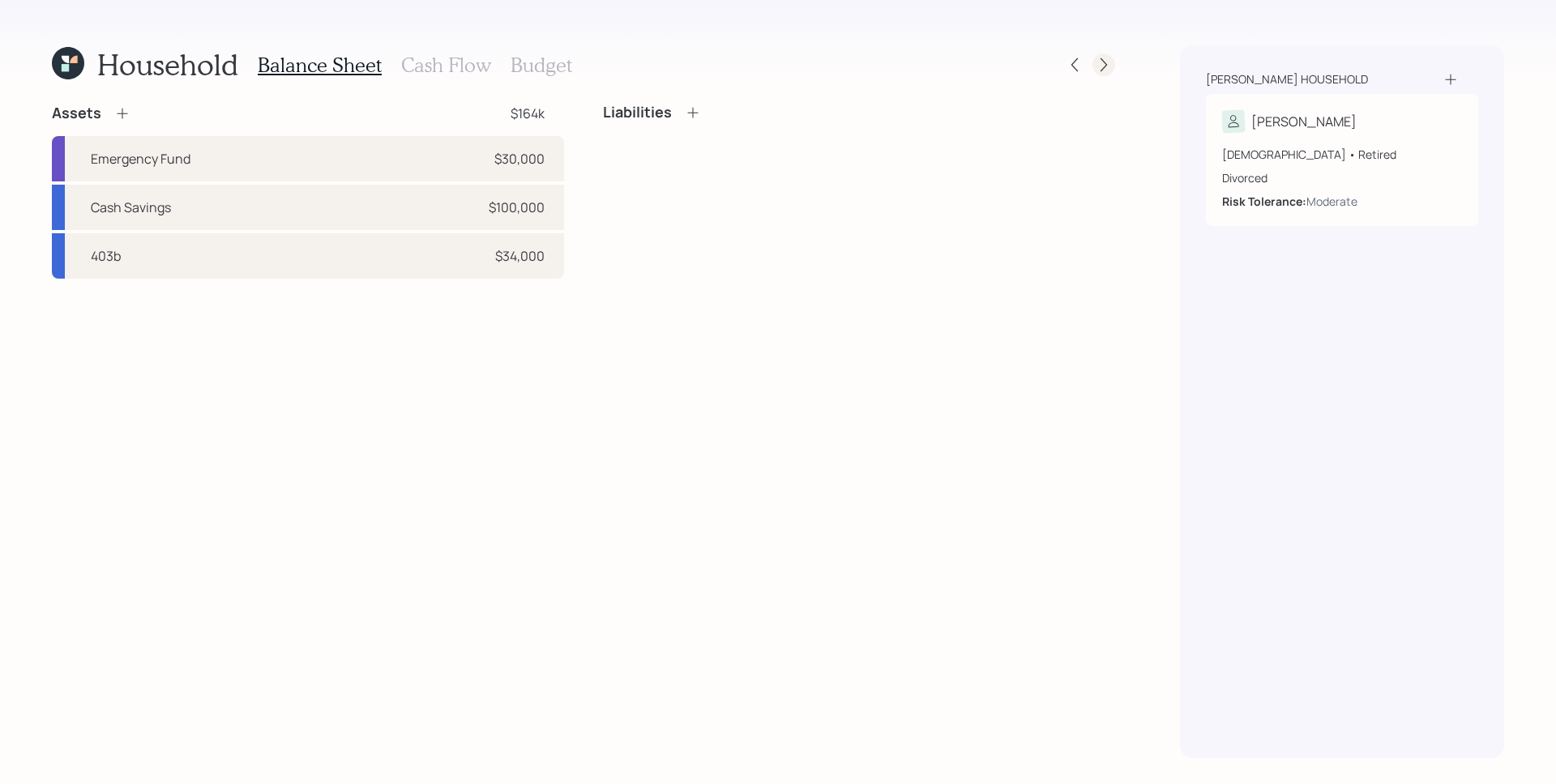
click at [1100, 65] on icon at bounding box center [1104, 65] width 16 height 16
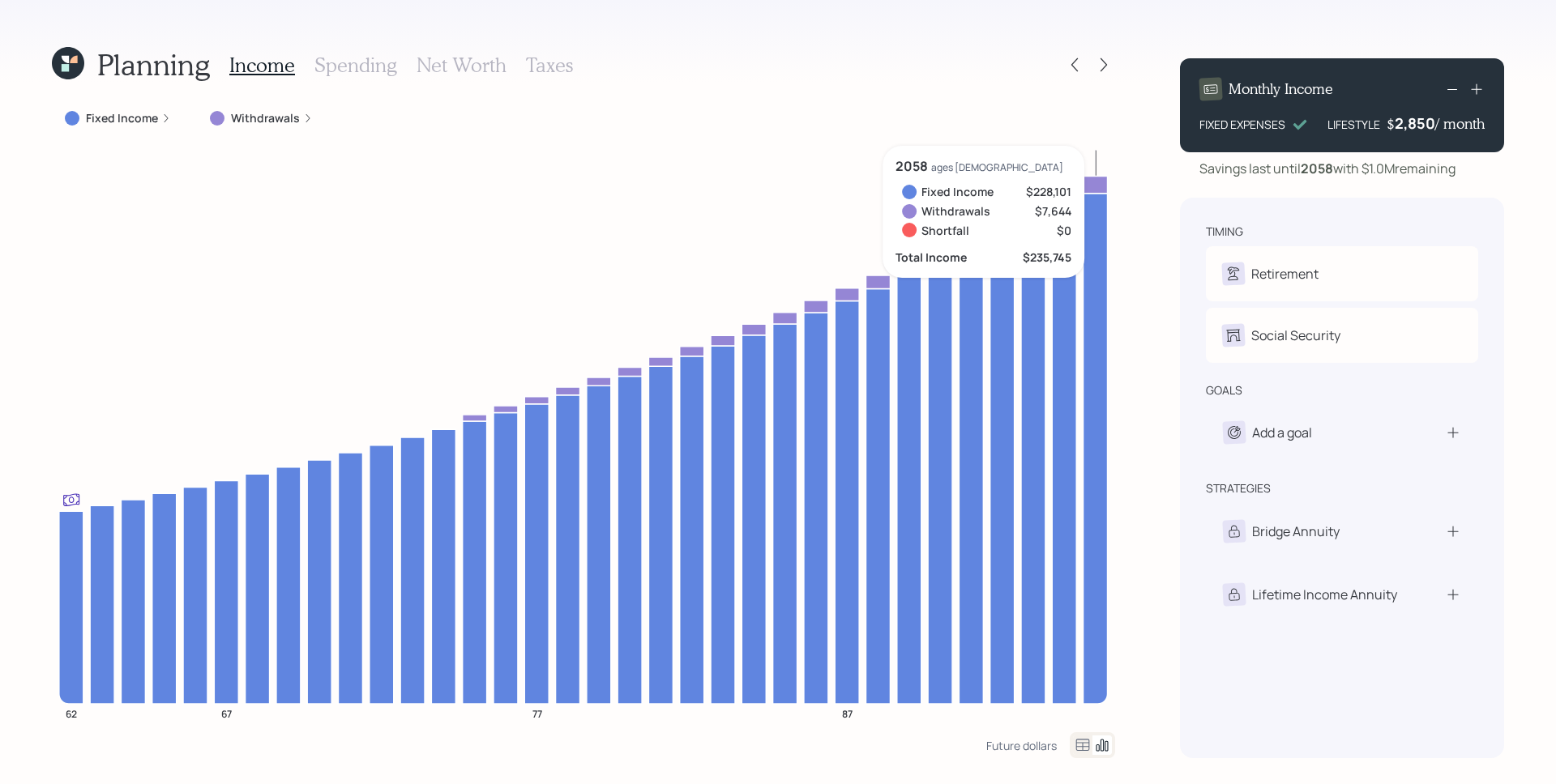
click at [553, 67] on h3 "Taxes" at bounding box center [549, 65] width 47 height 23
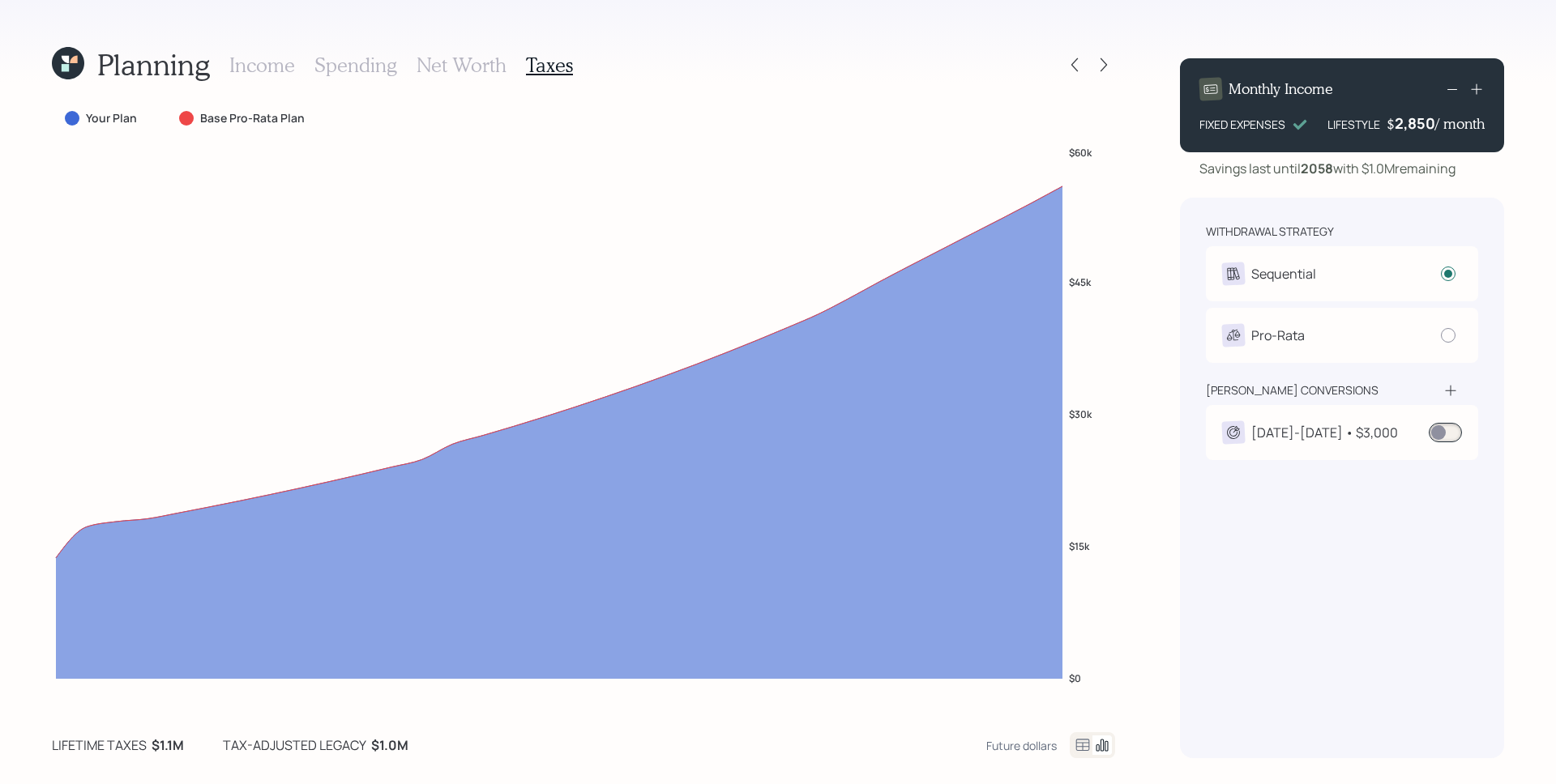
drag, startPoint x: 1446, startPoint y: 431, endPoint x: 1449, endPoint y: 459, distance: 28.2
click at [1446, 431] on span at bounding box center [1445, 433] width 33 height 20
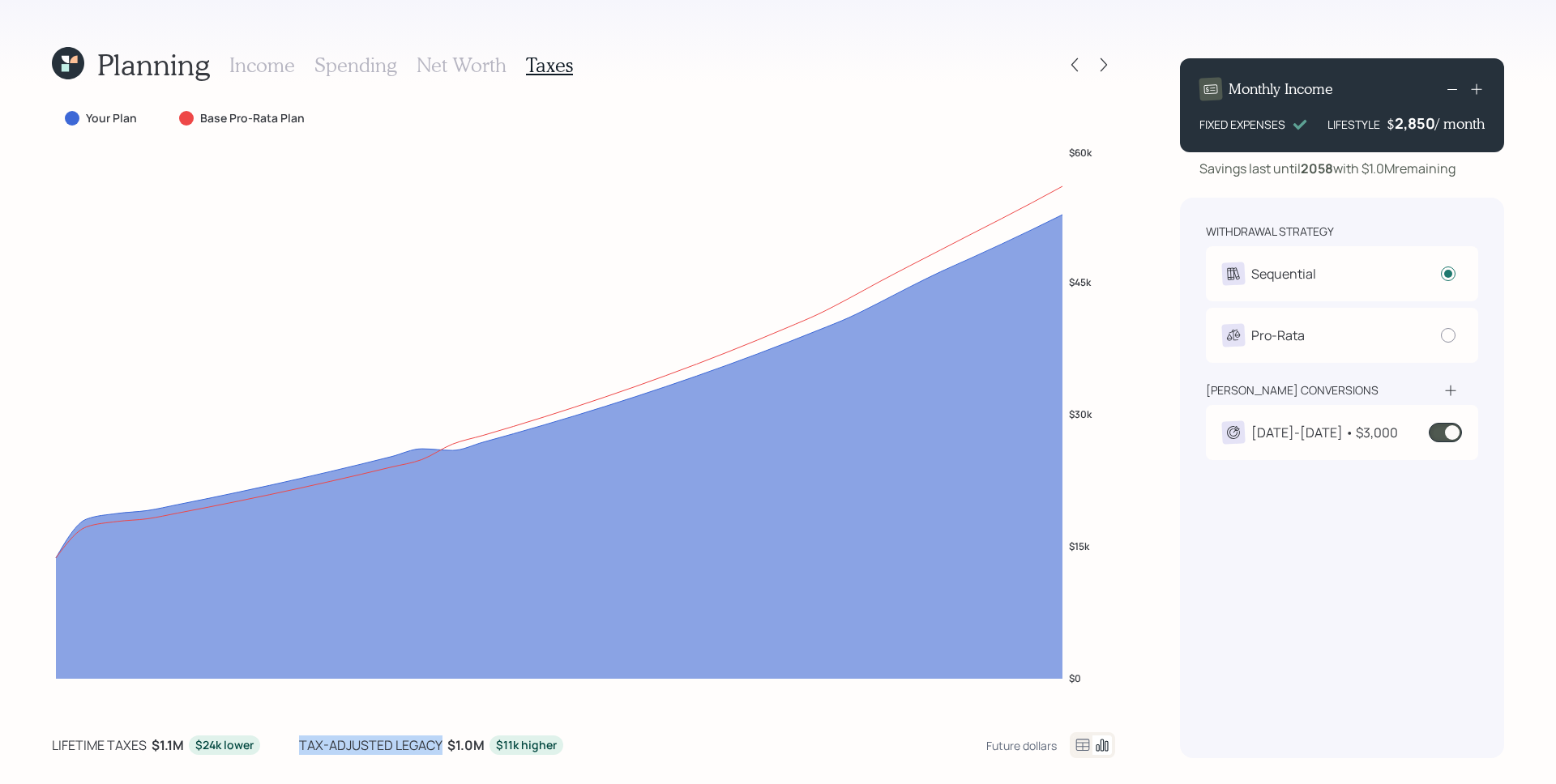
drag, startPoint x: 300, startPoint y: 749, endPoint x: 430, endPoint y: 762, distance: 130.6
click at [430, 762] on div "Planning Income Spending Net Worth Taxes Your Plan Base Pro-Rata Plan $0 $15k $…" at bounding box center [778, 392] width 1556 height 784
click at [421, 750] on div "tax-adjusted legacy" at bounding box center [371, 745] width 144 height 20
click at [1078, 58] on icon at bounding box center [1075, 65] width 16 height 16
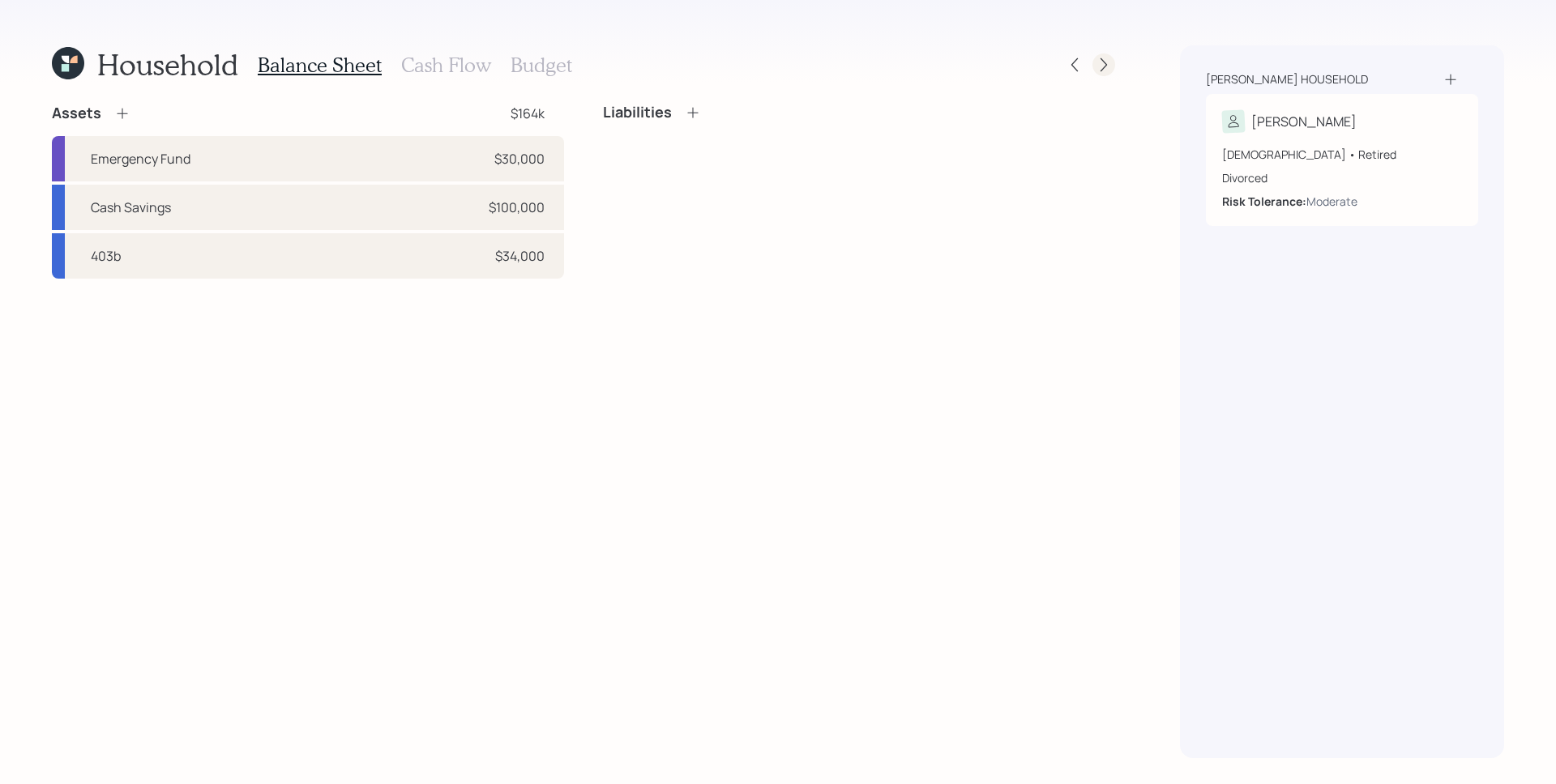
click at [1105, 68] on icon at bounding box center [1104, 65] width 16 height 16
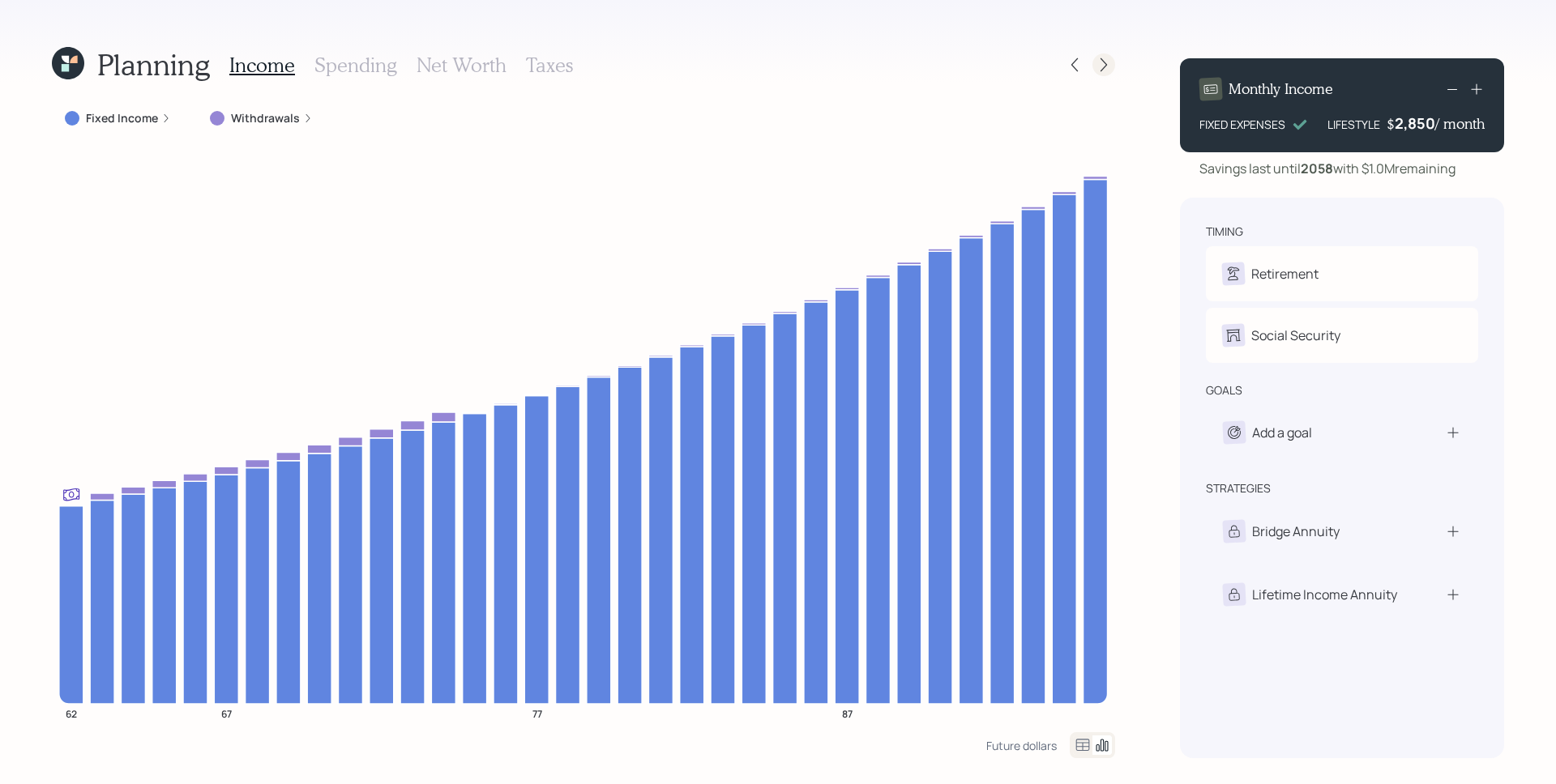
click at [1106, 64] on icon at bounding box center [1104, 65] width 6 height 13
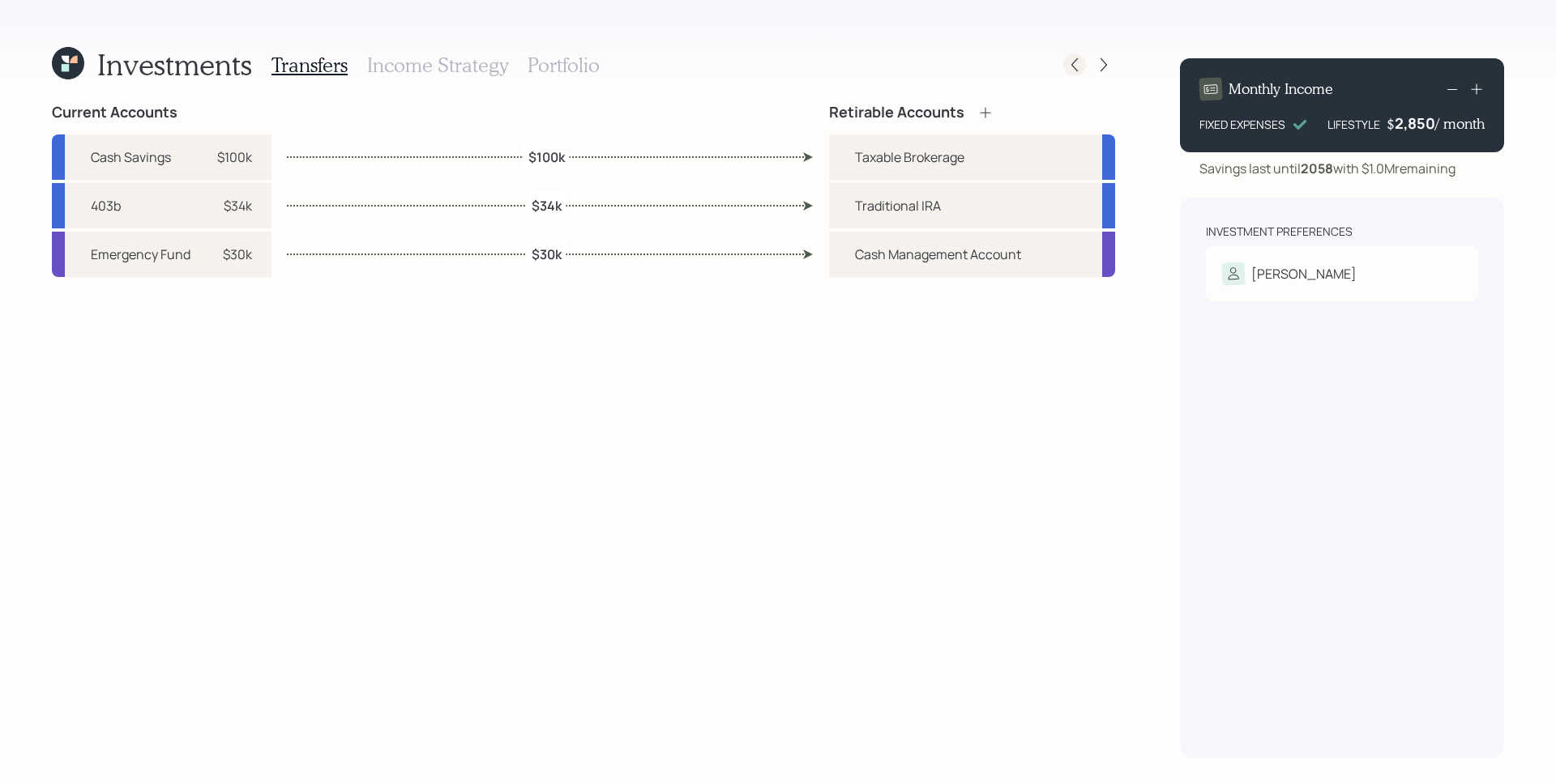
click at [1083, 64] on div at bounding box center [1074, 65] width 22 height 22
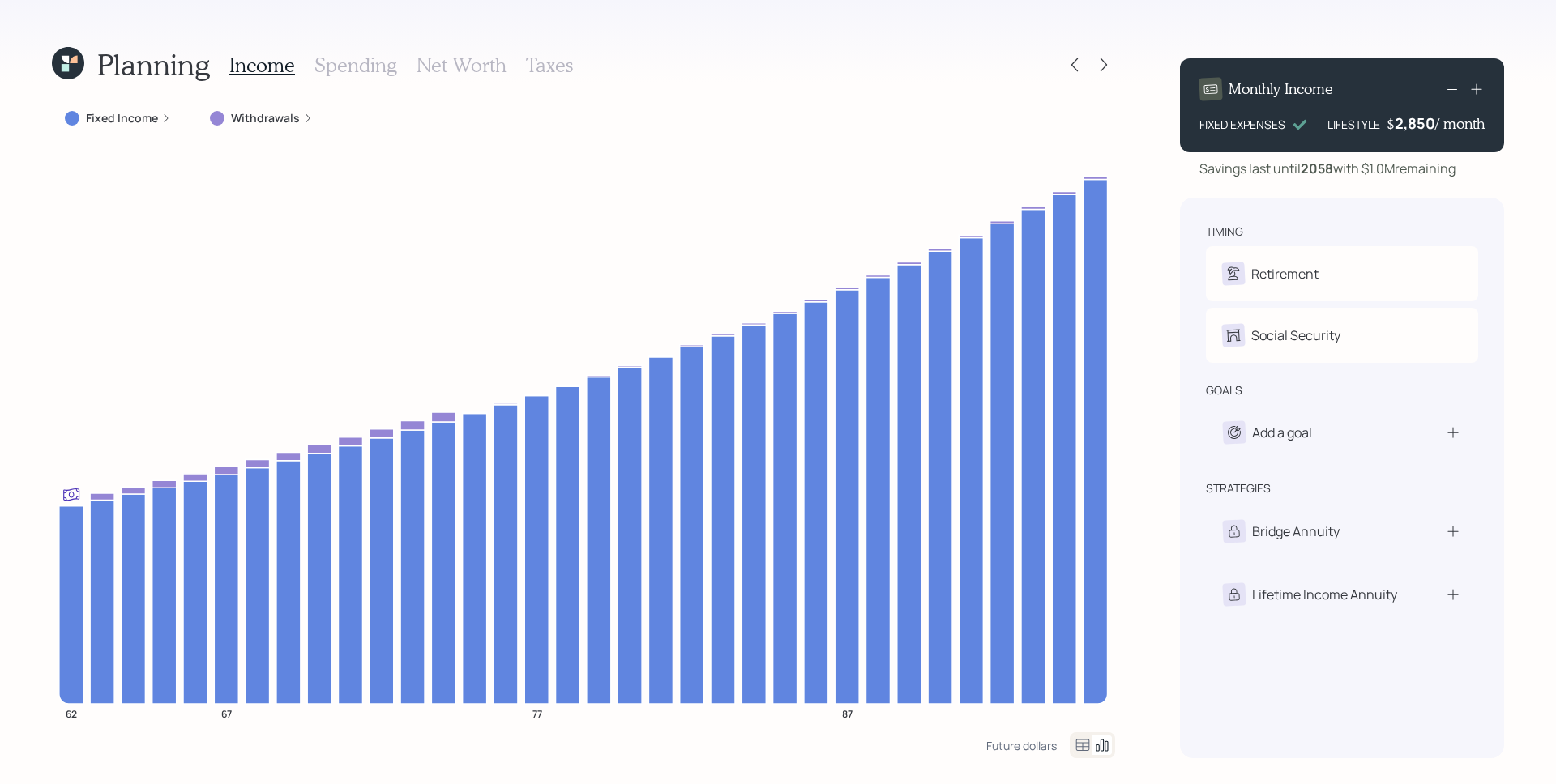
click at [548, 66] on h3 "Taxes" at bounding box center [549, 65] width 47 height 23
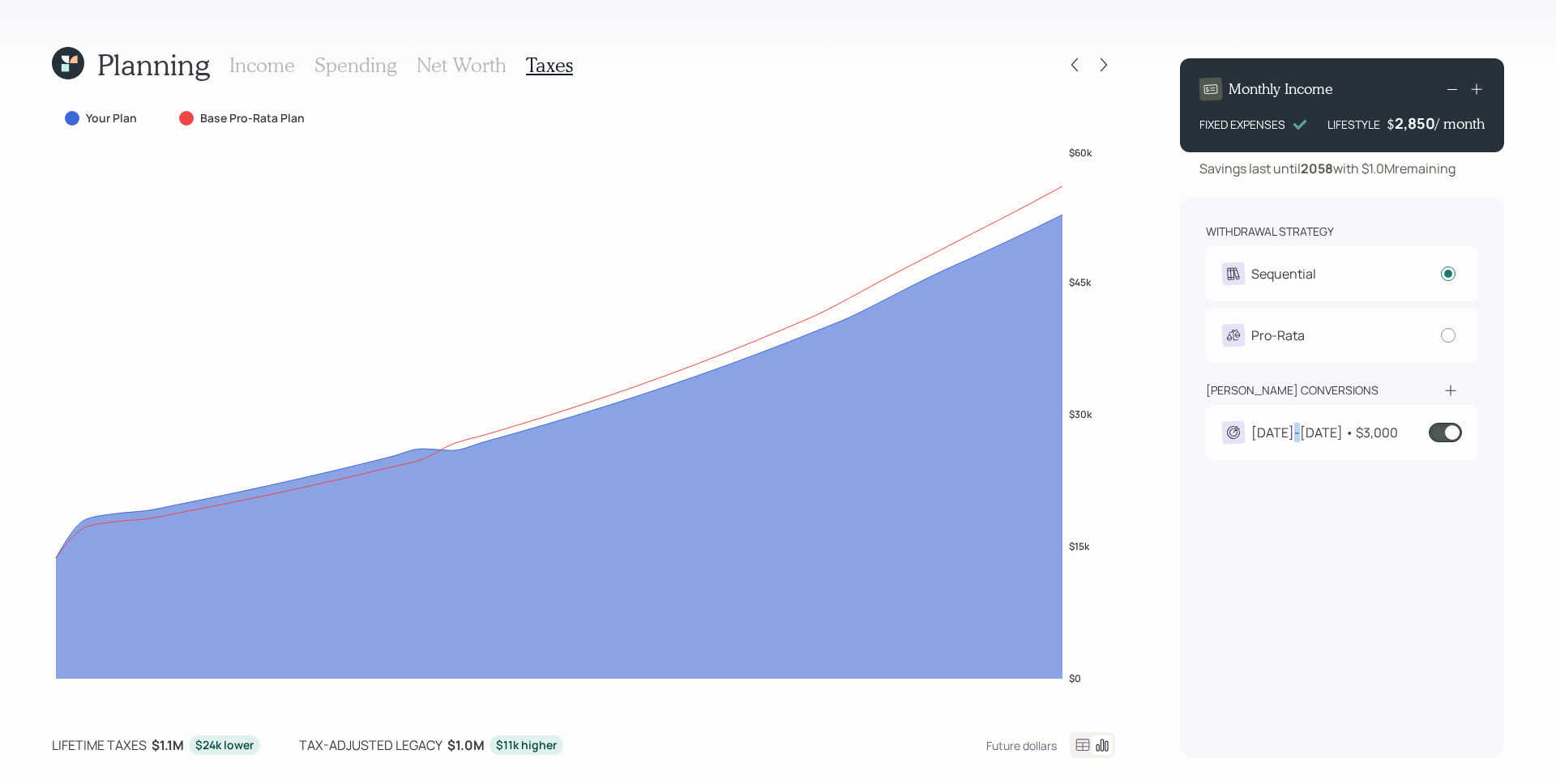
click at [1298, 428] on div "[DATE]-[DATE] • $3,000" at bounding box center [1324, 433] width 146 height 20
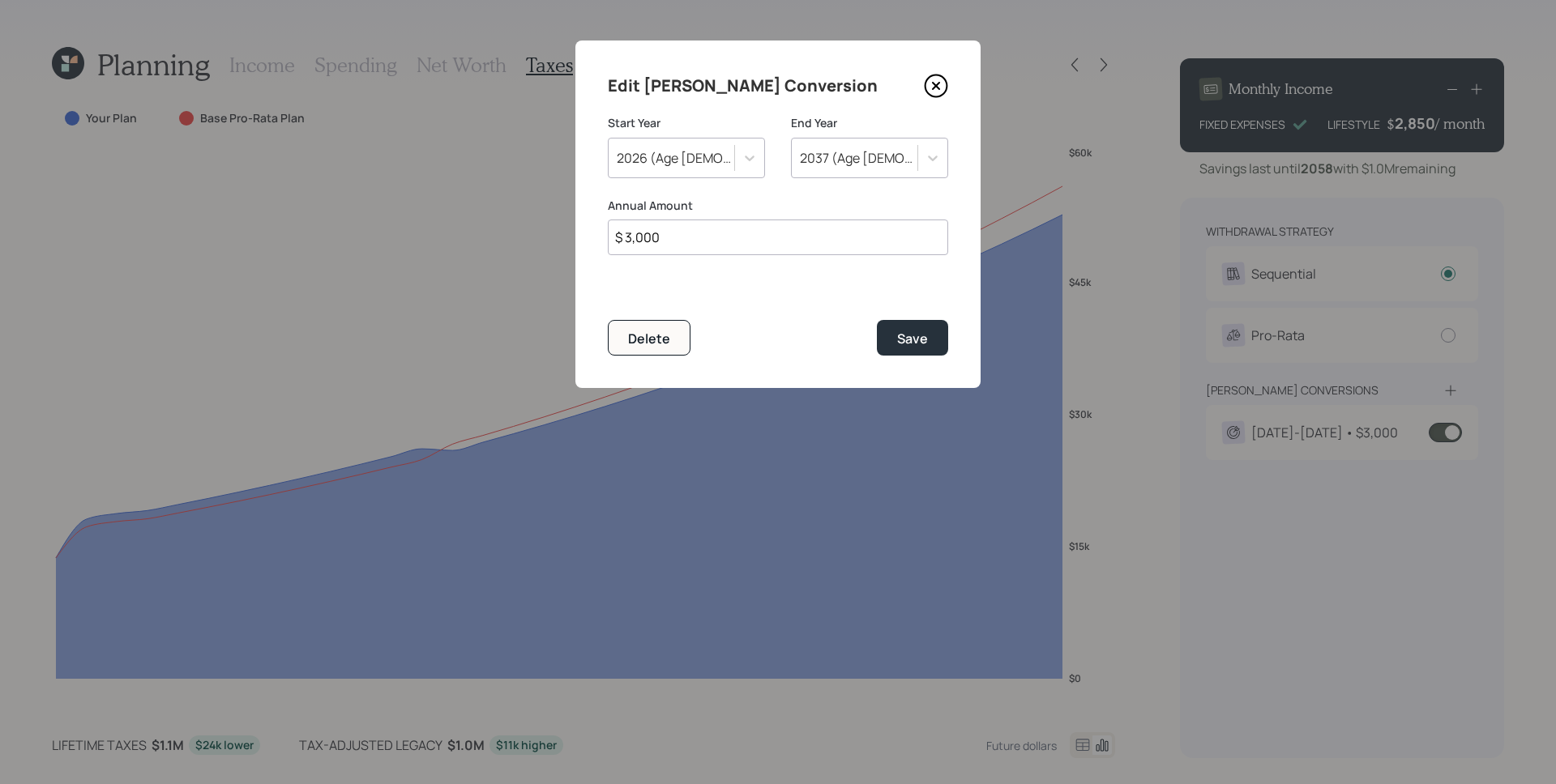
drag, startPoint x: 691, startPoint y: 231, endPoint x: 635, endPoint y: 231, distance: 56.0
click at [635, 231] on input "$ 3,000" at bounding box center [777, 238] width 340 height 36
type input "$ 3,500"
click at [766, 291] on div "Edit [PERSON_NAME] Conversion Start Year [DATE] (Age [DEMOGRAPHIC_DATA]) End Ye…" at bounding box center [778, 213] width 406 height 347
click at [928, 337] on button "Save" at bounding box center [912, 337] width 71 height 35
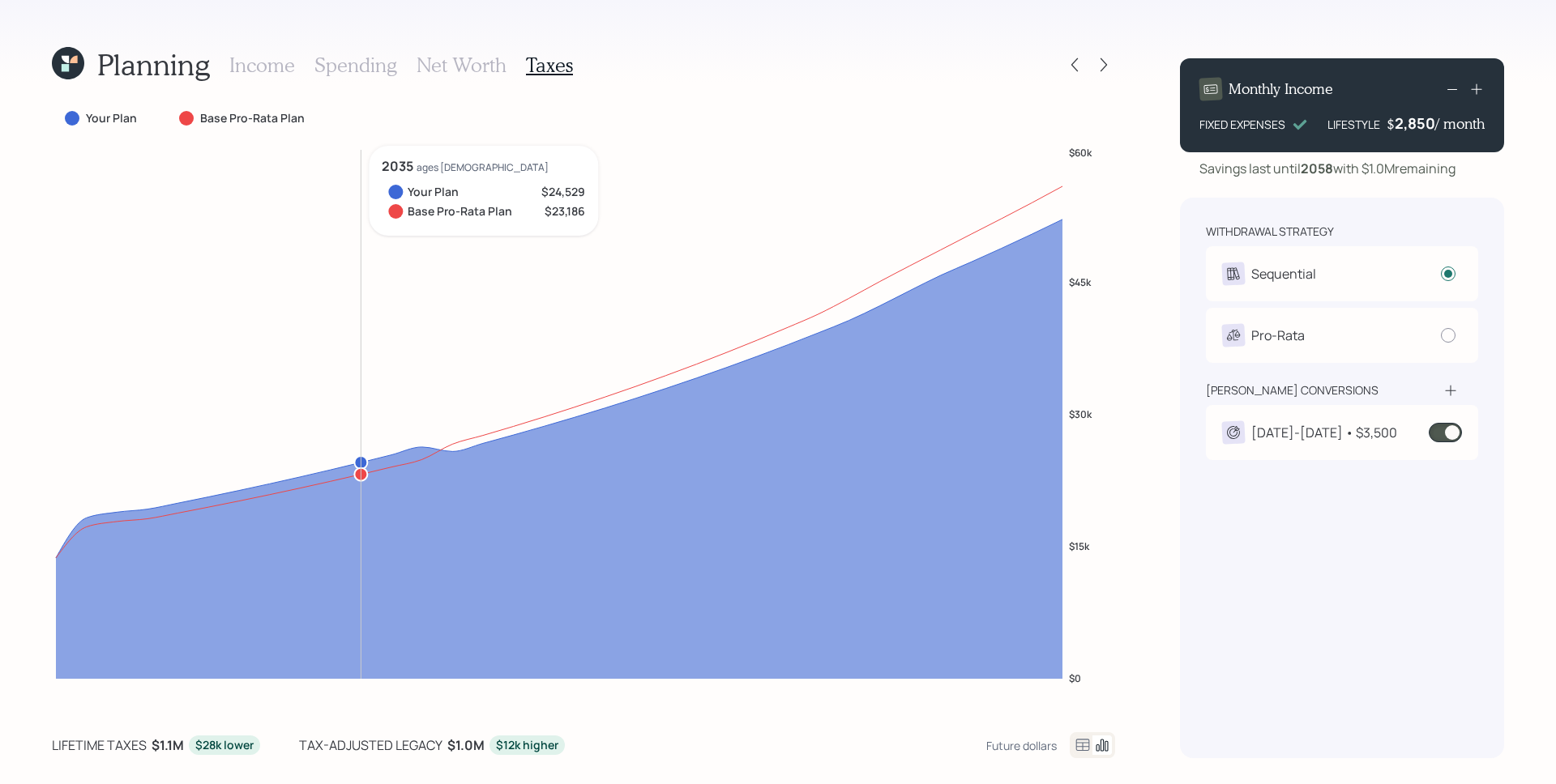
click at [266, 64] on h3 "Income" at bounding box center [262, 65] width 66 height 23
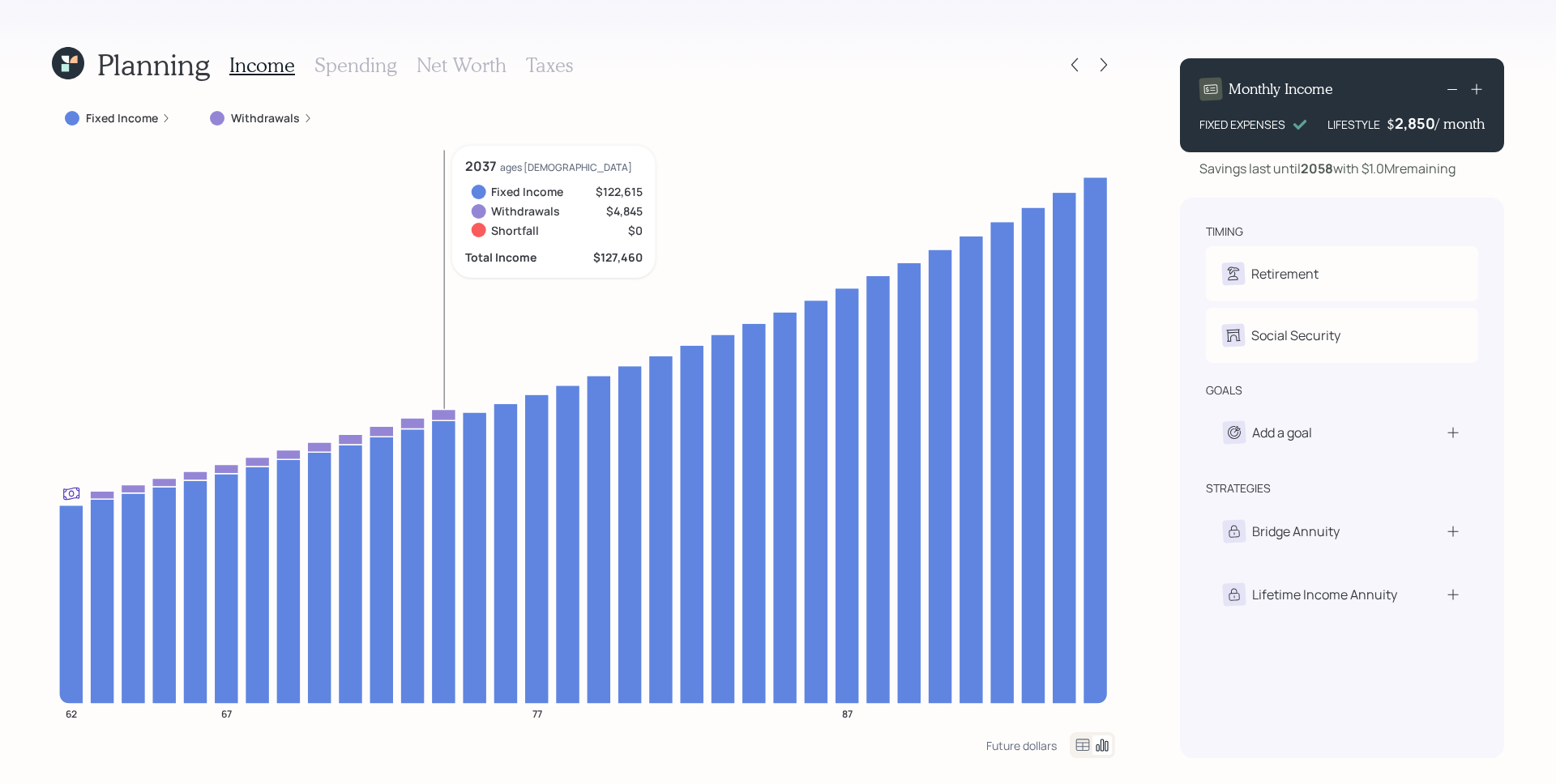
click at [548, 65] on h3 "Taxes" at bounding box center [549, 65] width 47 height 23
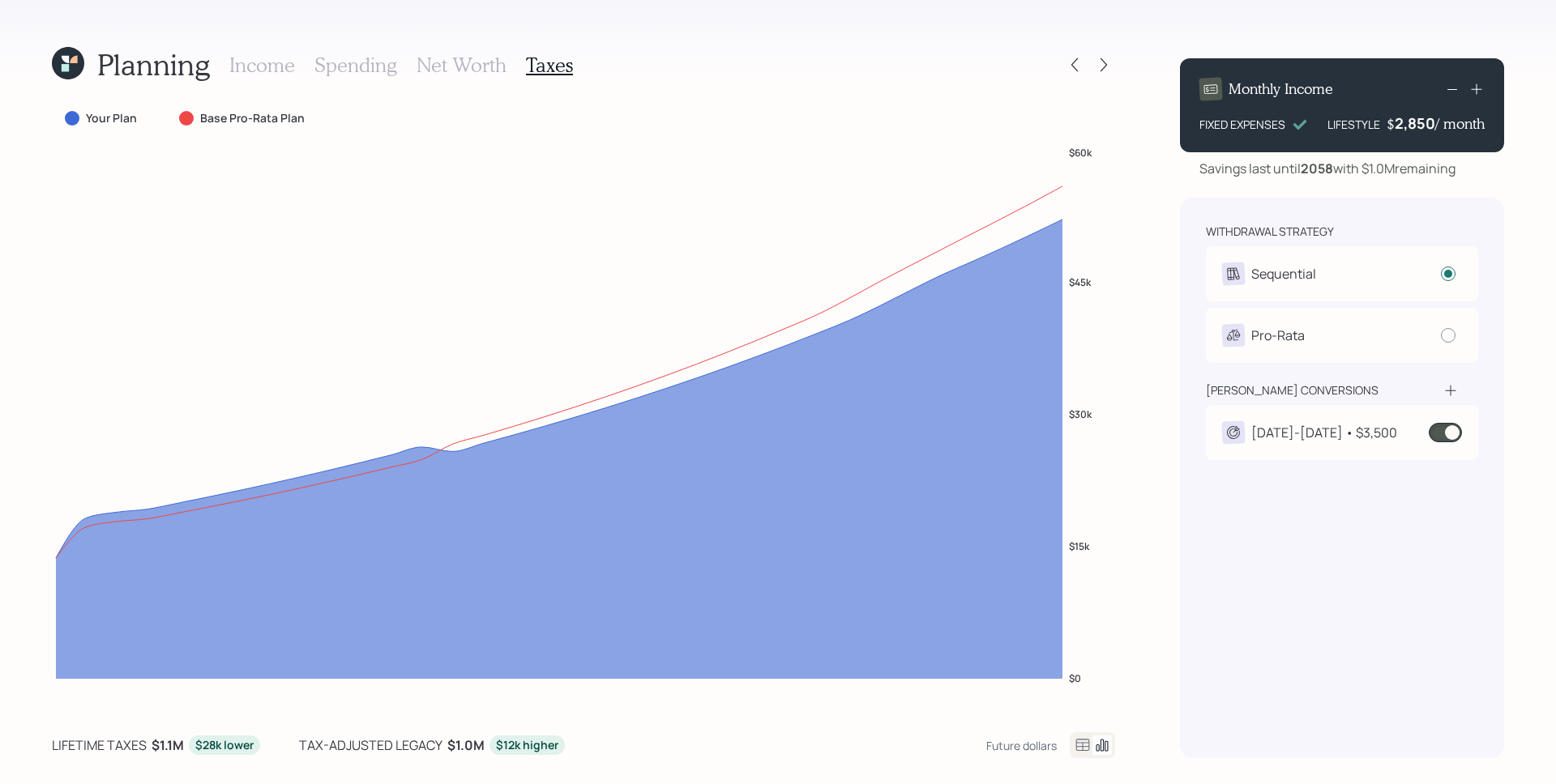
click at [1453, 440] on span at bounding box center [1445, 433] width 33 height 20
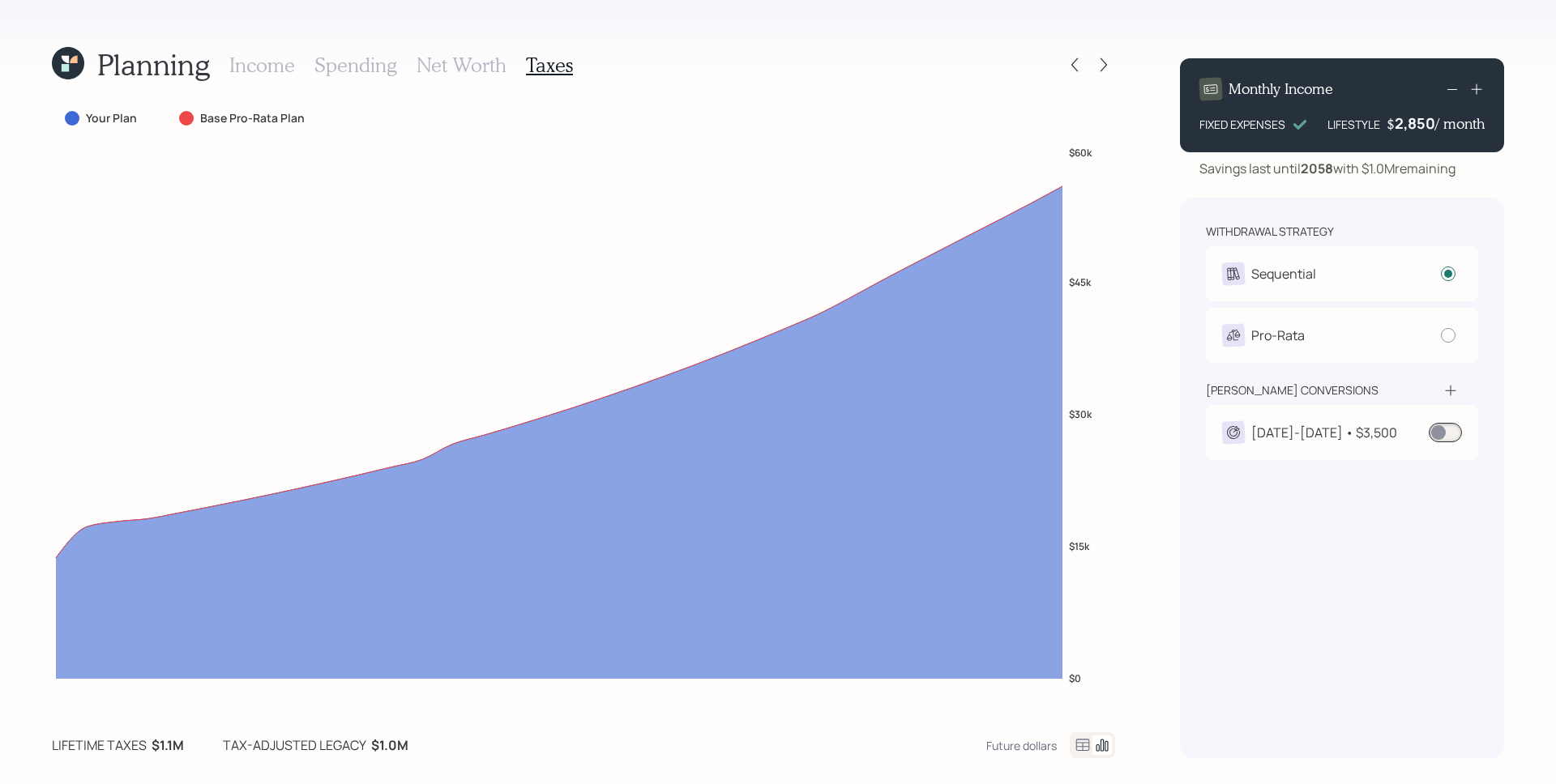
click at [1187, 547] on div "withdrawal strategy Sequential Withdraw from accounts in order: Taxable → Tax-D…" at bounding box center [1342, 477] width 324 height 561
click at [1103, 74] on div at bounding box center [1104, 65] width 22 height 22
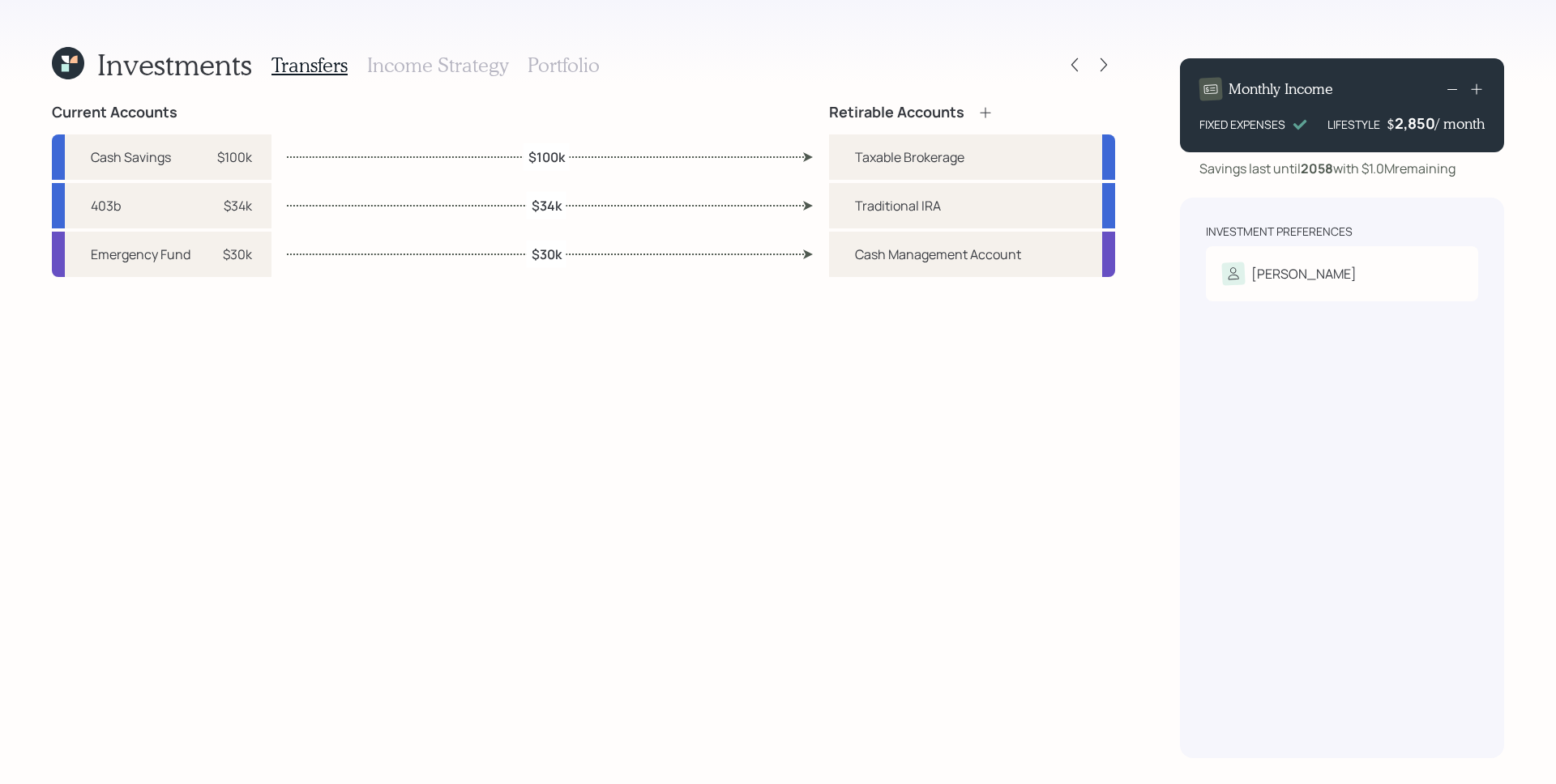
click at [561, 66] on h3 "Portfolio" at bounding box center [564, 65] width 72 height 23
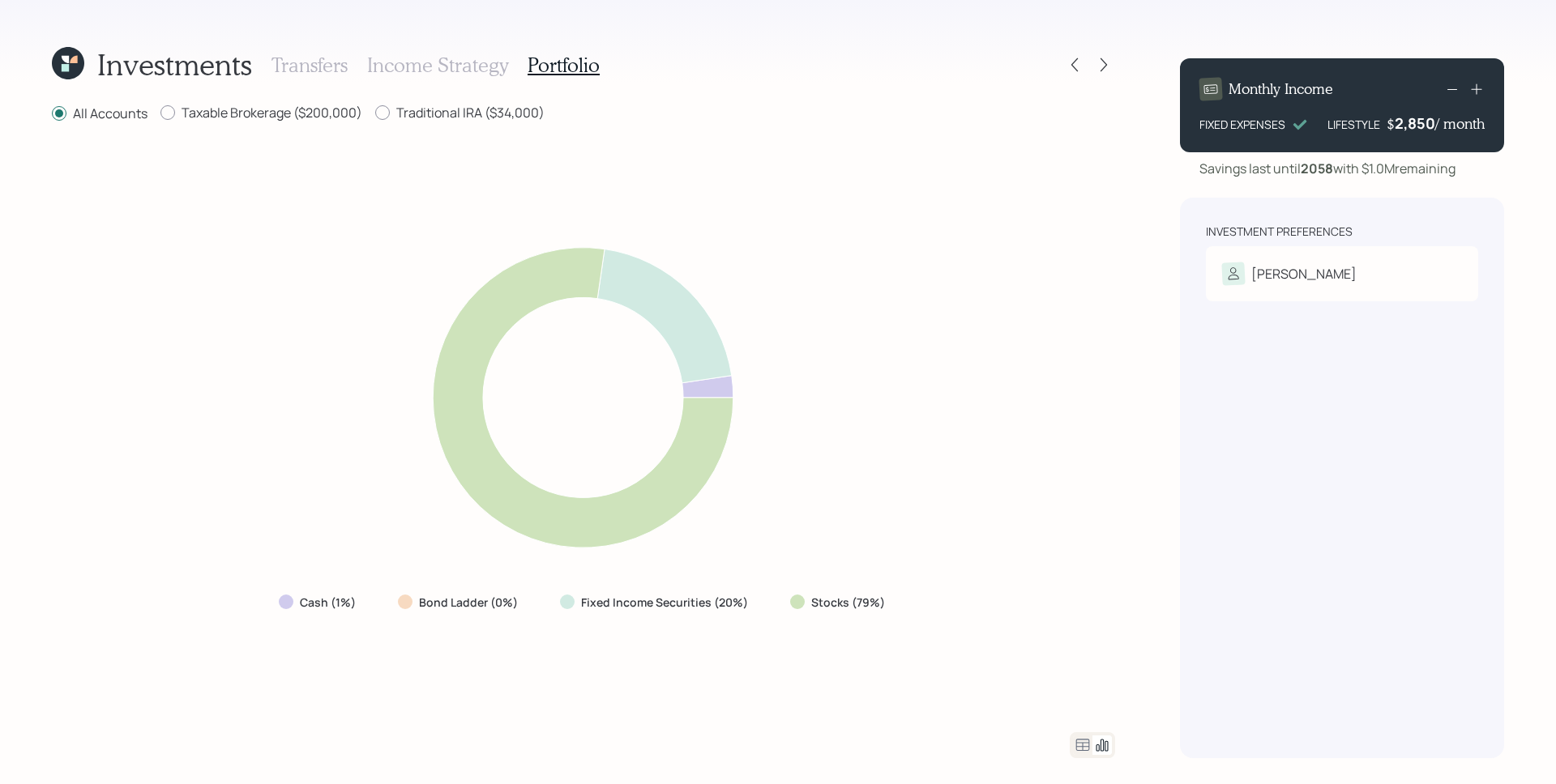
drag, startPoint x: 1085, startPoint y: 744, endPoint x: 1081, endPoint y: 726, distance: 18.4
click at [1085, 743] on icon at bounding box center [1083, 745] width 20 height 20
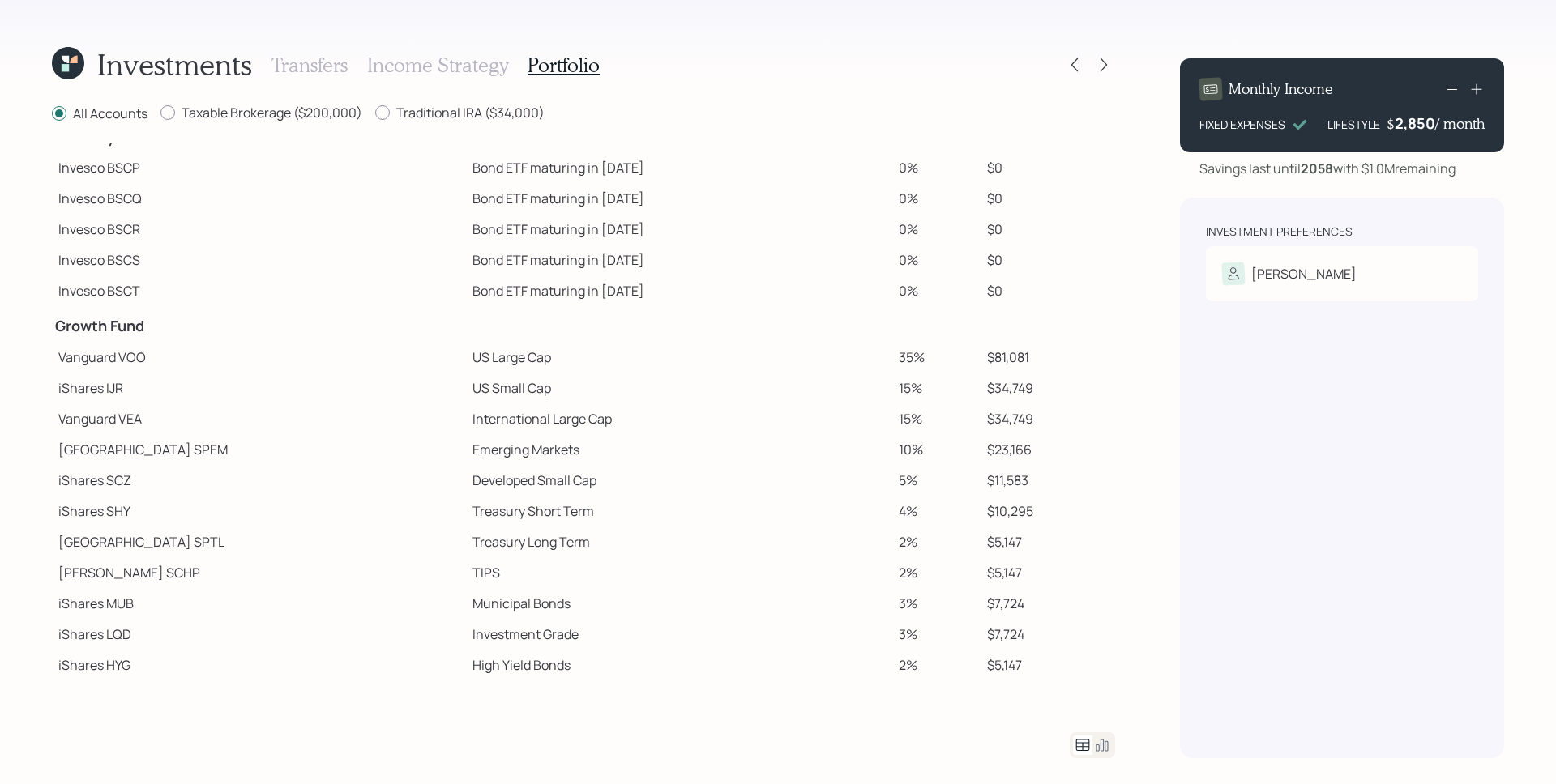
scroll to position [117, 0]
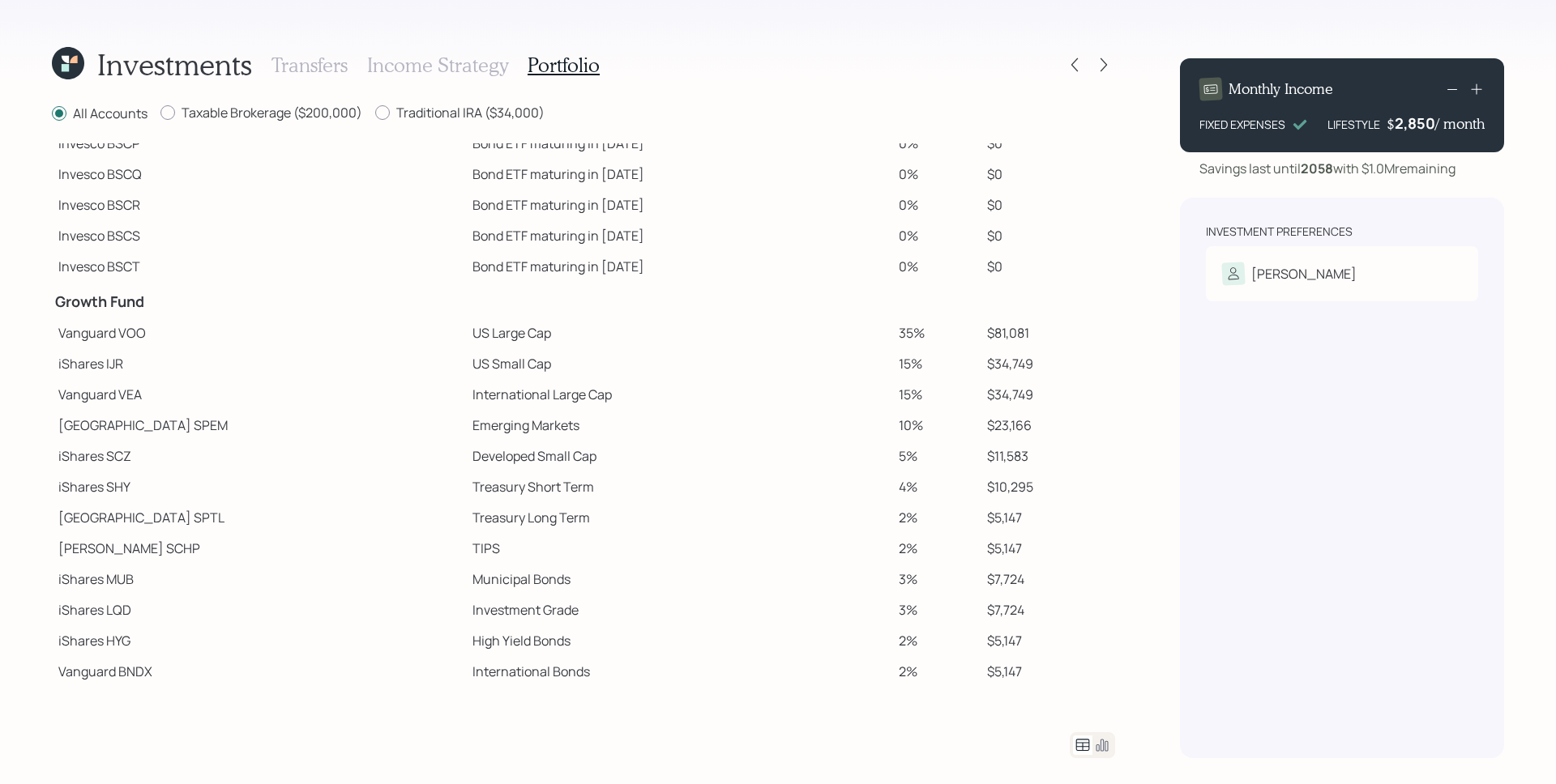
click at [298, 65] on h3 "Transfers" at bounding box center [310, 65] width 76 height 23
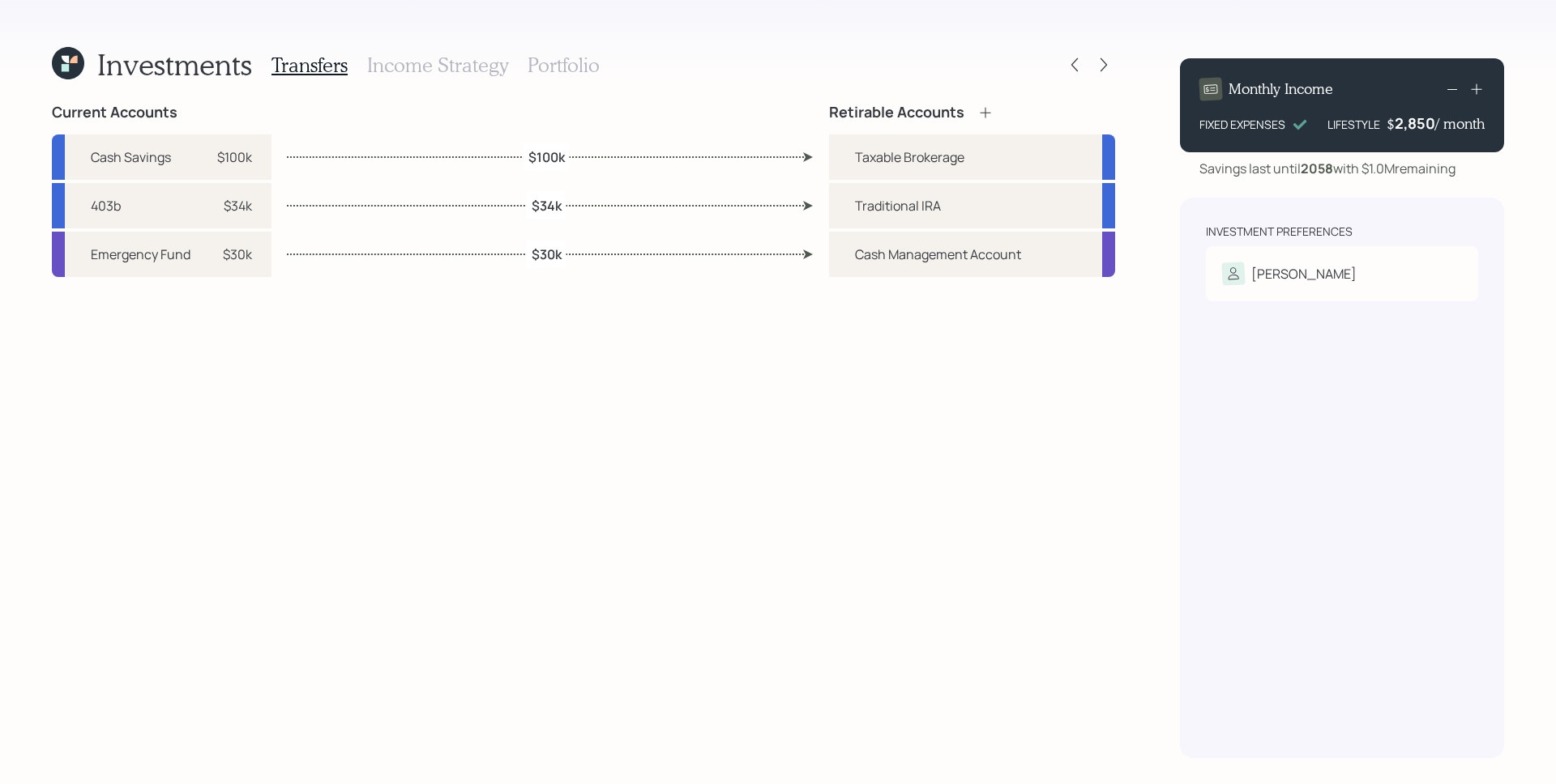
click at [554, 159] on label "$100k" at bounding box center [546, 156] width 37 height 18
select select "09b5ac79-816c-437b-847f-8bea61a35fb0"
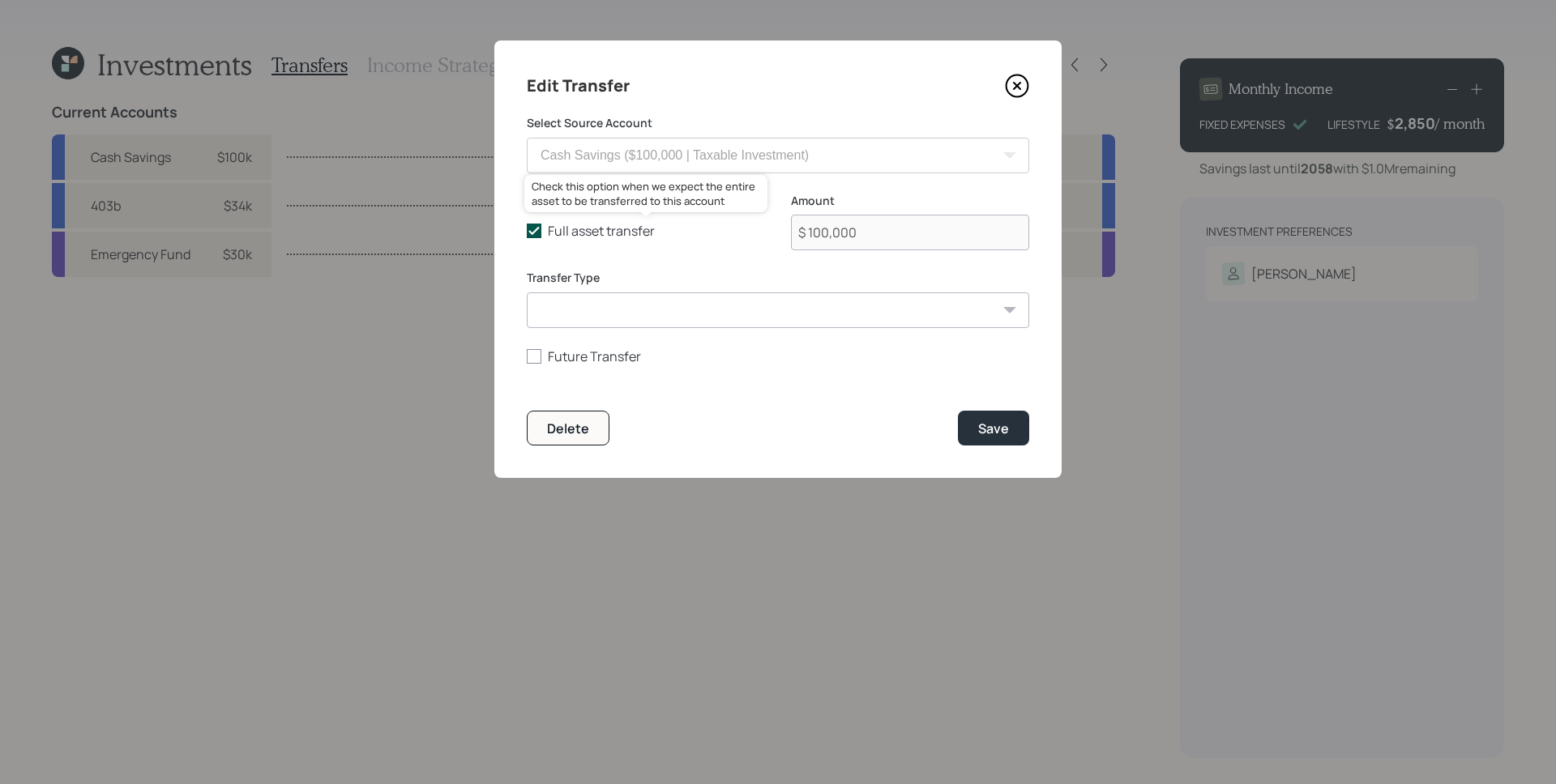
click at [606, 232] on label "Full asset transfer" at bounding box center [646, 231] width 239 height 18
click at [527, 231] on input "Full asset transfer" at bounding box center [526, 231] width 1 height 1
checkbox input "false"
click at [942, 242] on input "$ 100,000" at bounding box center [911, 232] width 239 height 36
click at [941, 241] on input "$ 100,000" at bounding box center [911, 232] width 239 height 36
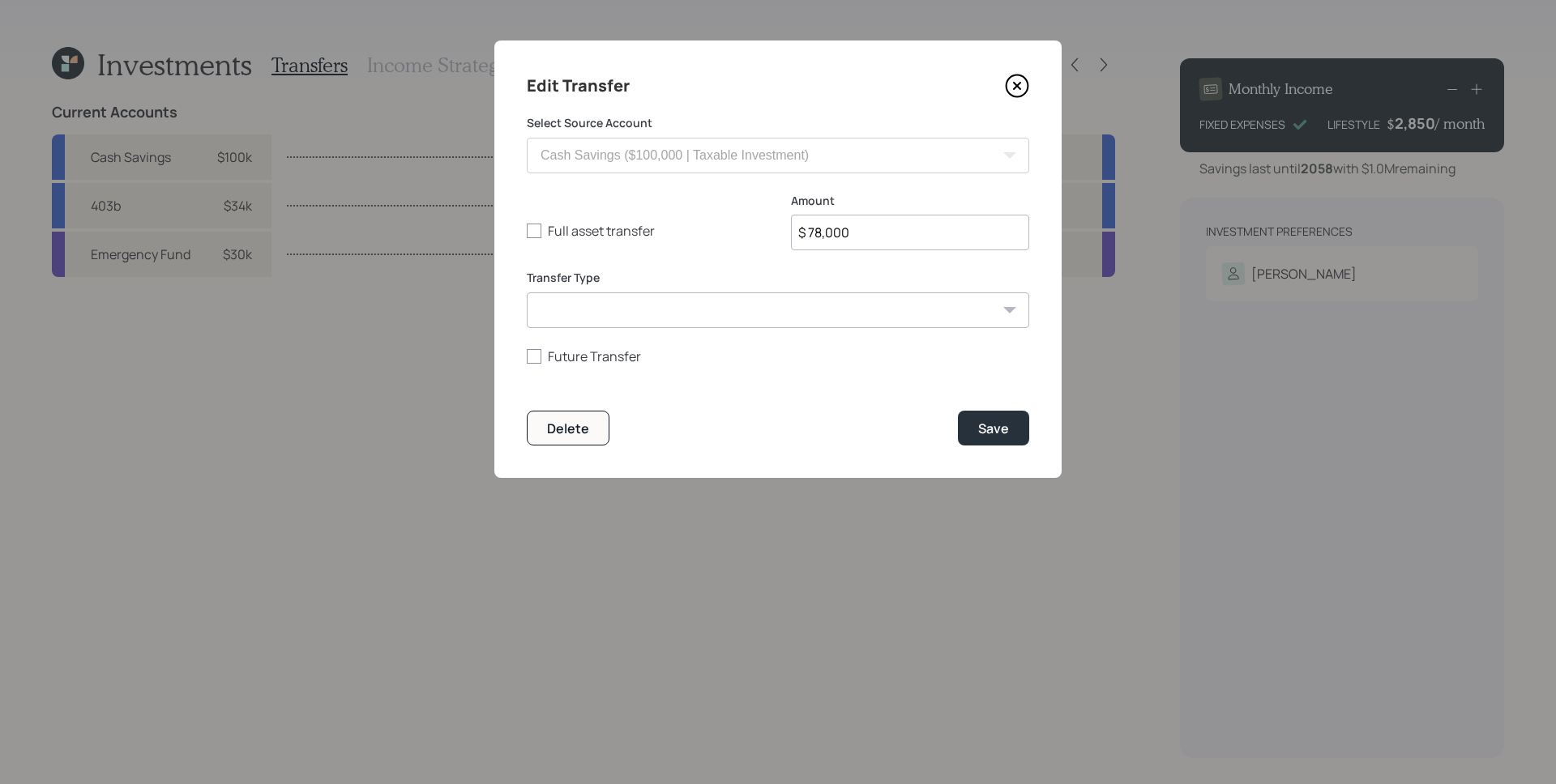
type input "$ 78,000"
click at [958, 411] on button "Save" at bounding box center [993, 428] width 71 height 35
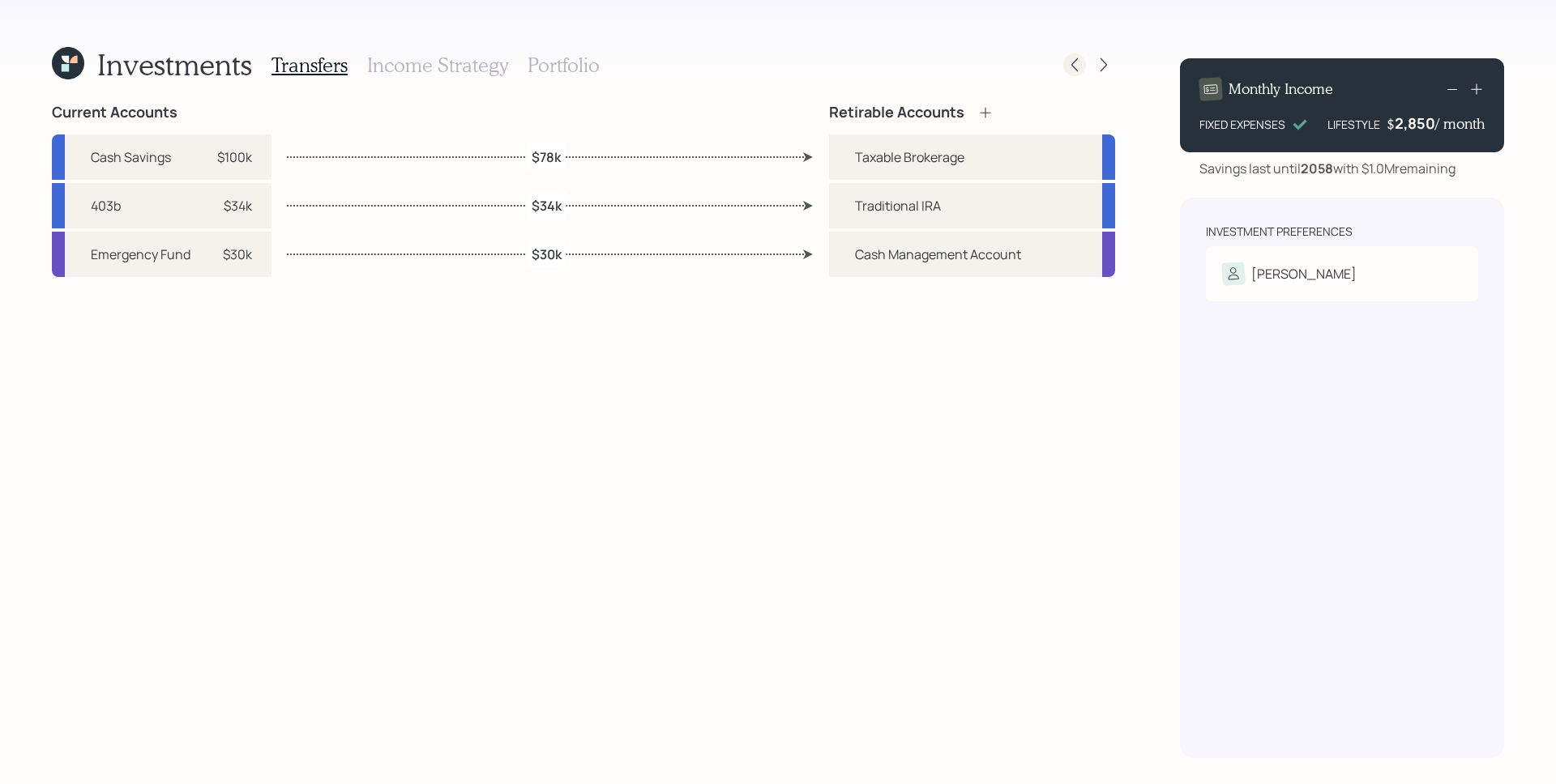
click at [1077, 63] on icon at bounding box center [1075, 65] width 16 height 16
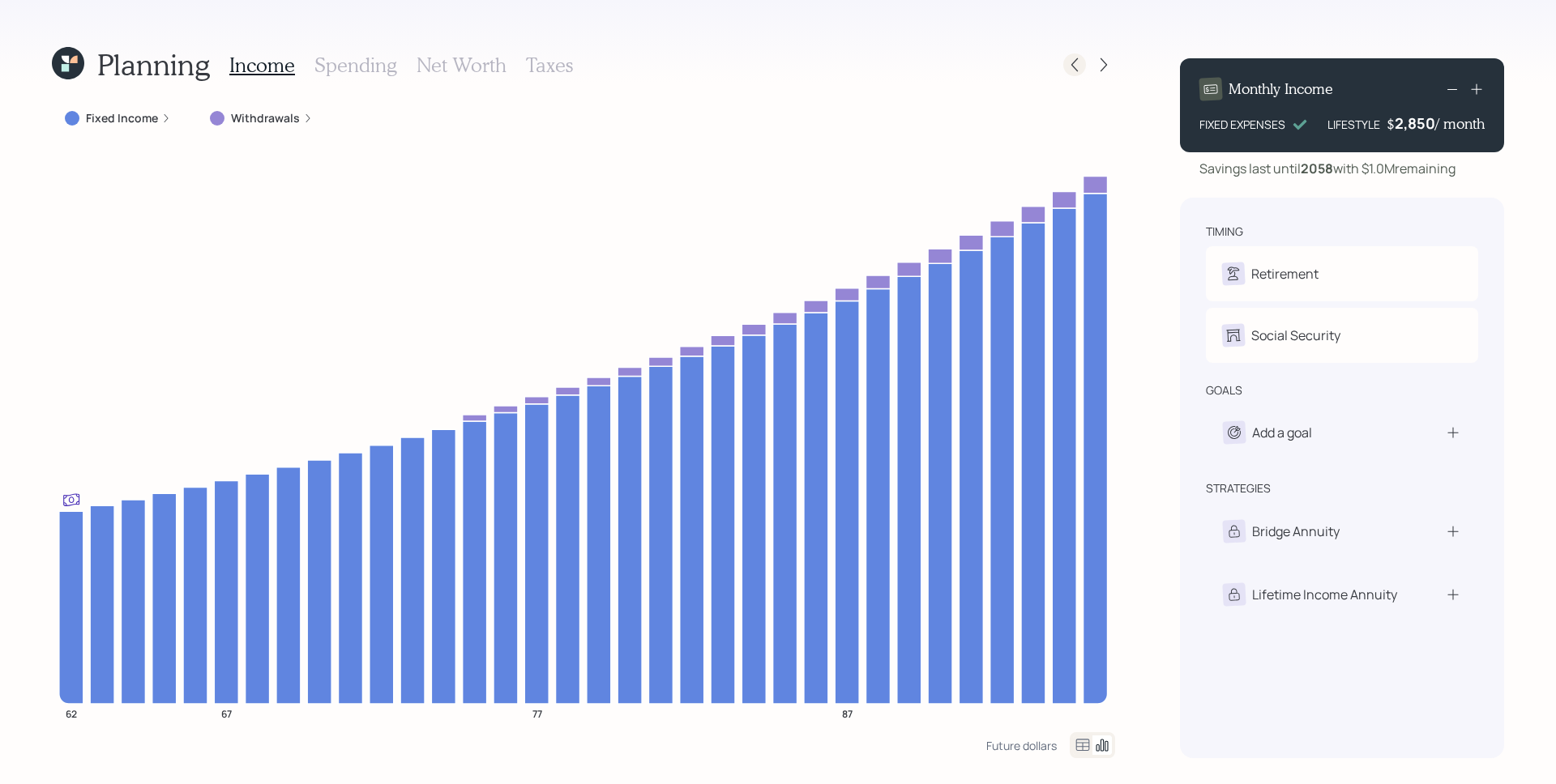
click at [1079, 65] on icon at bounding box center [1075, 65] width 16 height 16
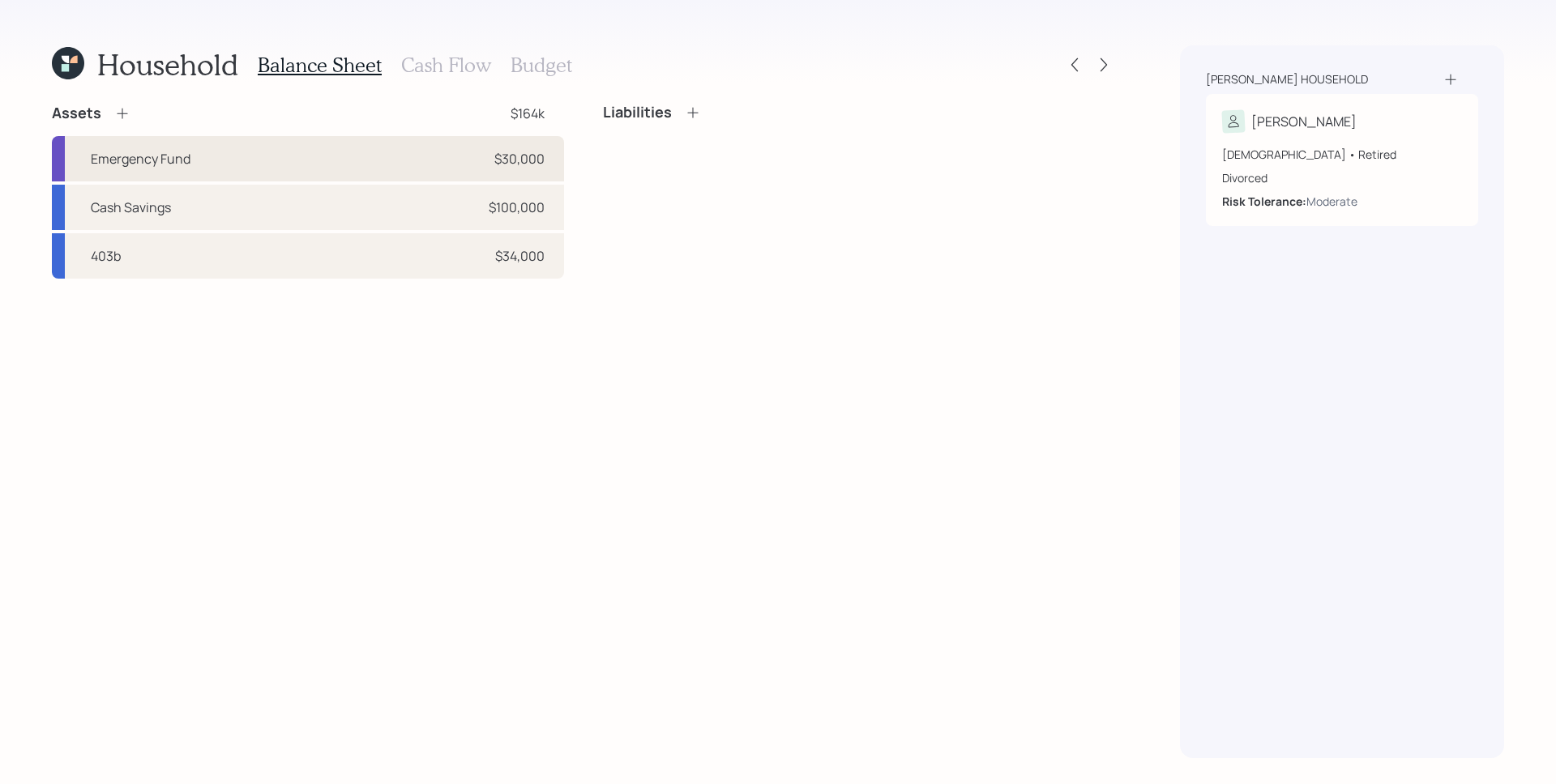
click at [276, 152] on div "Emergency Fund $30,000" at bounding box center [308, 159] width 512 height 46
select select "emergency_fund"
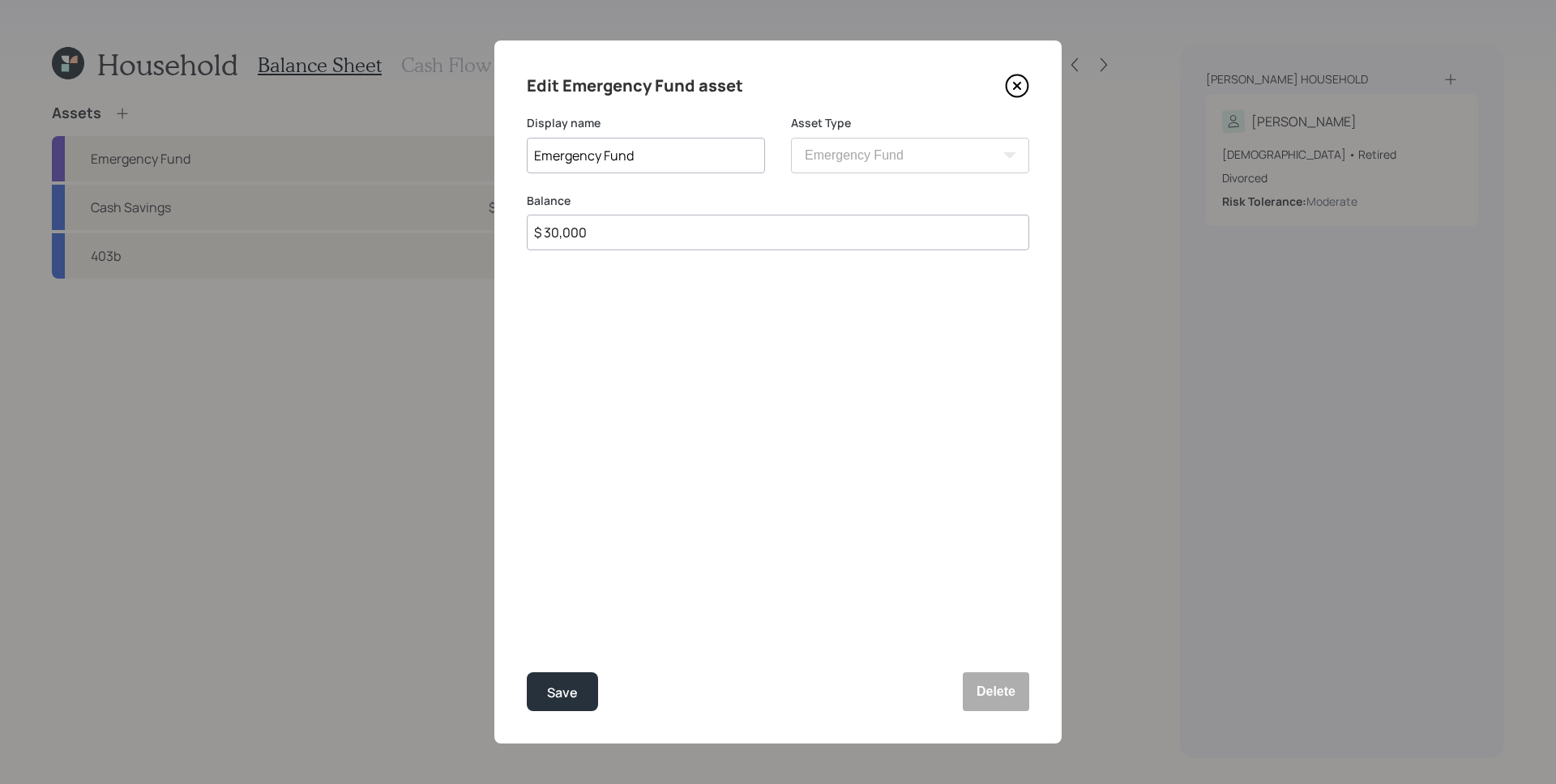
click at [1019, 81] on icon at bounding box center [1017, 85] width 24 height 24
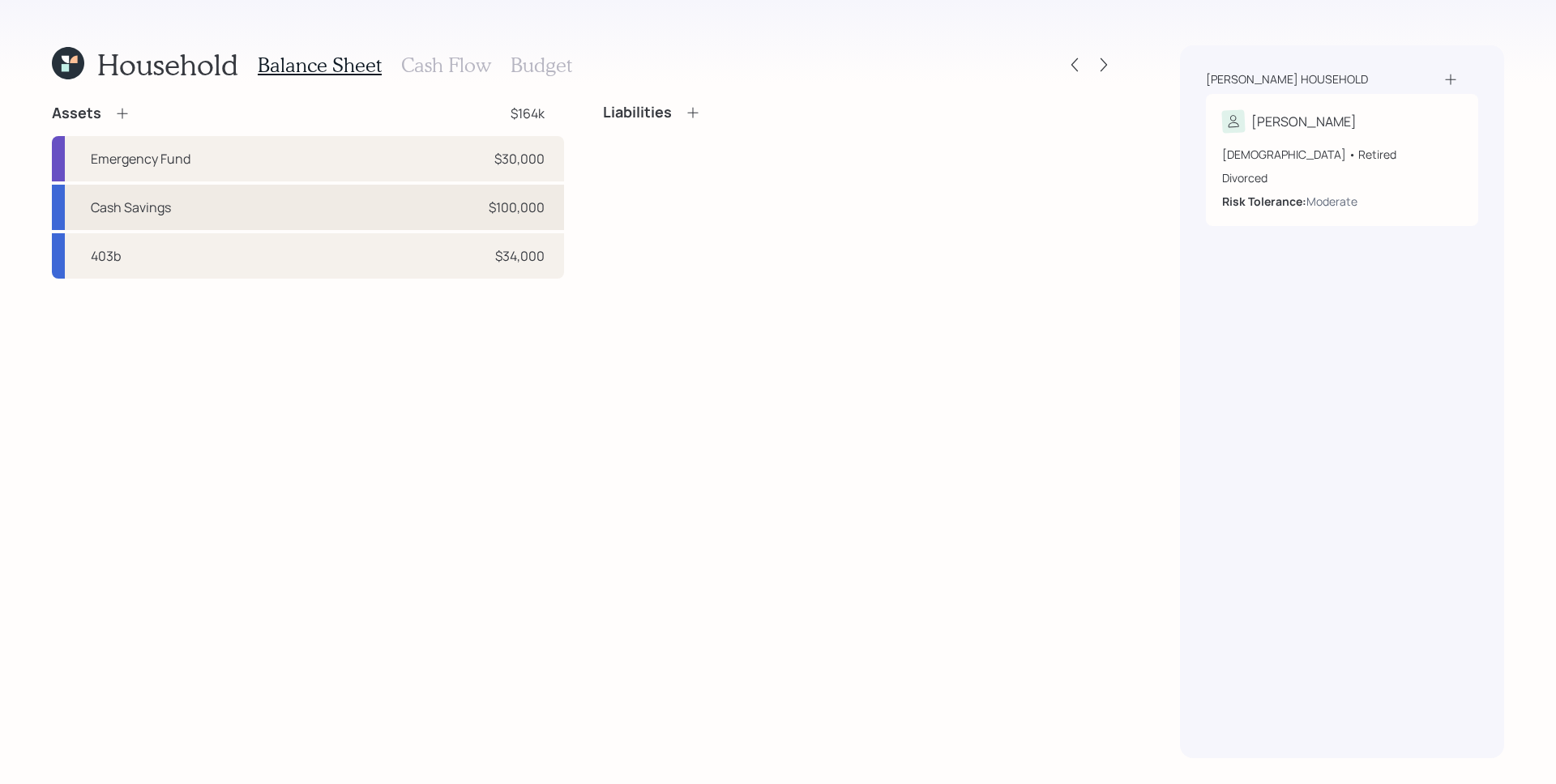
click at [440, 205] on div "Cash Savings $100,000" at bounding box center [308, 207] width 512 height 46
select select "taxable"
select select "balanced"
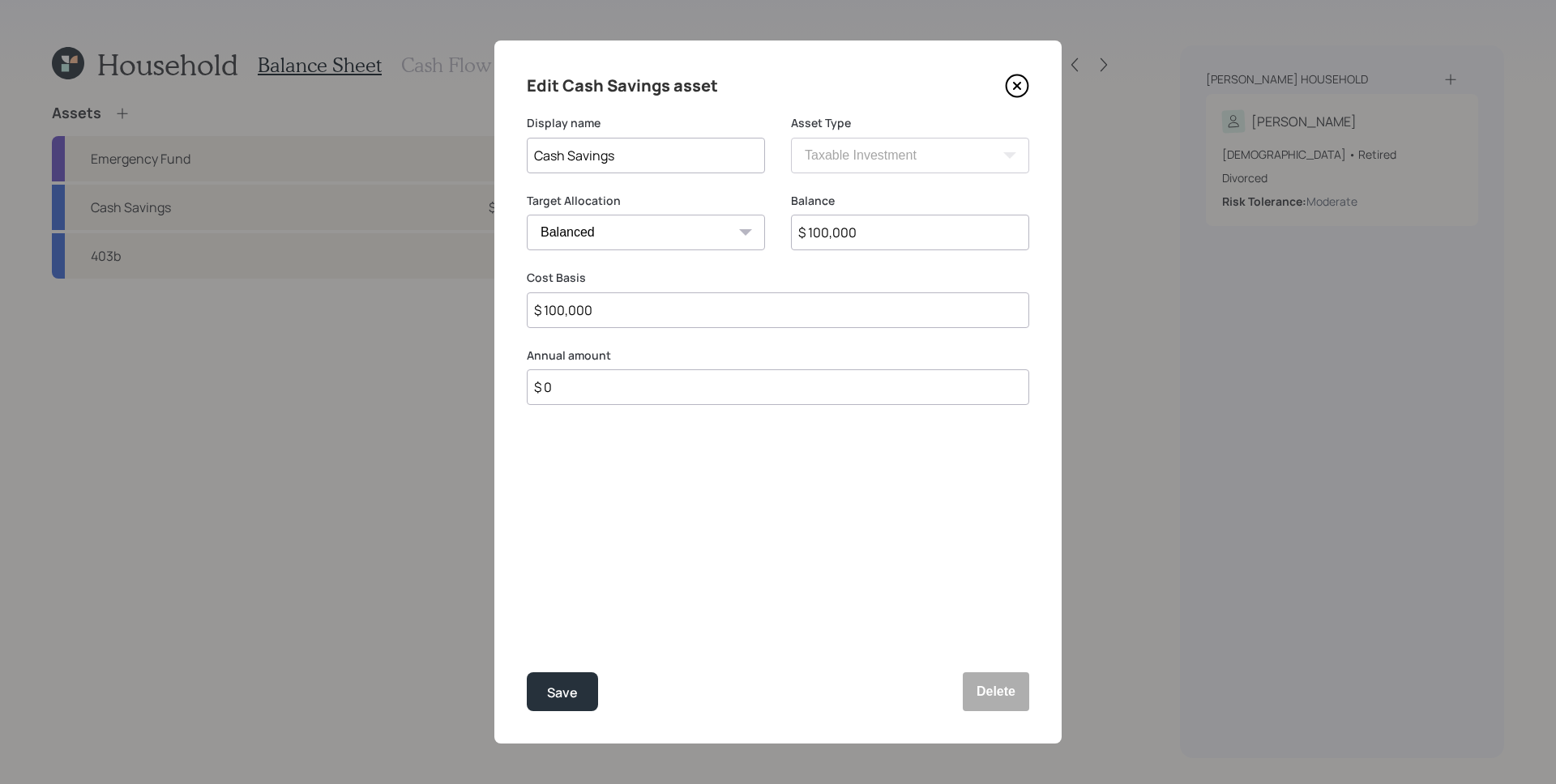
click at [877, 231] on input "$ 100,000" at bounding box center [911, 232] width 239 height 36
type input "$ 78,000"
click at [527, 673] on button "Save" at bounding box center [562, 692] width 71 height 39
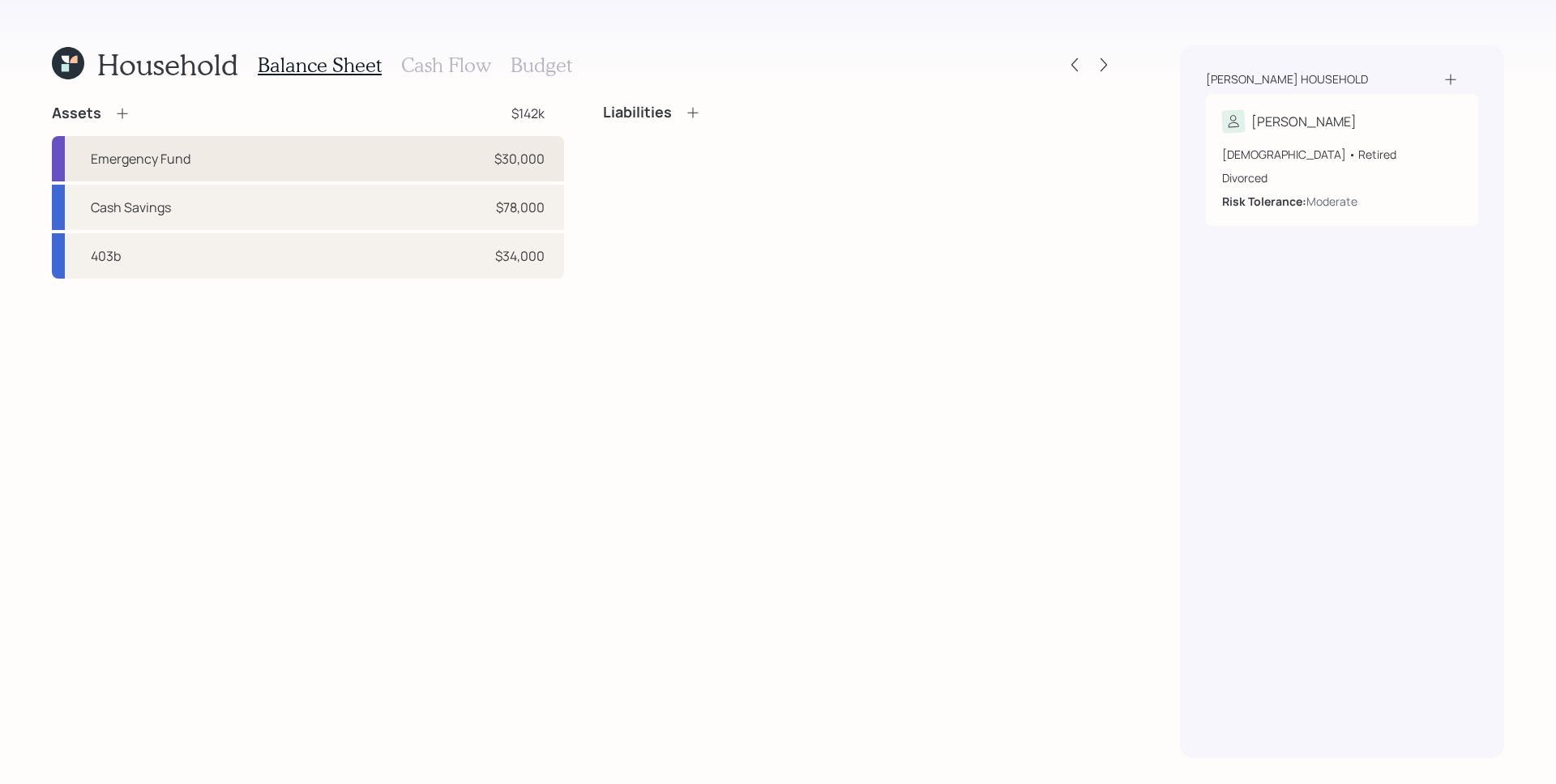
click at [258, 147] on div "Emergency Fund $30,000" at bounding box center [308, 159] width 512 height 46
select select "emergency_fund"
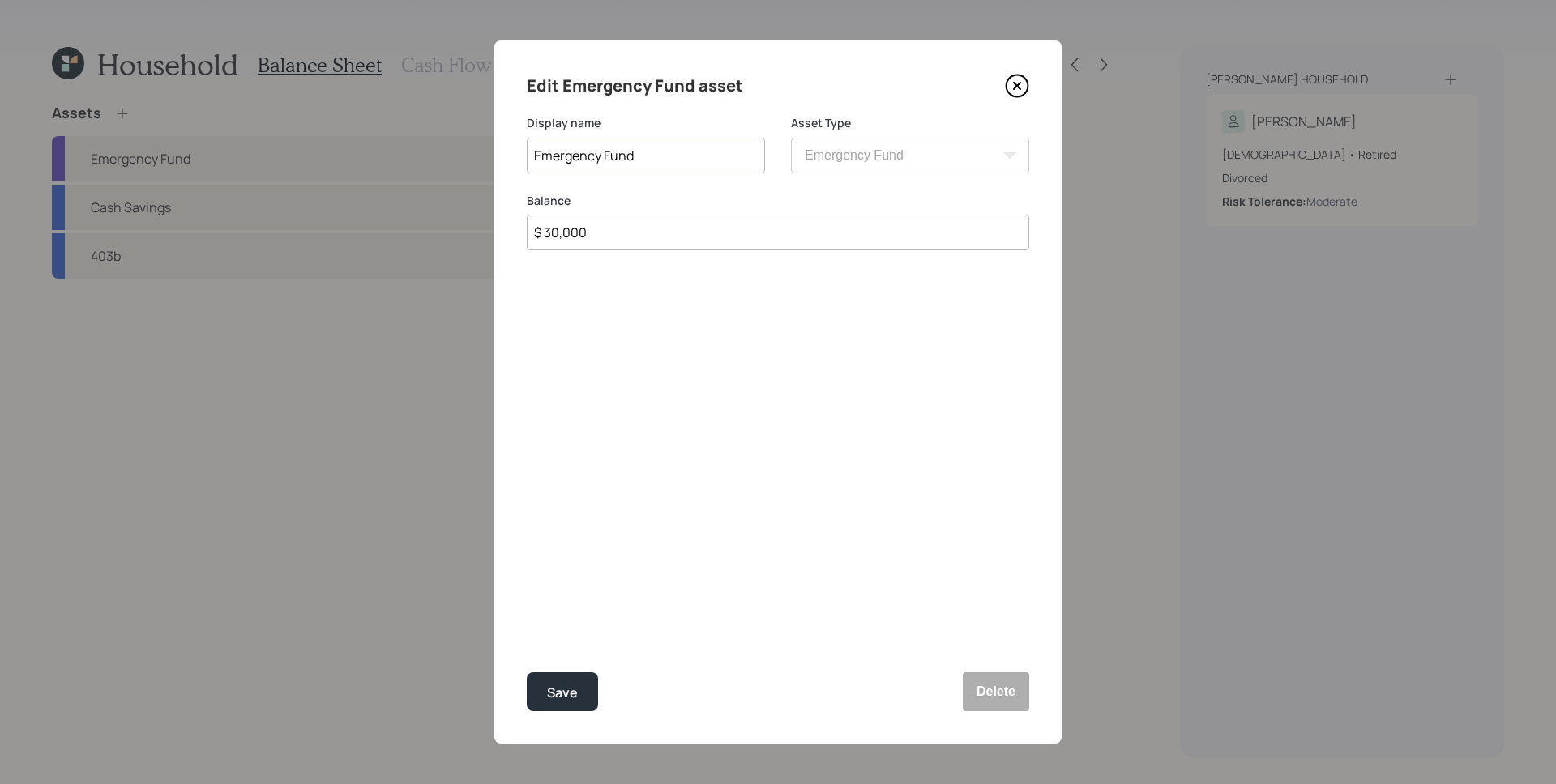
click at [598, 236] on input "$ 30,000" at bounding box center [778, 232] width 503 height 36
type input "$ 52,000"
click at [527, 673] on button "Save" at bounding box center [562, 692] width 71 height 39
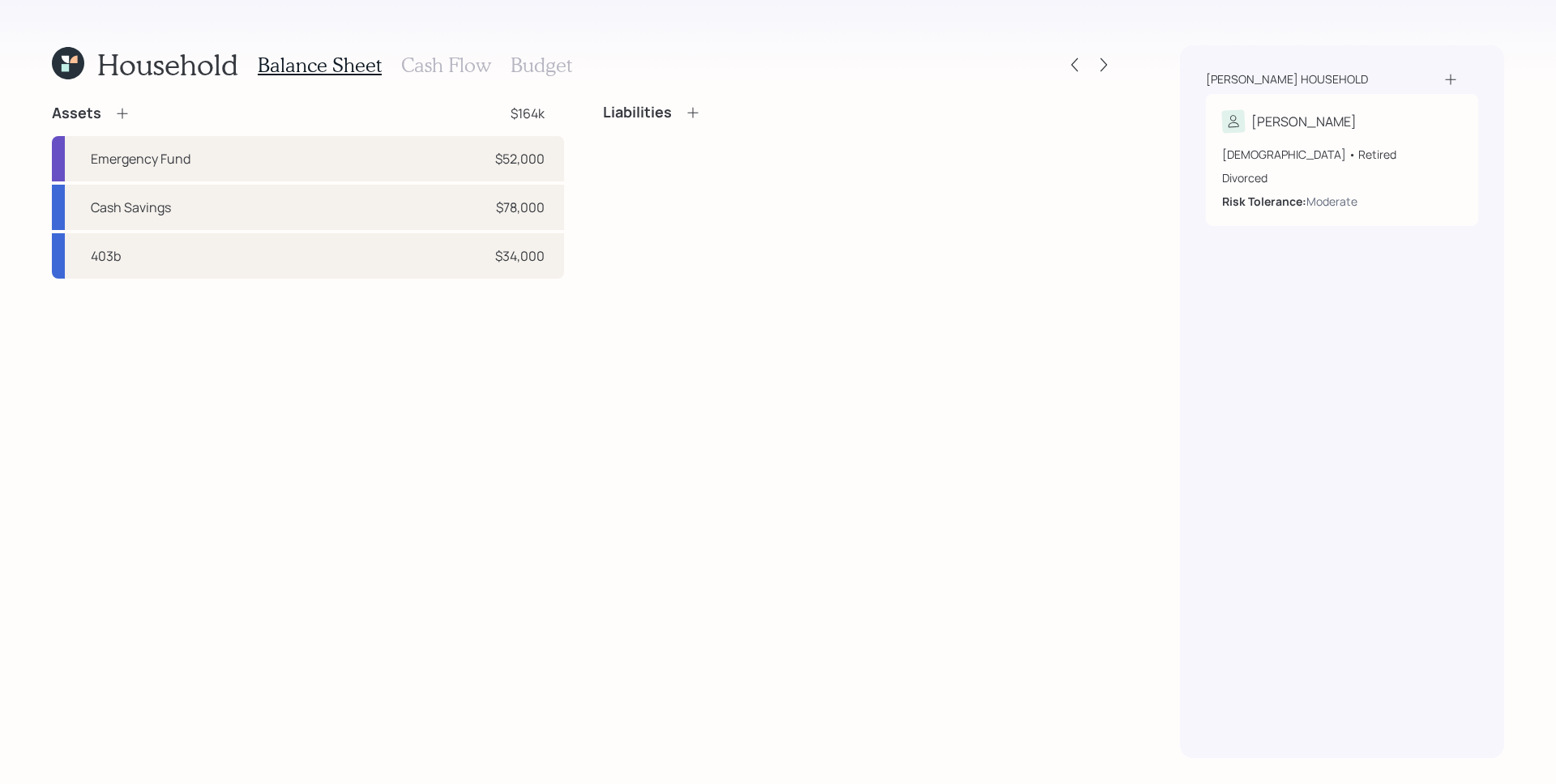
click at [677, 440] on div "Assets $164k Emergency Fund $52,000 Cash Savings $78,000 403b $34,000 Liabiliti…" at bounding box center [583, 431] width 1063 height 655
click at [1101, 62] on icon at bounding box center [1104, 65] width 16 height 16
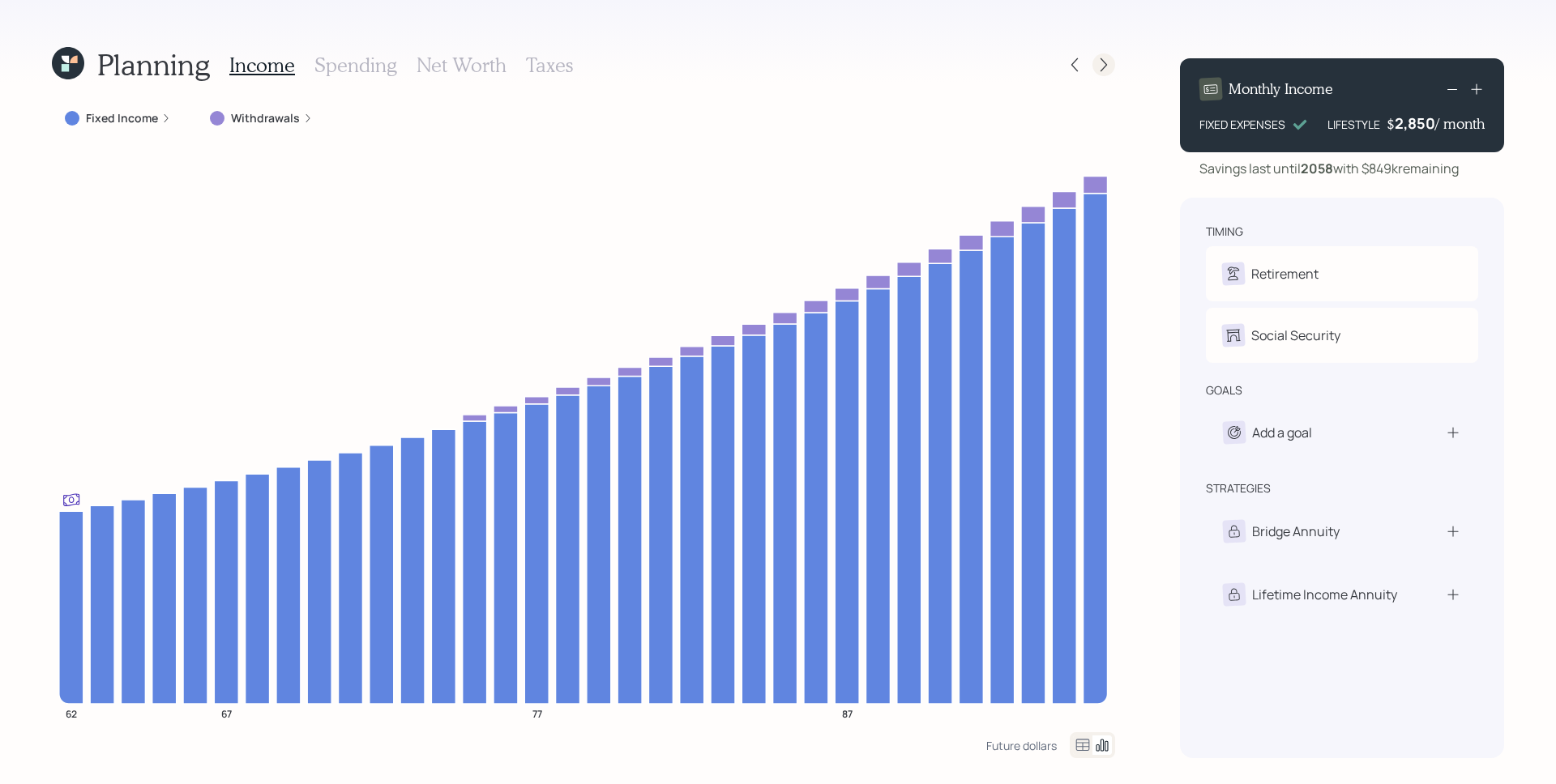
click at [1103, 66] on icon at bounding box center [1104, 65] width 16 height 16
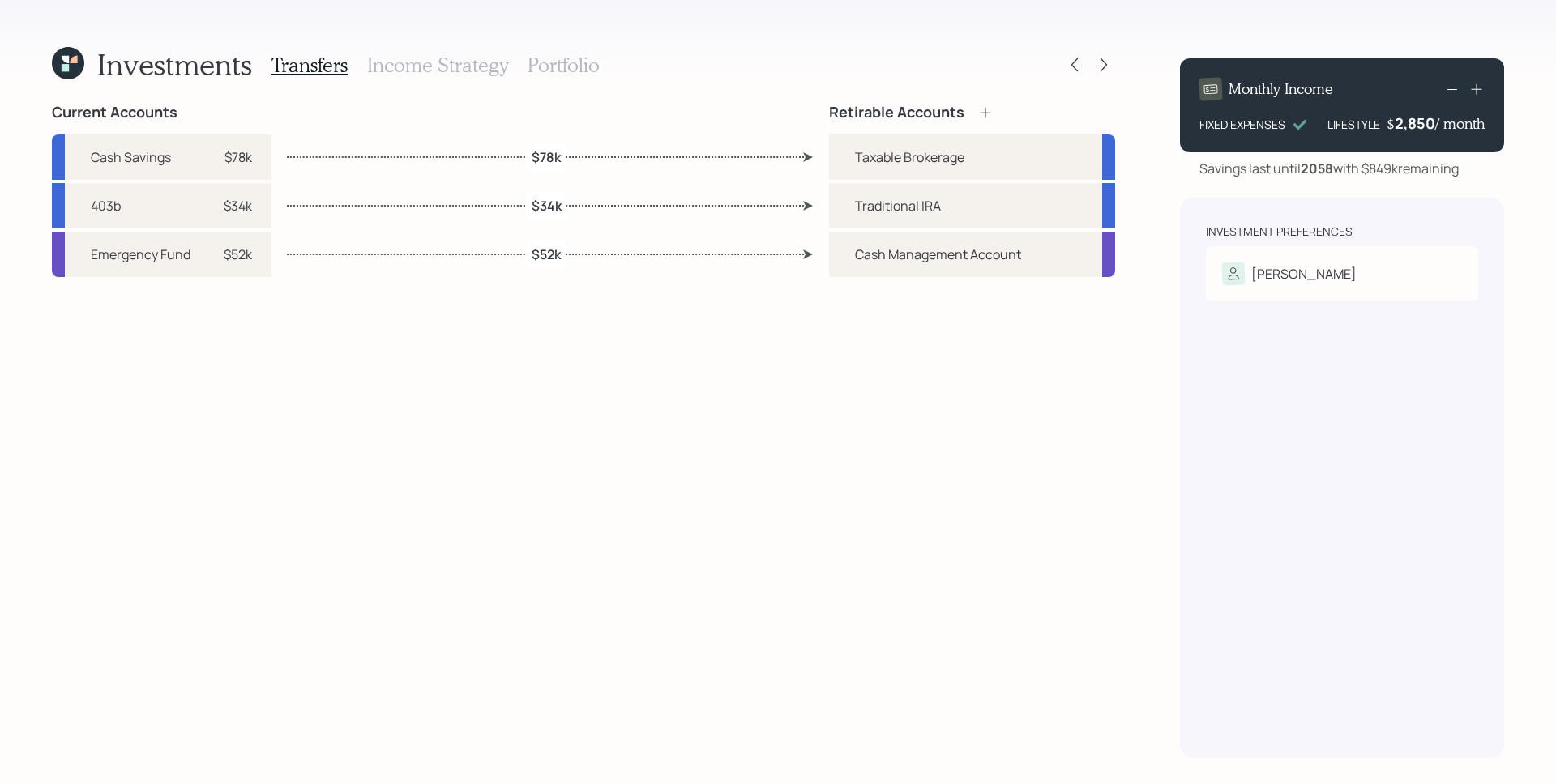
click at [568, 67] on h3 "Portfolio" at bounding box center [564, 65] width 72 height 23
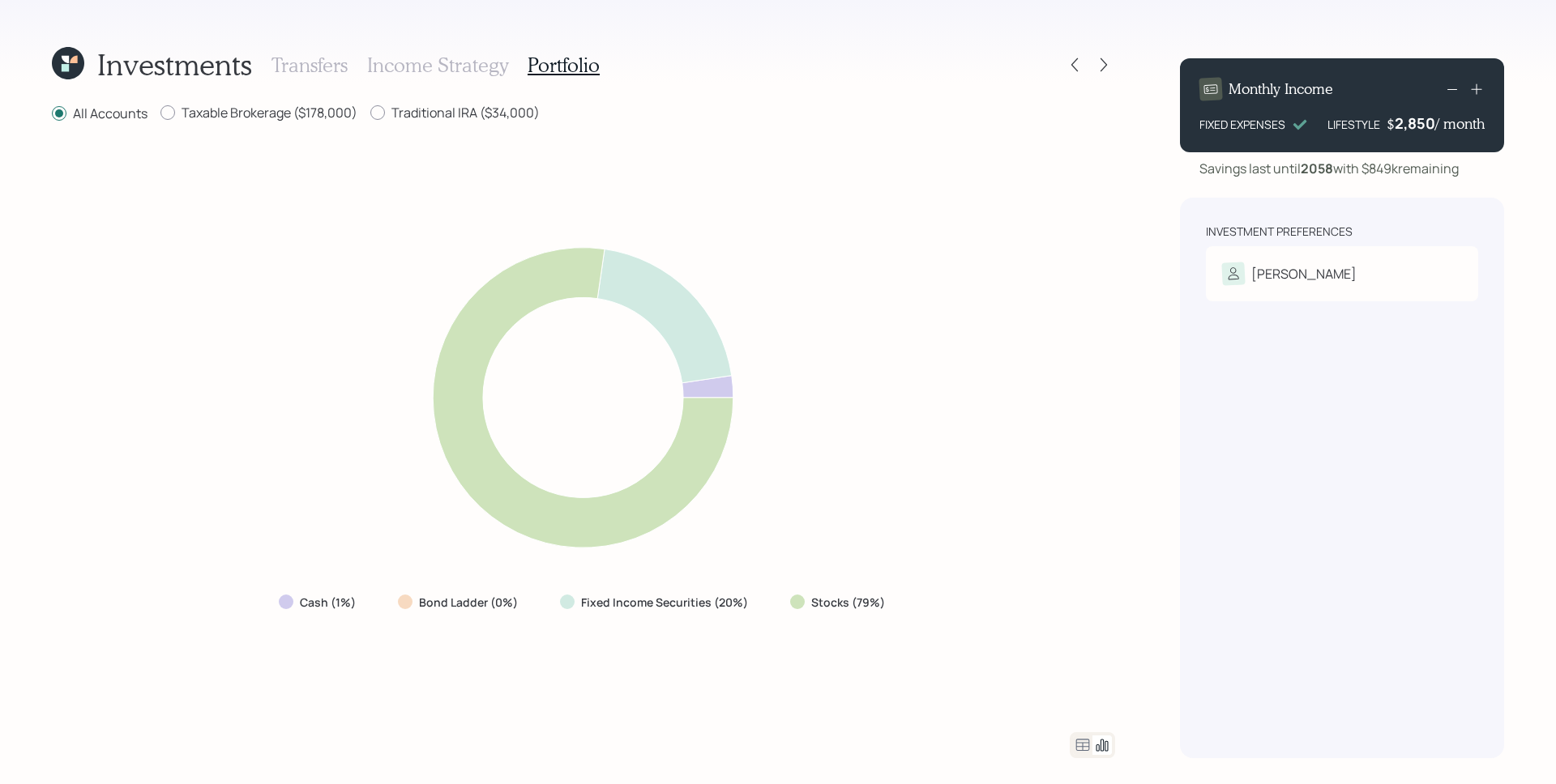
drag, startPoint x: 1082, startPoint y: 743, endPoint x: 1077, endPoint y: 705, distance: 38.3
click at [1082, 743] on icon at bounding box center [1083, 745] width 13 height 13
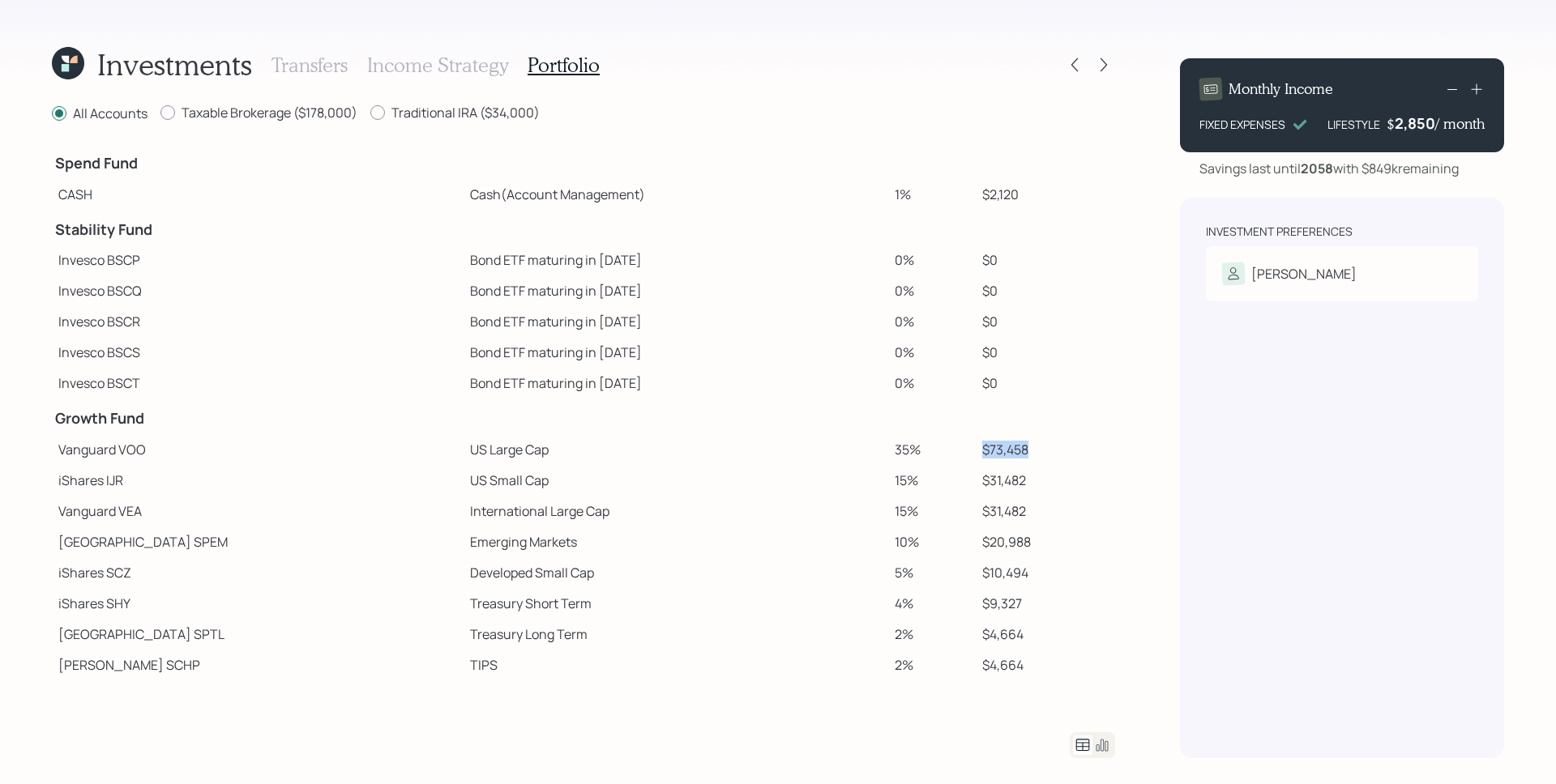
drag, startPoint x: 950, startPoint y: 450, endPoint x: 1016, endPoint y: 462, distance: 67.1
click at [1022, 456] on td "$73,458" at bounding box center [1045, 449] width 139 height 30
drag, startPoint x: 971, startPoint y: 481, endPoint x: 1003, endPoint y: 482, distance: 32.0
click at [1004, 483] on td "$31,482" at bounding box center [1045, 480] width 139 height 30
drag, startPoint x: 957, startPoint y: 503, endPoint x: 1012, endPoint y: 512, distance: 55.7
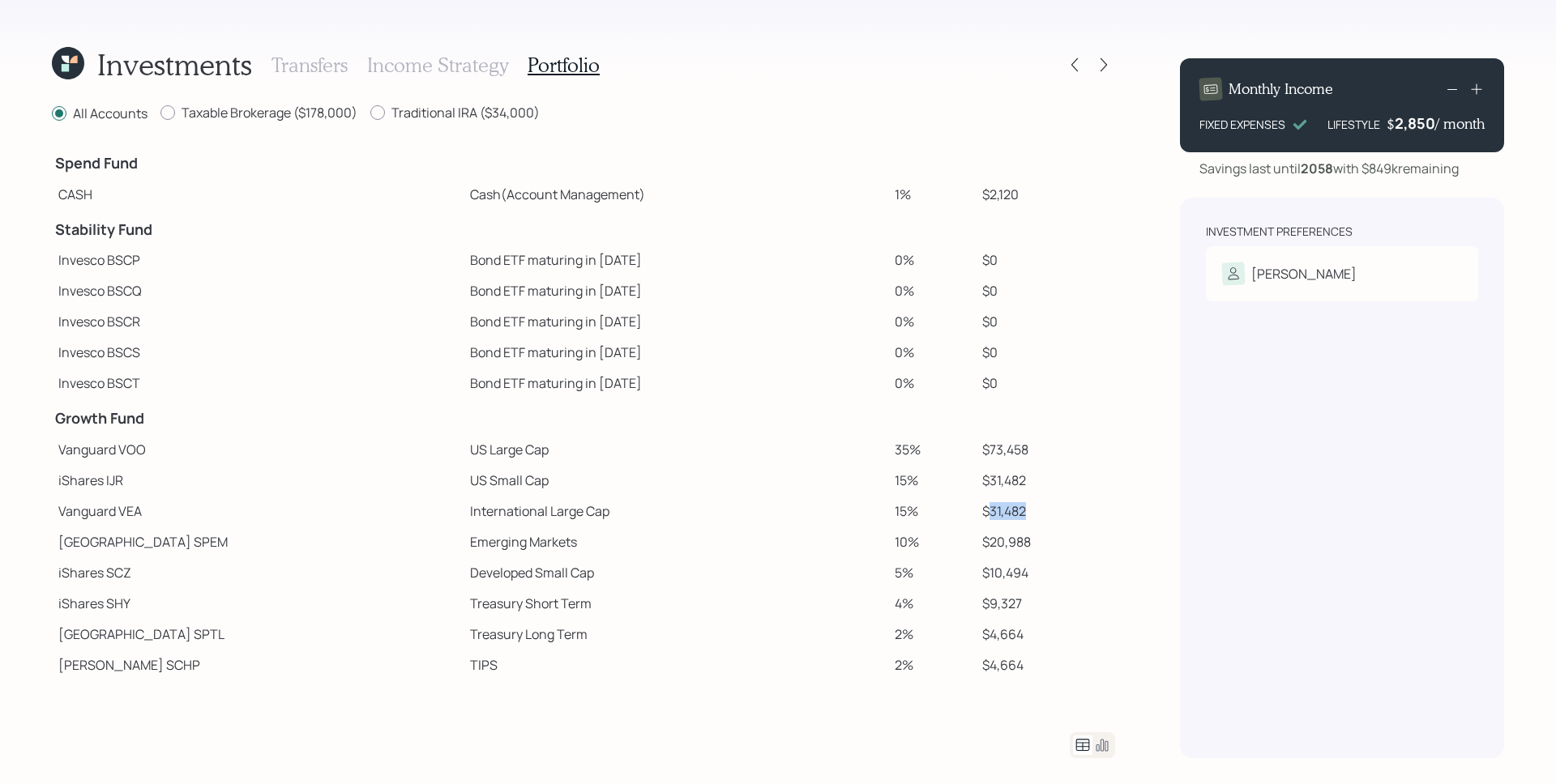
click at [1014, 511] on td "$31,482" at bounding box center [1045, 511] width 139 height 30
click at [275, 118] on label "Taxable Brokerage ($178,000)" at bounding box center [258, 113] width 197 height 18
click at [161, 113] on input "Taxable Brokerage ($178,000)" at bounding box center [160, 113] width 1 height 1
radio input "true"
radio input "false"
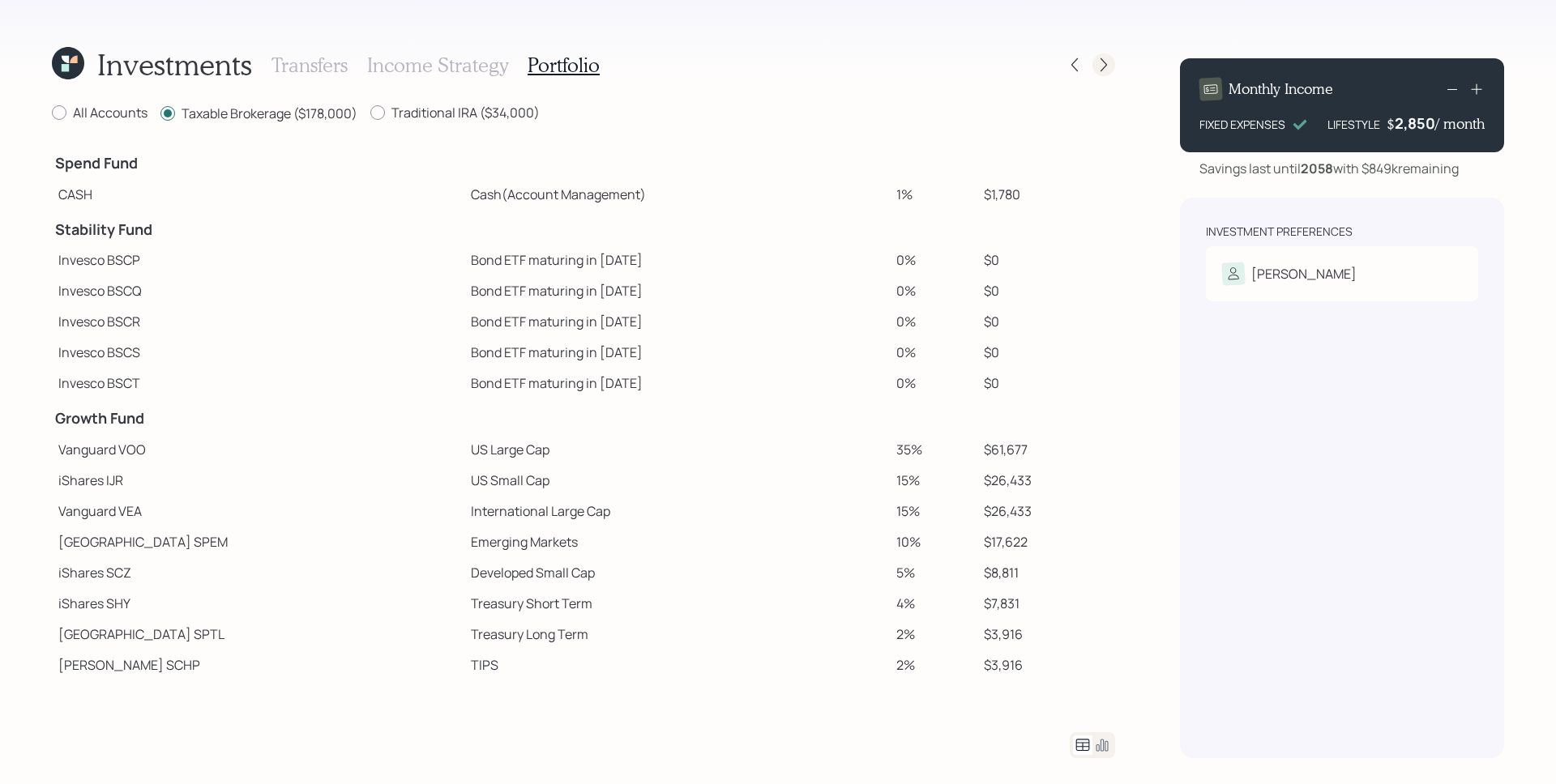
click at [1097, 57] on icon at bounding box center [1104, 65] width 16 height 16
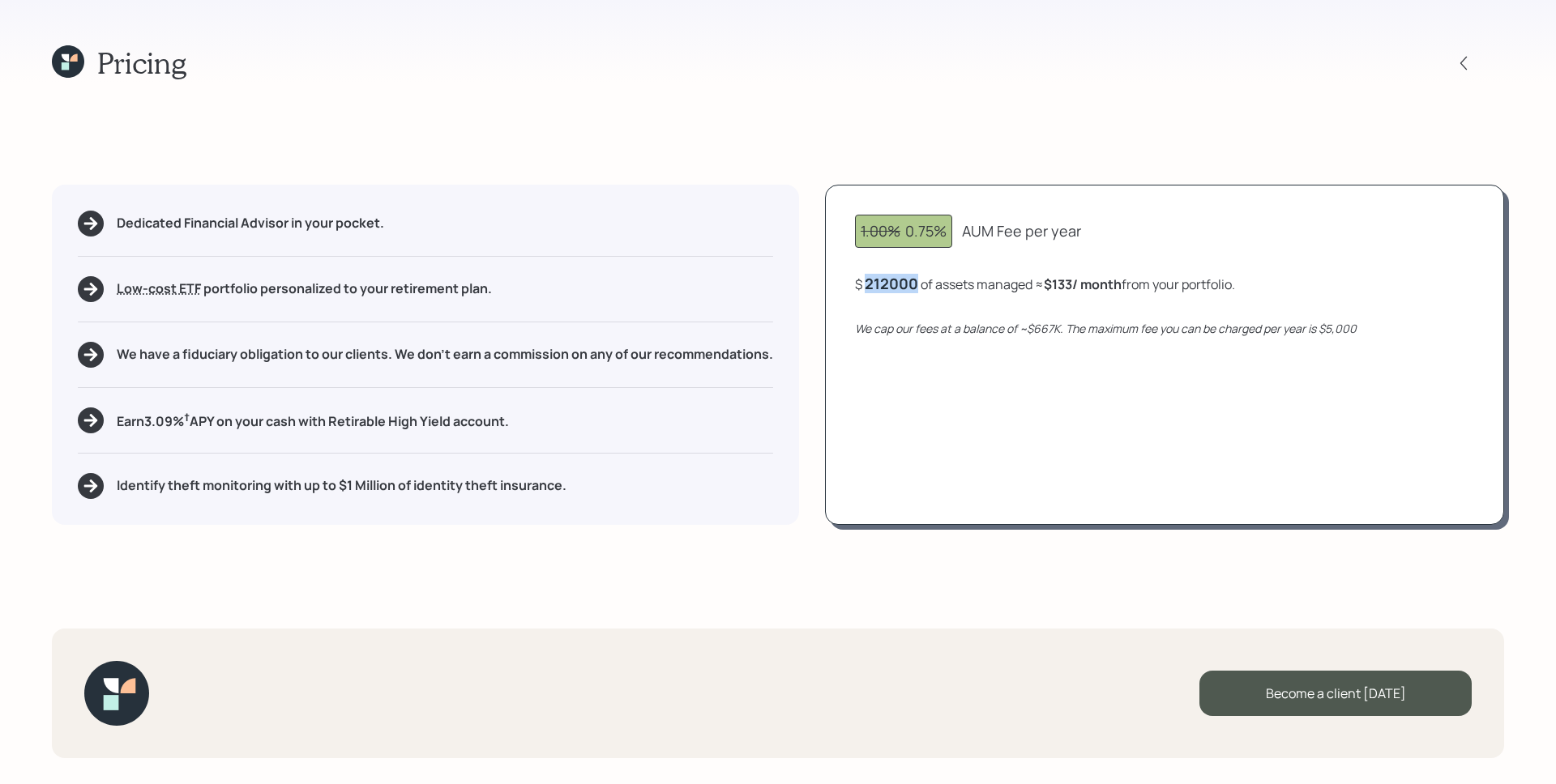
drag, startPoint x: 867, startPoint y: 282, endPoint x: 942, endPoint y: 285, distance: 75.1
click at [942, 285] on div "$ 212000 of assets managed ≈ $133 / month from your portfolio ." at bounding box center [1045, 283] width 380 height 21
click at [892, 297] on div "1.00% 0.75% AUM Fee per year $ 212000 of assets managed ≈ $133 / month from you…" at bounding box center [1165, 354] width 679 height 340
click at [65, 57] on icon at bounding box center [66, 58] width 7 height 7
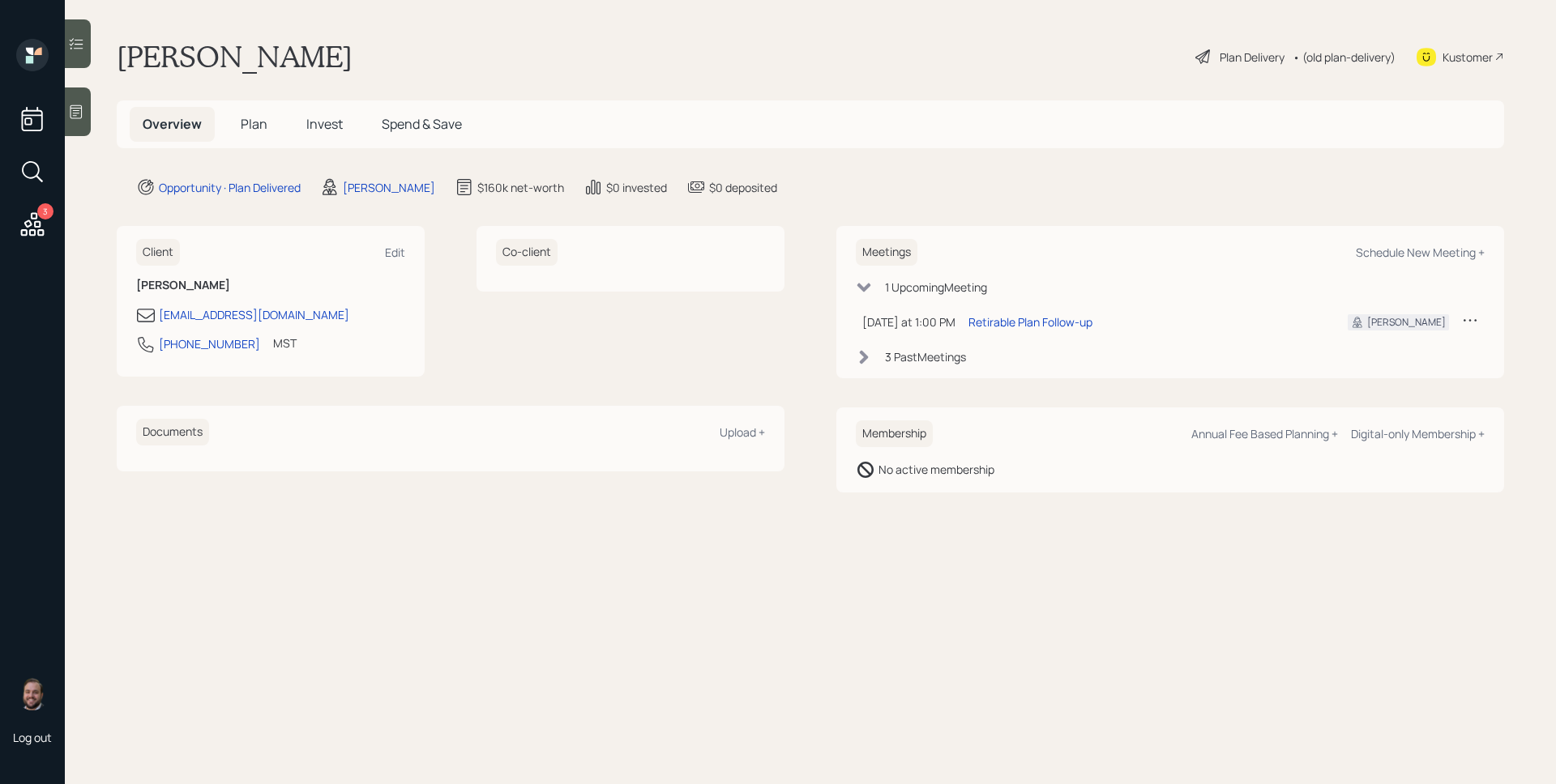
click at [341, 120] on span "Invest" at bounding box center [324, 124] width 37 height 18
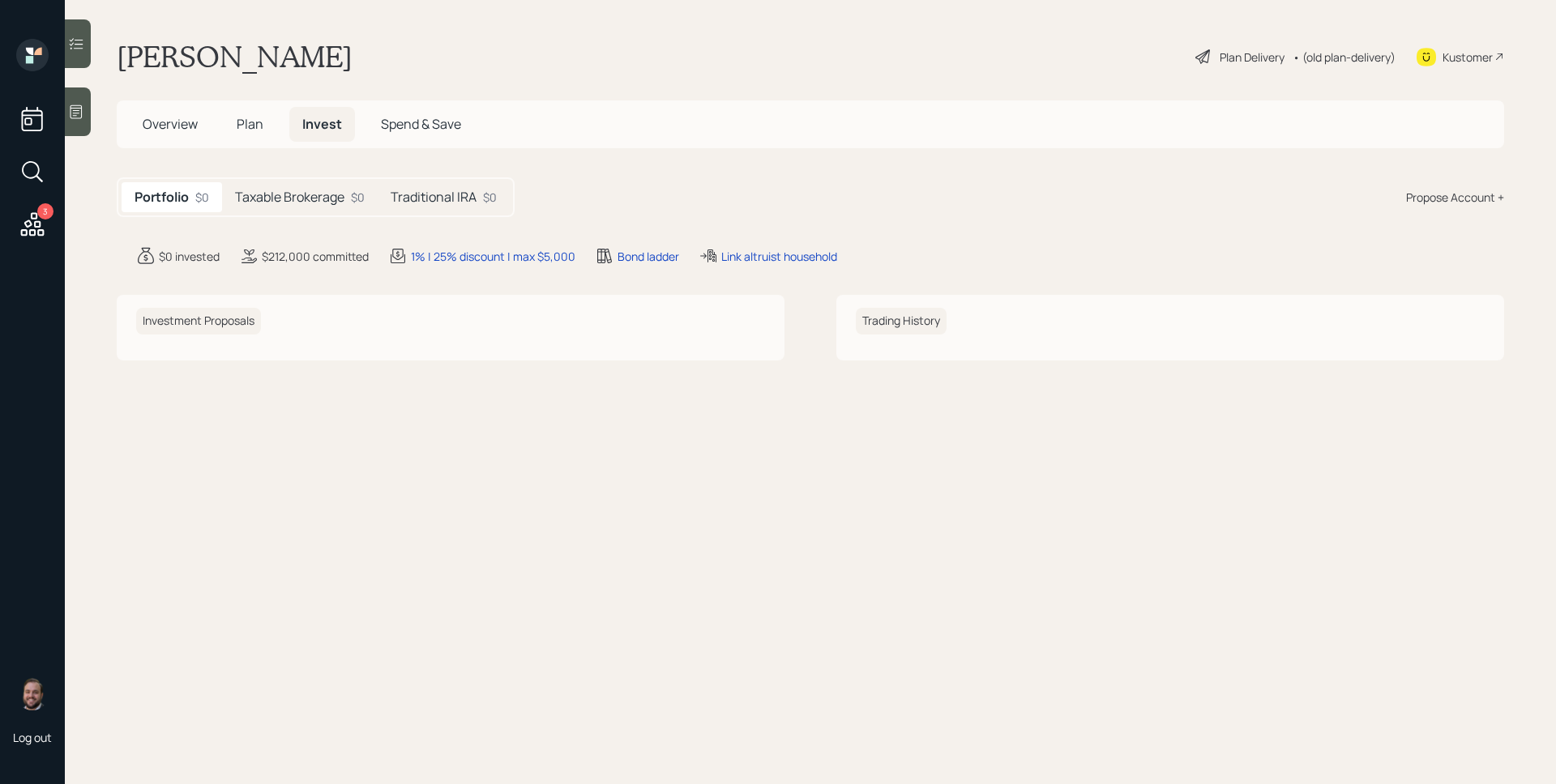
click at [322, 198] on h5 "Taxable Brokerage" at bounding box center [290, 196] width 109 height 15
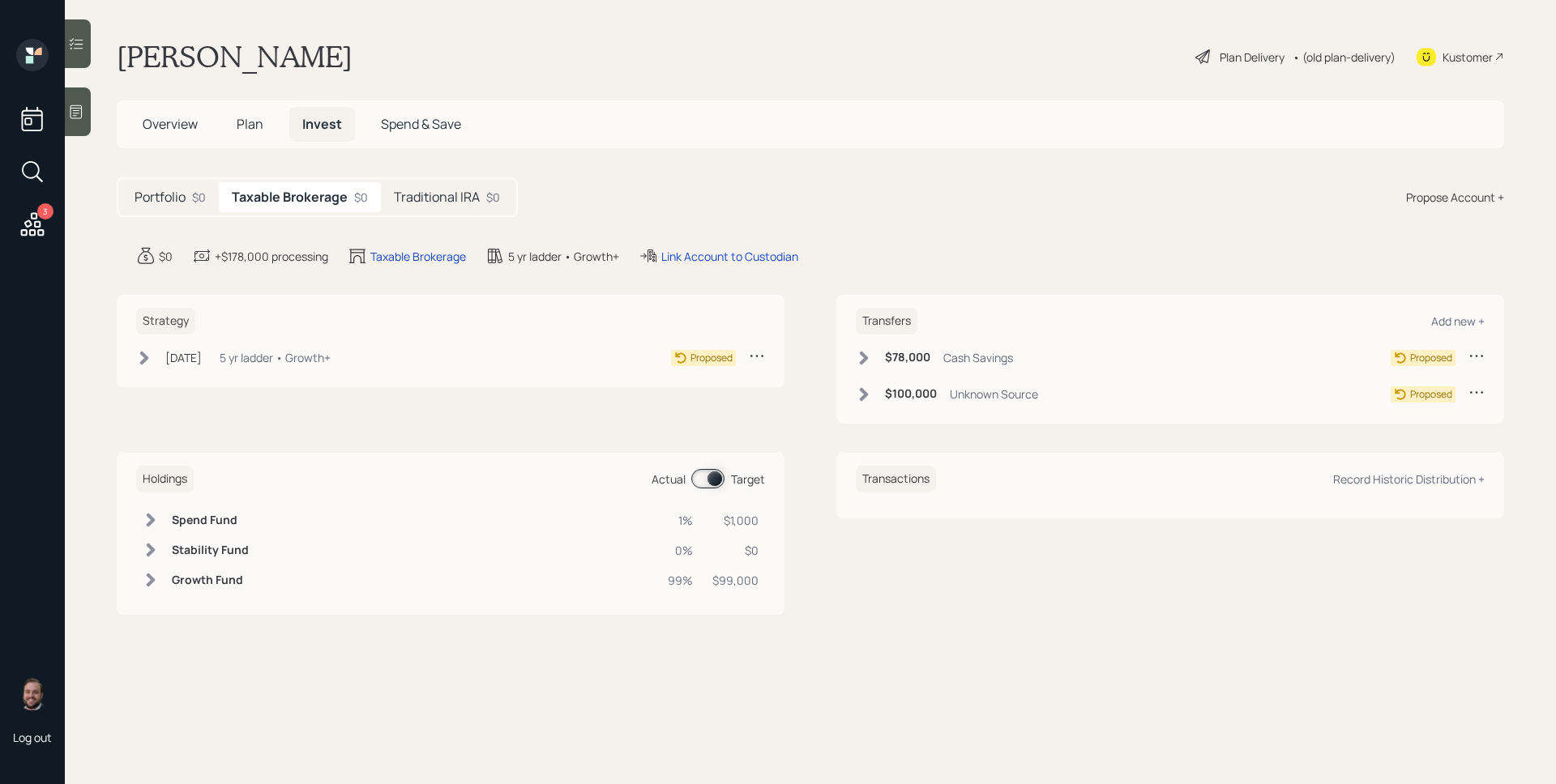
click at [1472, 389] on icon at bounding box center [1477, 392] width 16 height 16
click at [1433, 440] on div "Cancel Transfer" at bounding box center [1427, 439] width 117 height 15
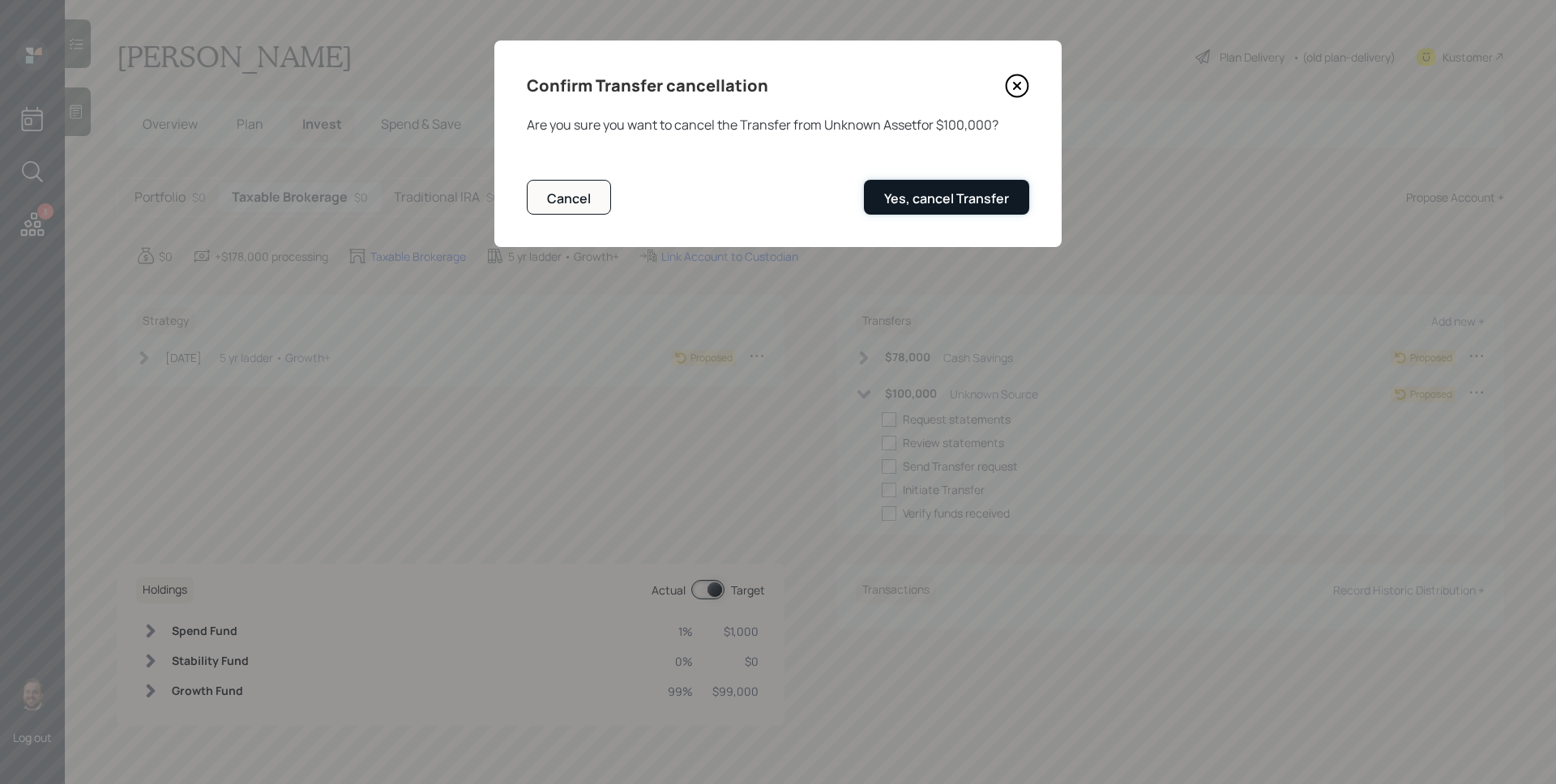
click at [942, 189] on div "Yes, cancel Transfer" at bounding box center [946, 198] width 125 height 18
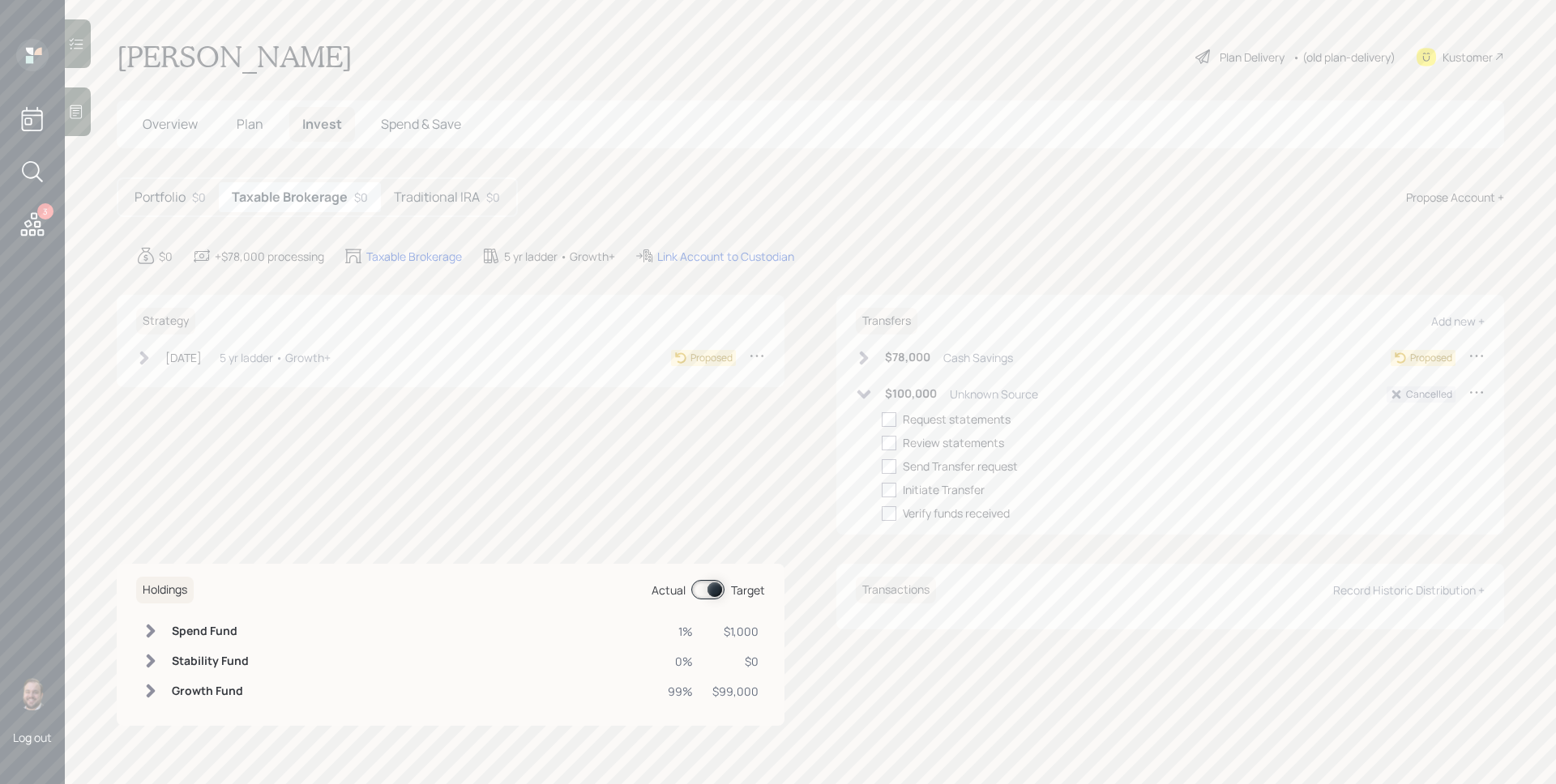
click at [403, 122] on span "Spend & Save" at bounding box center [421, 124] width 80 height 18
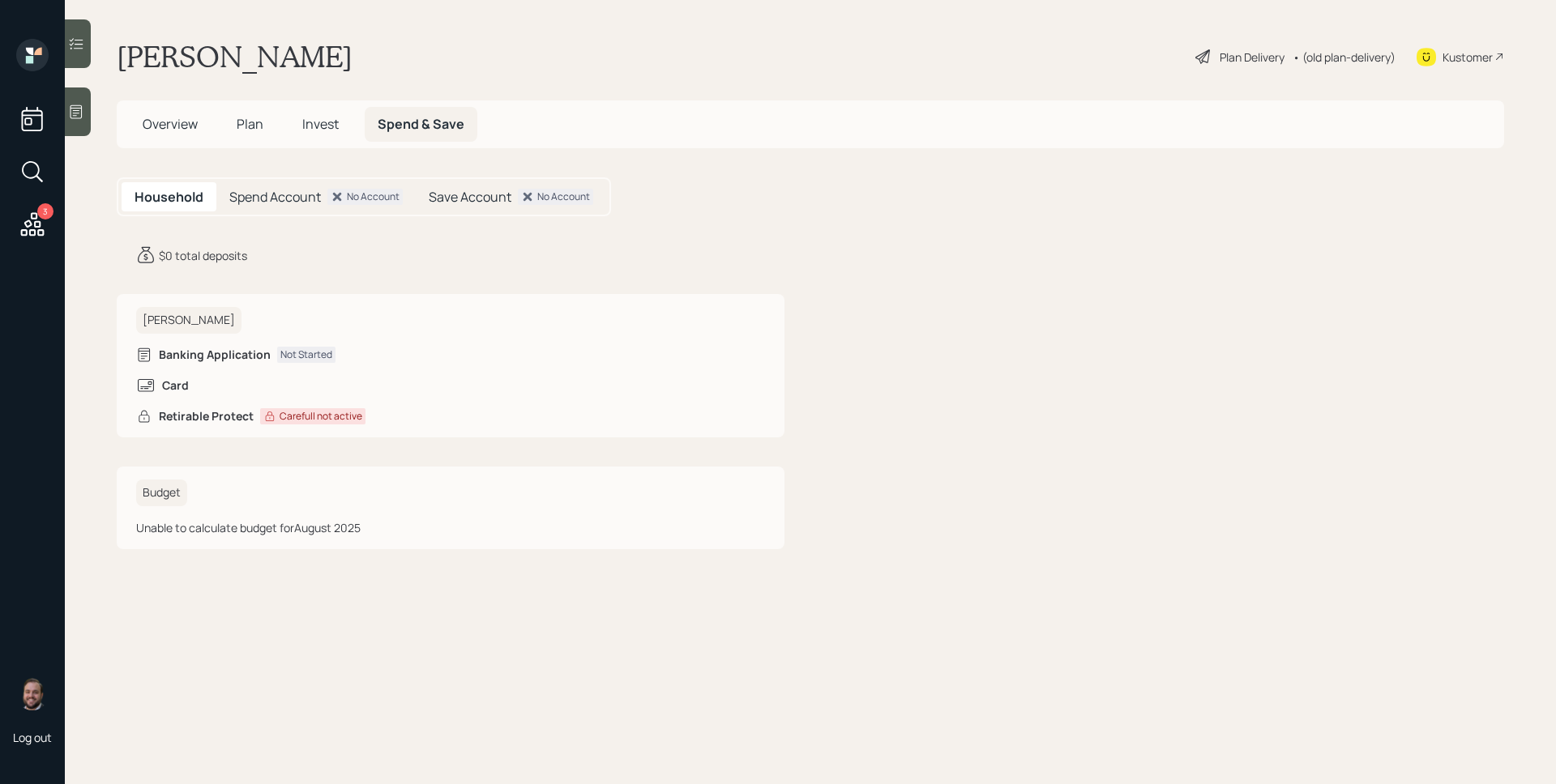
click at [325, 126] on span "Invest" at bounding box center [320, 124] width 37 height 18
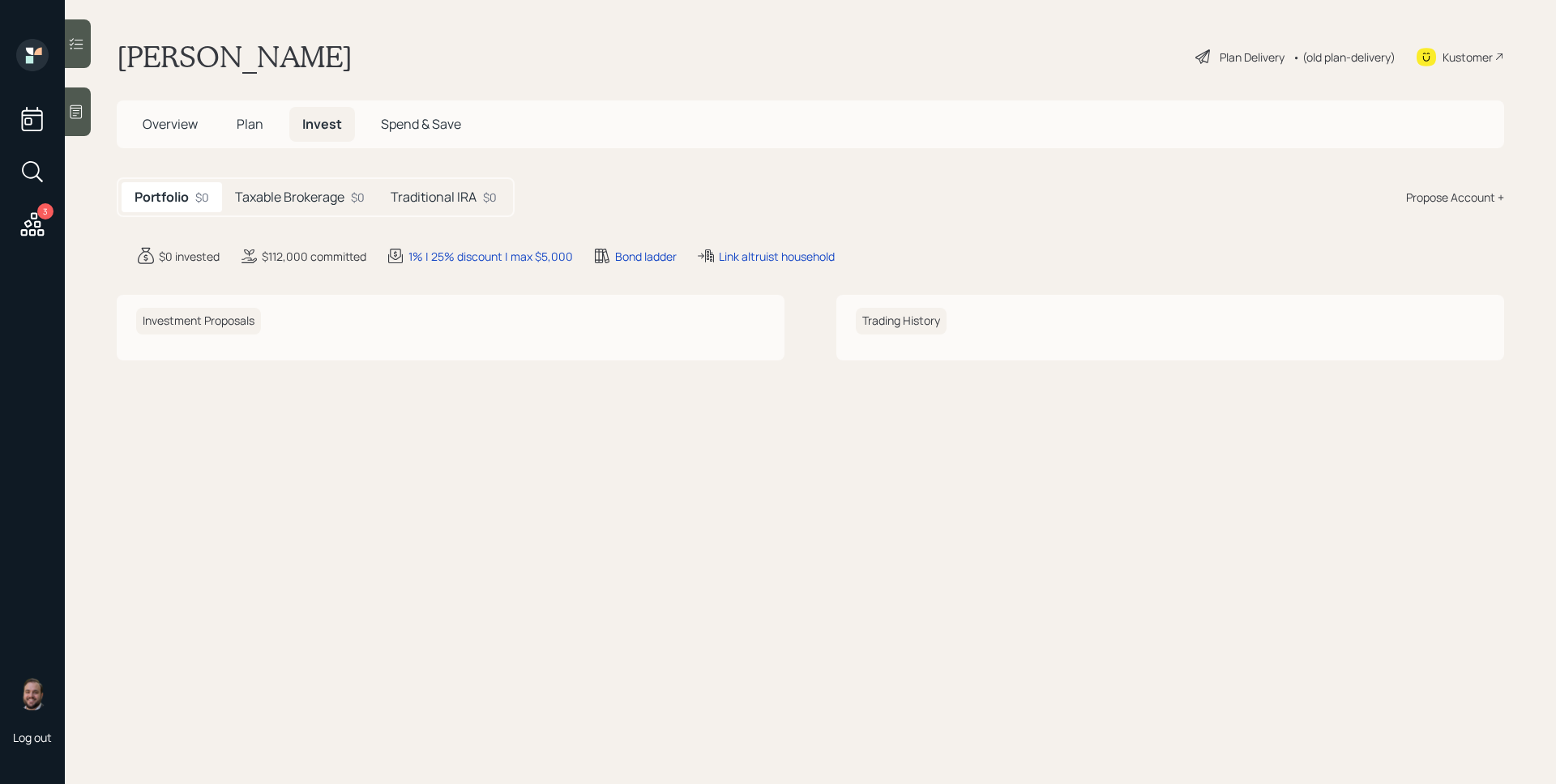
click at [425, 193] on h5 "Traditional IRA" at bounding box center [433, 196] width 86 height 15
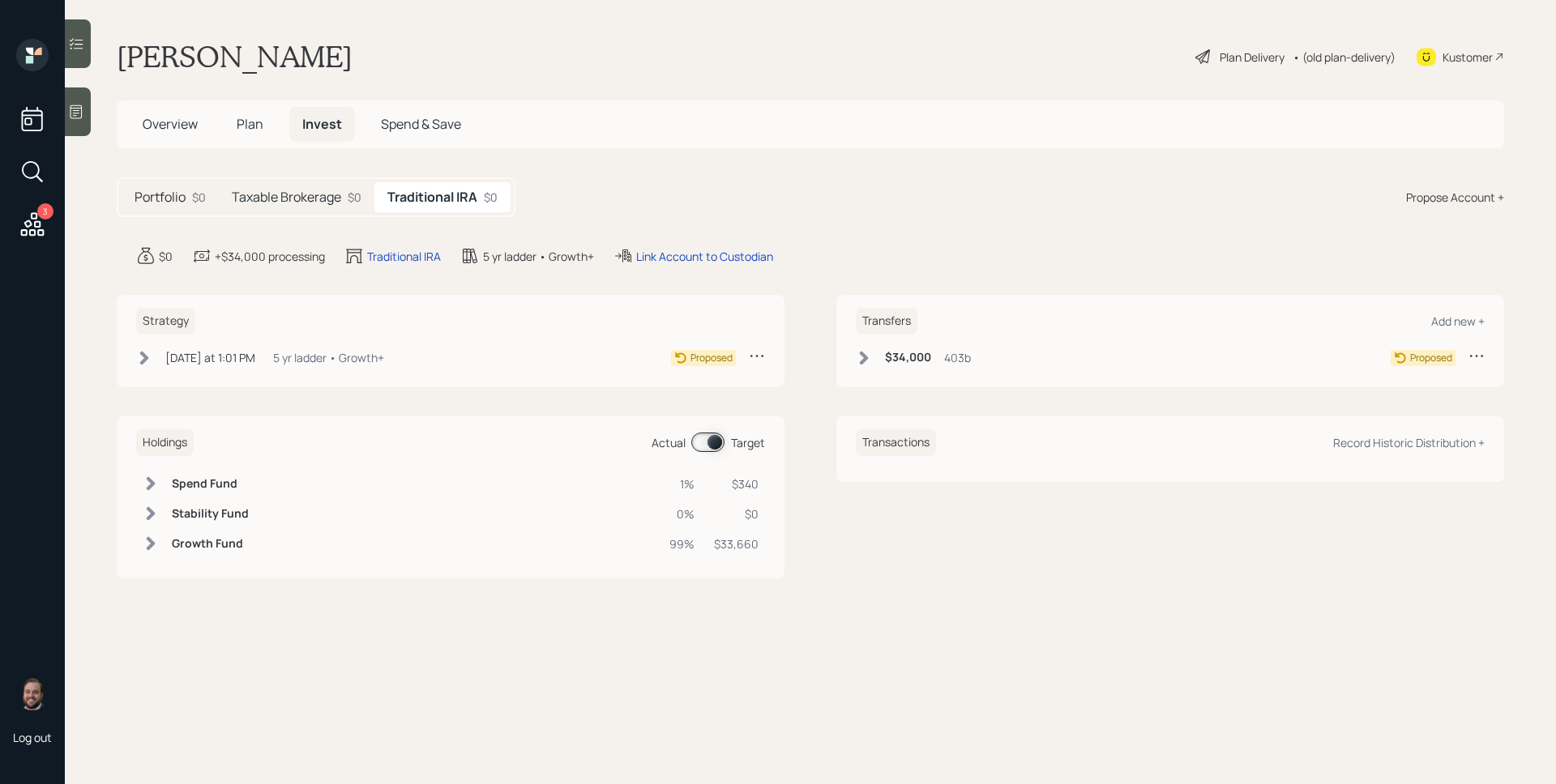
click at [1207, 55] on icon at bounding box center [1204, 57] width 20 height 20
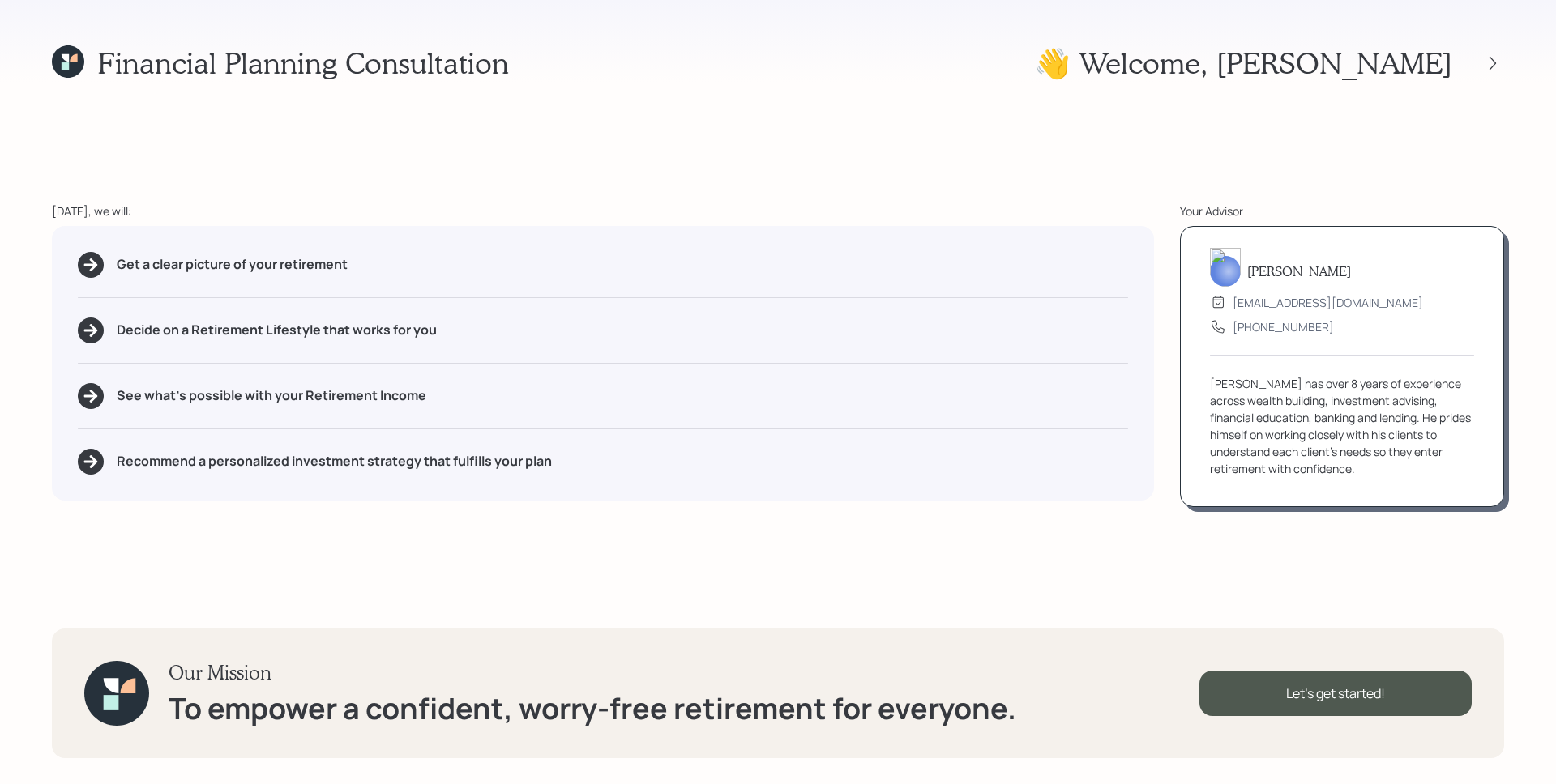
click at [1509, 59] on div "Financial Planning Consultation 👋 Welcome , [PERSON_NAME] [DATE], we will: Get …" at bounding box center [778, 392] width 1556 height 784
click at [1496, 62] on icon at bounding box center [1493, 63] width 16 height 16
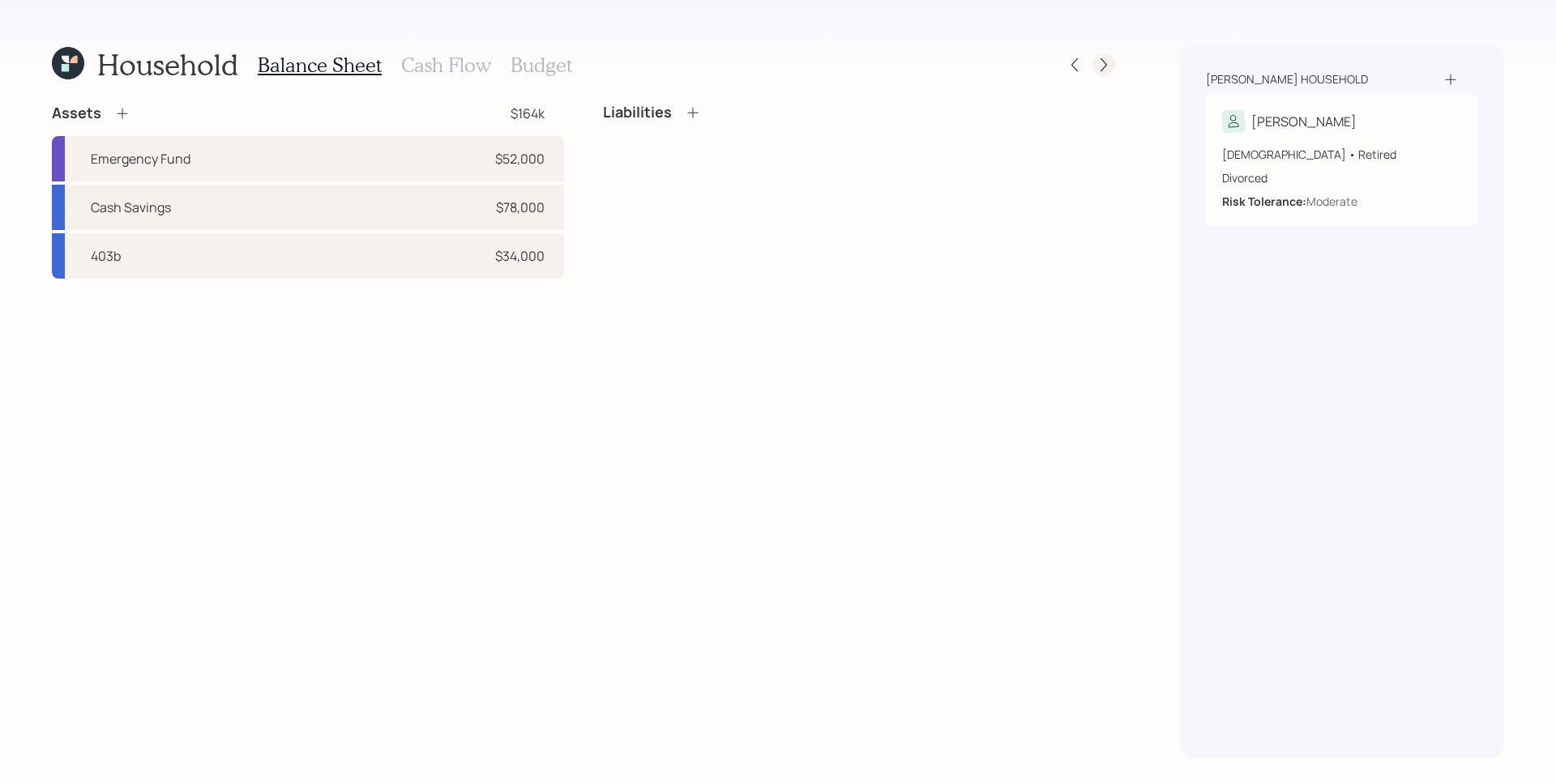
click at [1115, 63] on div "Household Balance Sheet Cash Flow Budget Assets $164k Emergency Fund $52,000 Ca…" at bounding box center [778, 392] width 1556 height 784
click at [1104, 59] on icon at bounding box center [1104, 65] width 16 height 16
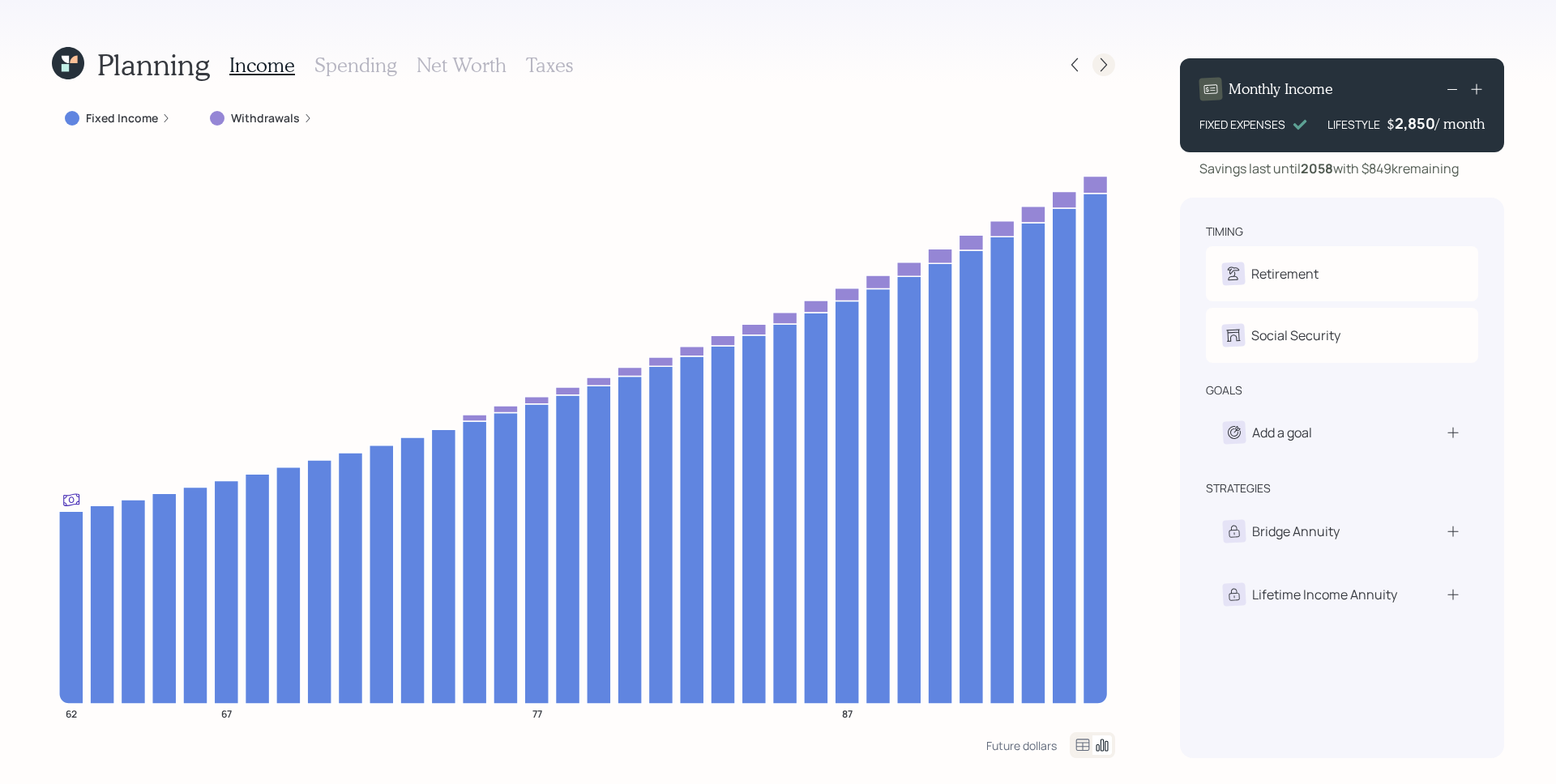
click at [1096, 63] on icon at bounding box center [1104, 65] width 16 height 16
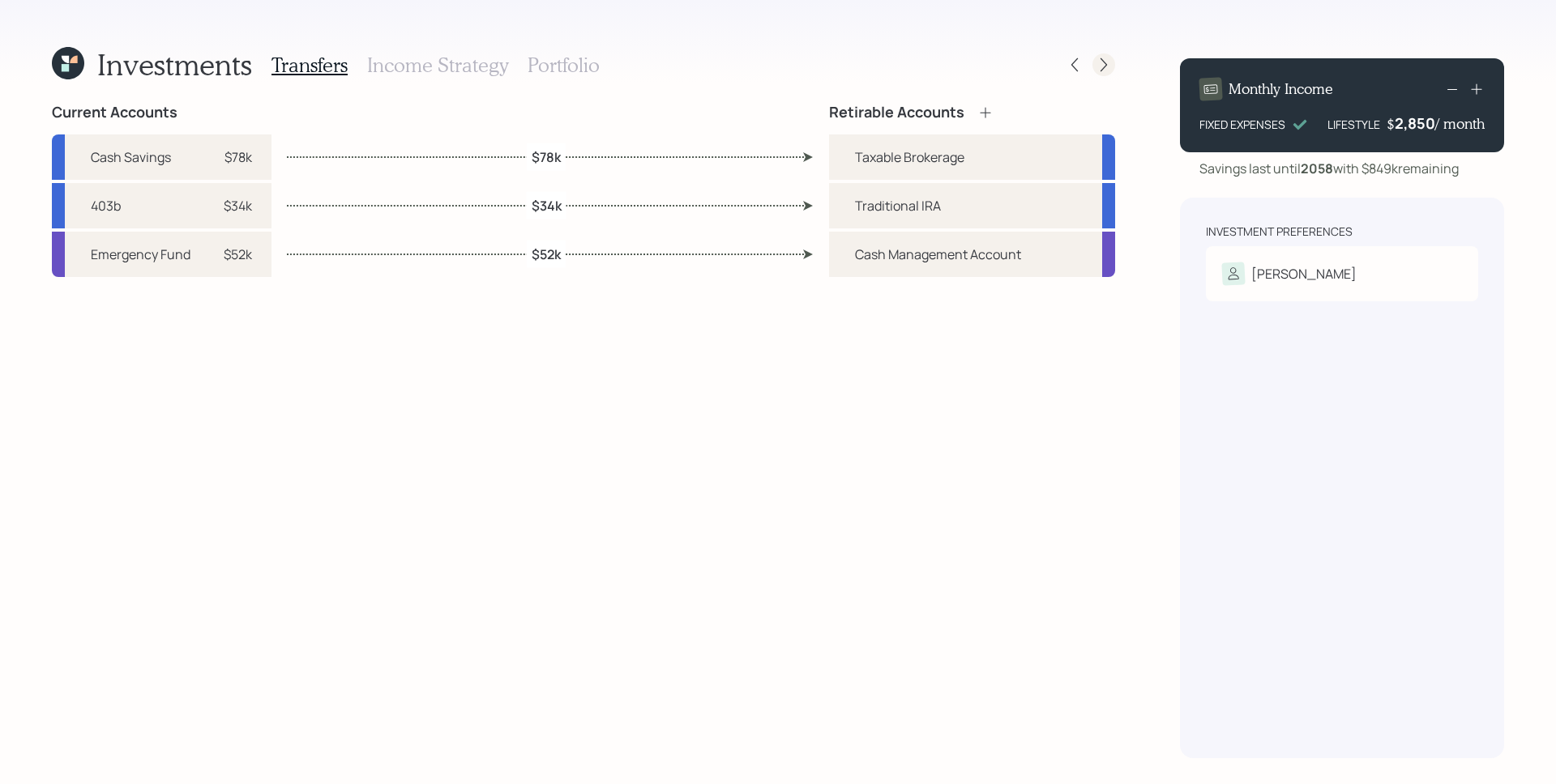
click at [1106, 66] on icon at bounding box center [1104, 65] width 16 height 16
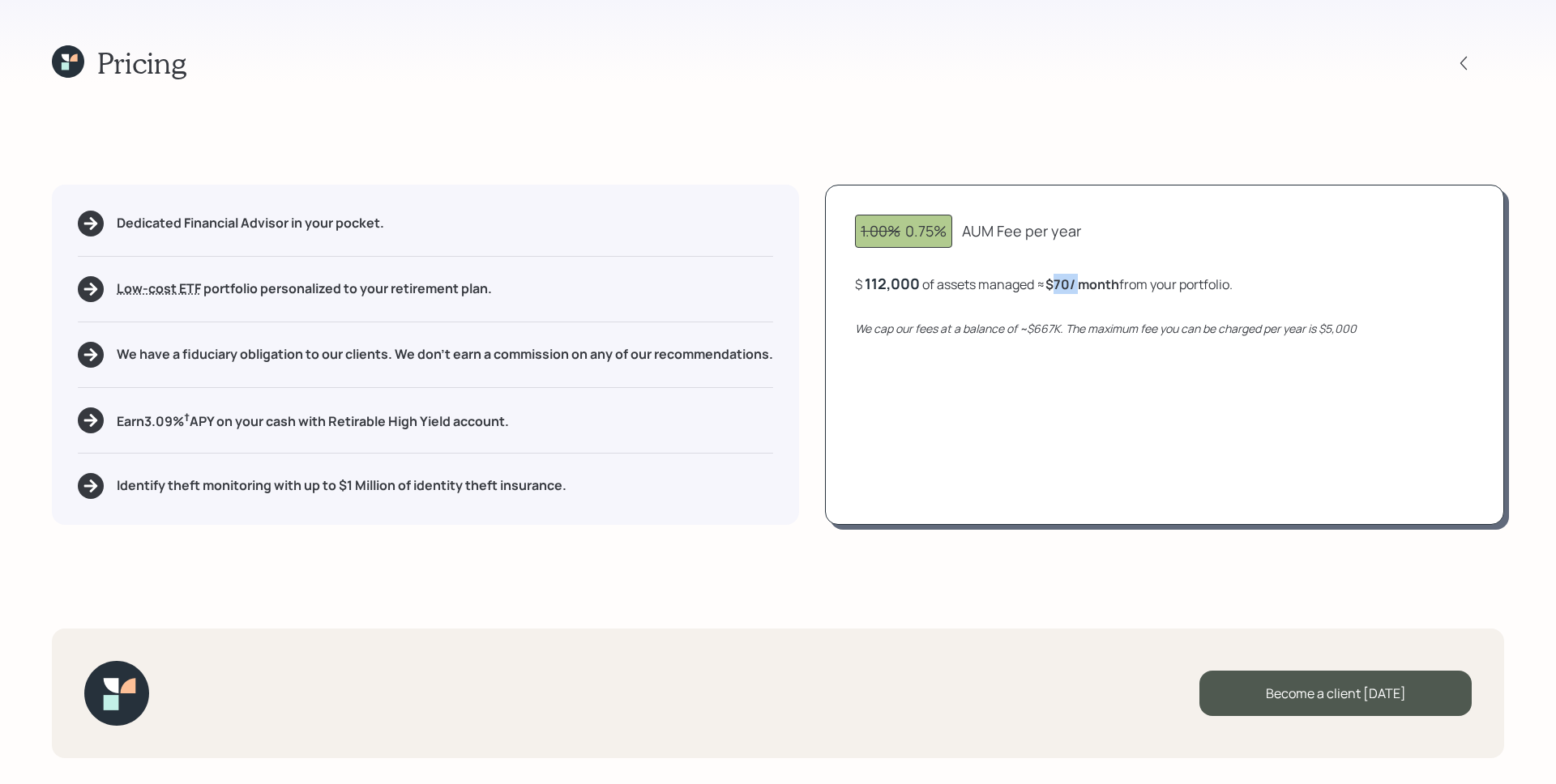
drag, startPoint x: 1055, startPoint y: 286, endPoint x: 1083, endPoint y: 289, distance: 28.2
click at [1083, 289] on b "$70 / month" at bounding box center [1082, 284] width 74 height 18
click at [1112, 421] on div "1.00% 0.75% AUM Fee per year $ 112,000 of assets managed ≈ $70 / month from you…" at bounding box center [1165, 354] width 679 height 340
click at [1462, 59] on icon at bounding box center [1464, 63] width 16 height 16
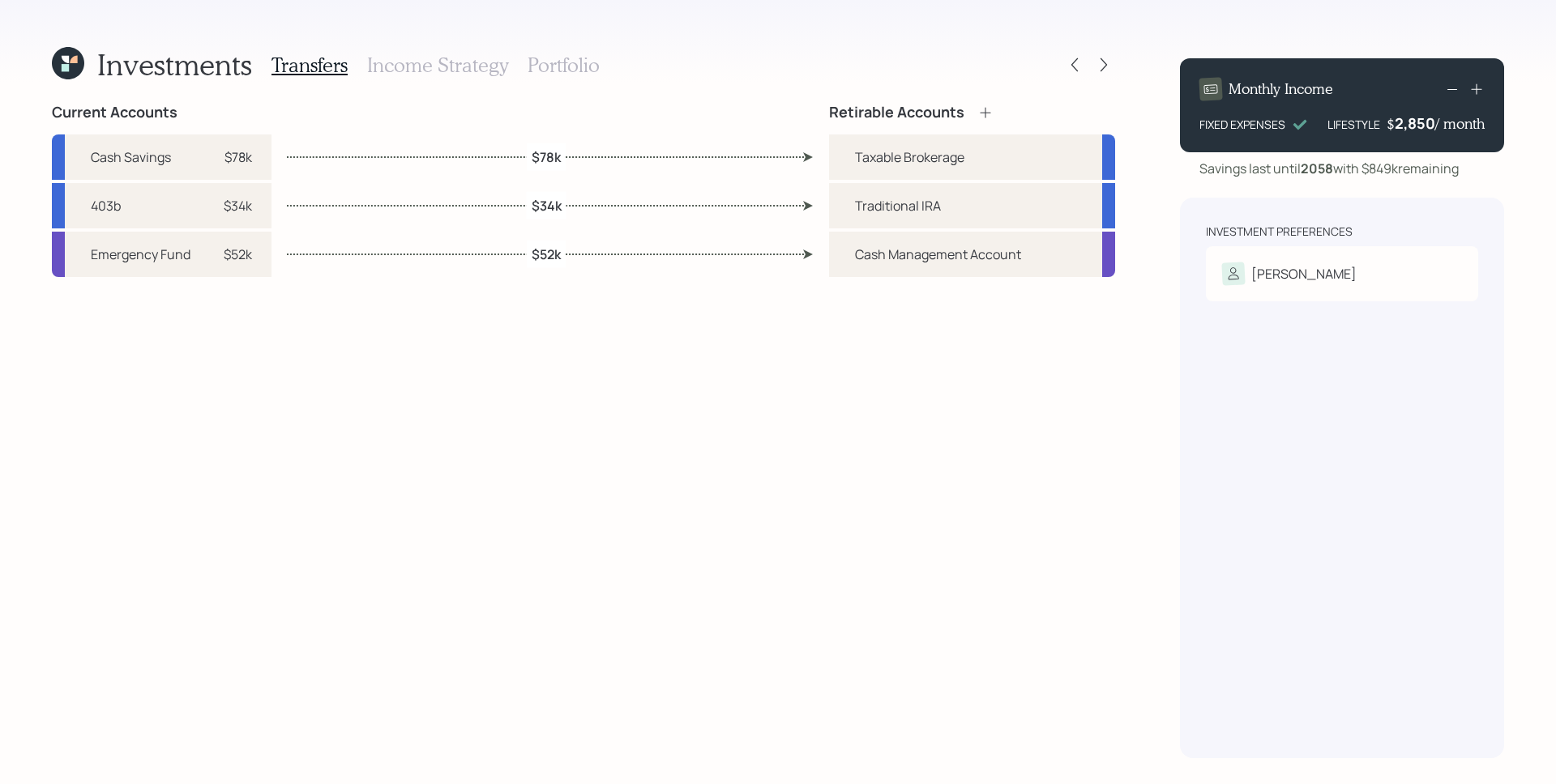
click at [560, 62] on h3 "Portfolio" at bounding box center [564, 65] width 72 height 23
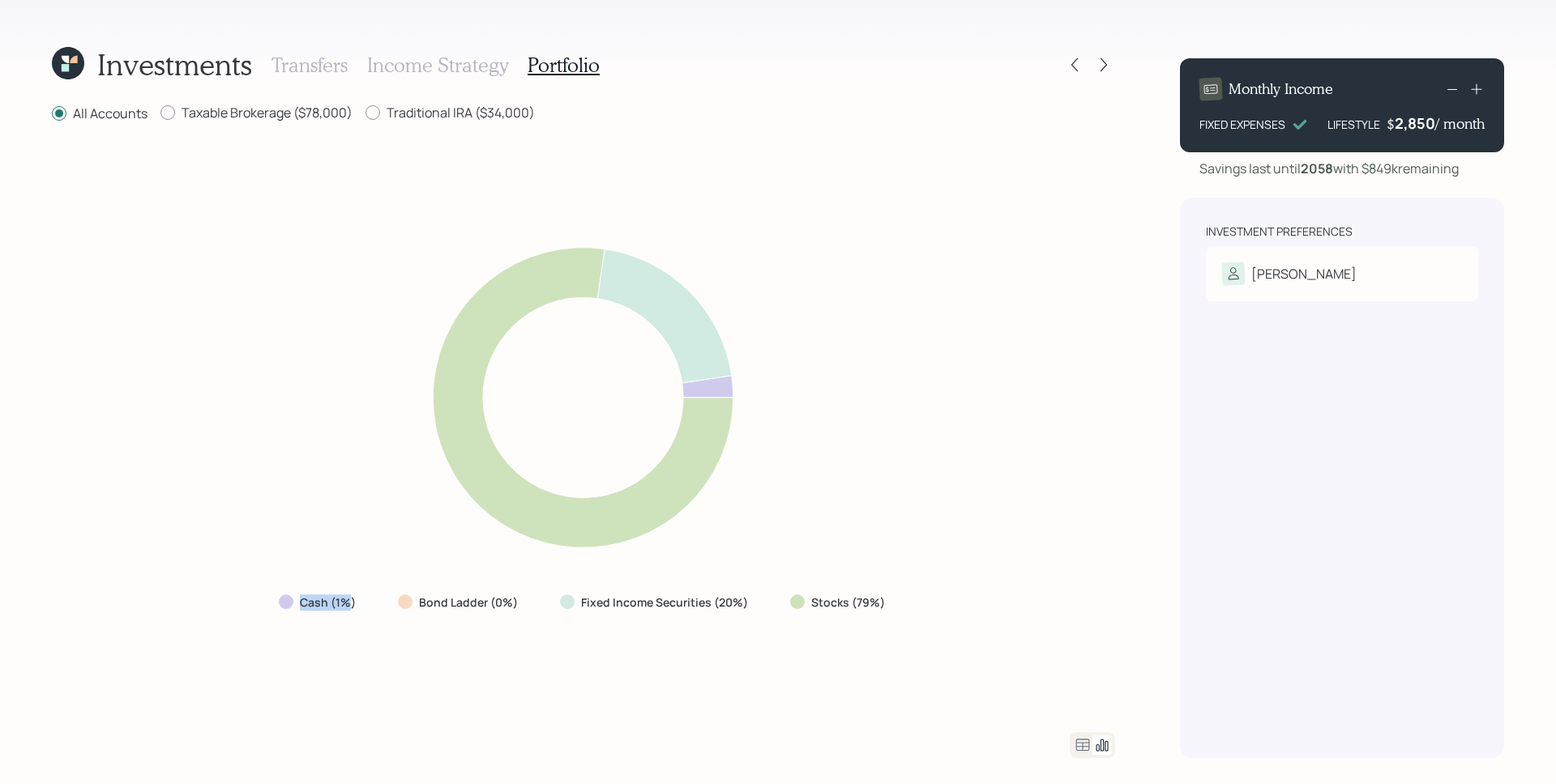
drag, startPoint x: 301, startPoint y: 607, endPoint x: 351, endPoint y: 607, distance: 50.0
click at [351, 607] on div "Cash (1%)" at bounding box center [319, 603] width 80 height 16
click at [1073, 742] on icon at bounding box center [1083, 745] width 20 height 20
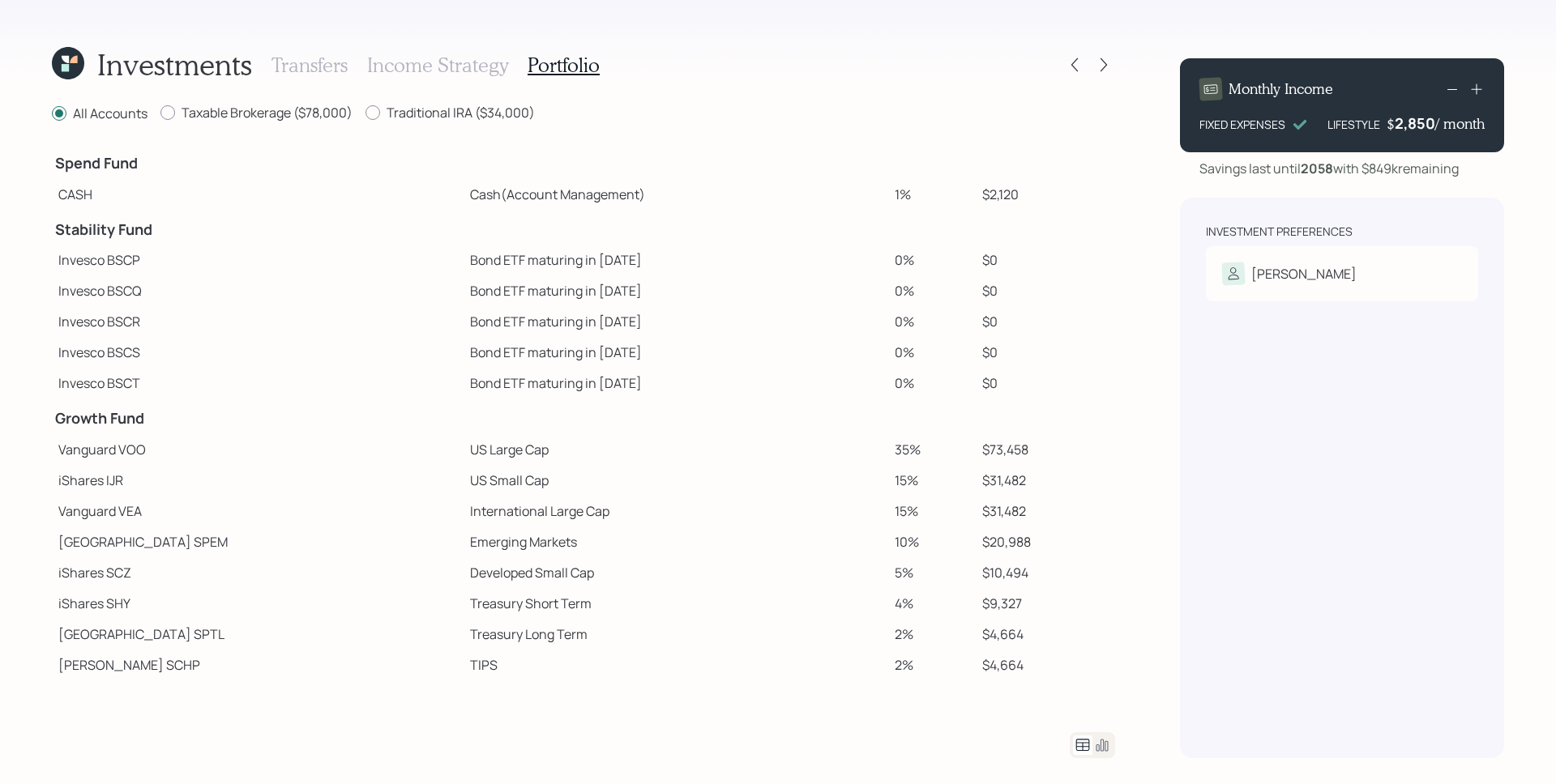
drag, startPoint x: 879, startPoint y: 194, endPoint x: 823, endPoint y: 190, distance: 56.1
click at [823, 190] on tr "CASH Cash (Account Management) 1% $2,120" at bounding box center [583, 195] width 1063 height 30
click at [984, 202] on td "$2,120" at bounding box center [1045, 195] width 139 height 30
drag, startPoint x: 992, startPoint y: 199, endPoint x: 958, endPoint y: 197, distance: 34.1
click at [976, 197] on td "$2,120" at bounding box center [1045, 195] width 139 height 30
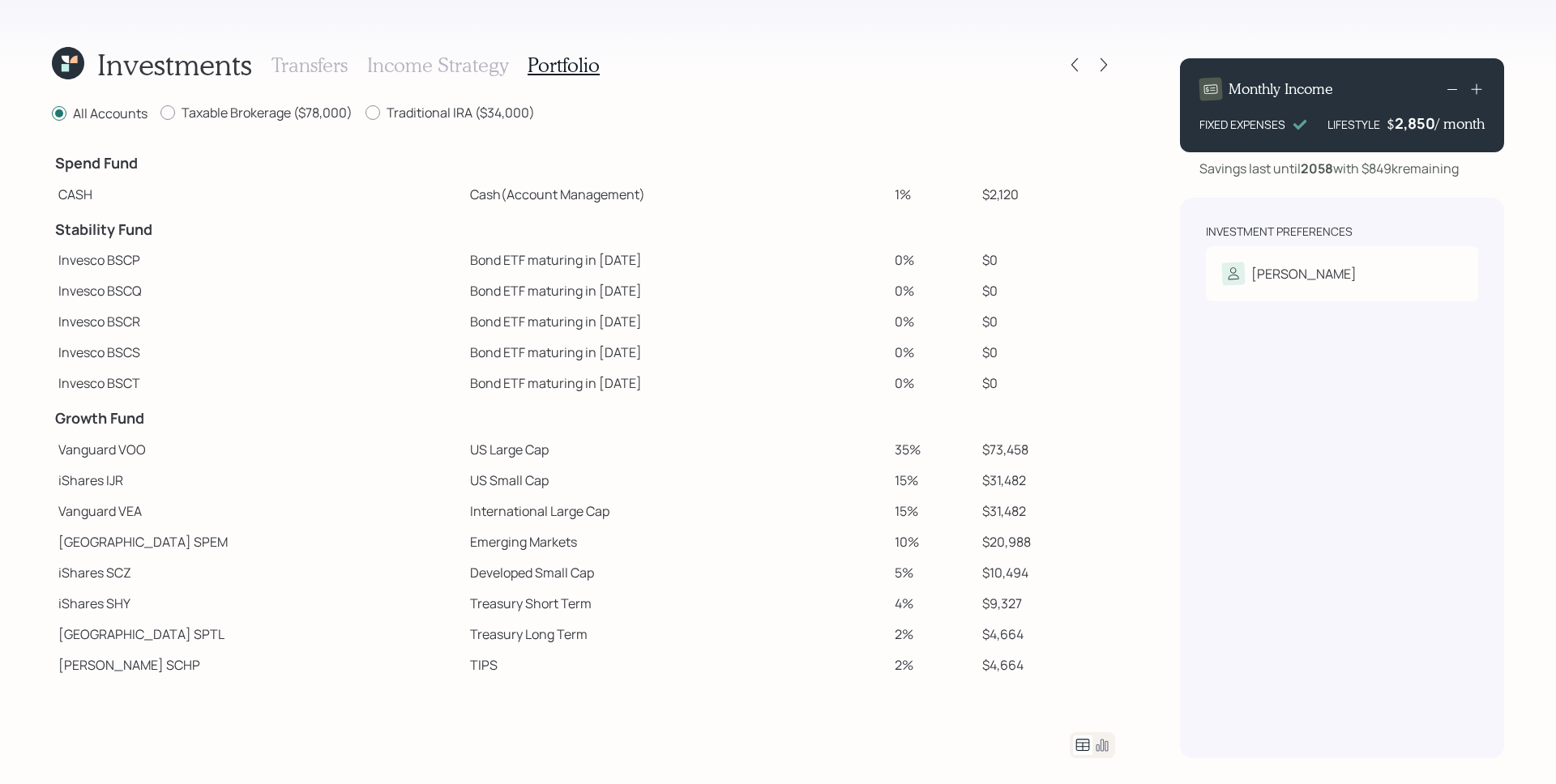
click at [959, 226] on table "Spend Fund CASH Cash (Account Management) 1% $2,120 Stability Fund Invesco BSCP…" at bounding box center [583, 474] width 1063 height 660
drag, startPoint x: 999, startPoint y: 196, endPoint x: 943, endPoint y: 195, distance: 56.0
click at [943, 195] on tr "CASH Cash (Account Management) 1% $2,120" at bounding box center [583, 195] width 1063 height 30
click at [1102, 57] on icon at bounding box center [1104, 65] width 16 height 16
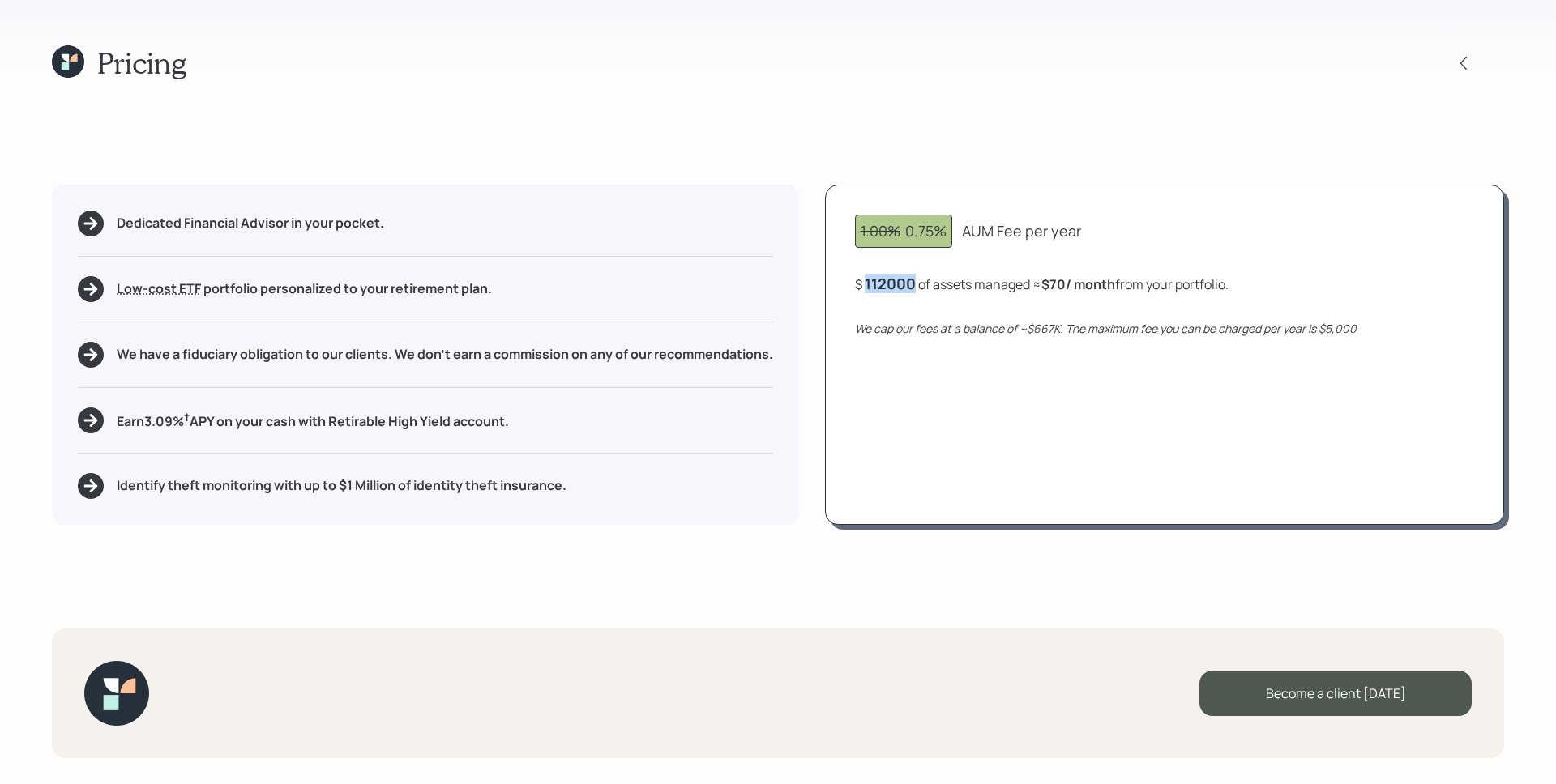
drag, startPoint x: 869, startPoint y: 283, endPoint x: 918, endPoint y: 281, distance: 49.0
click at [918, 281] on div "$ 112000 of assets managed ≈ $70 / month from your portfolio ." at bounding box center [1042, 283] width 373 height 21
click at [989, 327] on icon "We cap our fees at a balance of ~$667K. The maximum fee you can be charged per …" at bounding box center [1106, 328] width 502 height 15
drag, startPoint x: 903, startPoint y: 234, endPoint x: 951, endPoint y: 234, distance: 48.0
click at [951, 234] on div "1.00% 0.75%" at bounding box center [904, 231] width 97 height 33
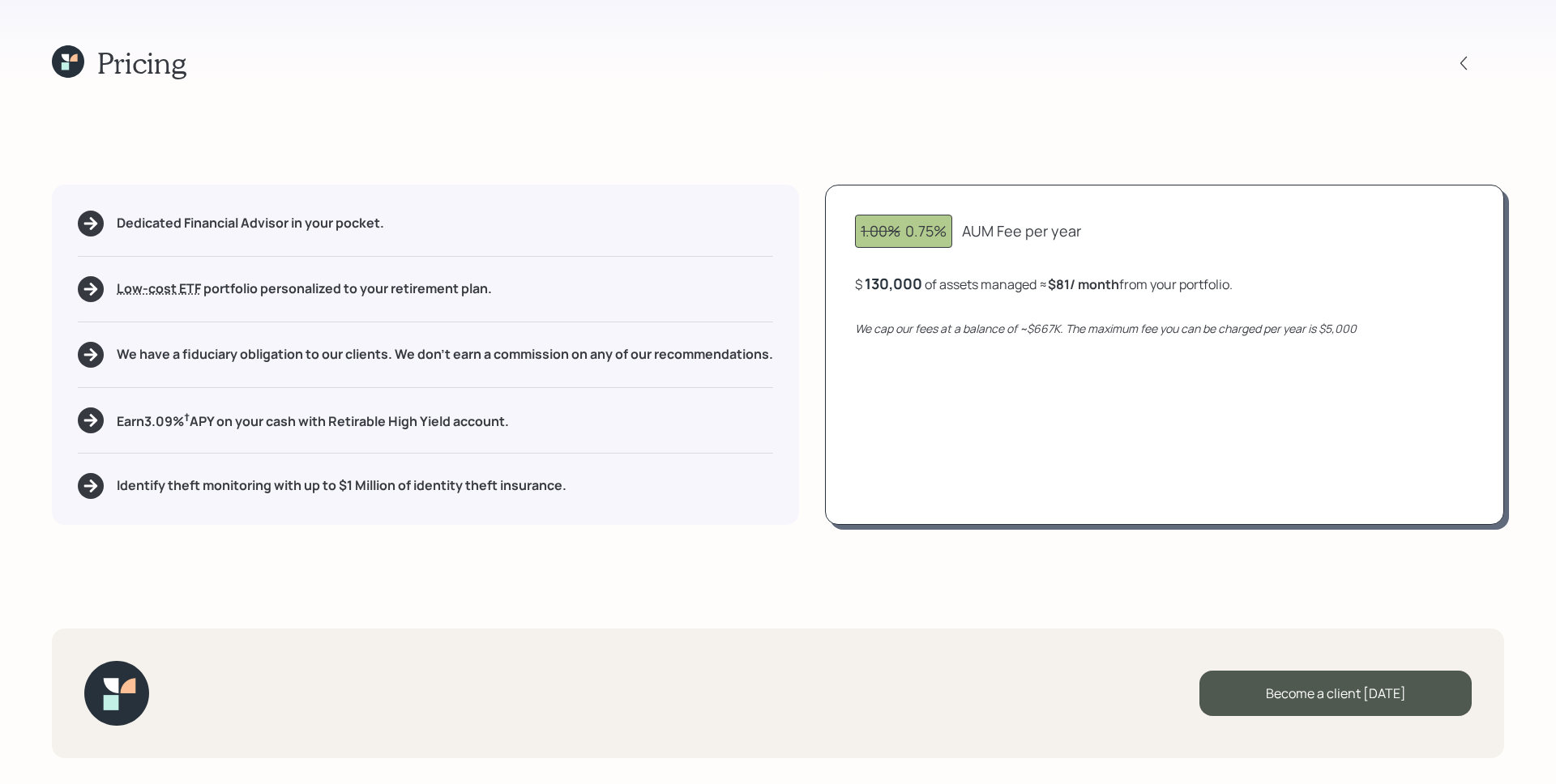
click at [914, 281] on div "130,000" at bounding box center [894, 283] width 57 height 20
click at [914, 281] on div "130000" at bounding box center [892, 283] width 54 height 20
click at [1015, 410] on div "1.00% 0.75% AUM Fee per year $ 112000 of assets managed ≈ $81 / month from your…" at bounding box center [1165, 354] width 679 height 340
click at [1381, 691] on div "Become a client [DATE]" at bounding box center [1335, 693] width 272 height 46
click at [1330, 689] on div "Become a client [DATE]" at bounding box center [1335, 693] width 272 height 46
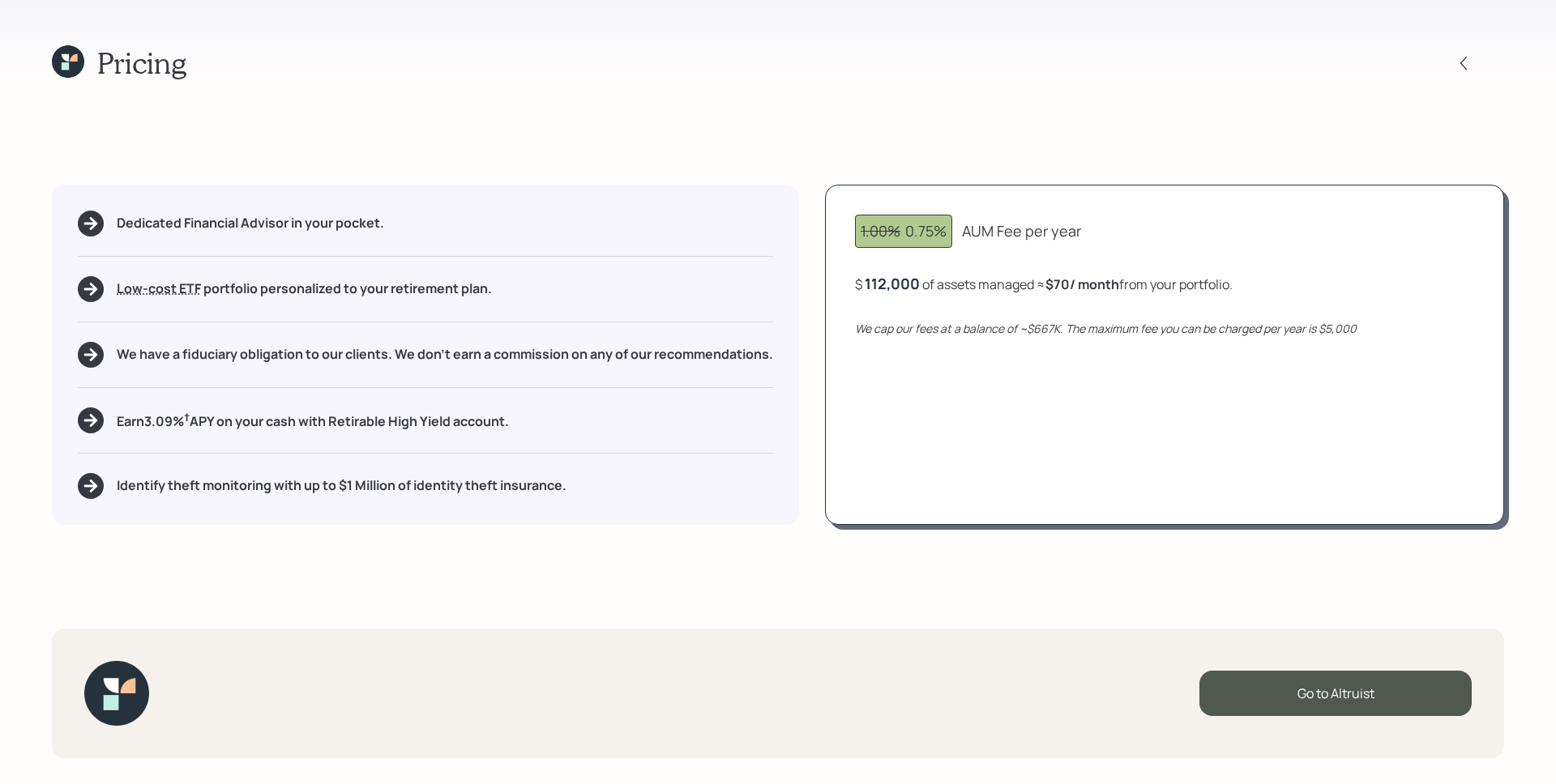
click at [78, 63] on icon at bounding box center [68, 62] width 32 height 32
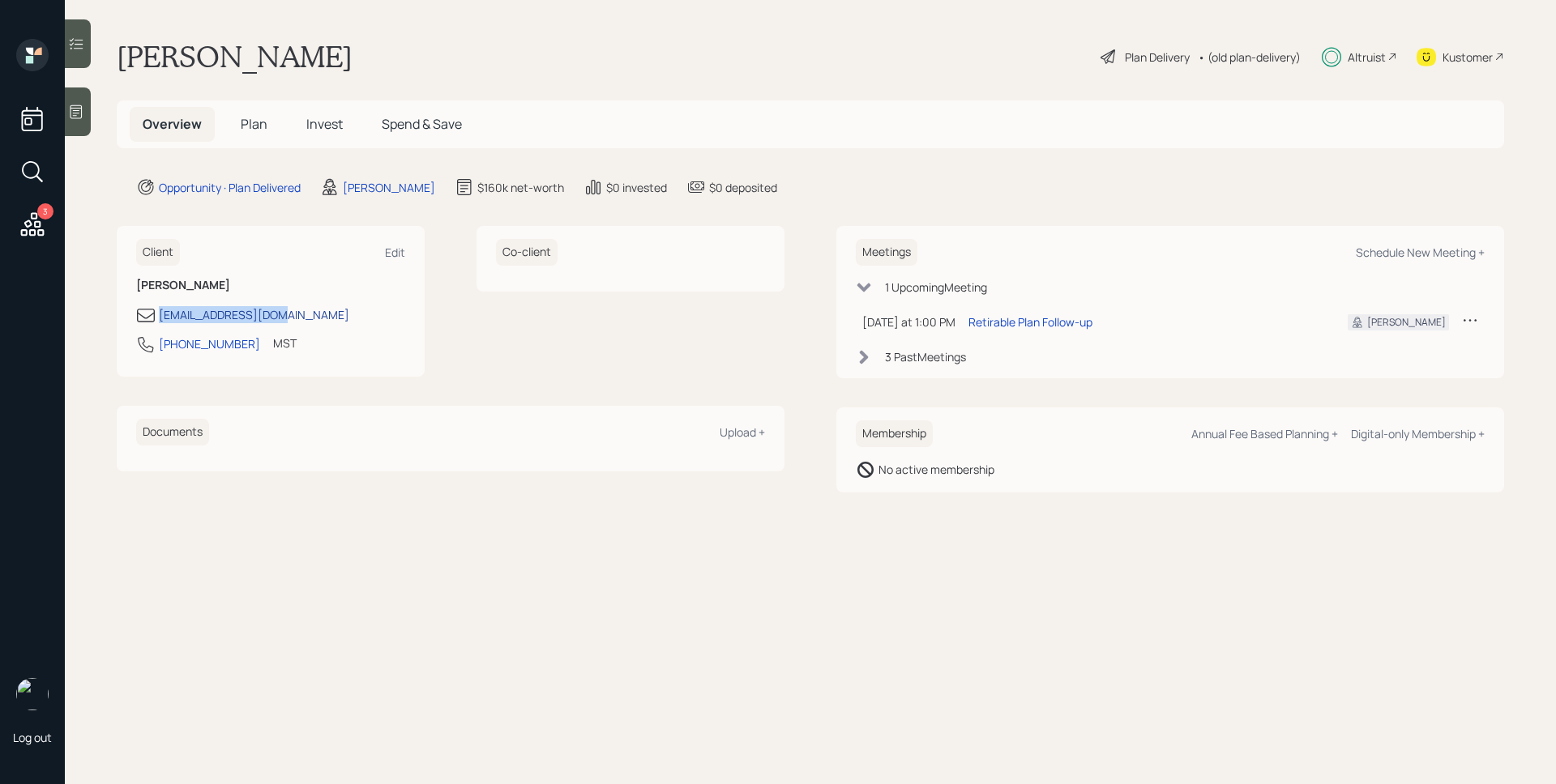
drag, startPoint x: 276, startPoint y: 314, endPoint x: 165, endPoint y: 316, distance: 111.0
click at [162, 317] on div "[EMAIL_ADDRESS][DOMAIN_NAME]" at bounding box center [271, 316] width 269 height 20
click at [390, 253] on div "Edit" at bounding box center [395, 252] width 21 height 15
select select "America/[GEOGRAPHIC_DATA]"
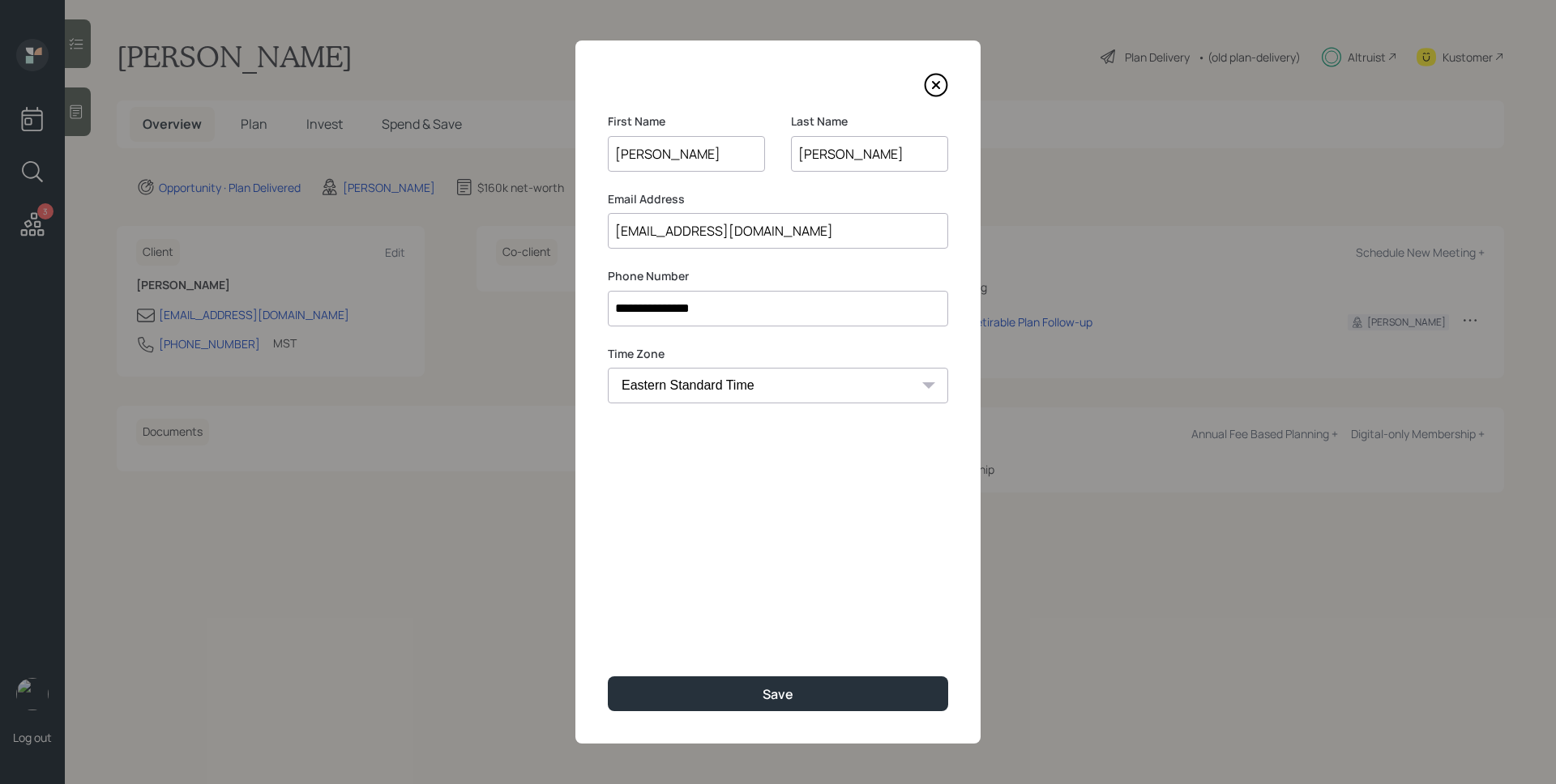
click at [622, 308] on input "**********" at bounding box center [777, 309] width 340 height 36
type input "**********"
click at [678, 219] on input "[EMAIL_ADDRESS][DOMAIN_NAME]" at bounding box center [777, 231] width 340 height 36
click at [679, 220] on input "[EMAIL_ADDRESS][DOMAIN_NAME]" at bounding box center [777, 231] width 340 height 36
click at [683, 231] on input "[EMAIL_ADDRESS][DOMAIN_NAME]" at bounding box center [777, 231] width 340 height 36
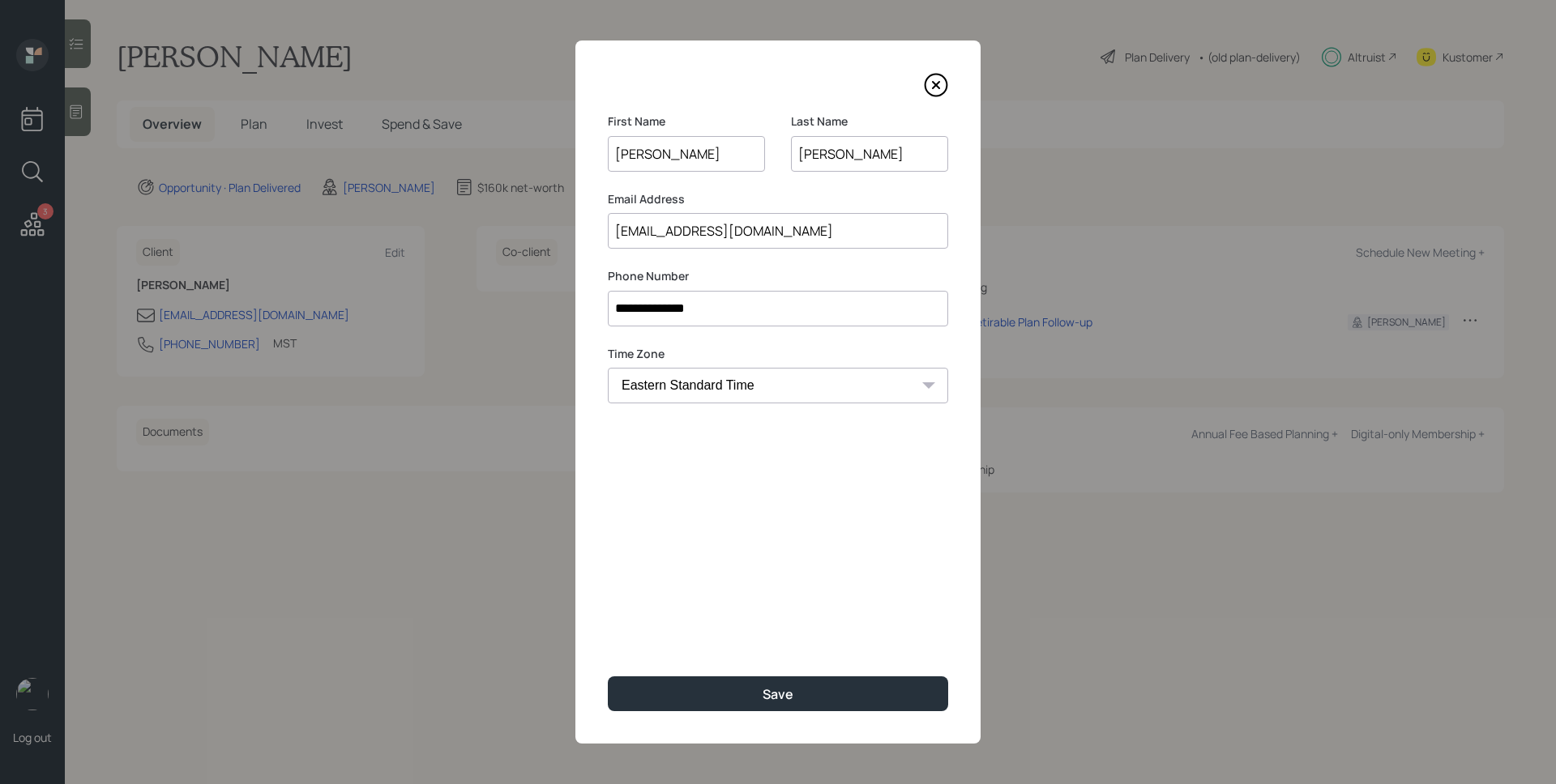
click at [683, 231] on input "[EMAIL_ADDRESS][DOMAIN_NAME]" at bounding box center [777, 231] width 340 height 36
paste input "bevsand"
type input "[EMAIL_ADDRESS][DOMAIN_NAME]"
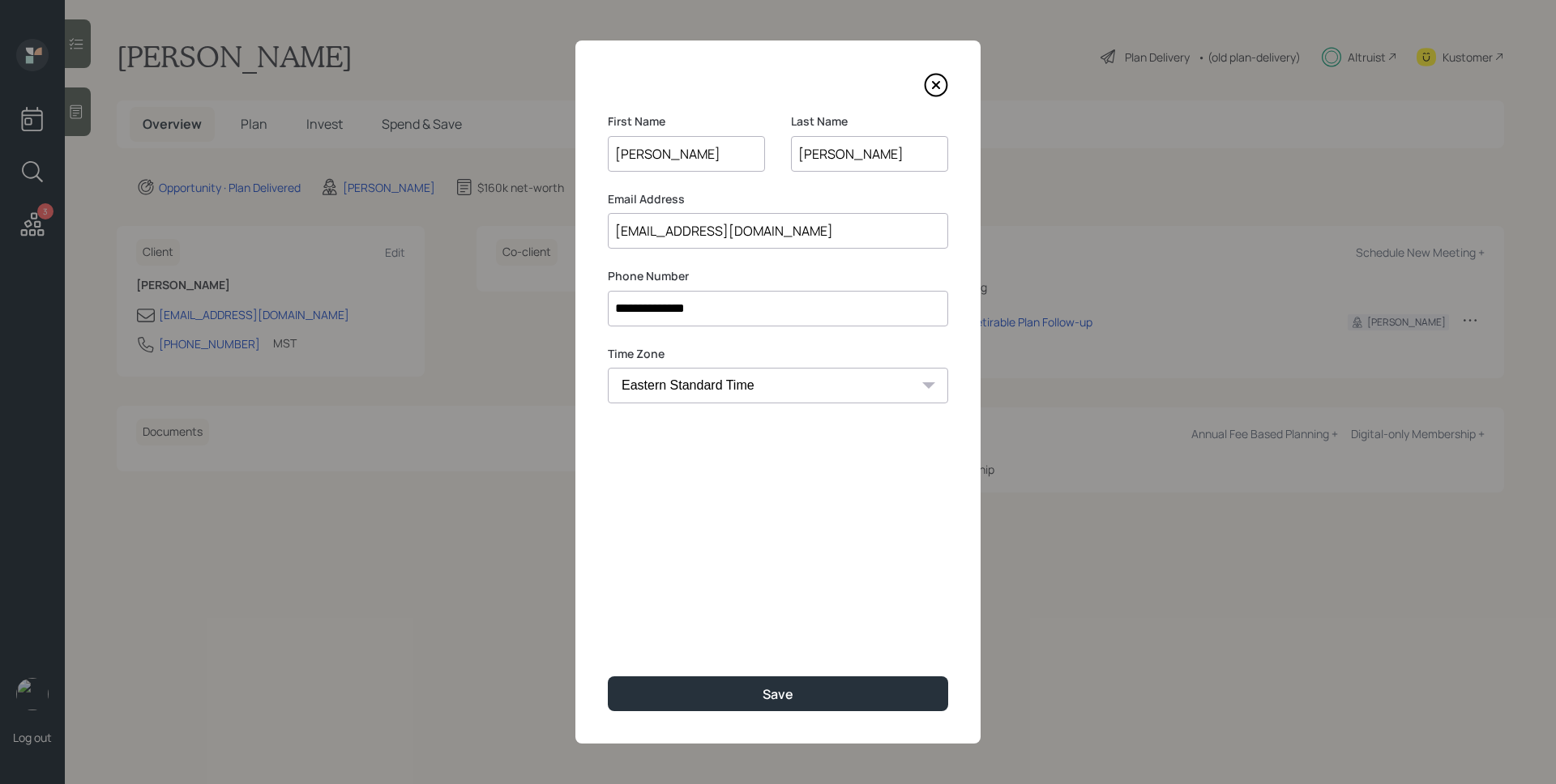
click at [851, 542] on div "**********" at bounding box center [778, 392] width 406 height 703
click at [779, 684] on button "Save" at bounding box center [777, 693] width 340 height 35
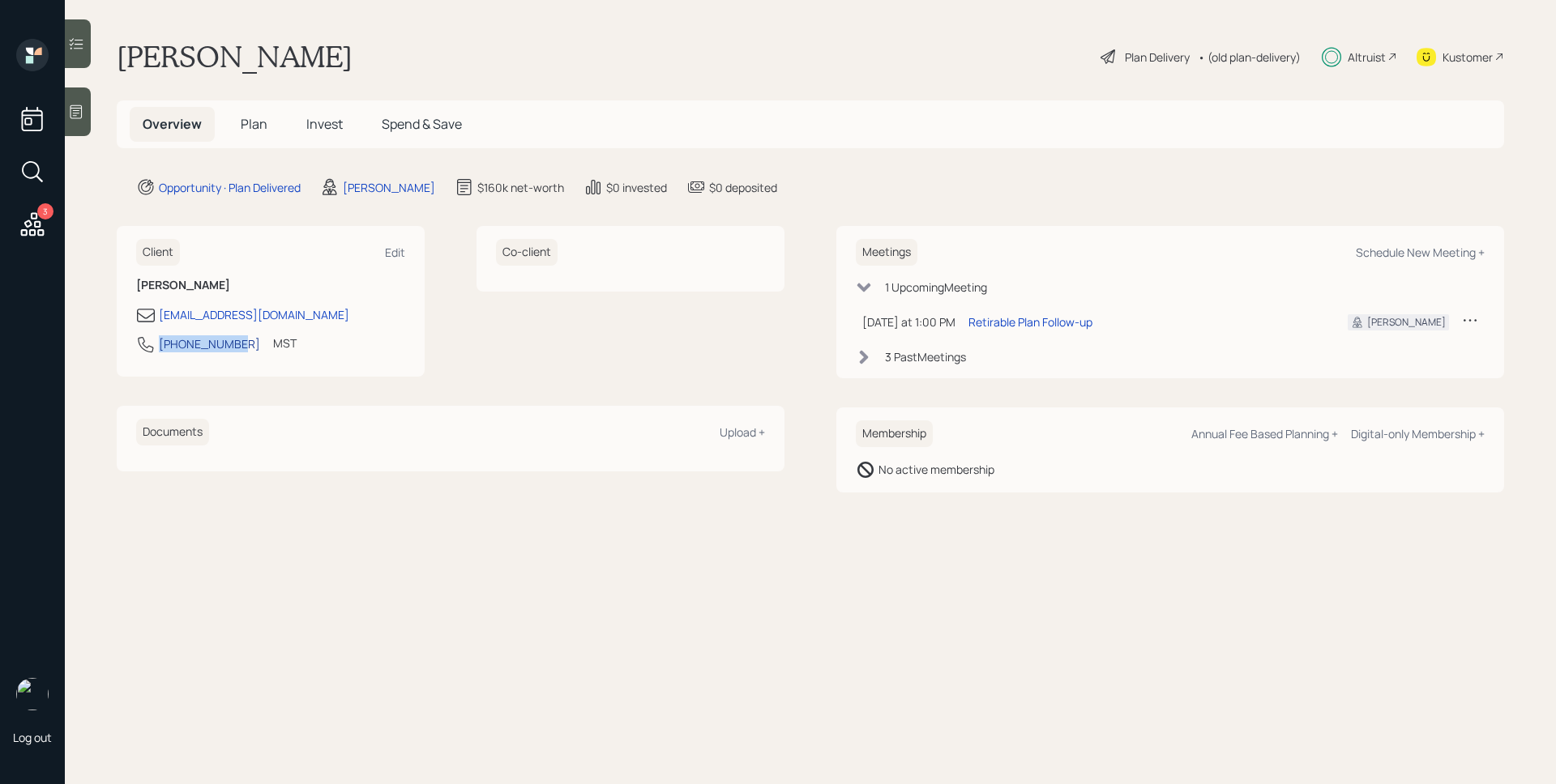
drag, startPoint x: 233, startPoint y: 351, endPoint x: 160, endPoint y: 345, distance: 73.2
click at [160, 345] on div "[PHONE_NUMBER] MST Currently 11:34 AM" at bounding box center [271, 349] width 269 height 30
copy div "[PHONE_NUMBER]"
click at [263, 118] on span "Plan" at bounding box center [254, 124] width 27 height 18
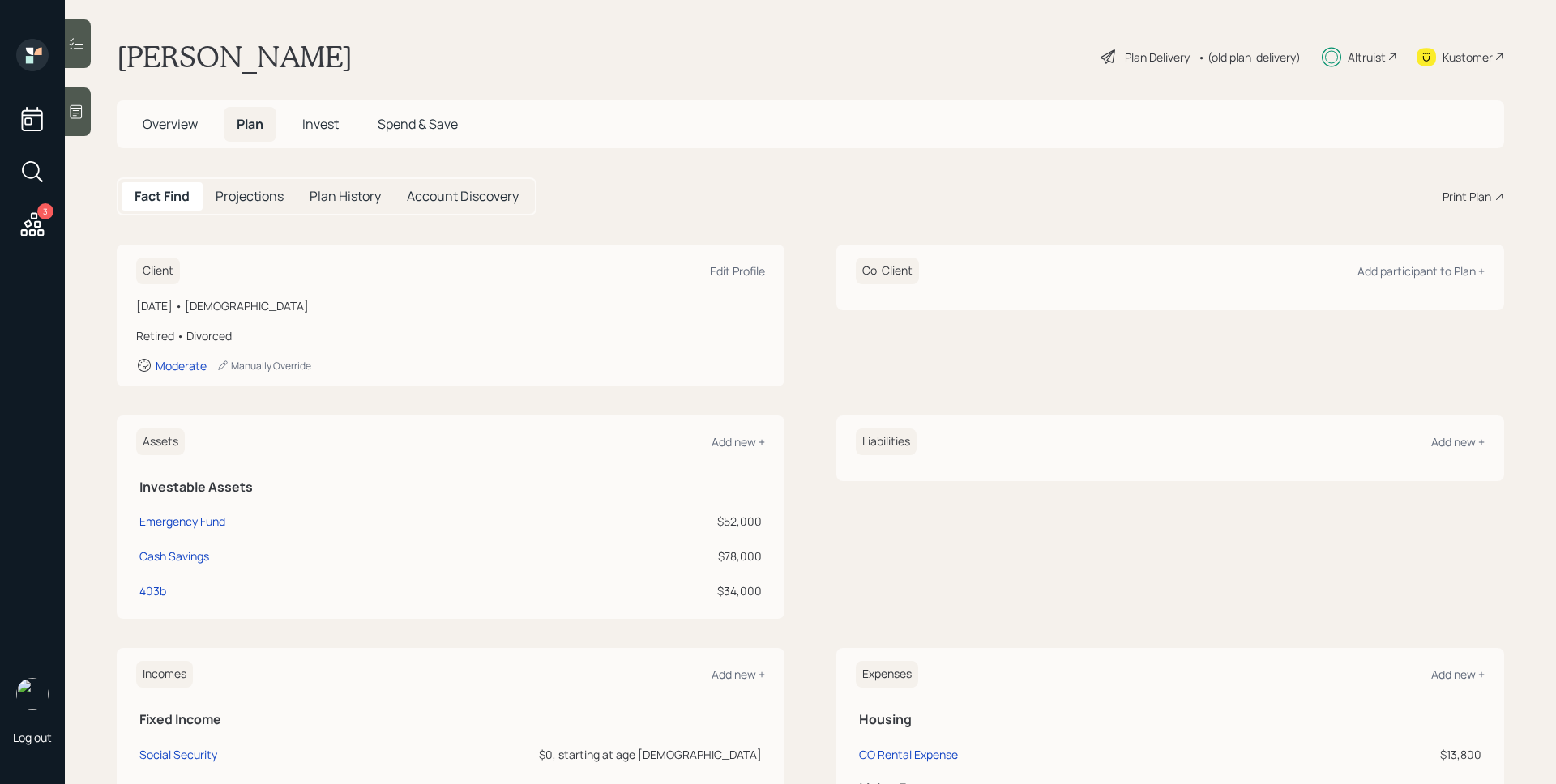
click at [325, 121] on span "Invest" at bounding box center [320, 124] width 37 height 18
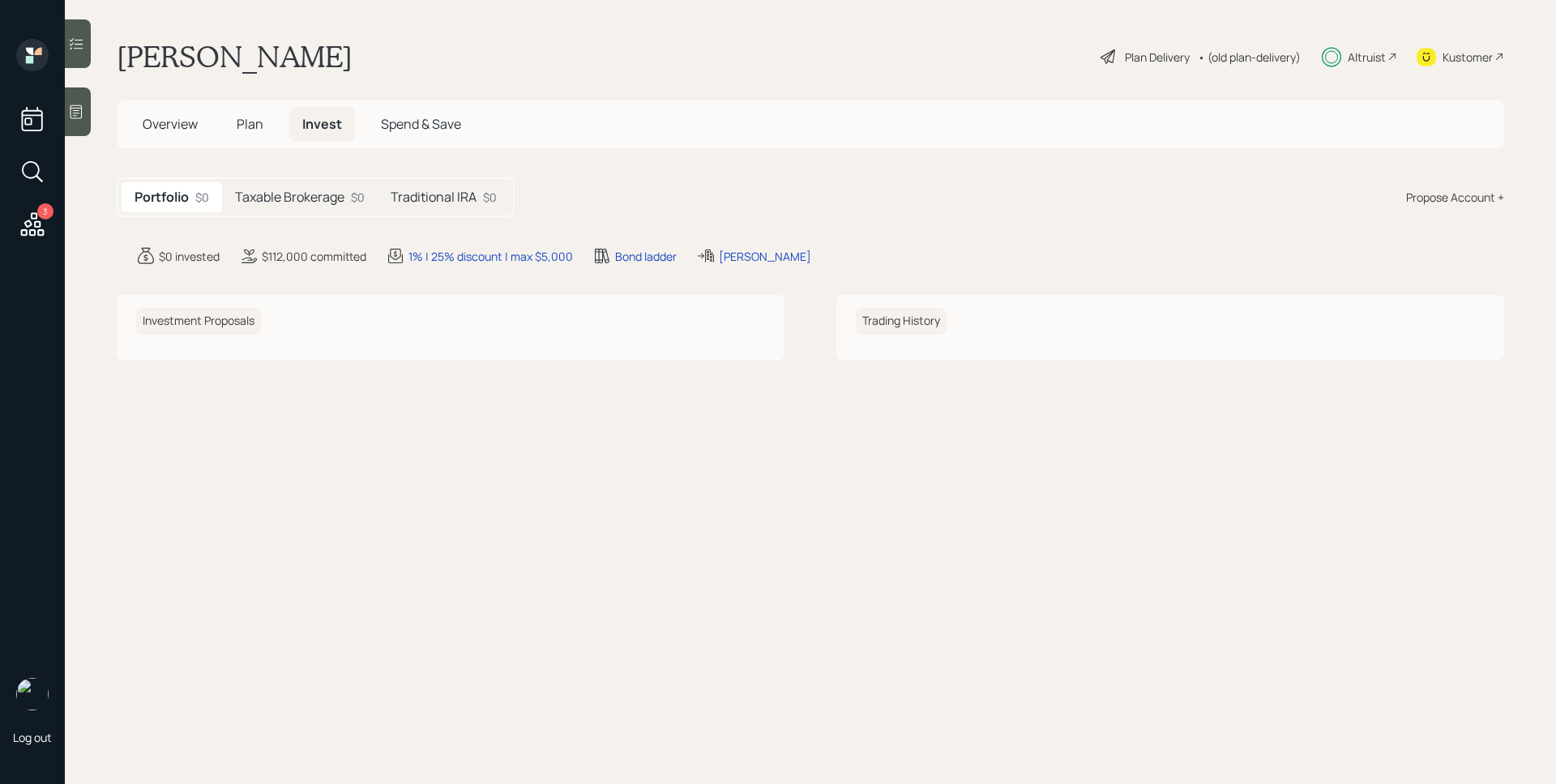
click at [292, 204] on h5 "Taxable Brokerage" at bounding box center [290, 196] width 109 height 15
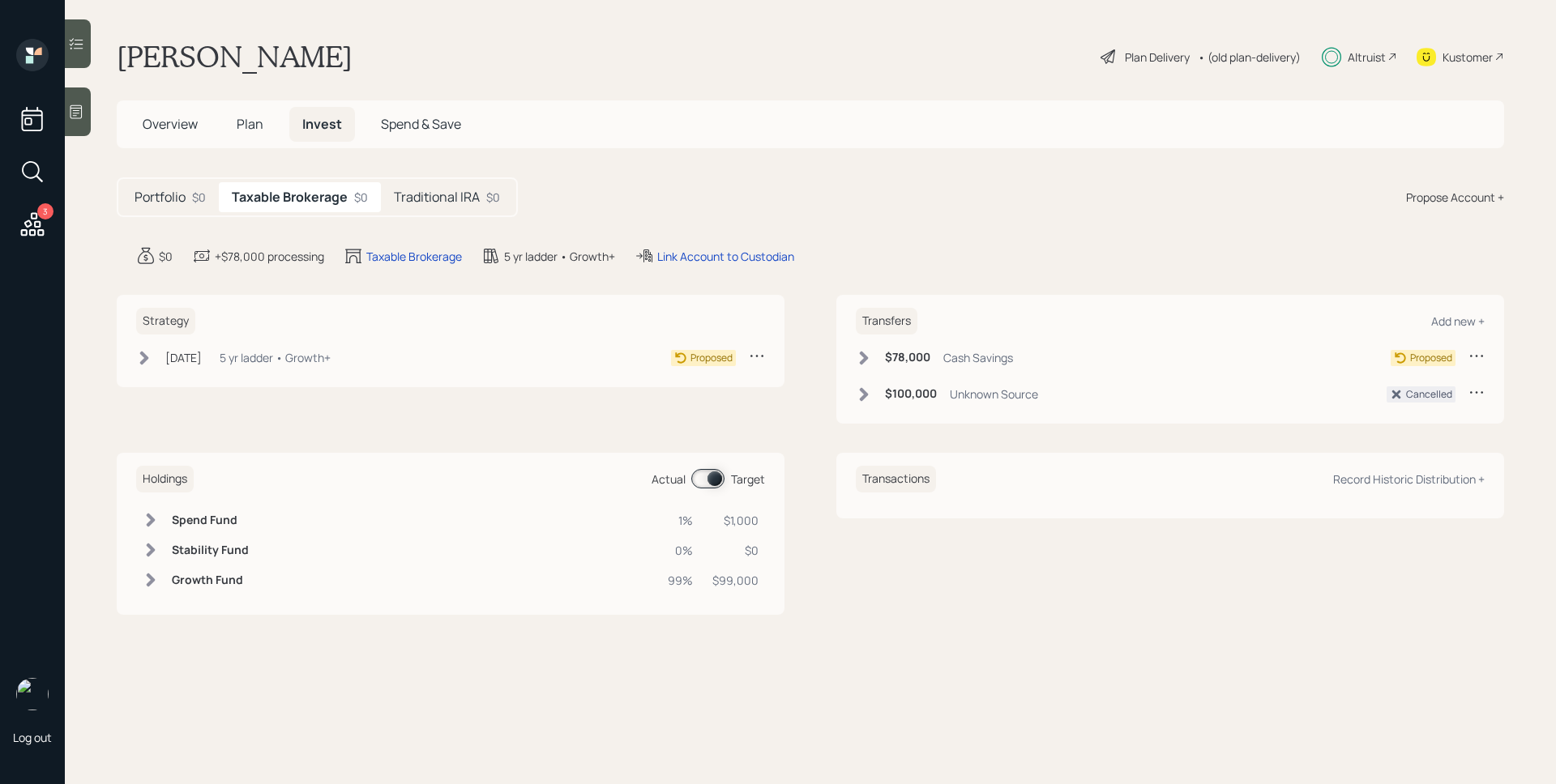
click at [242, 353] on div "5 yr ladder • Growth+" at bounding box center [275, 357] width 111 height 17
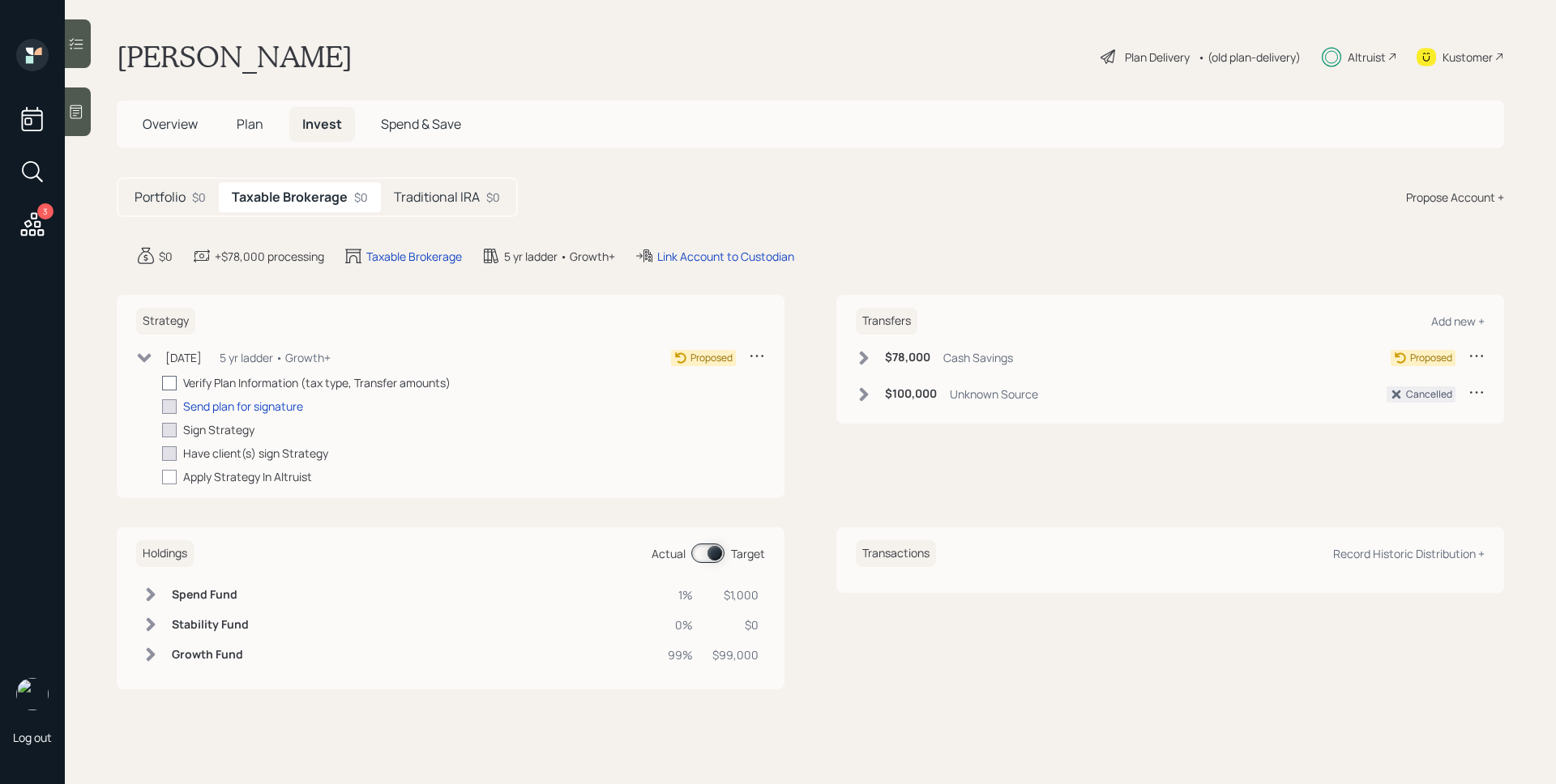
click at [171, 386] on div at bounding box center [170, 383] width 14 height 14
click at [162, 383] on input "checkbox" at bounding box center [162, 382] width 1 height 1
checkbox input "true"
click at [229, 404] on div "Send plan for signature" at bounding box center [243, 406] width 120 height 17
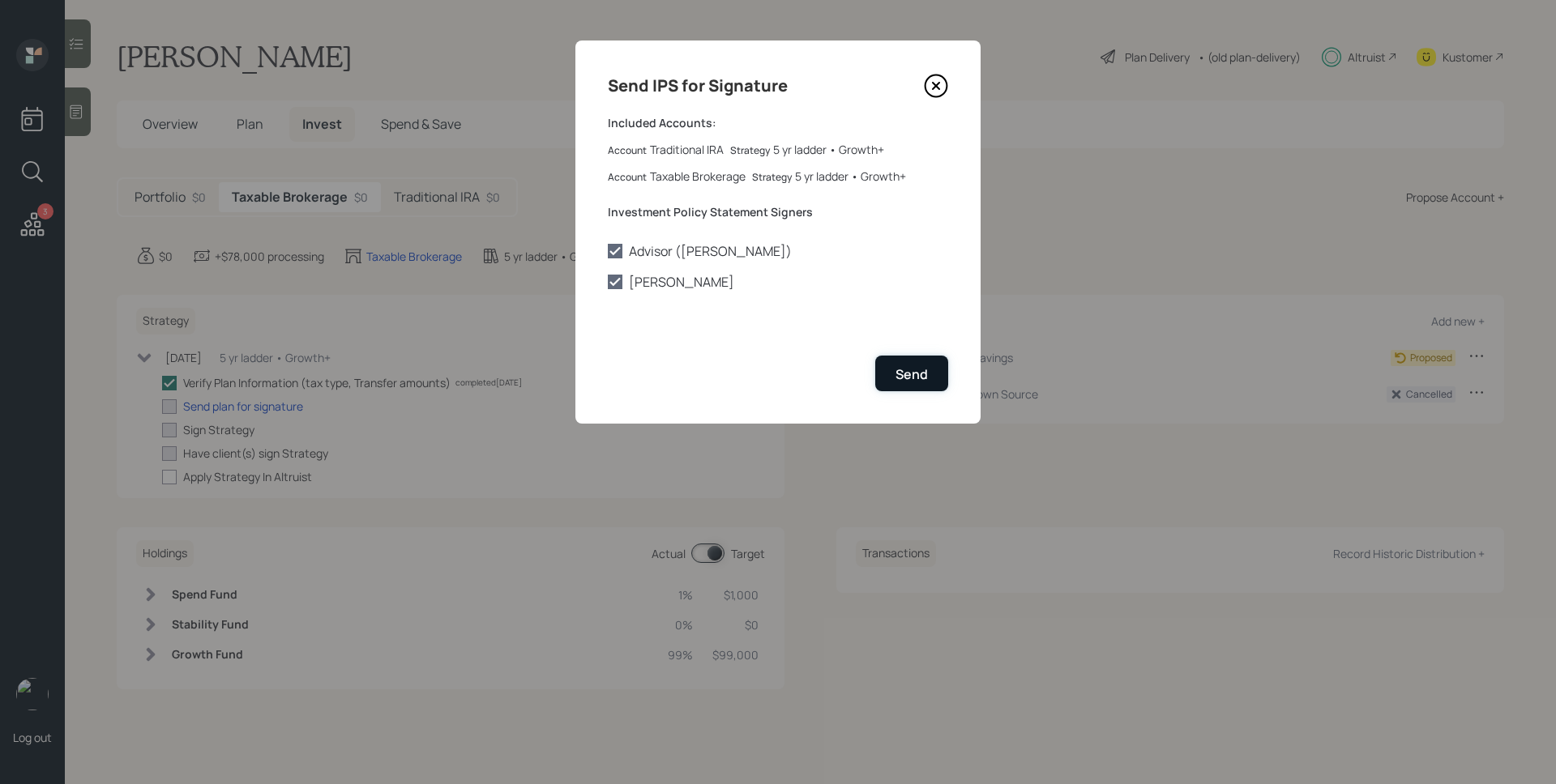
click at [912, 373] on div "Send" at bounding box center [912, 374] width 32 height 18
checkbox input "true"
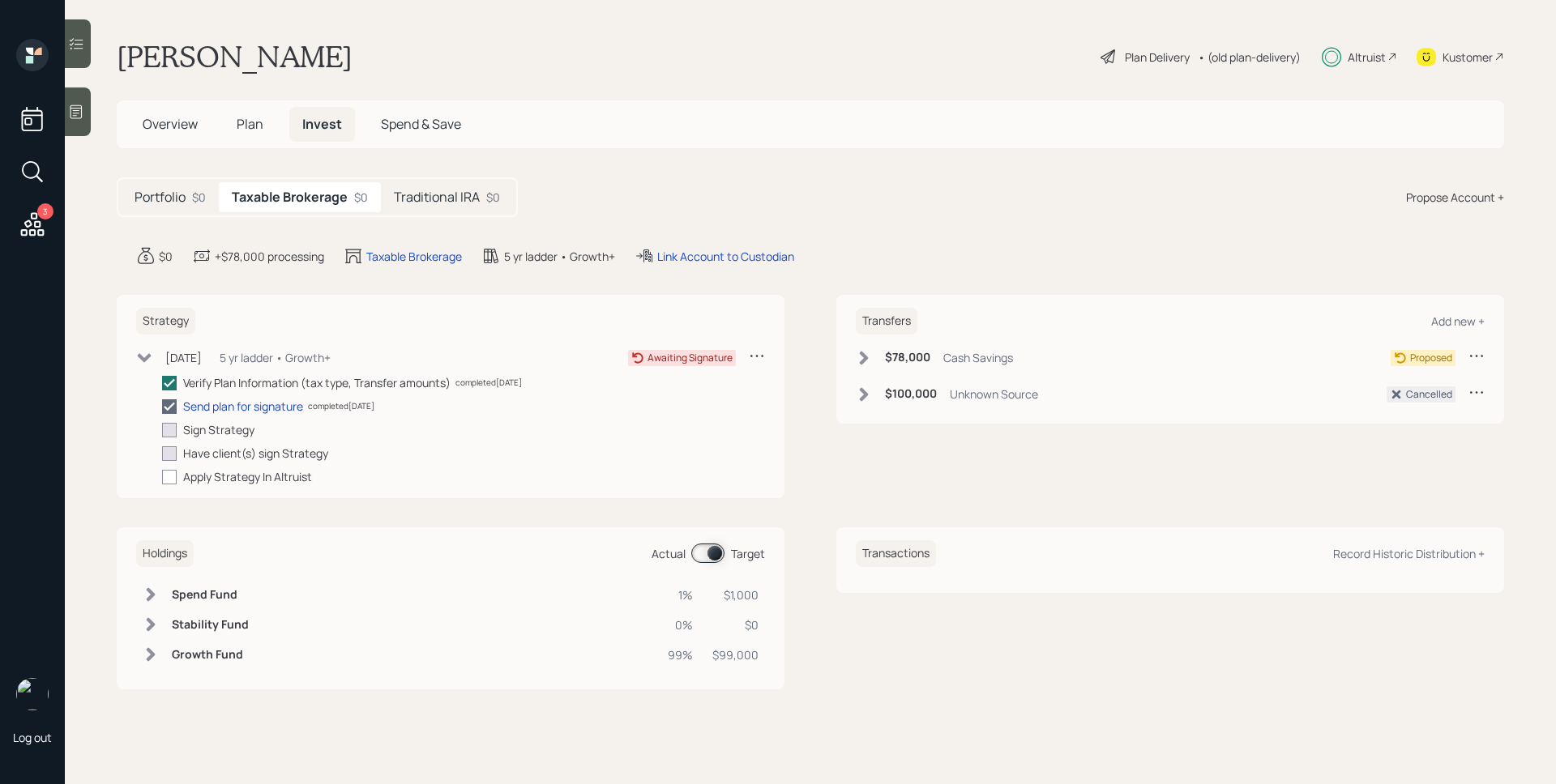
click at [168, 130] on span "Overview" at bounding box center [170, 124] width 55 height 18
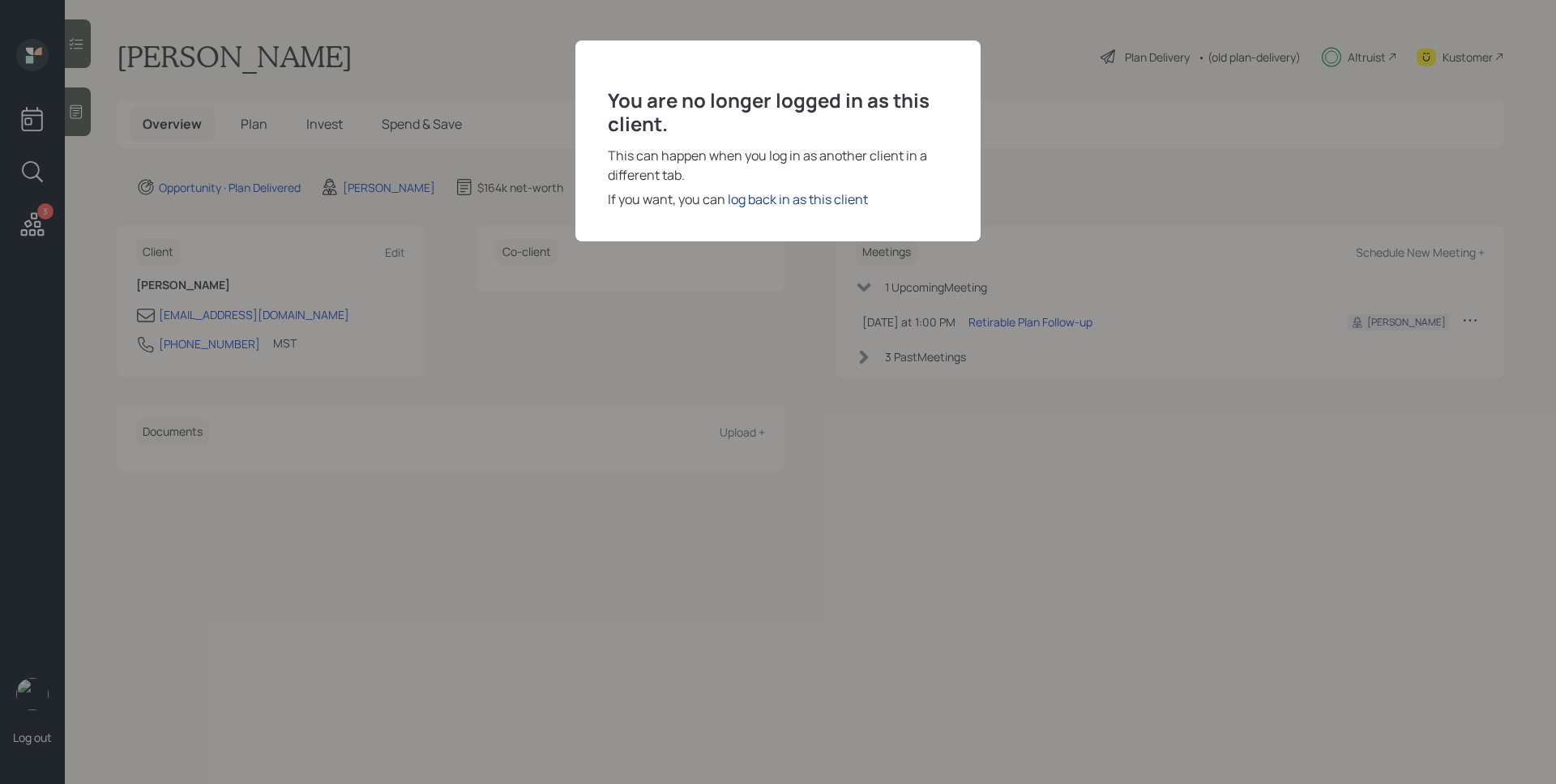
click at [809, 205] on div "log back in as this client" at bounding box center [798, 199] width 140 height 20
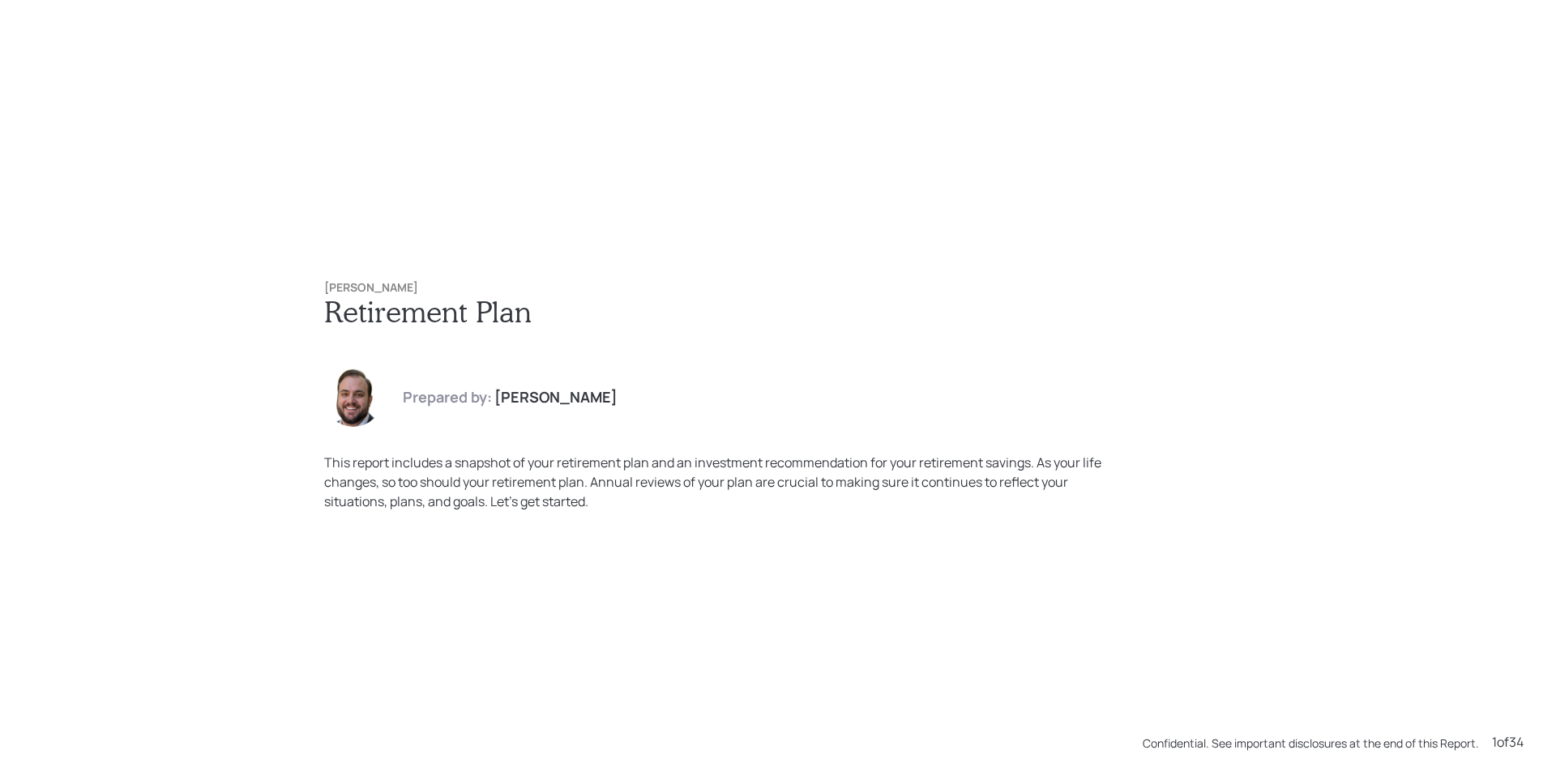
click at [1352, 240] on div "Patricia Sandoval Retirement Plan Prepared by: James DiStasi This report includ…" at bounding box center [778, 392] width 1556 height 784
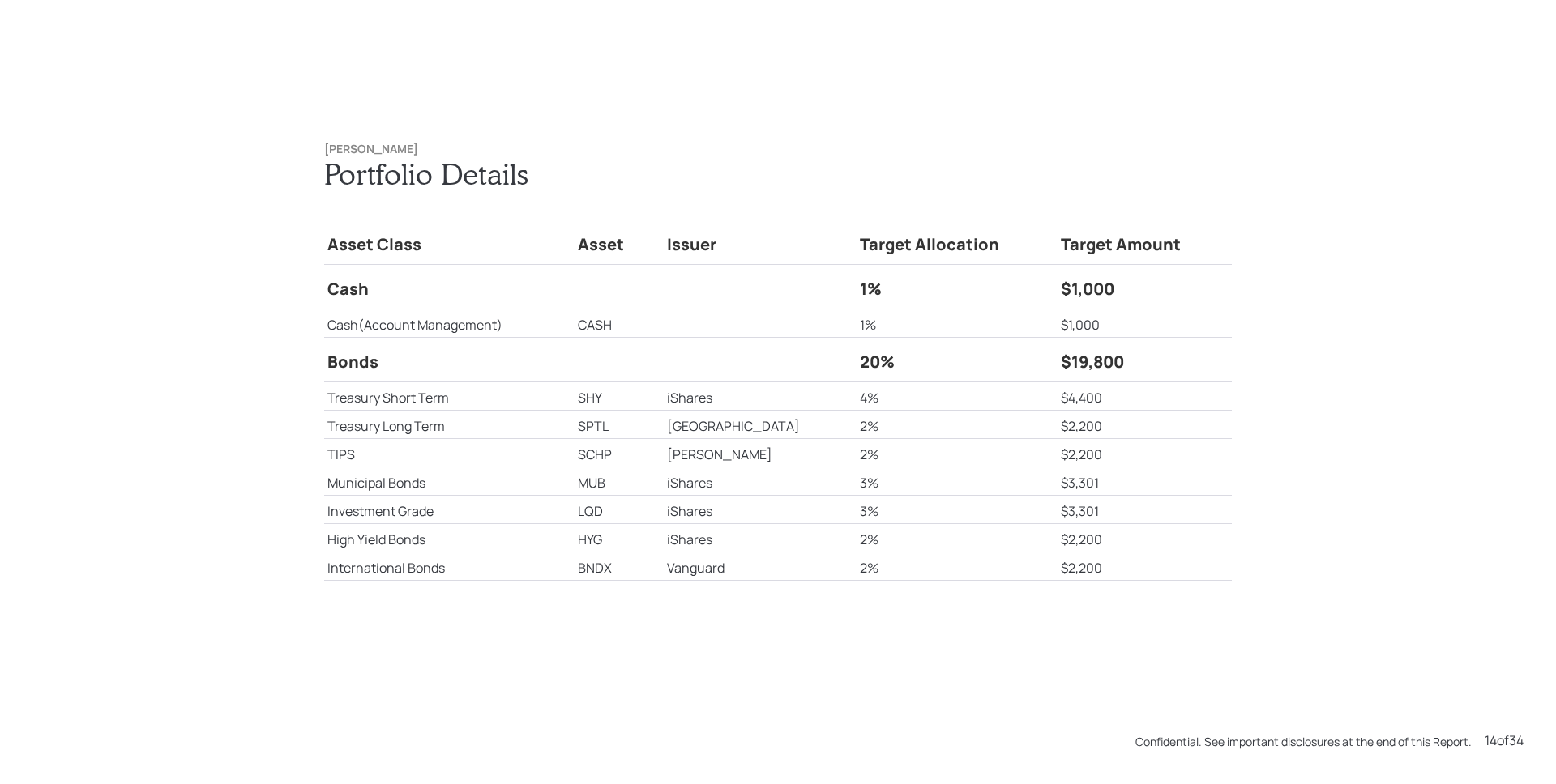
scroll to position [10196, 0]
click at [1263, 471] on div "Patricia Sandoval Portfolio Details Asset Class Asset Issuer Target Allocation …" at bounding box center [778, 392] width 1556 height 784
